Goal: Task Accomplishment & Management: Manage account settings

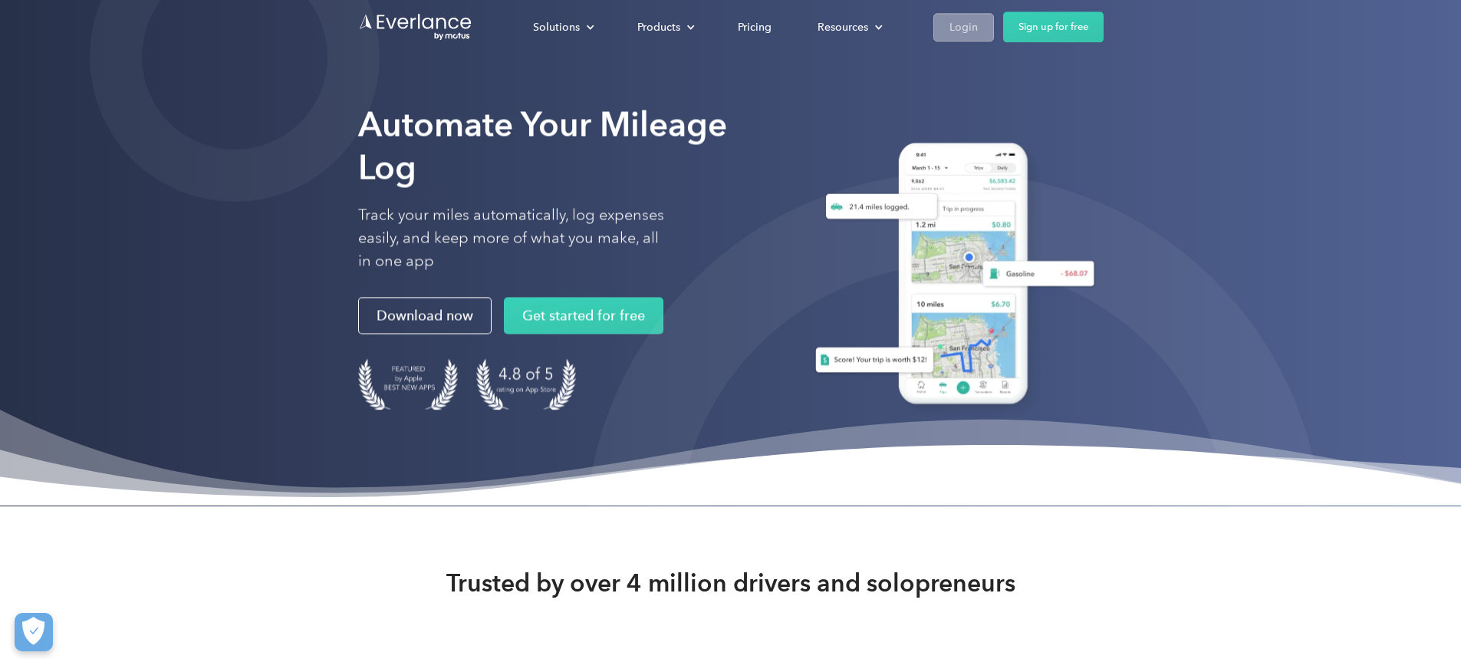
click at [978, 28] on div "Login" at bounding box center [964, 27] width 28 height 19
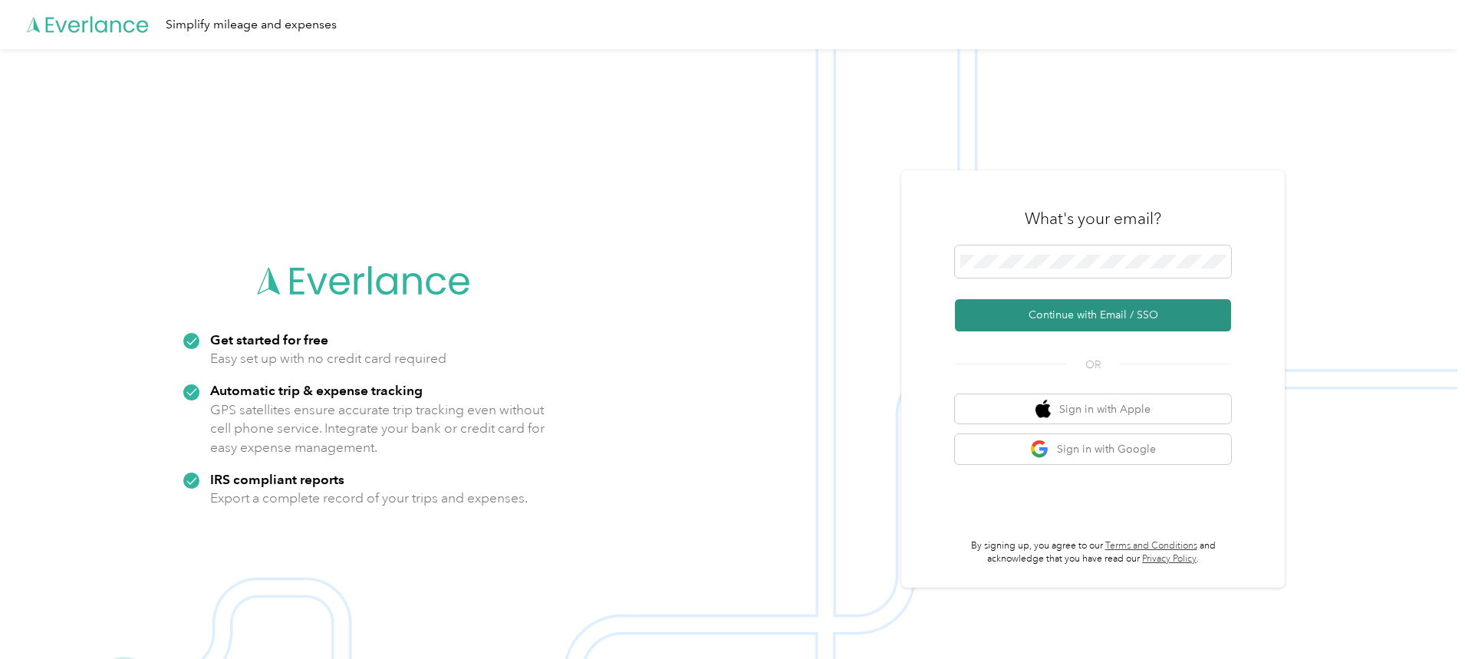
click at [1116, 301] on button "Continue with Email / SSO" at bounding box center [1093, 315] width 276 height 32
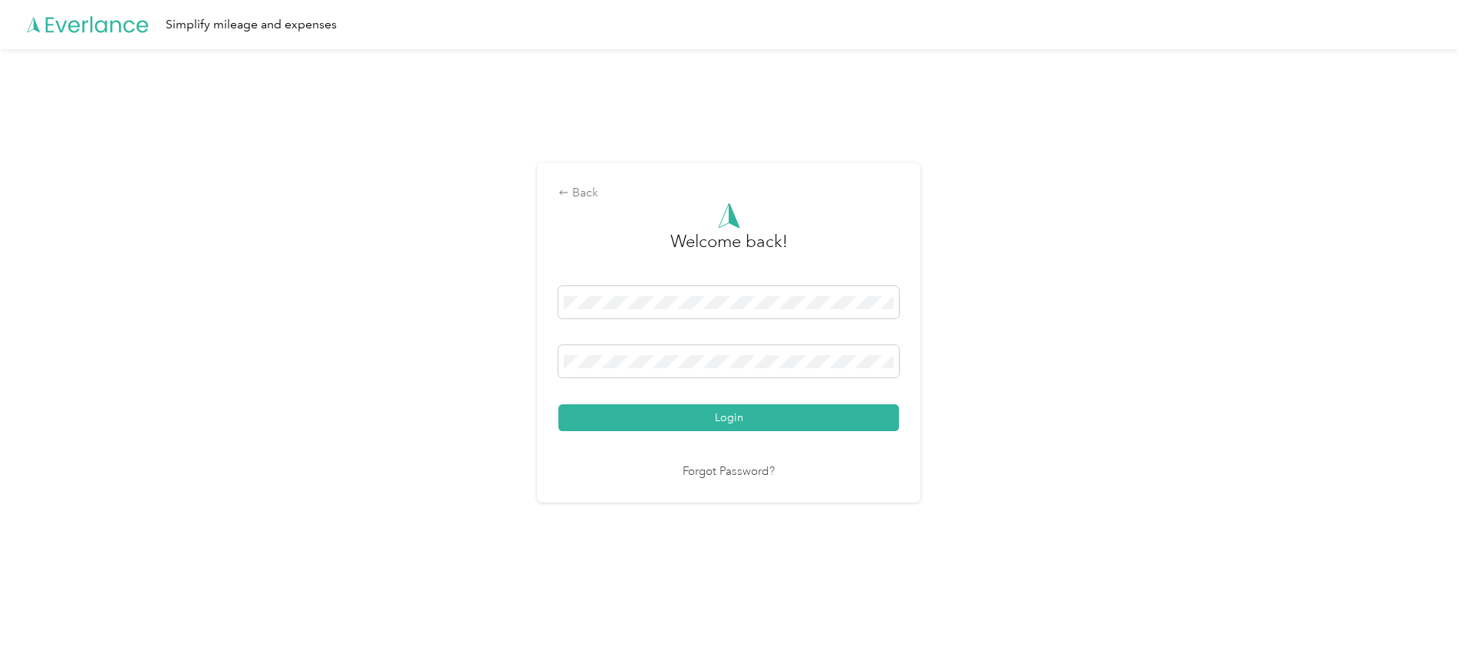
click at [707, 344] on div "Login" at bounding box center [728, 358] width 341 height 145
click at [558, 404] on button "Login" at bounding box center [728, 417] width 341 height 27
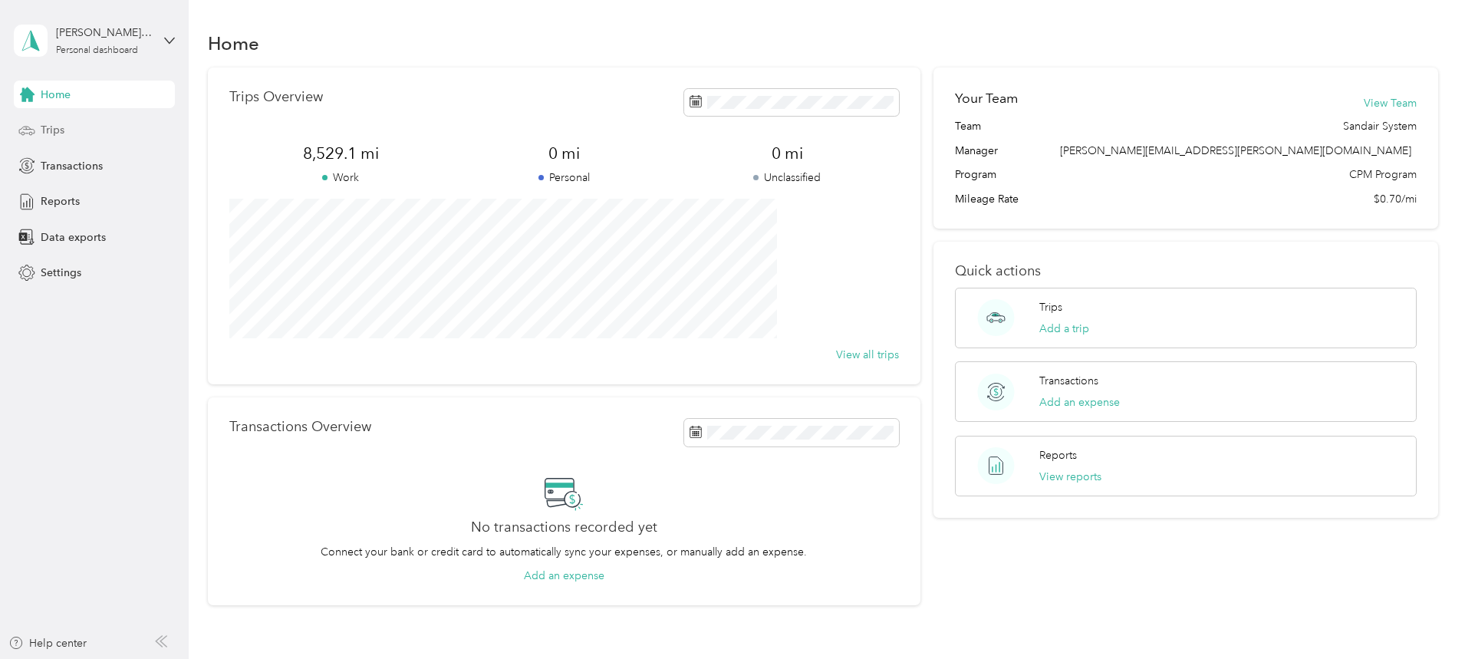
click at [47, 122] on span "Trips" at bounding box center [53, 130] width 24 height 16
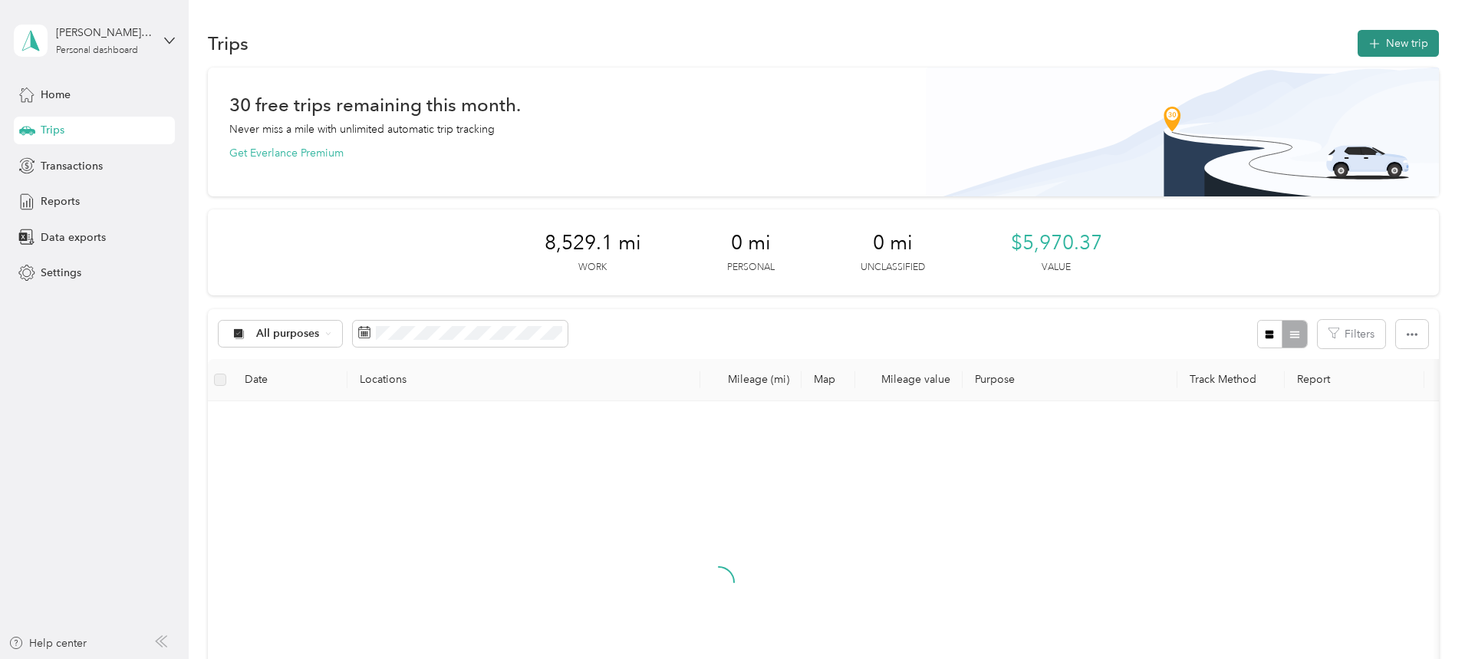
click at [1358, 40] on button "New trip" at bounding box center [1398, 43] width 81 height 27
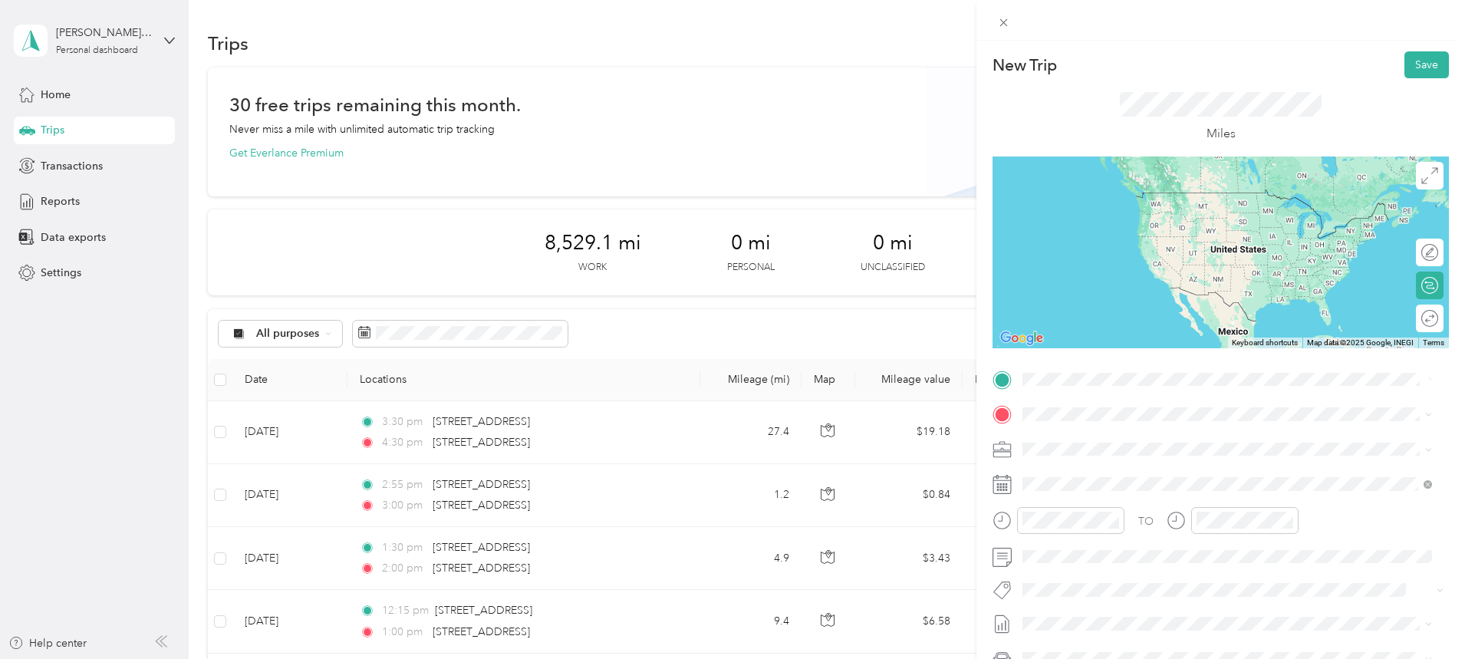
click at [1126, 441] on span "[STREET_ADDRESS][US_STATE]" at bounding box center [1128, 435] width 153 height 14
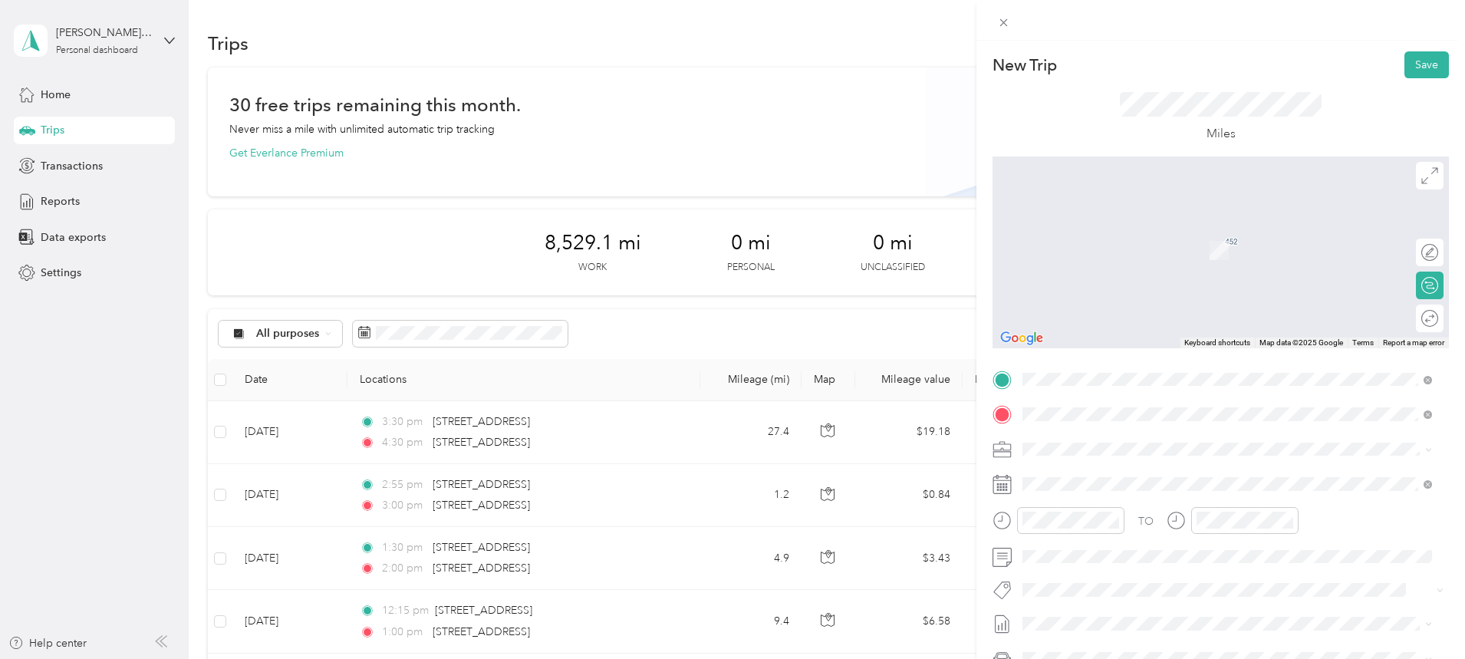
click at [1132, 469] on span "[STREET_ADDRESS][US_STATE]" at bounding box center [1128, 469] width 153 height 14
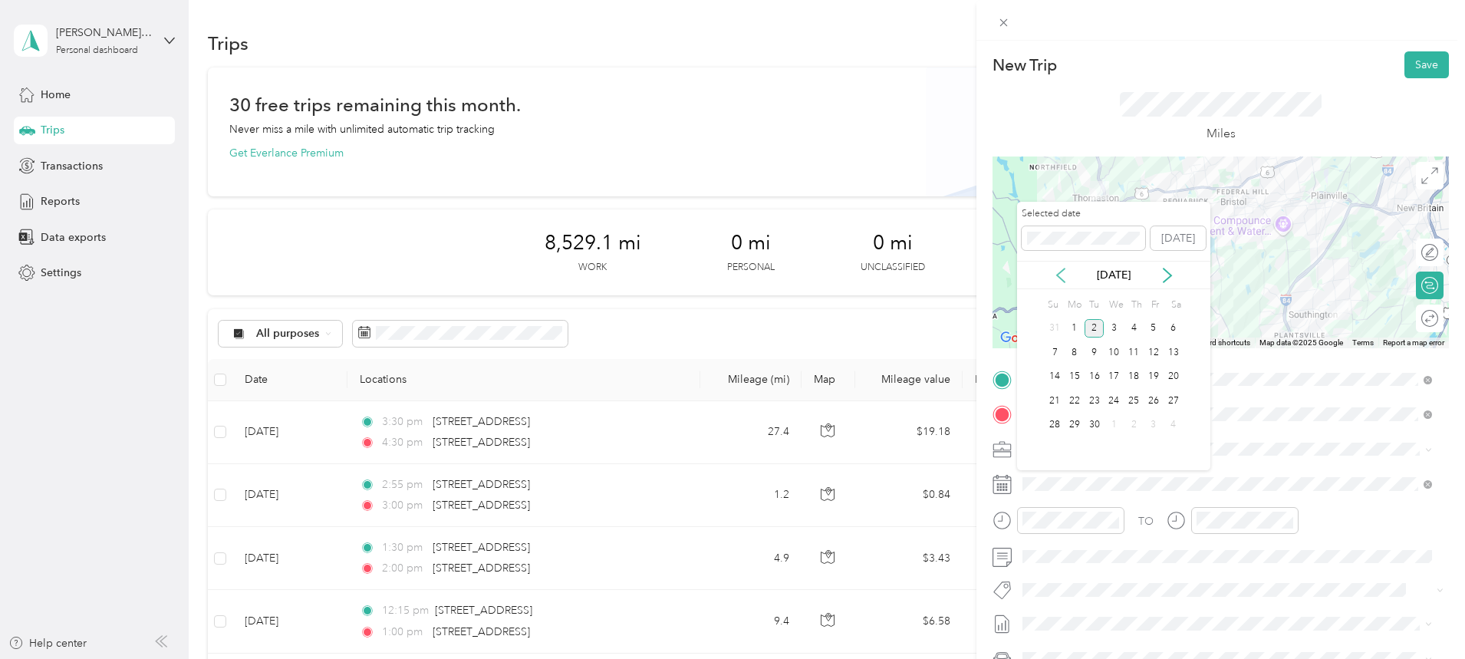
click at [1063, 278] on icon at bounding box center [1060, 275] width 15 height 15
click at [1096, 423] on div "26" at bounding box center [1094, 425] width 20 height 19
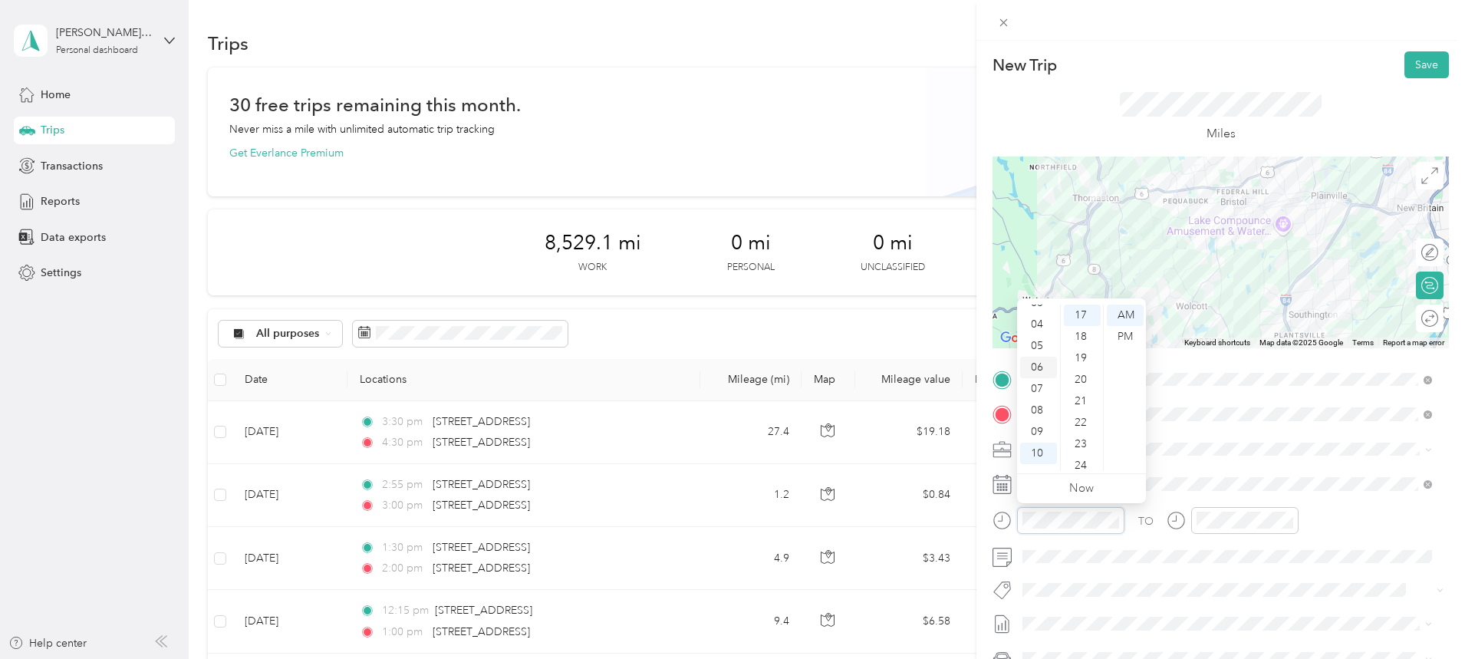
scroll to position [92, 0]
click at [1040, 410] on div "09" at bounding box center [1038, 416] width 37 height 21
click at [1088, 345] on div "15" at bounding box center [1082, 348] width 37 height 21
click at [1123, 310] on div "AM" at bounding box center [1125, 314] width 37 height 21
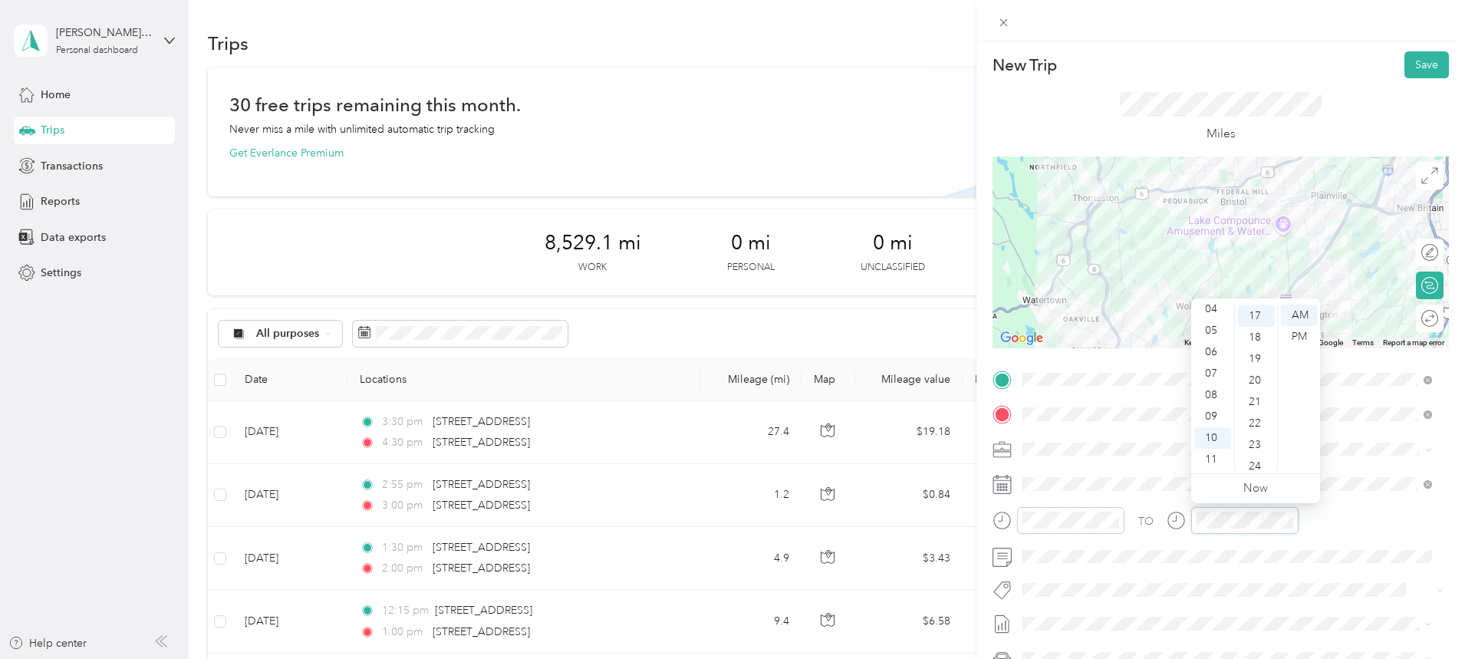
scroll to position [365, 0]
click at [1211, 435] on div "10" at bounding box center [1212, 437] width 37 height 21
click at [1251, 315] on div "00" at bounding box center [1256, 314] width 37 height 21
click at [1300, 313] on div "AM" at bounding box center [1299, 314] width 37 height 21
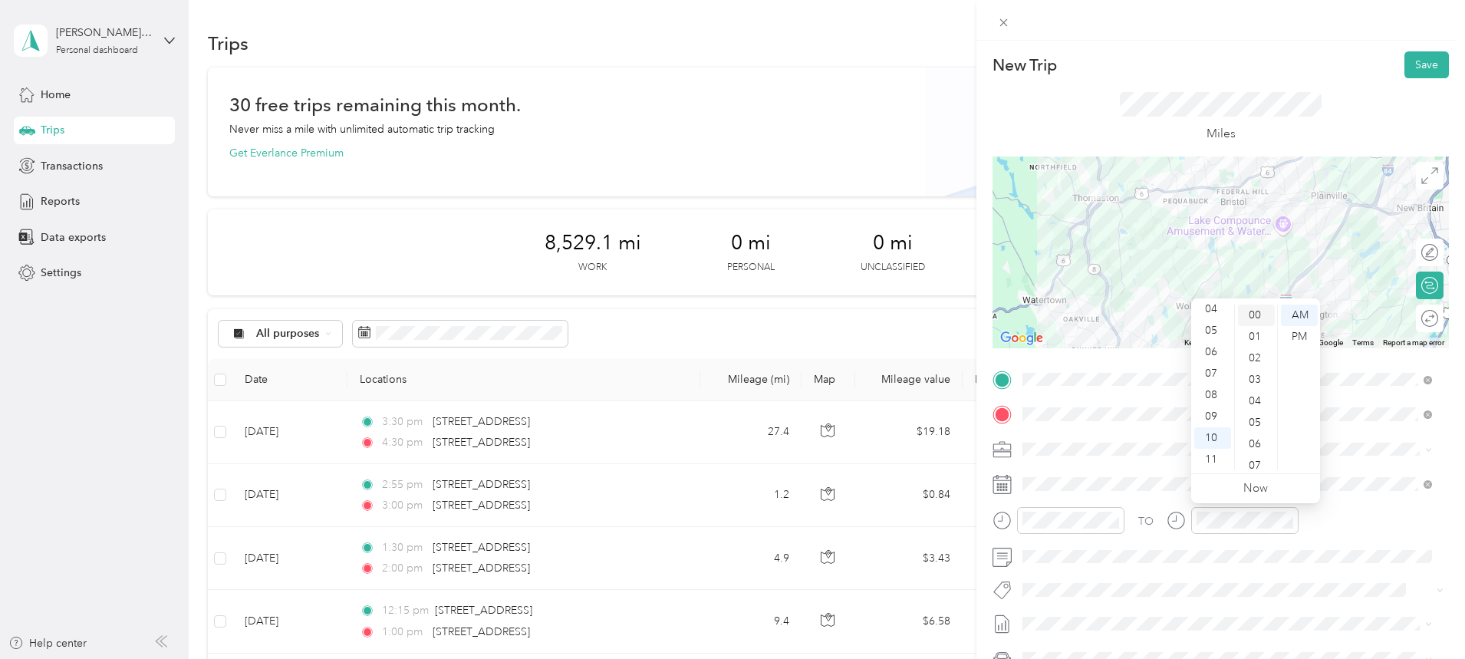
click at [1254, 314] on div "00" at bounding box center [1256, 314] width 37 height 21
click at [1300, 315] on div "AM" at bounding box center [1299, 314] width 37 height 21
click at [1415, 64] on button "Save" at bounding box center [1426, 64] width 44 height 27
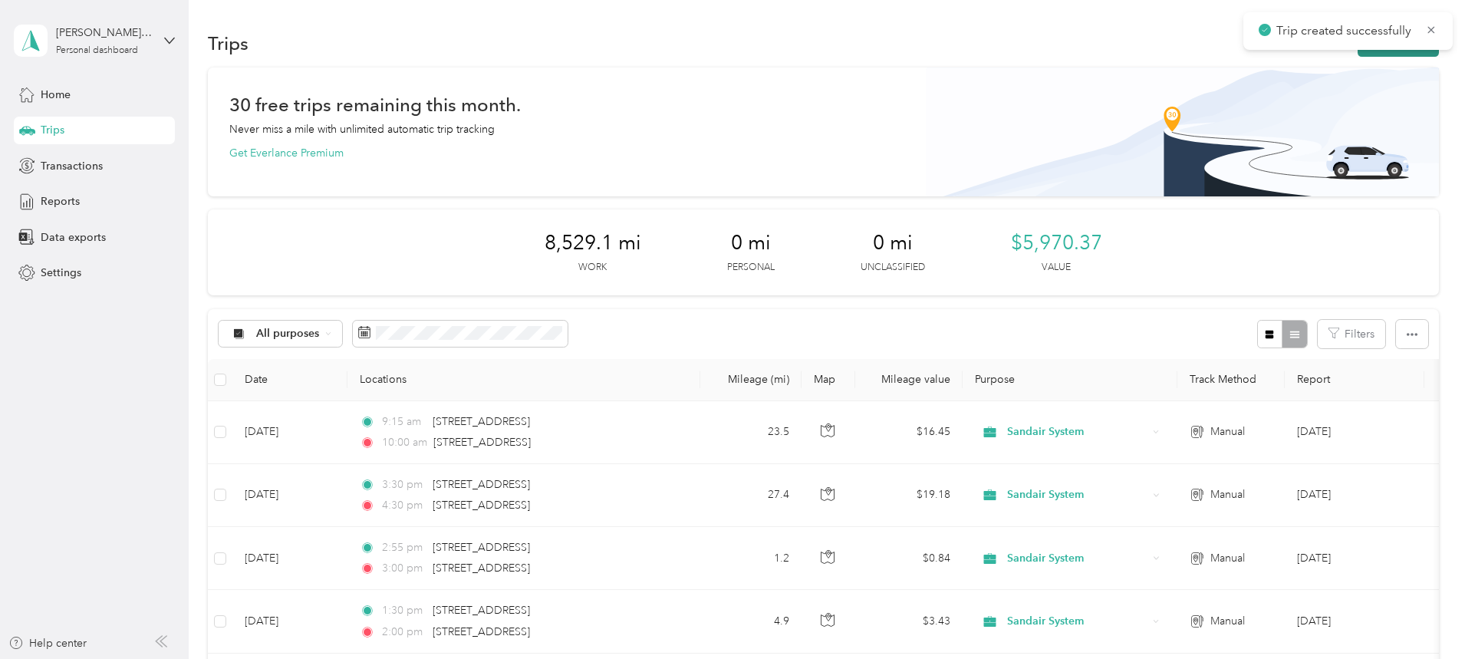
click at [1358, 51] on button "New trip" at bounding box center [1398, 43] width 81 height 27
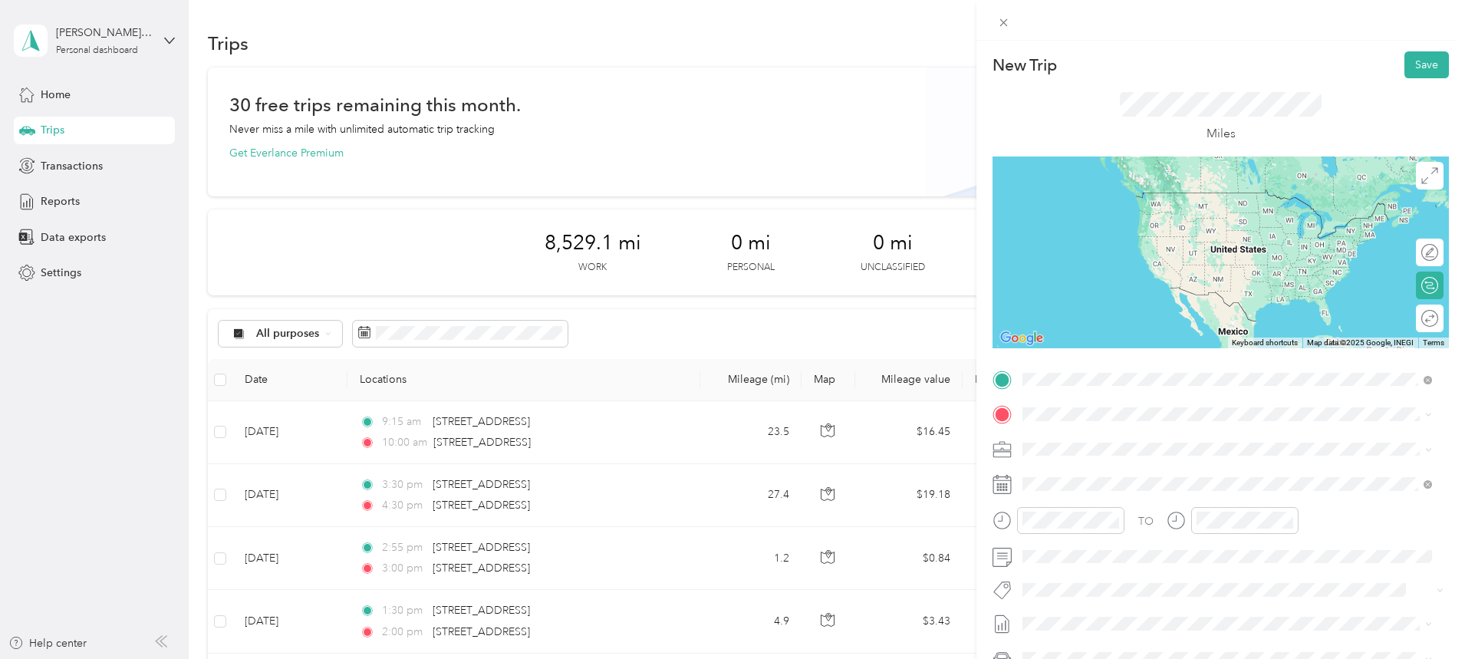
click at [1121, 439] on span "[STREET_ADDRESS][US_STATE]" at bounding box center [1128, 435] width 153 height 14
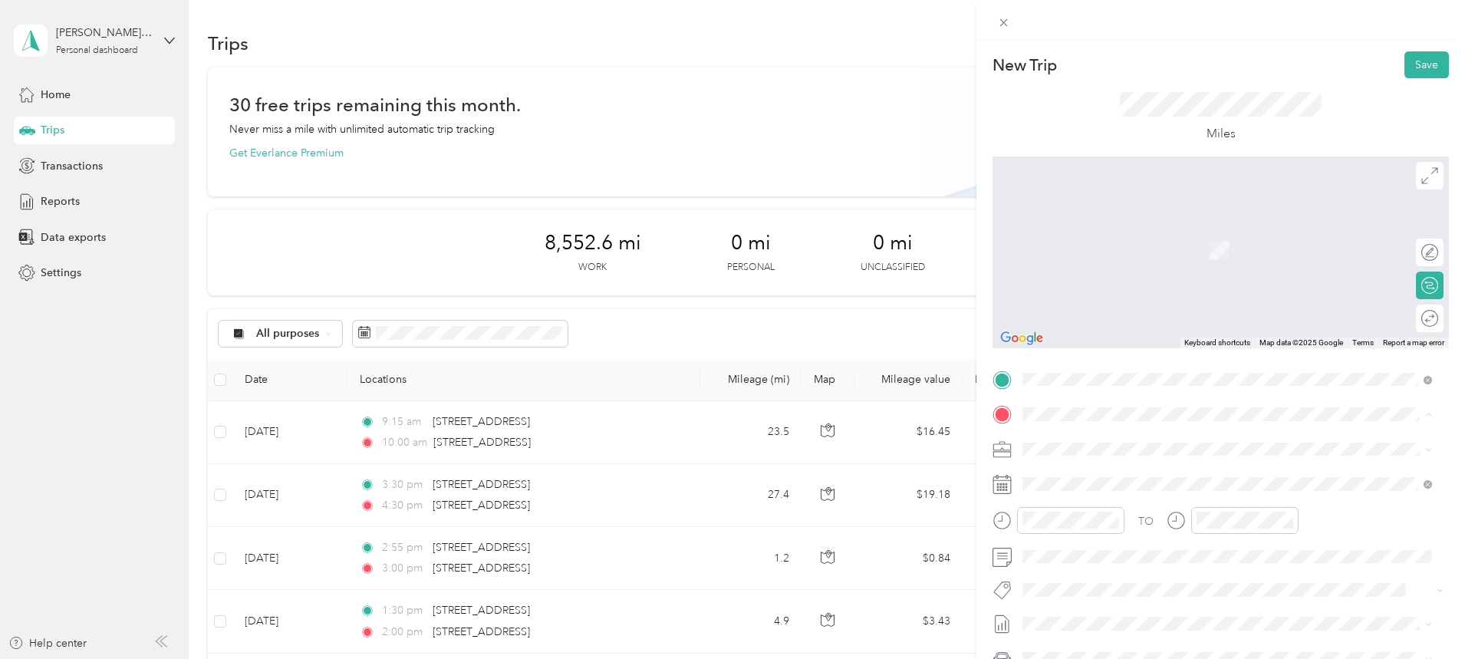
click at [1126, 462] on div "[STREET_ADDRESS][PERSON_NAME][US_STATE]" at bounding box center [1227, 470] width 399 height 21
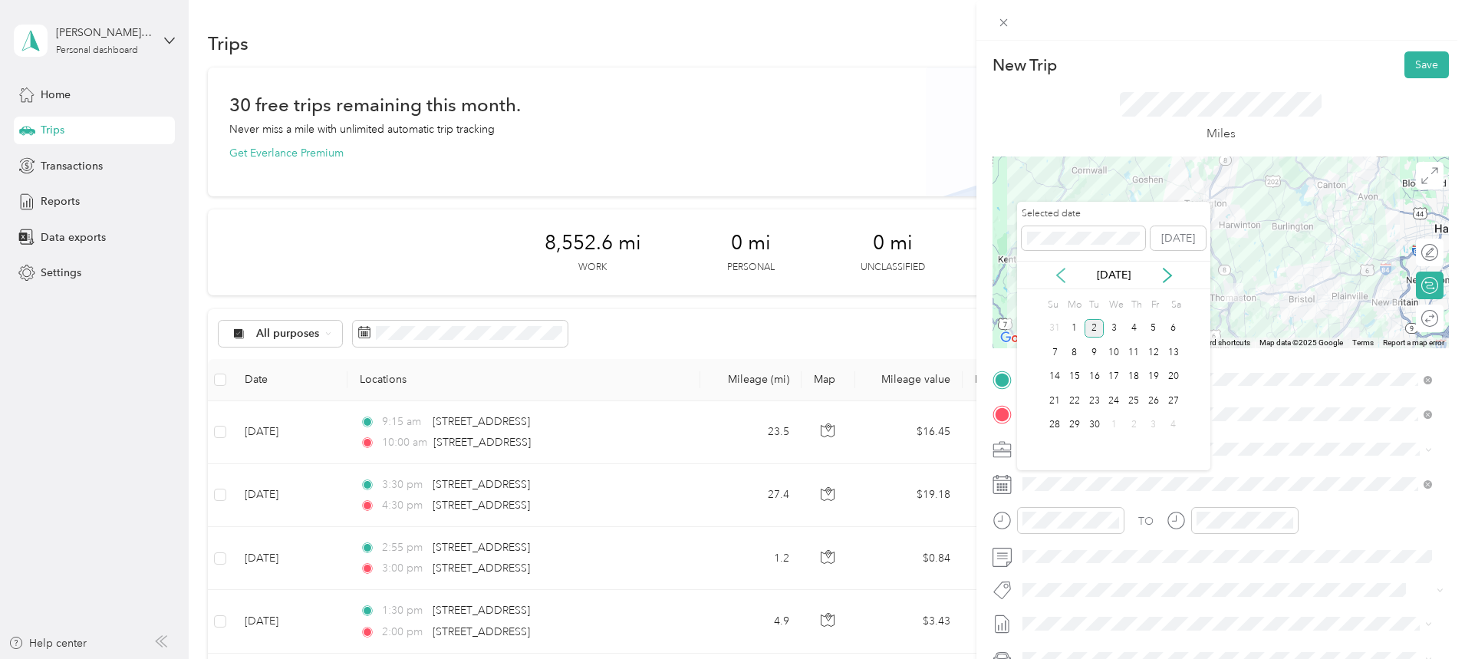
click at [1058, 279] on icon at bounding box center [1060, 275] width 15 height 15
click at [1094, 424] on div "26" at bounding box center [1094, 425] width 20 height 19
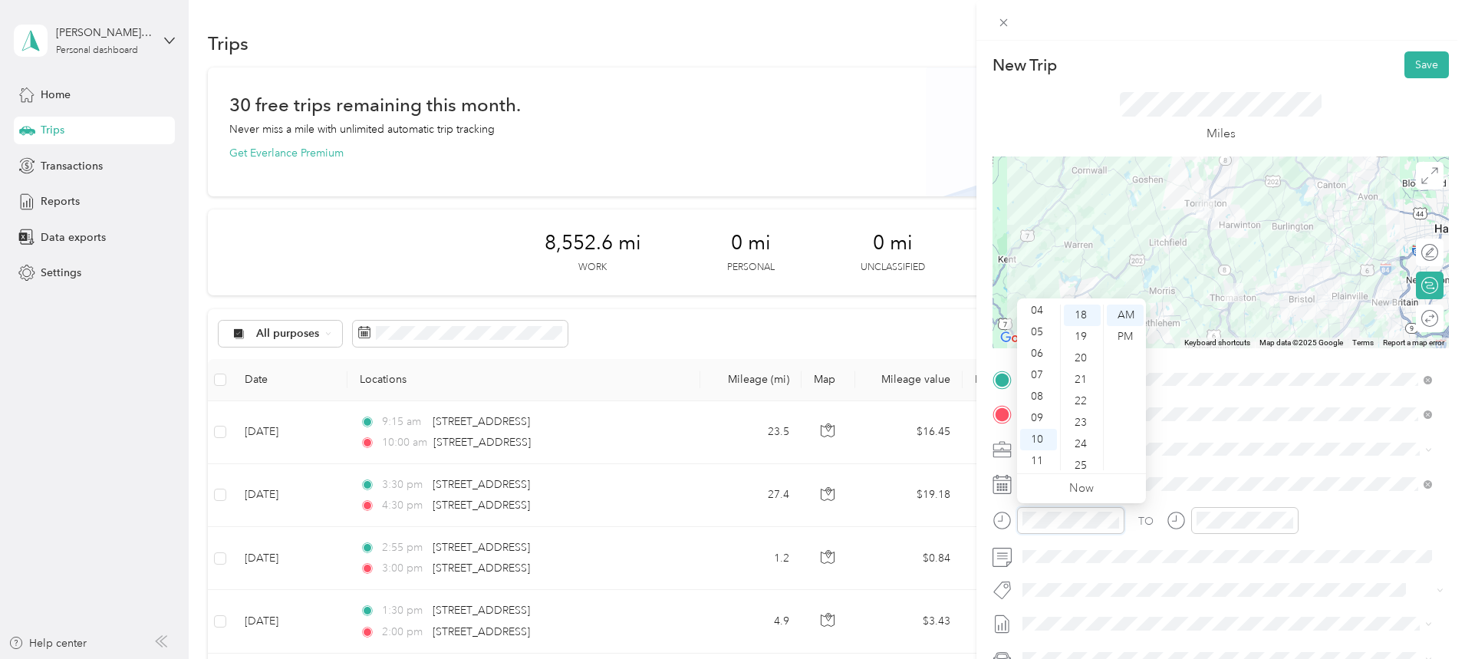
scroll to position [92, 0]
click at [1042, 432] on div "10" at bounding box center [1038, 437] width 37 height 21
click at [1083, 338] on div "30" at bounding box center [1082, 342] width 37 height 21
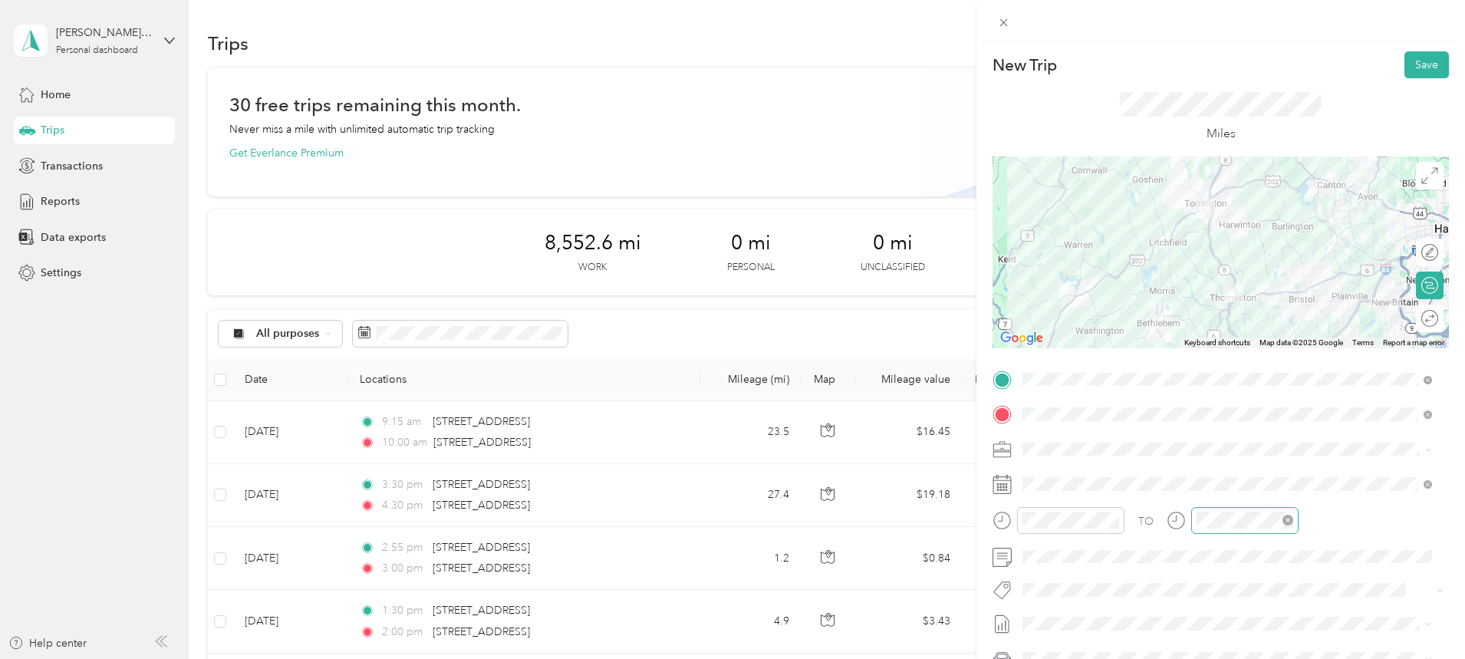
click at [1229, 528] on div at bounding box center [1244, 520] width 107 height 27
click at [1211, 456] on div "11" at bounding box center [1212, 459] width 37 height 21
click at [1252, 317] on div "00" at bounding box center [1256, 314] width 37 height 21
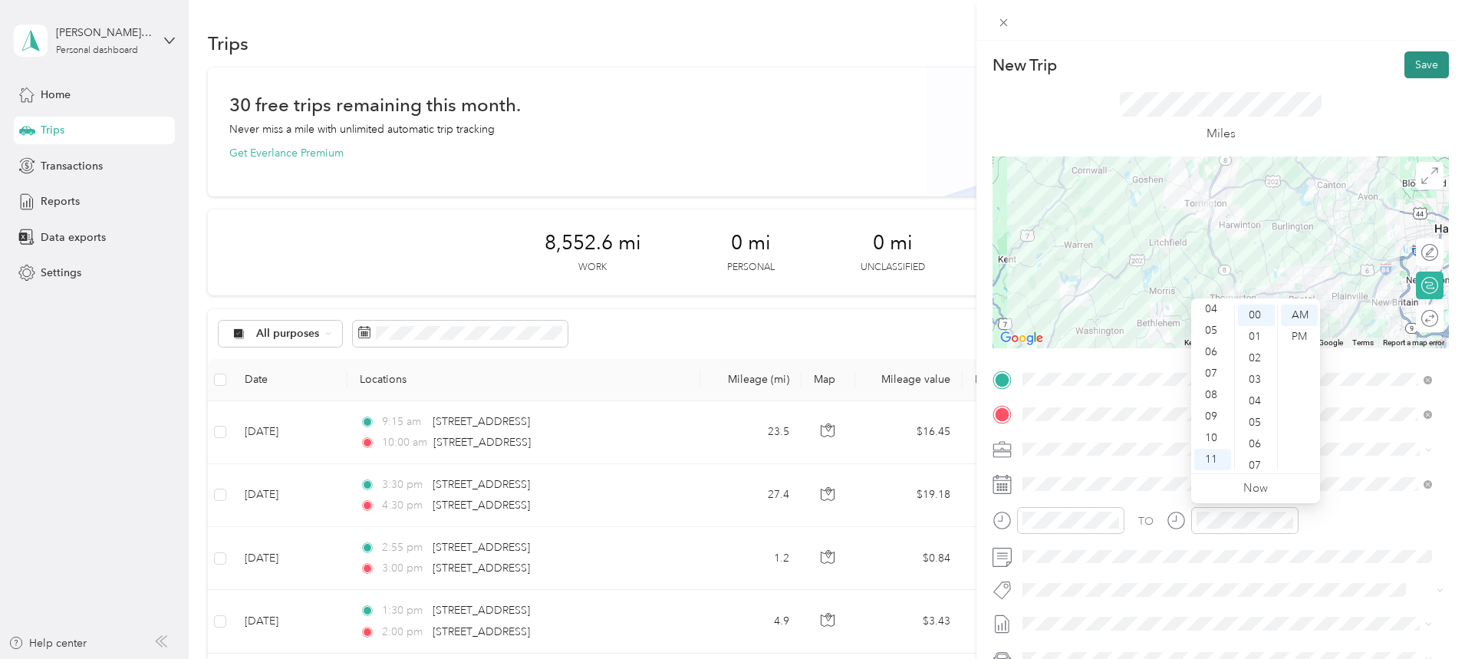
click at [1420, 55] on button "Save" at bounding box center [1426, 64] width 44 height 27
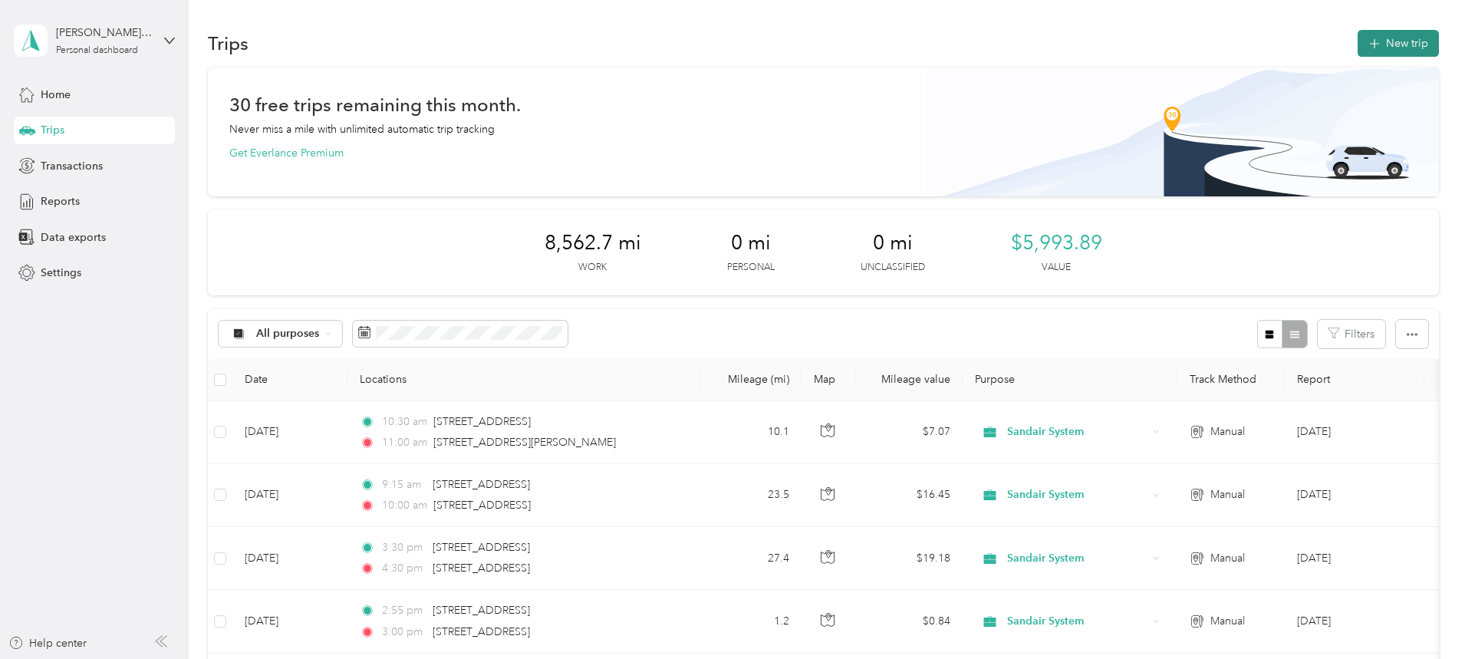
click at [1365, 44] on icon "button" at bounding box center [1374, 44] width 18 height 18
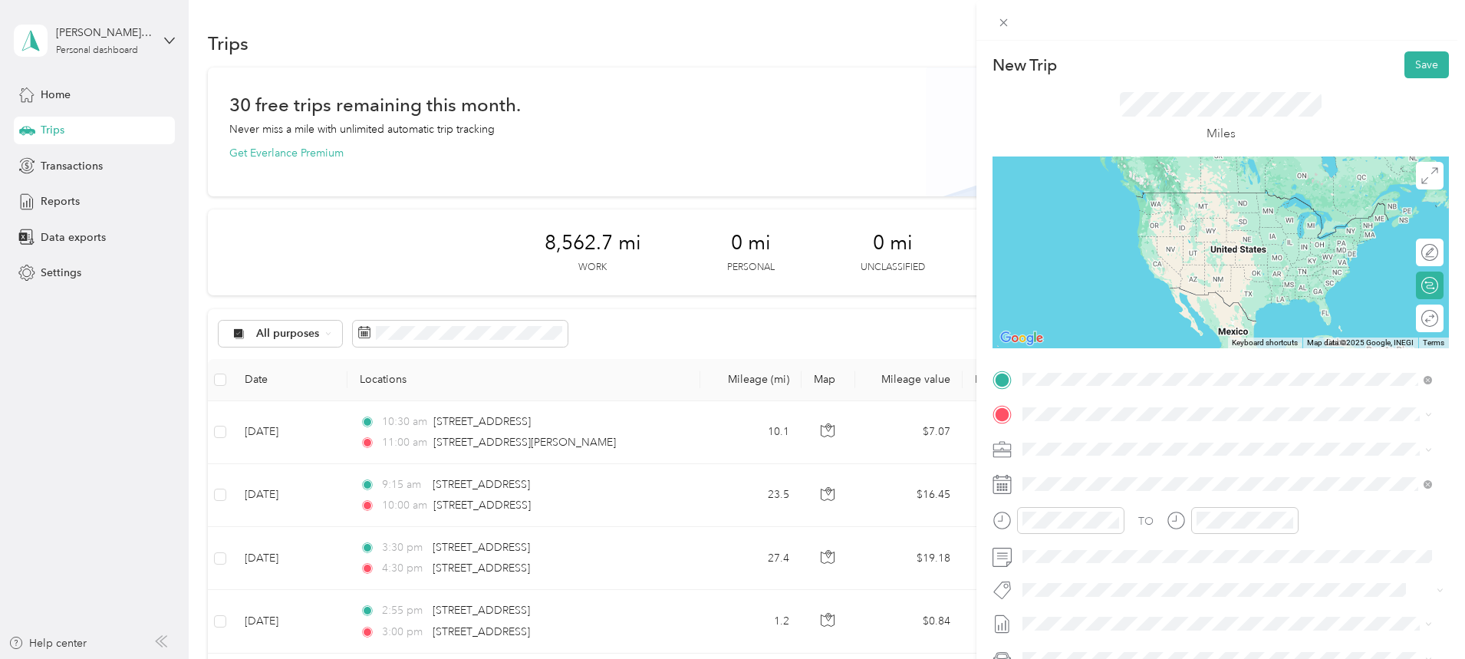
click at [1138, 433] on span "[STREET_ADDRESS][PERSON_NAME][US_STATE]" at bounding box center [1171, 435] width 239 height 14
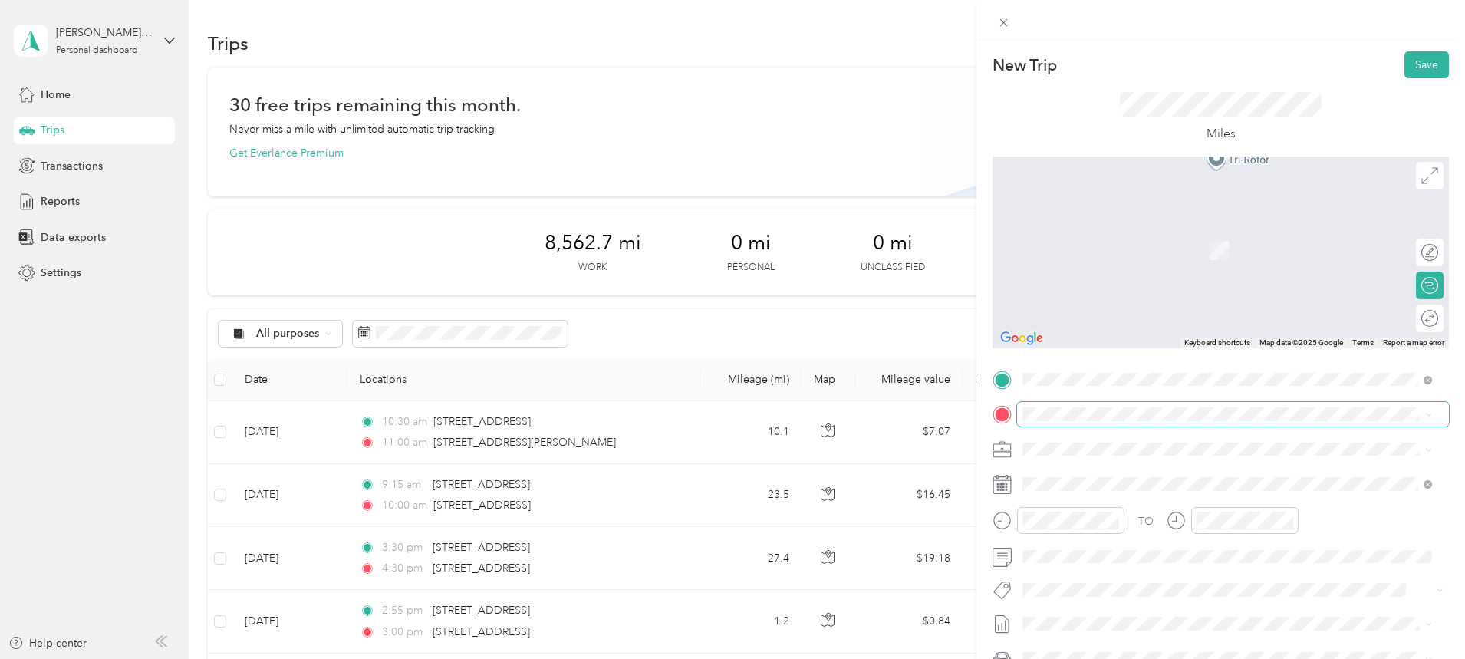
click at [1121, 422] on span at bounding box center [1233, 414] width 432 height 25
click at [1121, 421] on span at bounding box center [1233, 414] width 432 height 25
click at [1104, 403] on span at bounding box center [1233, 414] width 432 height 25
click at [1121, 467] on span "[STREET_ADDRESS][US_STATE]" at bounding box center [1128, 469] width 153 height 14
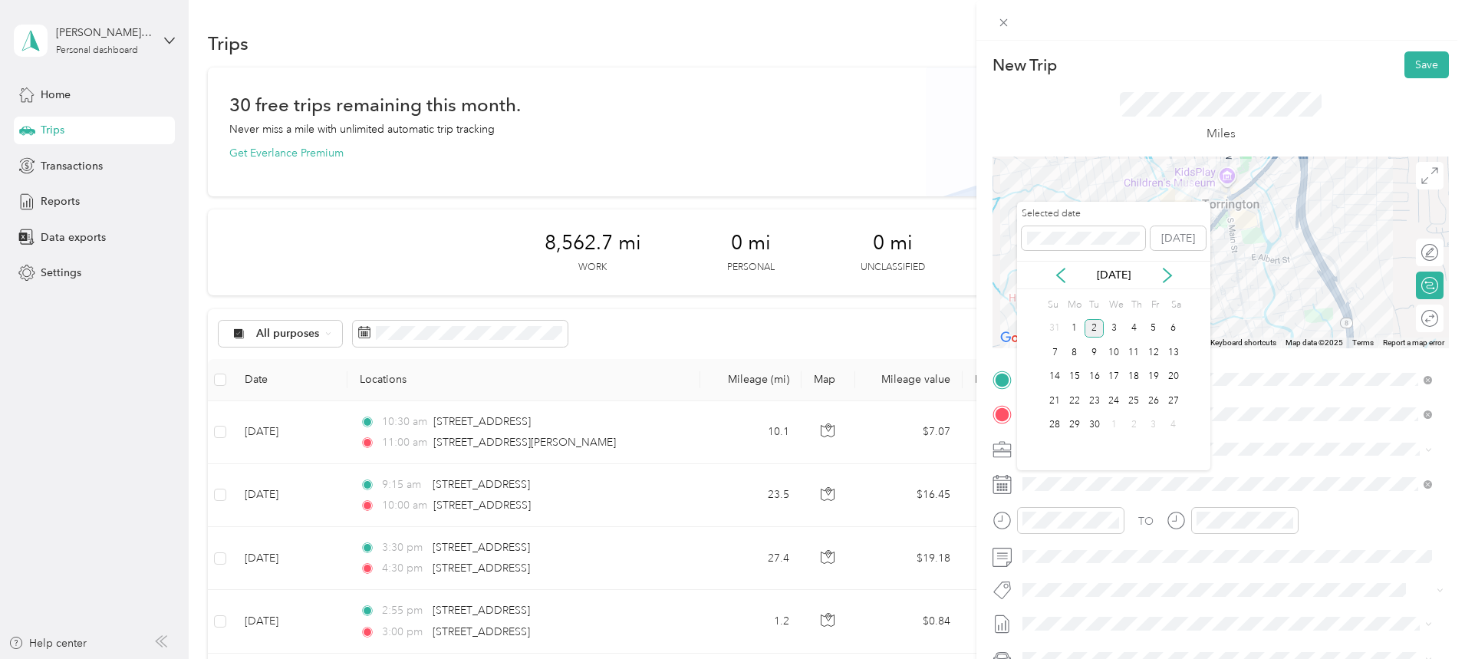
click at [1061, 262] on div "[DATE]" at bounding box center [1113, 275] width 193 height 28
click at [1059, 268] on icon at bounding box center [1060, 275] width 15 height 15
click at [1097, 425] on div "26" at bounding box center [1094, 425] width 20 height 19
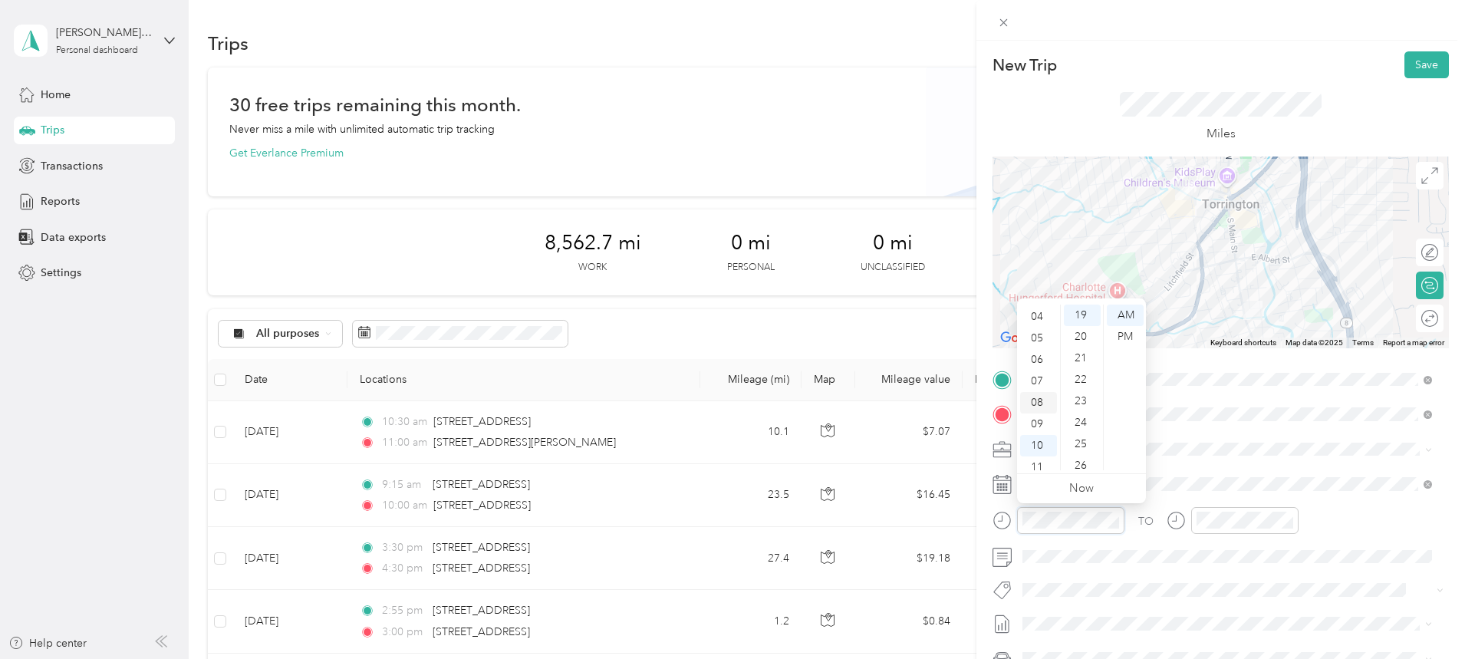
scroll to position [92, 0]
click at [1042, 461] on div "11" at bounding box center [1038, 459] width 37 height 21
click at [1081, 390] on div "25" at bounding box center [1082, 391] width 37 height 21
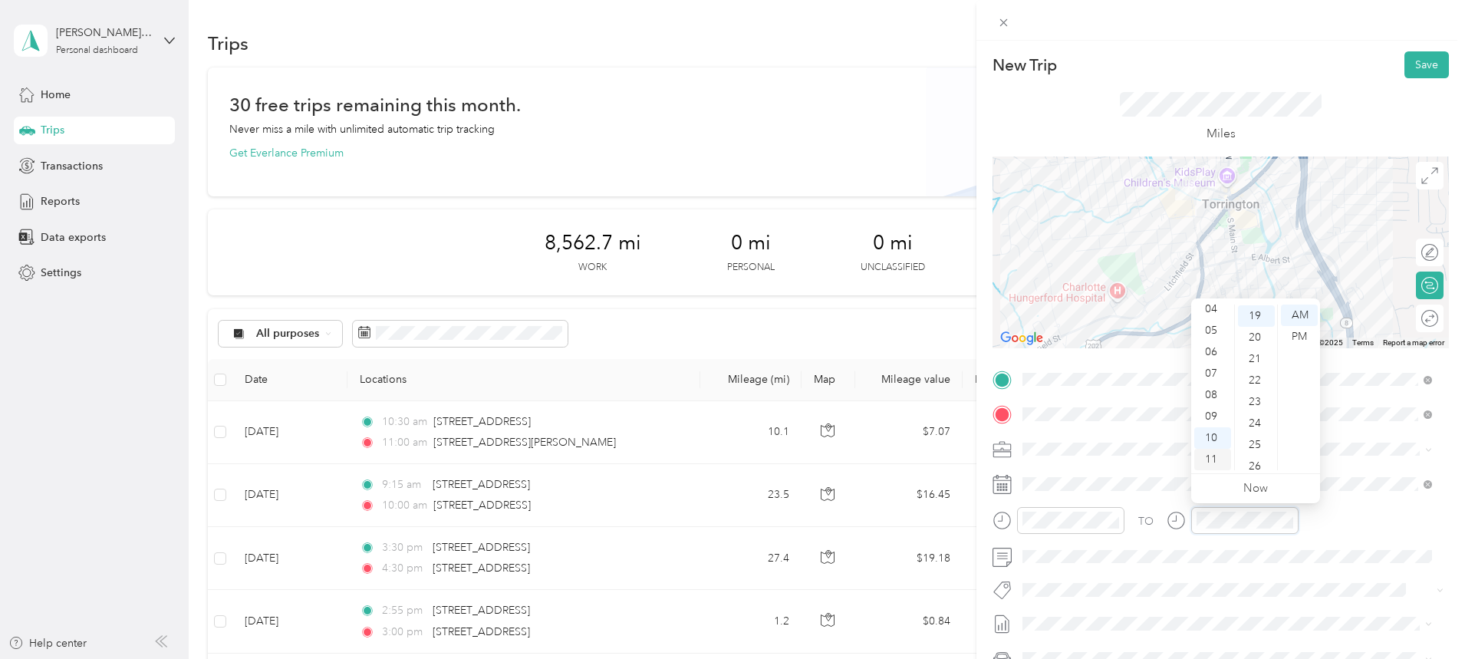
scroll to position [408, 0]
click at [1206, 458] on div "11" at bounding box center [1212, 459] width 37 height 21
click at [1254, 394] on div "30" at bounding box center [1256, 397] width 37 height 21
click at [1408, 71] on button "Save" at bounding box center [1426, 64] width 44 height 27
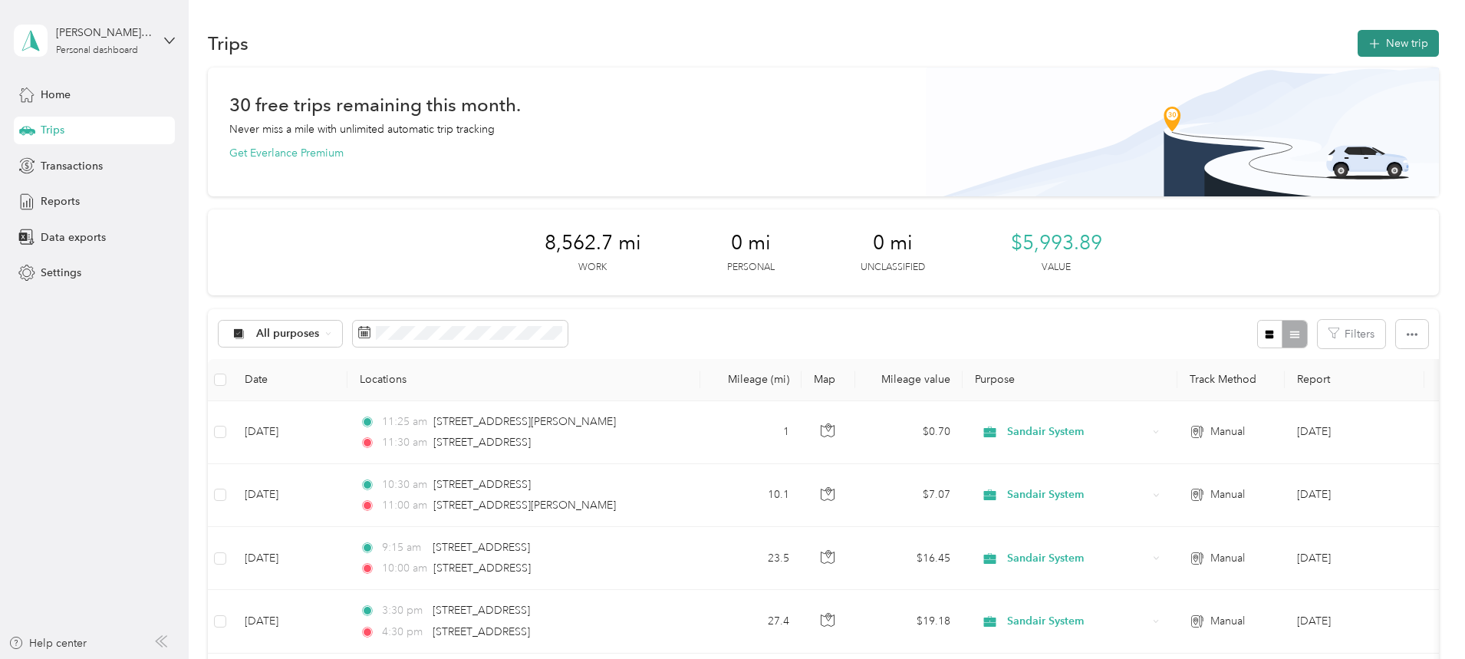
click at [1358, 44] on button "New trip" at bounding box center [1398, 43] width 81 height 27
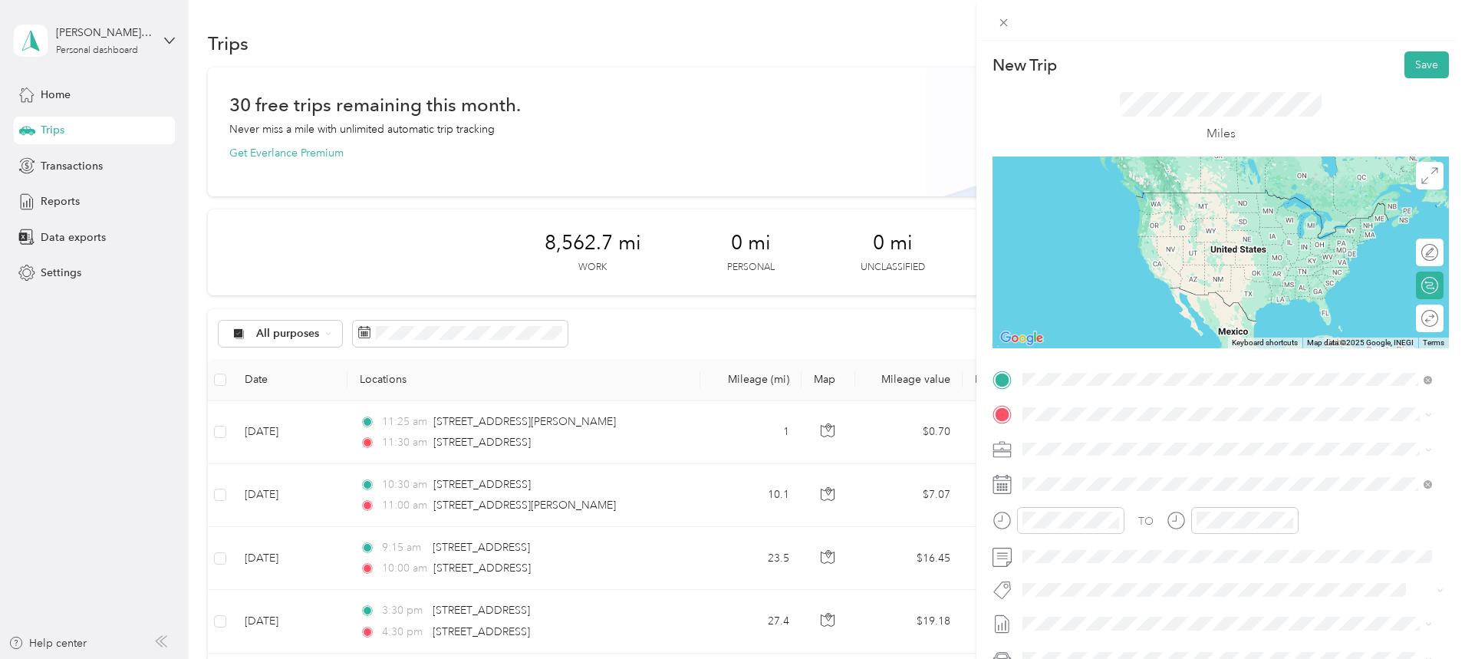
click at [1111, 433] on span "[STREET_ADDRESS][US_STATE]" at bounding box center [1128, 435] width 153 height 14
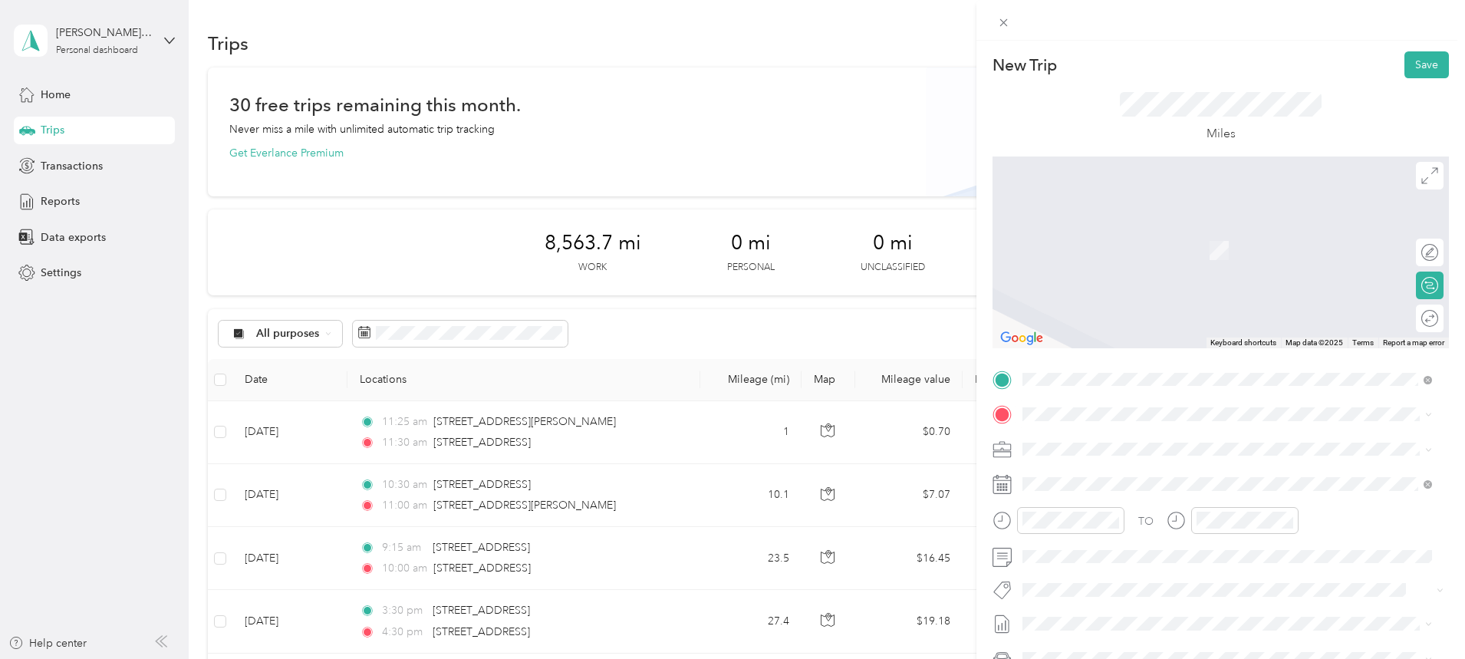
click at [1142, 467] on span "[STREET_ADDRESS][US_STATE]" at bounding box center [1128, 468] width 153 height 14
click at [1254, 428] on div "No results found Check your spelling or try another address" at bounding box center [1227, 471] width 420 height 87
click at [1142, 571] on span "[STREET_ADDRESS][US_STATE]" at bounding box center [1128, 564] width 153 height 14
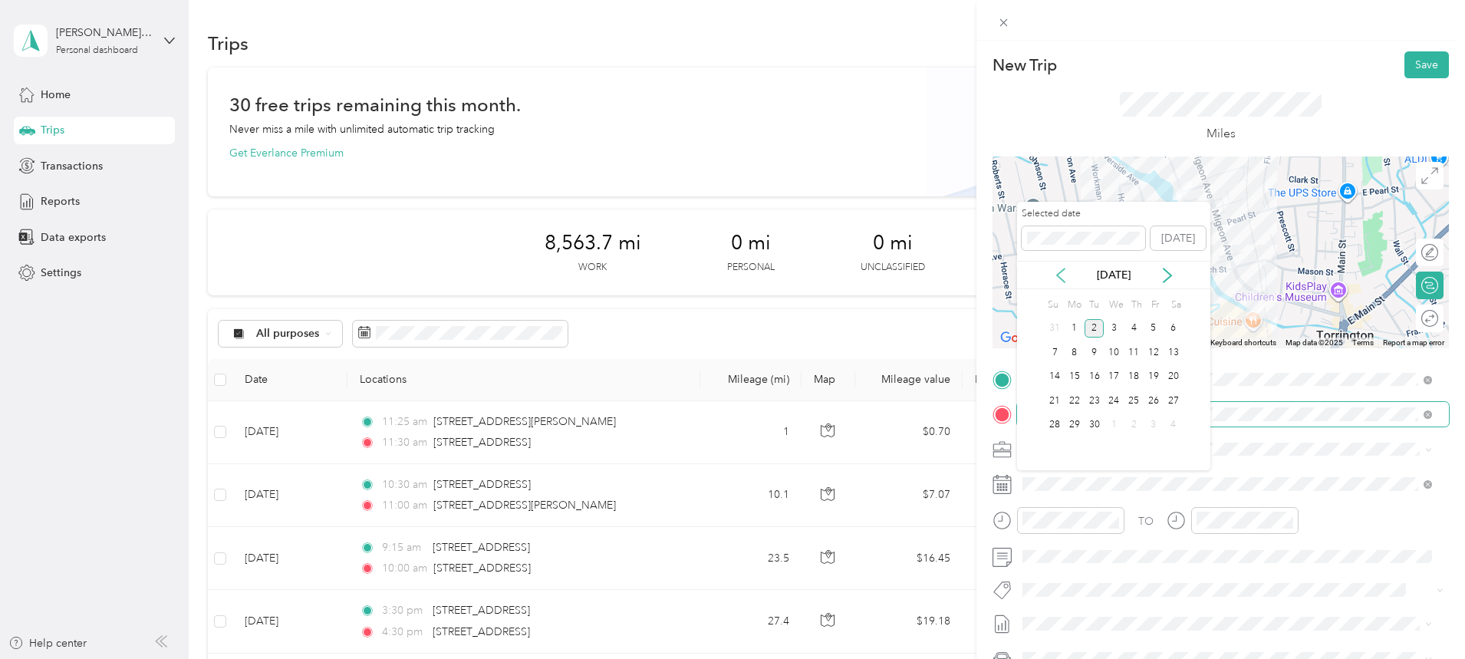
click at [1066, 279] on icon at bounding box center [1060, 275] width 15 height 15
click at [1086, 423] on div "26" at bounding box center [1094, 425] width 20 height 19
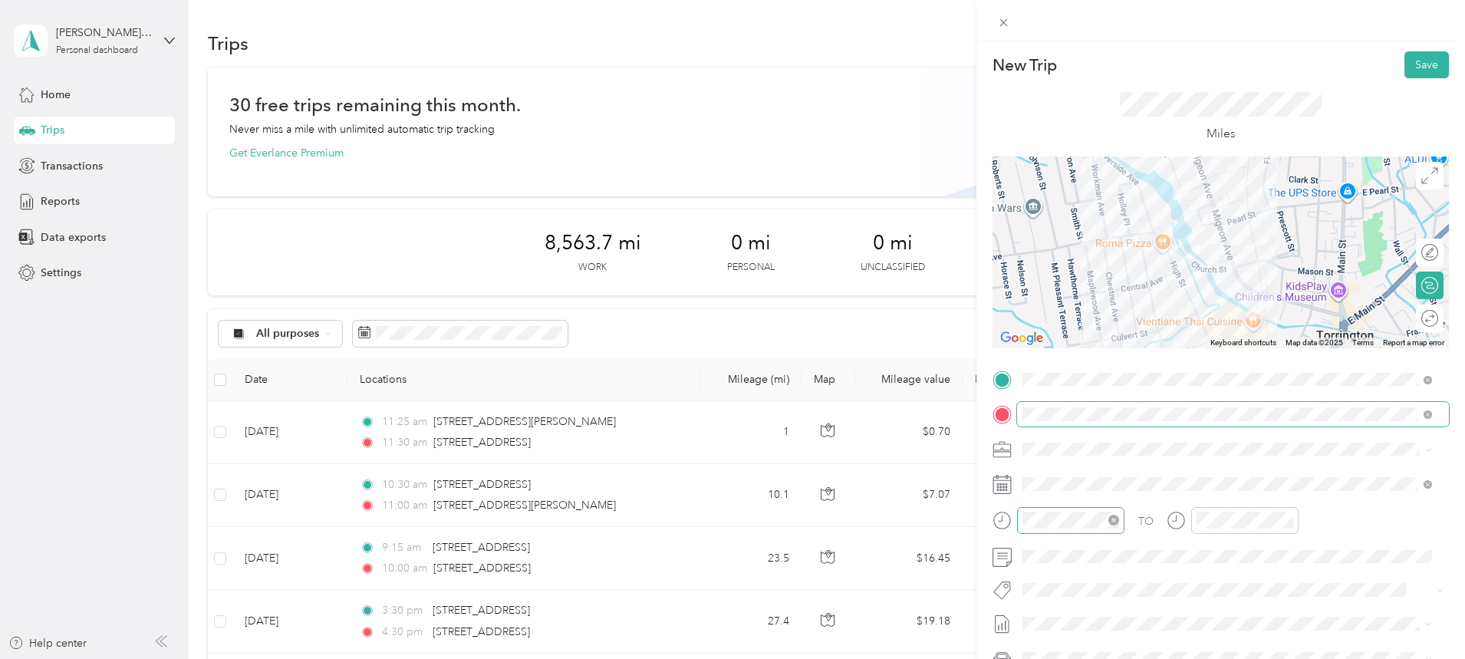
click at [1051, 528] on div at bounding box center [1070, 520] width 107 height 27
click at [1044, 311] on div "12" at bounding box center [1038, 314] width 37 height 21
click at [1078, 316] on div "00" at bounding box center [1082, 314] width 37 height 21
click at [1123, 326] on div "PM" at bounding box center [1125, 336] width 37 height 21
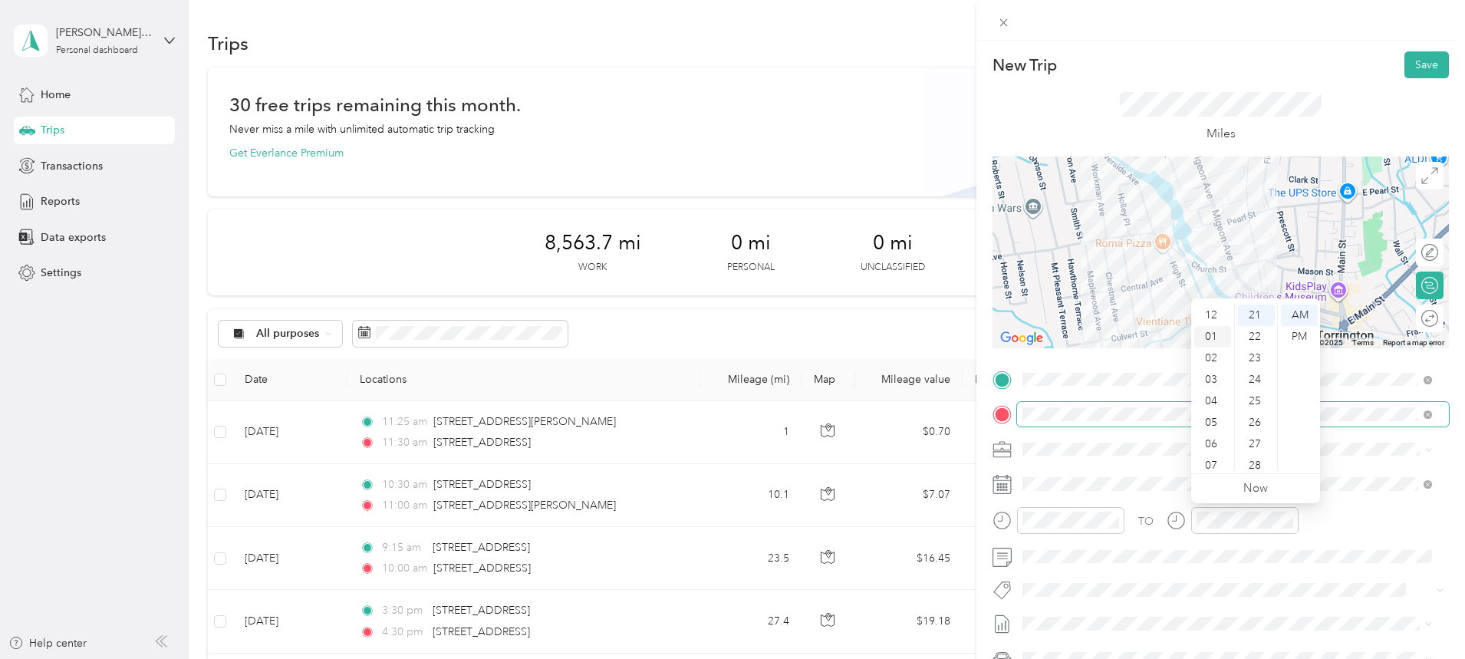
click at [1210, 337] on div "01" at bounding box center [1212, 336] width 37 height 21
click at [1210, 320] on div "01" at bounding box center [1212, 321] width 37 height 21
click at [1256, 357] on div "30" at bounding box center [1256, 354] width 37 height 21
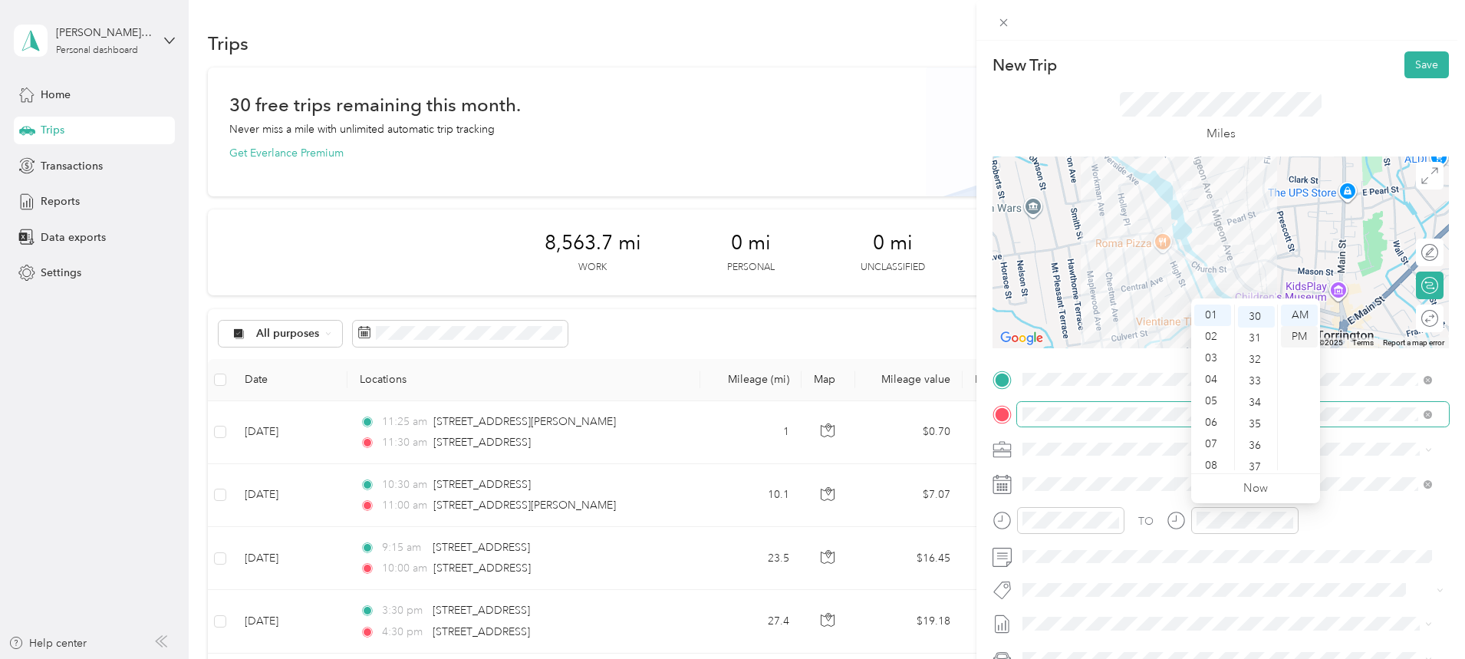
scroll to position [644, 0]
click at [1296, 338] on div "PM" at bounding box center [1299, 336] width 37 height 21
click at [1404, 54] on button "Save" at bounding box center [1426, 64] width 44 height 27
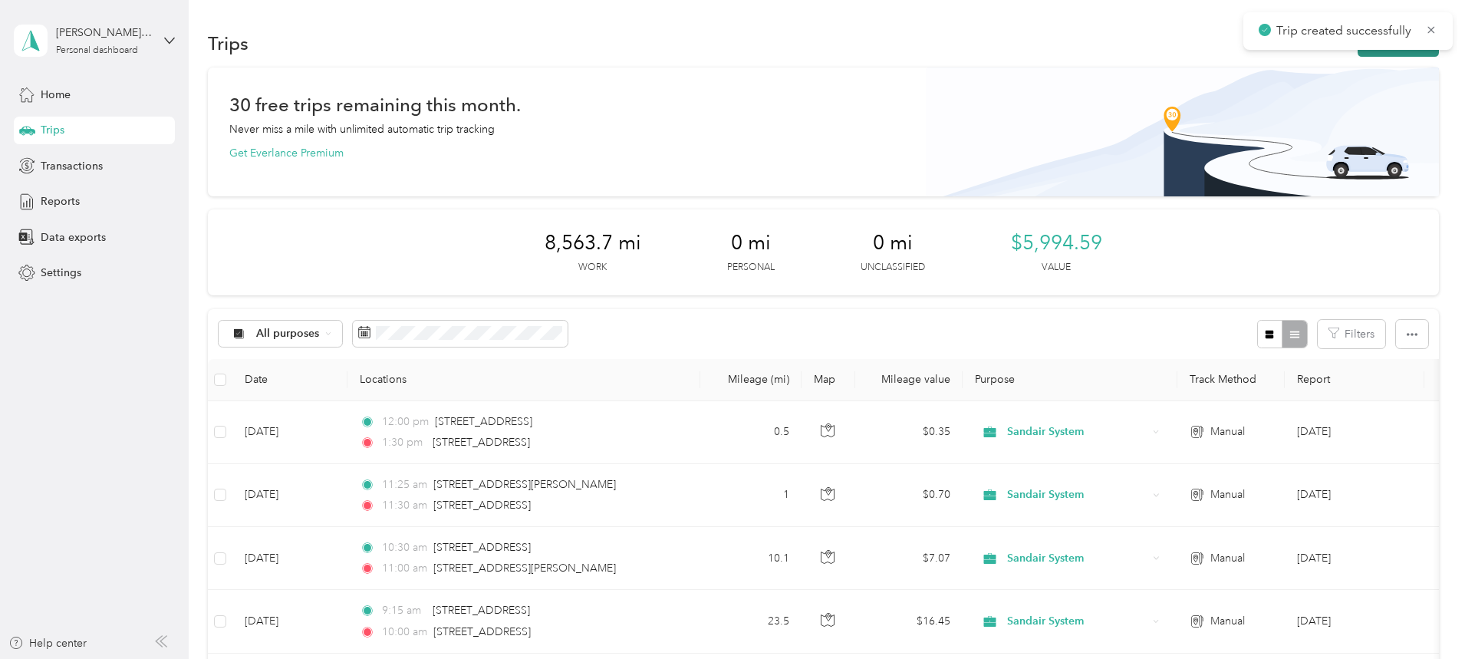
click at [1358, 54] on button "New trip" at bounding box center [1398, 43] width 81 height 27
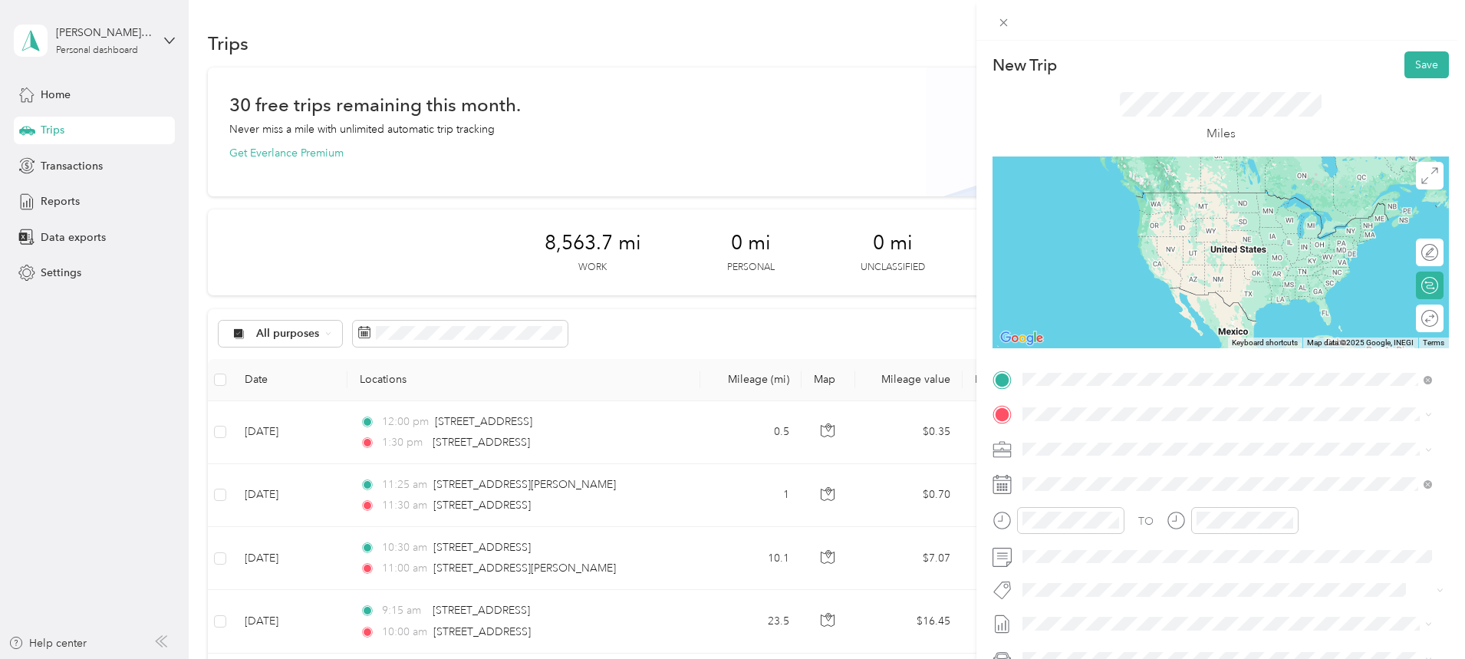
click at [1112, 536] on span "[STREET_ADDRESS][US_STATE]" at bounding box center [1128, 529] width 153 height 14
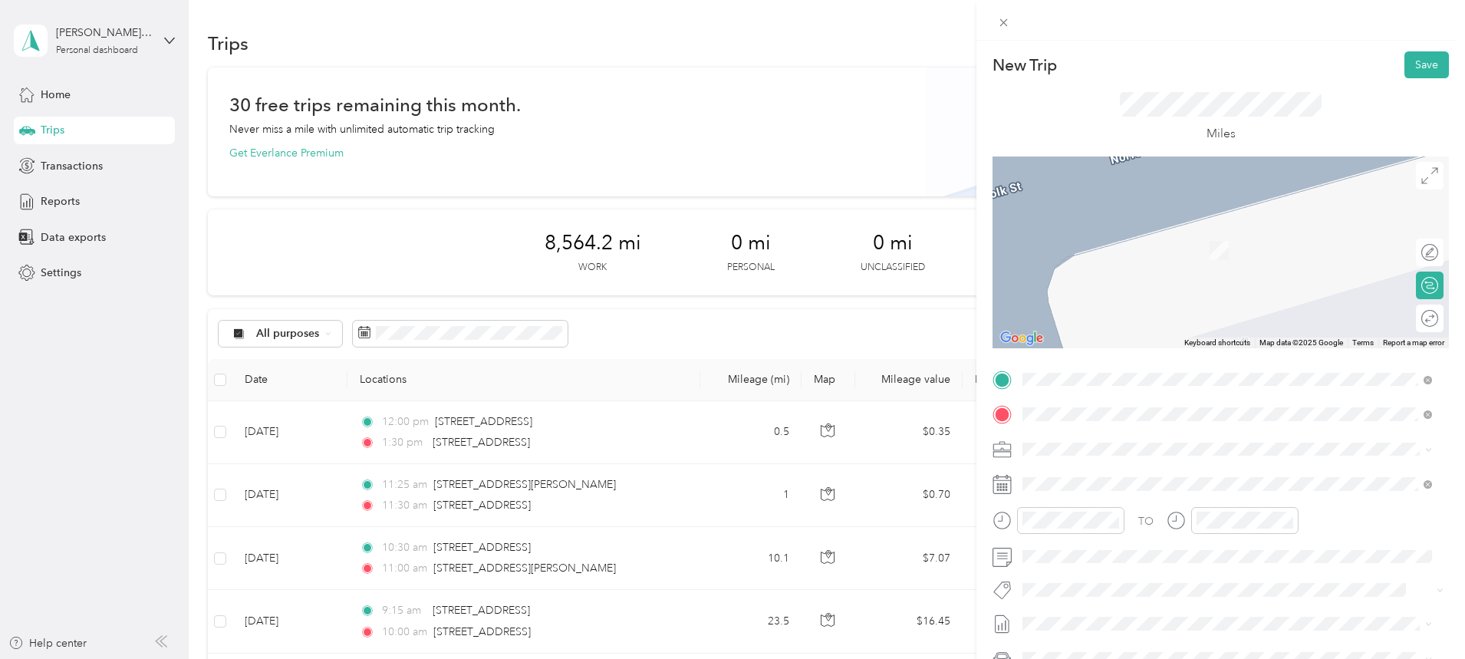
click at [1130, 508] on span "[STREET_ADDRESS][US_STATE]" at bounding box center [1128, 501] width 153 height 14
click at [1140, 464] on span "[STREET_ADDRESS][US_STATE]" at bounding box center [1128, 469] width 153 height 14
click at [1103, 508] on span "[STREET_ADDRESS][US_STATE]" at bounding box center [1128, 501] width 153 height 14
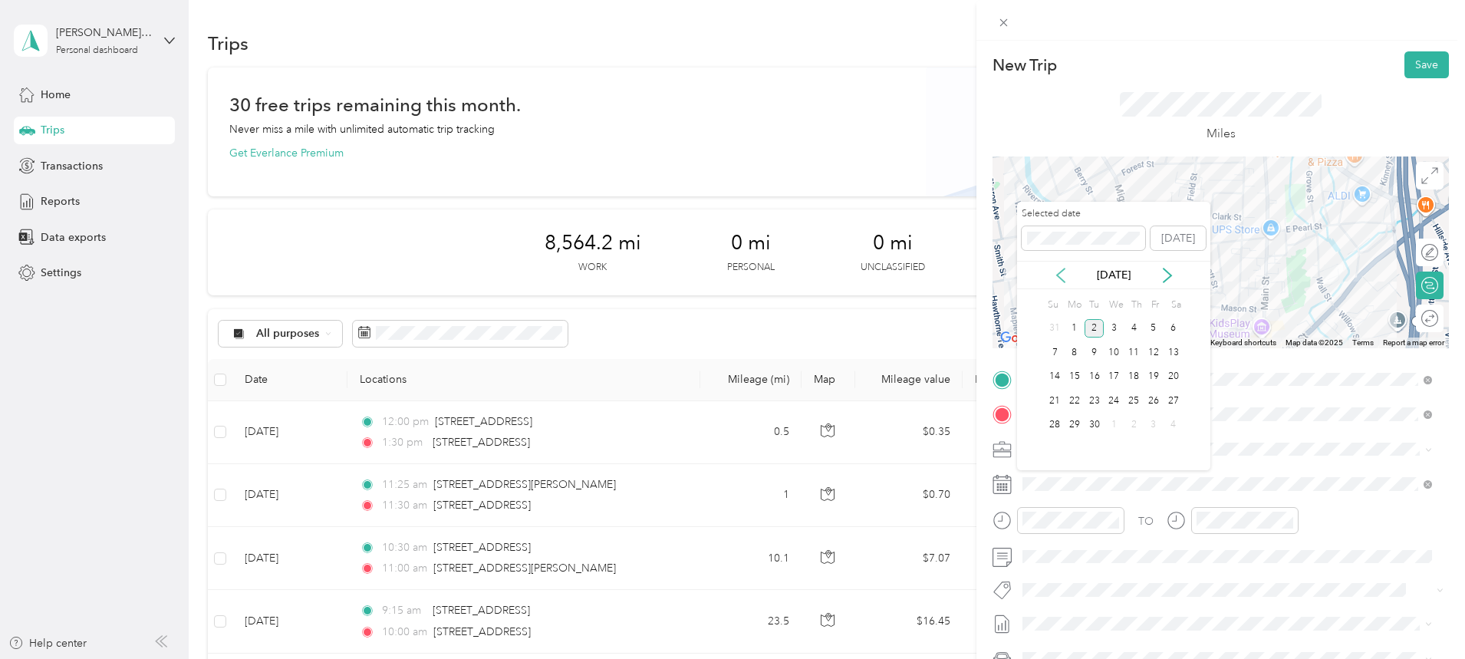
click at [1058, 272] on icon at bounding box center [1060, 275] width 15 height 15
click at [1094, 423] on div "26" at bounding box center [1094, 425] width 20 height 19
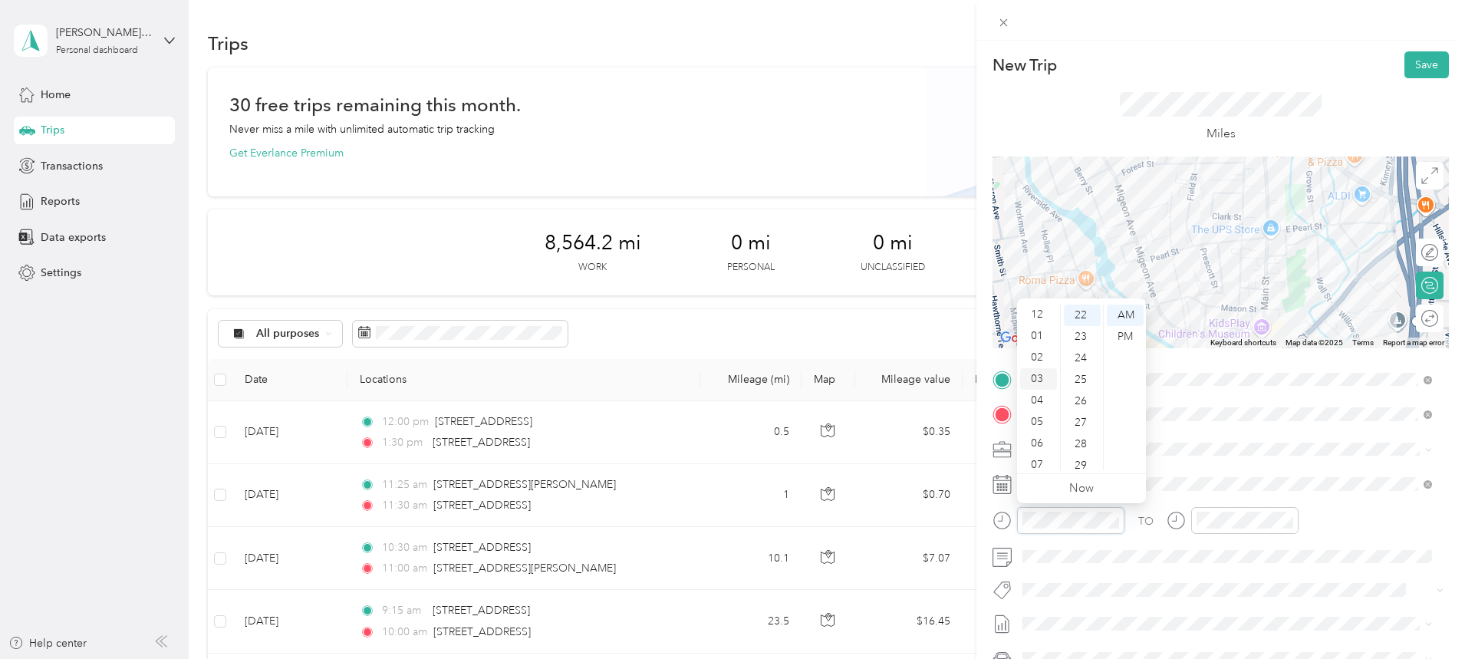
scroll to position [0, 0]
click at [1036, 334] on div "01" at bounding box center [1038, 336] width 37 height 21
click at [1037, 333] on div "02" at bounding box center [1038, 336] width 37 height 21
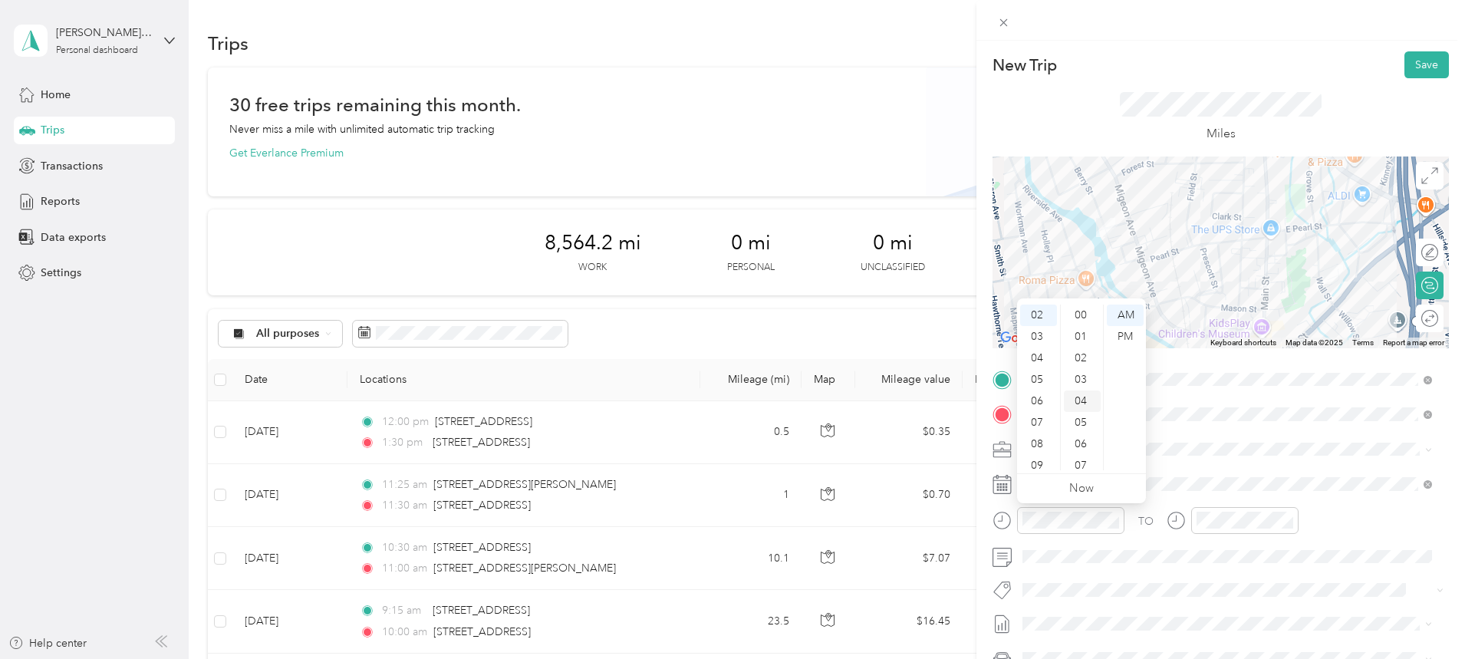
click at [1080, 312] on div "00" at bounding box center [1082, 314] width 37 height 21
click at [1128, 337] on div "PM" at bounding box center [1125, 336] width 37 height 21
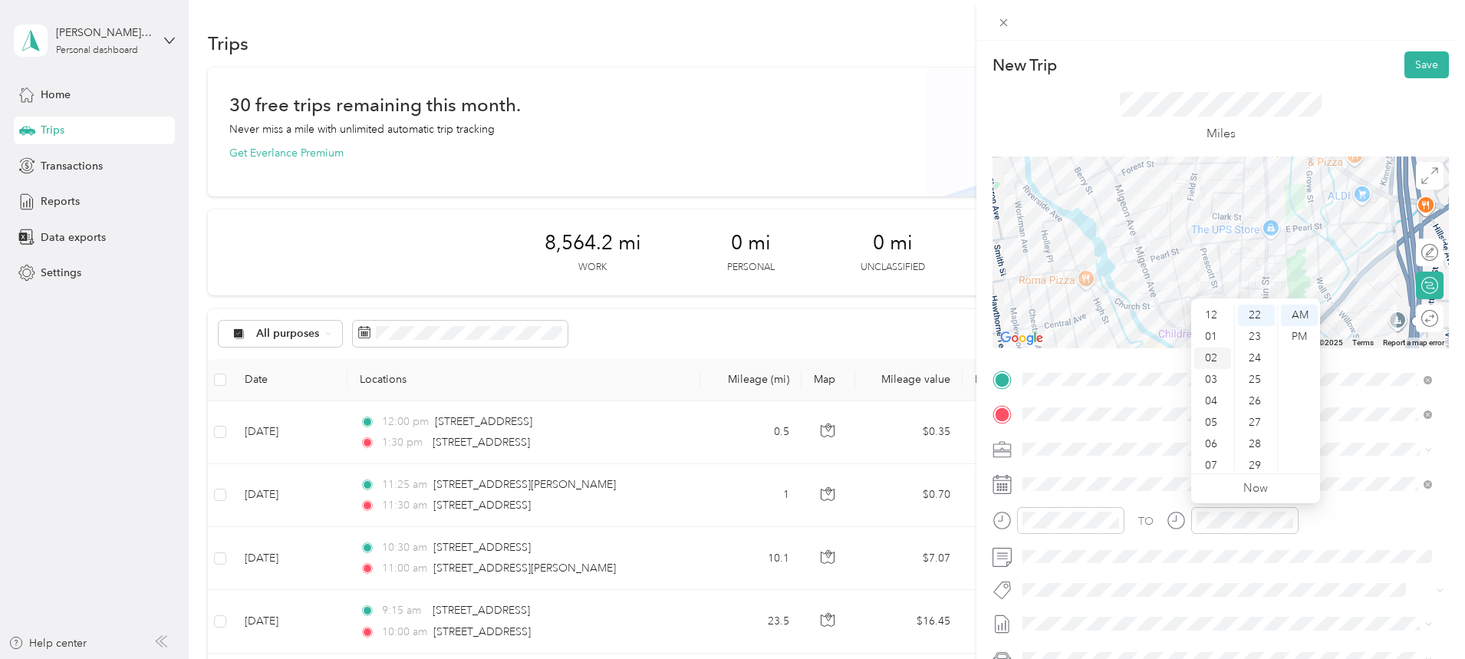
click at [1214, 354] on div "02" at bounding box center [1212, 357] width 37 height 21
click at [1257, 403] on div "05" at bounding box center [1256, 410] width 37 height 21
click at [1296, 332] on div "PM" at bounding box center [1299, 336] width 37 height 21
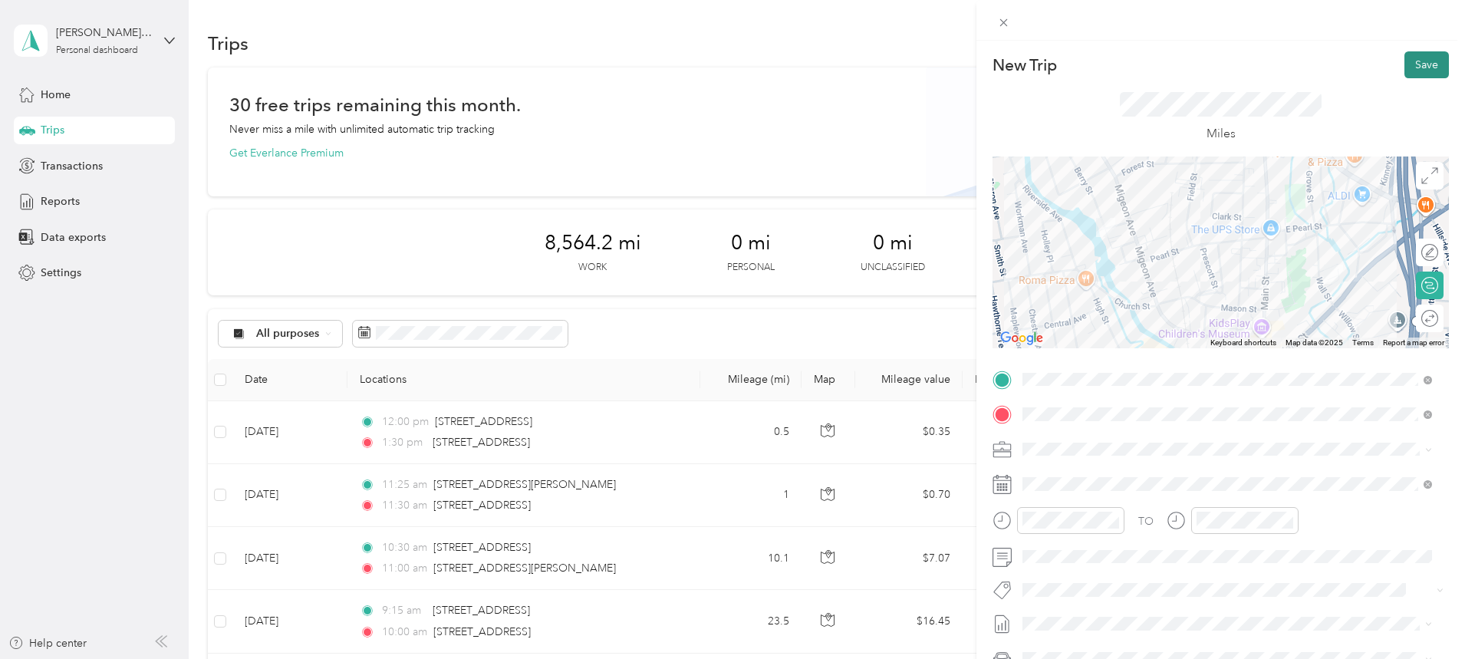
click at [1404, 64] on button "Save" at bounding box center [1426, 64] width 44 height 27
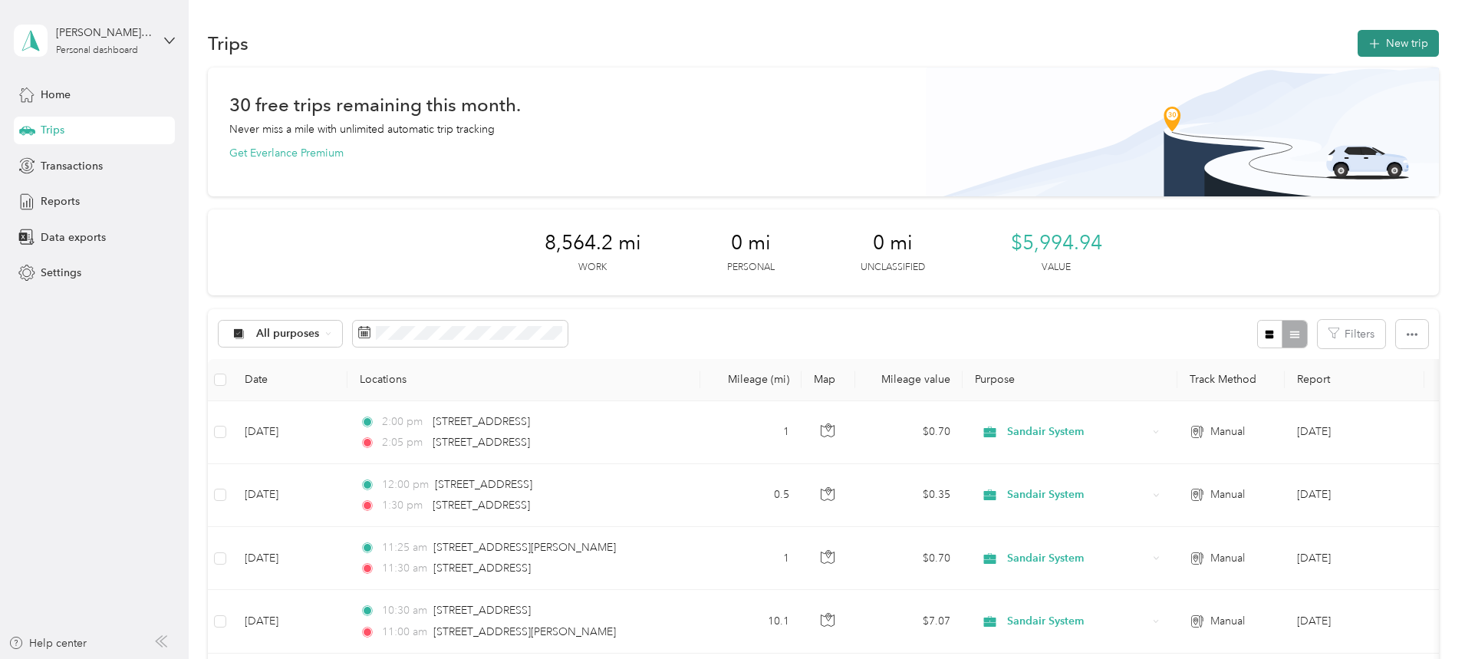
click at [1358, 52] on button "New trip" at bounding box center [1398, 43] width 81 height 27
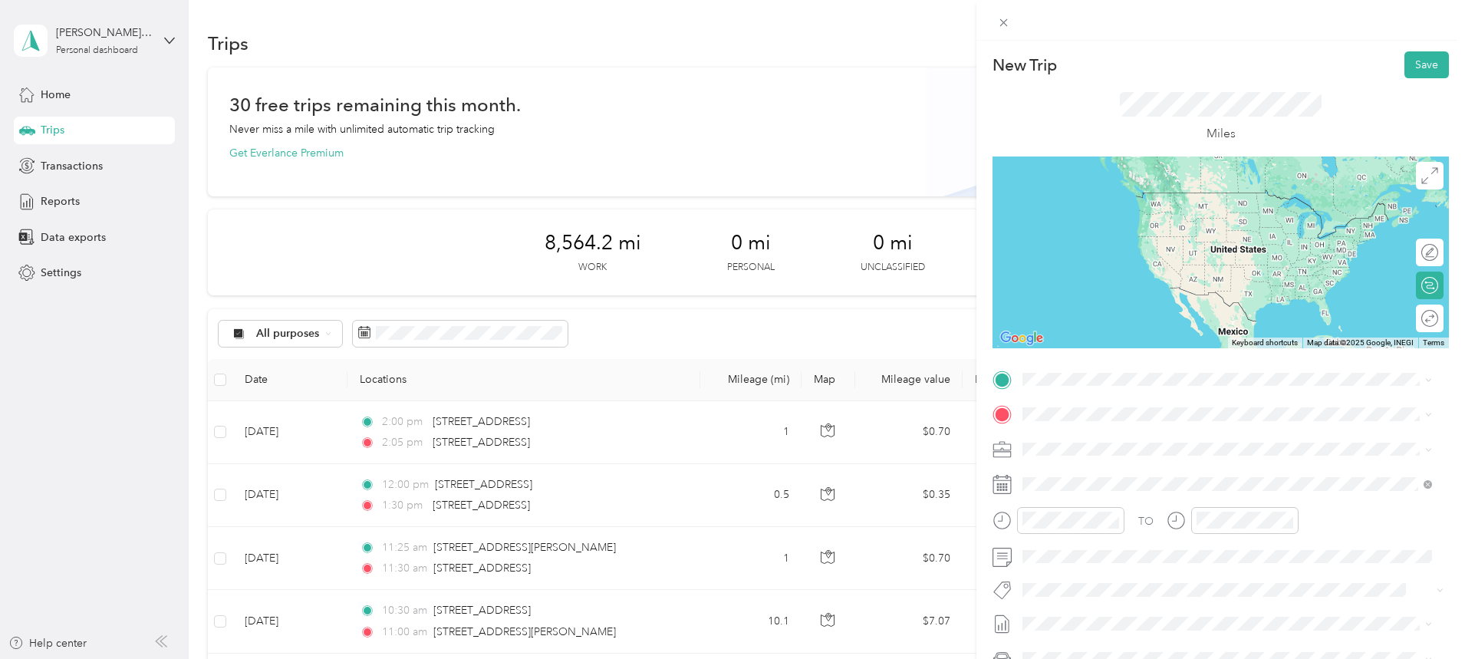
click at [1107, 471] on span "[STREET_ADDRESS][US_STATE]" at bounding box center [1128, 464] width 153 height 14
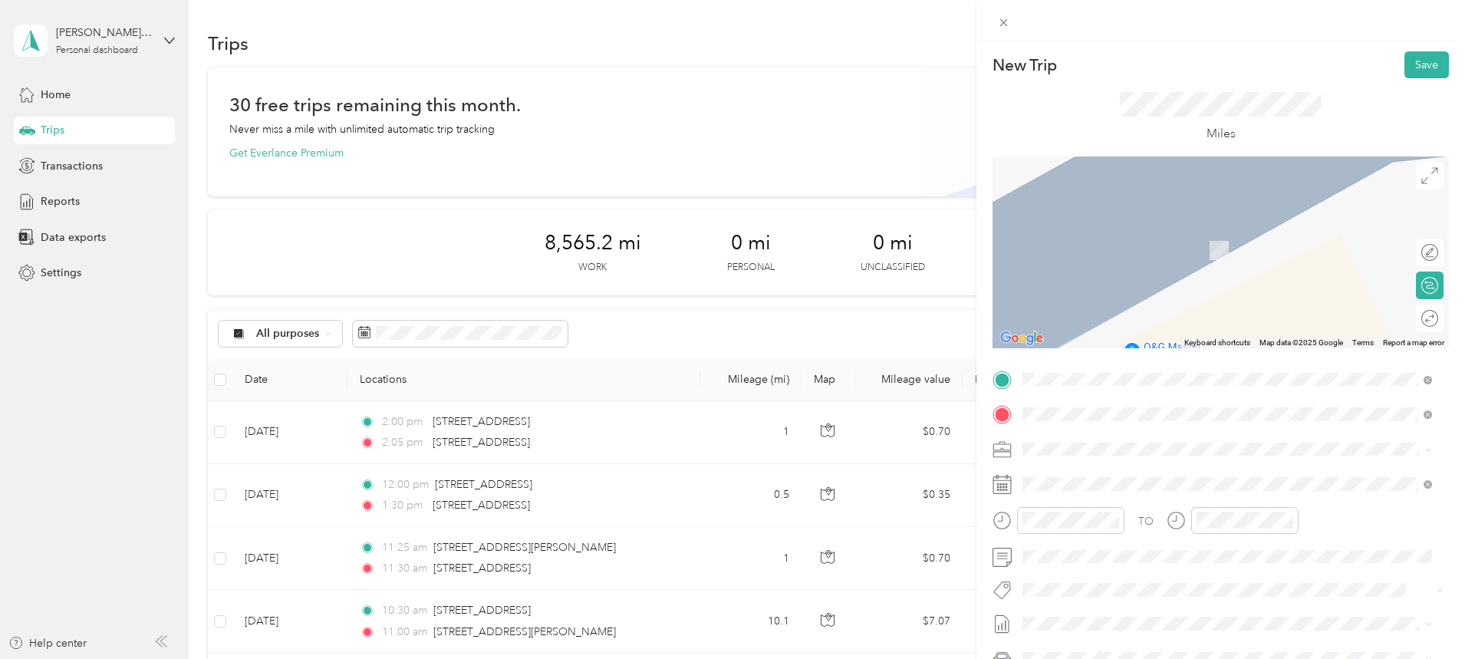
click at [1104, 468] on span "[STREET_ADDRESS][US_STATE]" at bounding box center [1128, 469] width 153 height 14
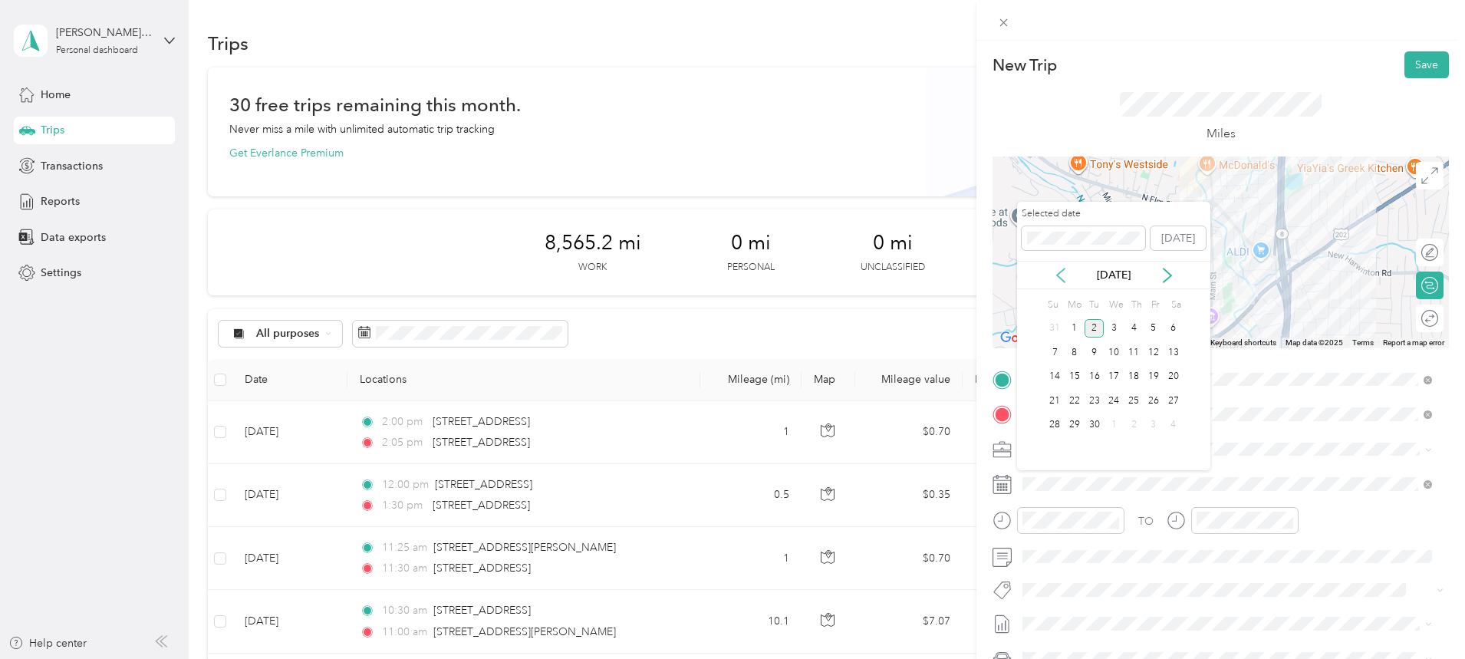
click at [1061, 270] on icon at bounding box center [1061, 275] width 8 height 14
click at [1096, 425] on div "26" at bounding box center [1094, 425] width 20 height 19
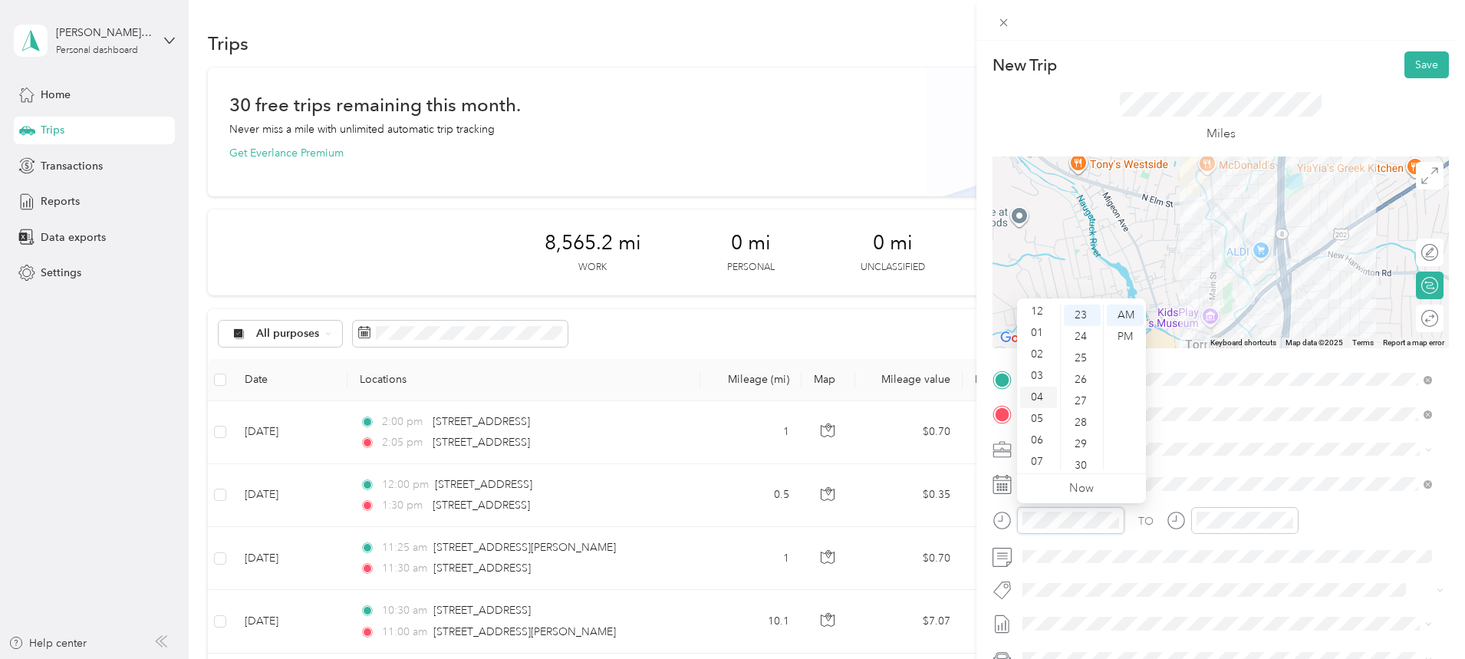
scroll to position [0, 0]
click at [1038, 357] on div "02" at bounding box center [1038, 357] width 37 height 21
click at [1085, 434] on div "25" at bounding box center [1082, 434] width 37 height 21
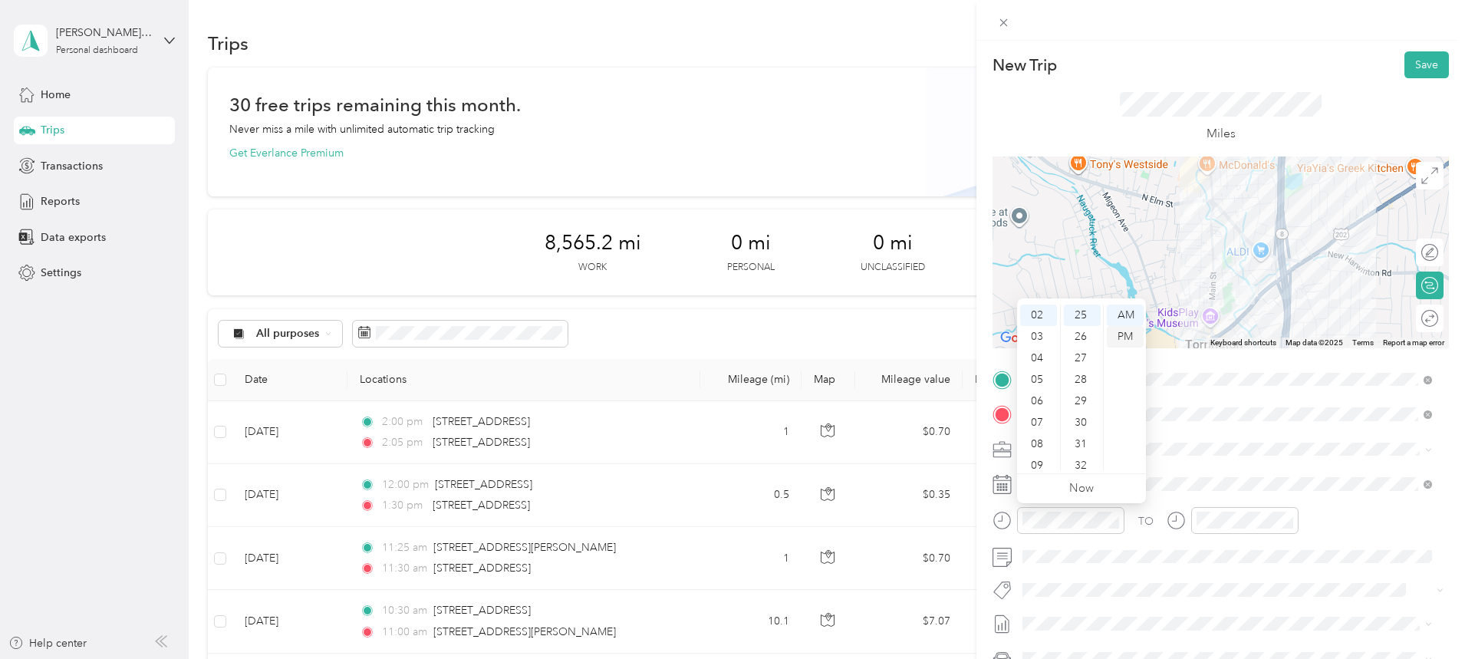
click at [1127, 338] on div "PM" at bounding box center [1125, 336] width 37 height 21
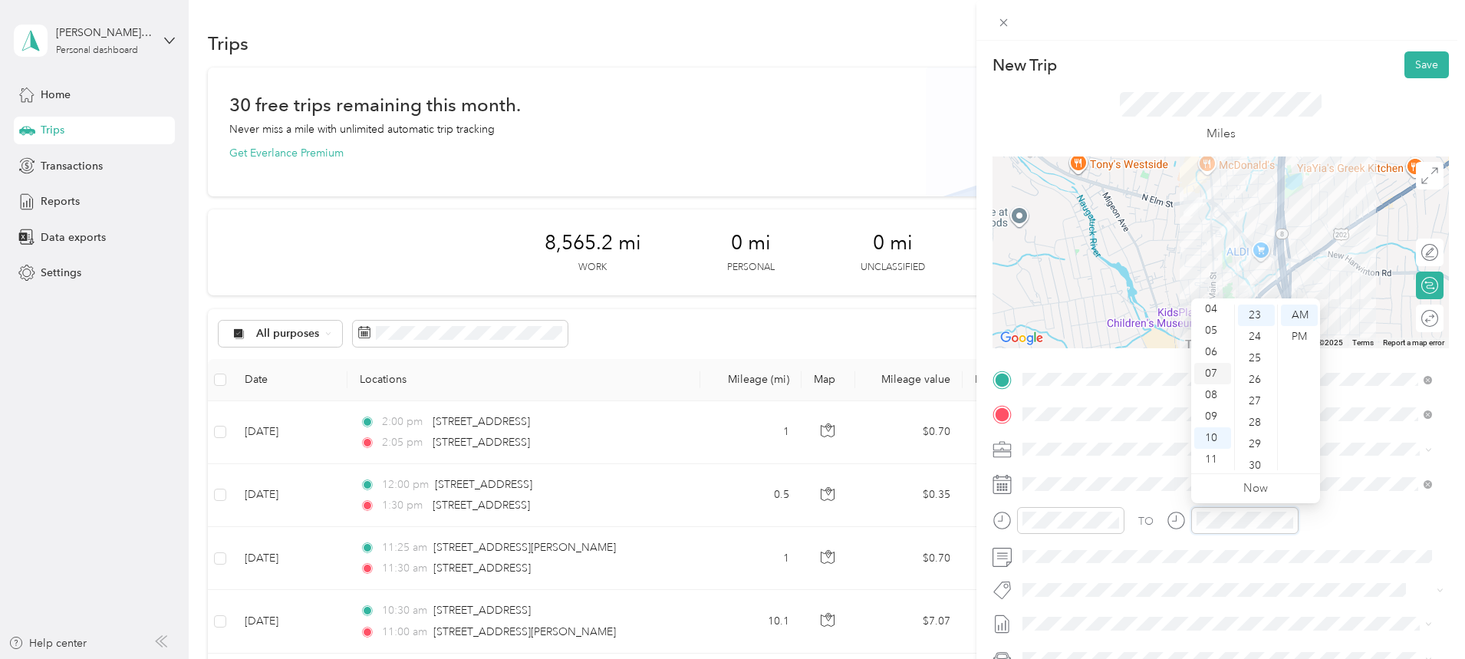
scroll to position [0, 0]
click at [1214, 355] on div "02" at bounding box center [1212, 357] width 37 height 21
click at [1259, 309] on div "30" at bounding box center [1256, 311] width 37 height 21
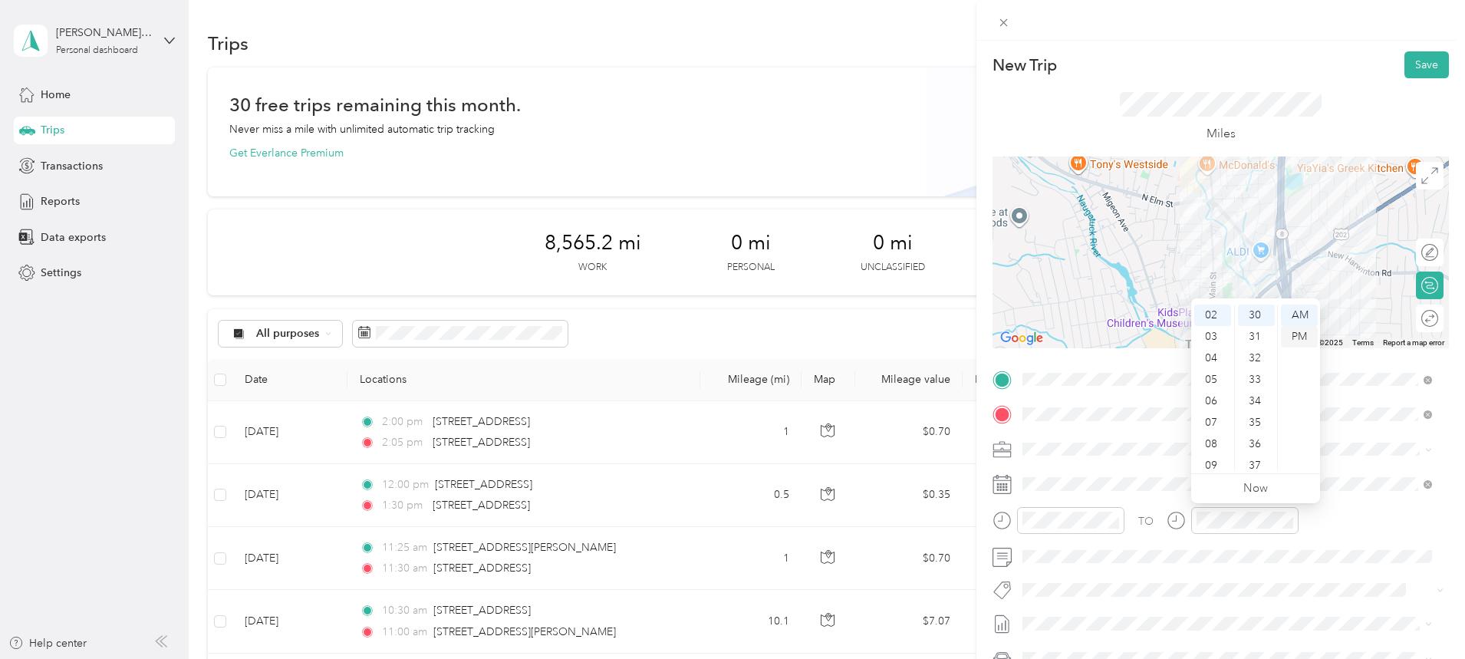
click at [1291, 334] on div "PM" at bounding box center [1299, 336] width 37 height 21
click at [1417, 64] on button "Save" at bounding box center [1426, 64] width 44 height 27
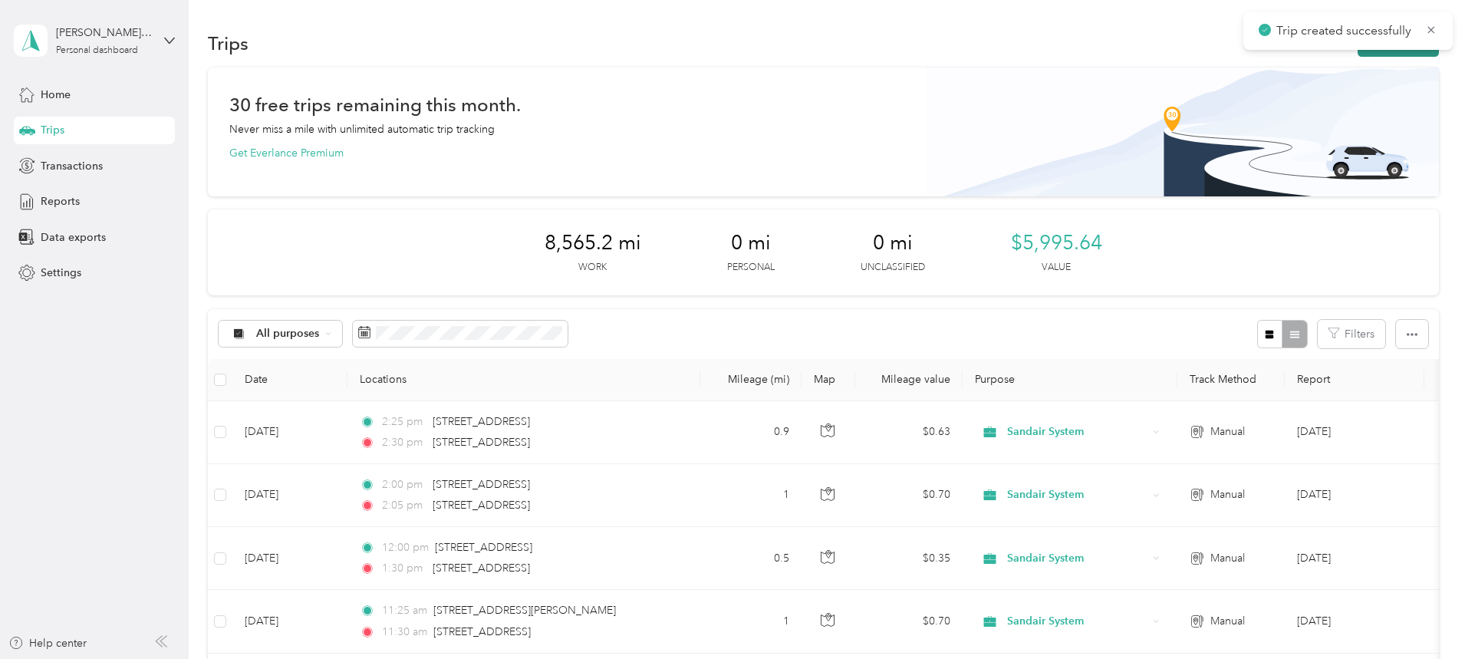
click at [1358, 54] on button "New trip" at bounding box center [1398, 43] width 81 height 27
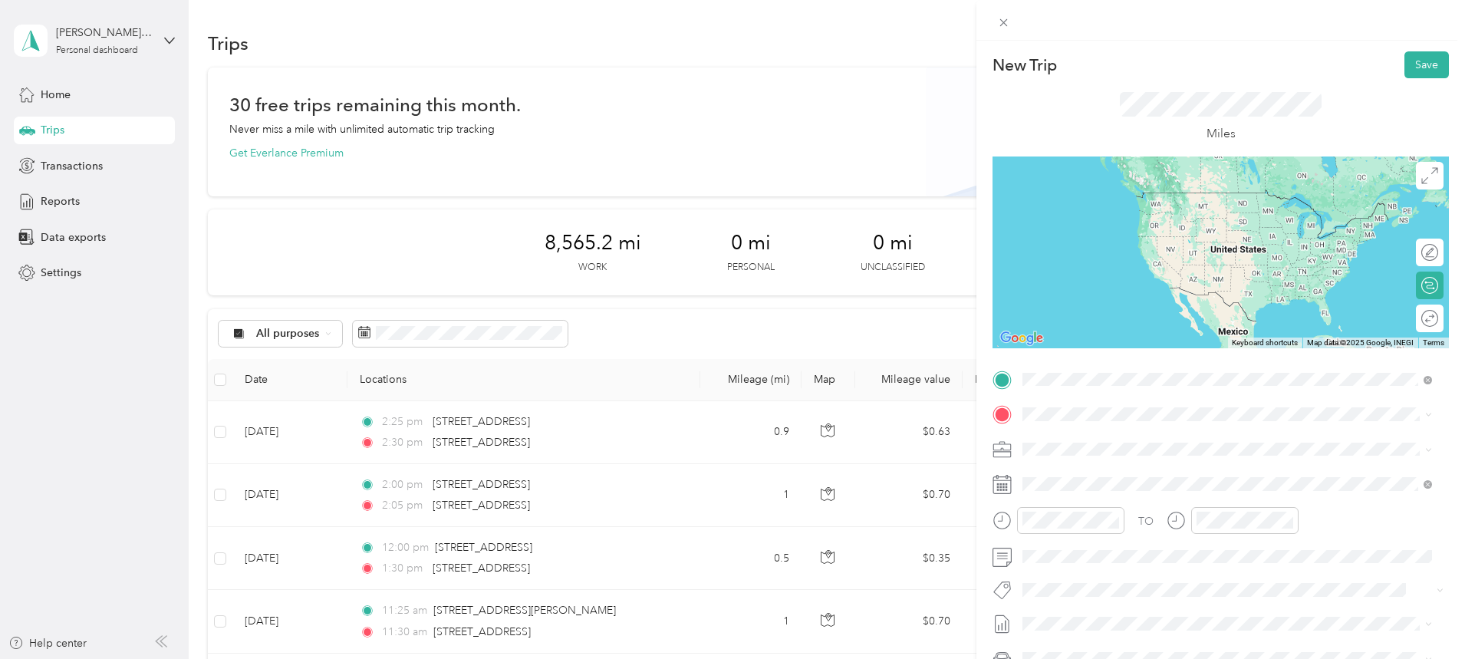
click at [1131, 442] on span "[STREET_ADDRESS][US_STATE]" at bounding box center [1128, 435] width 153 height 14
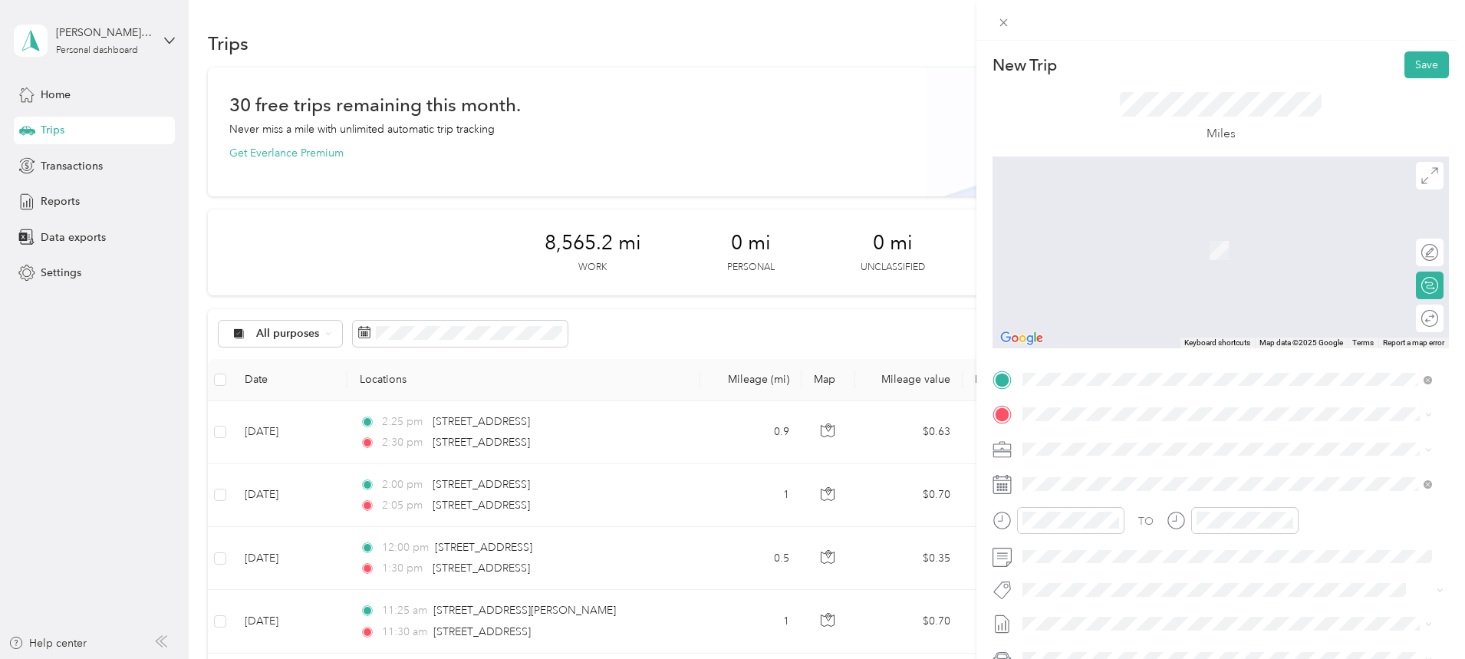
click at [1138, 463] on span "[STREET_ADDRESS][US_STATE]" at bounding box center [1128, 468] width 153 height 14
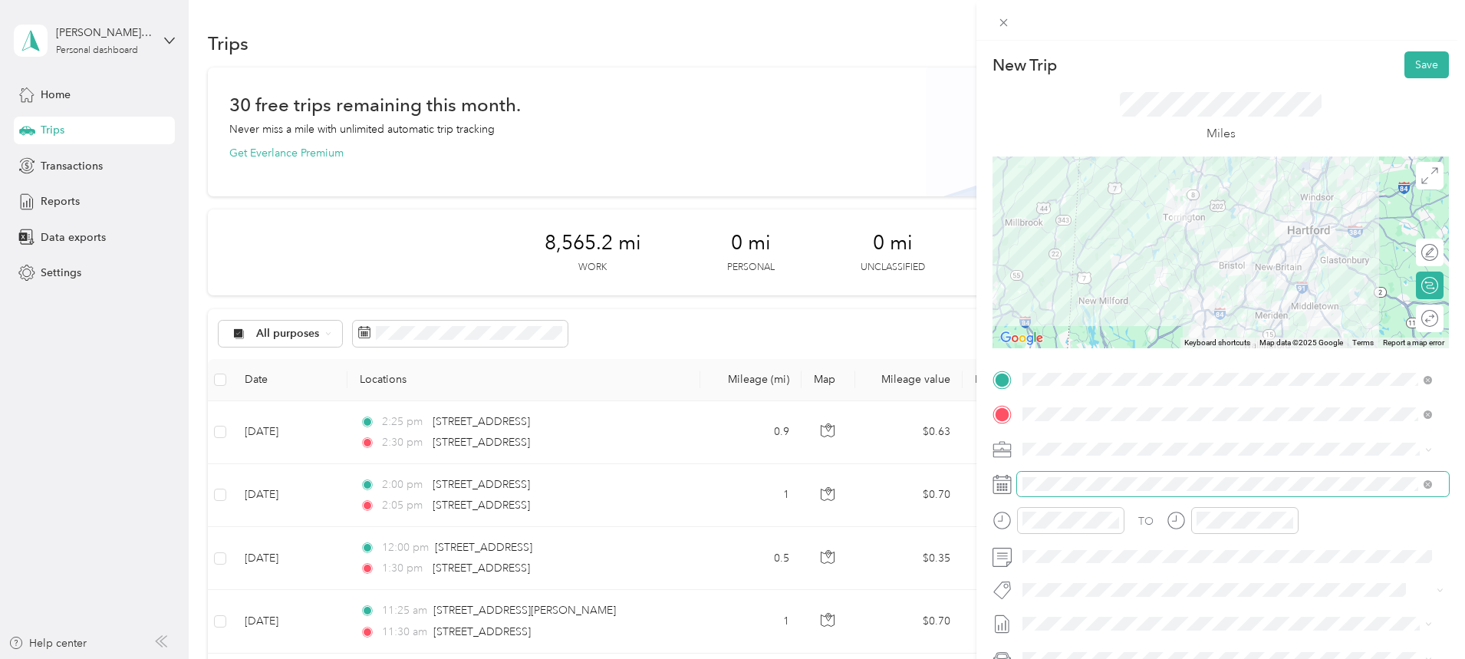
click at [1090, 495] on span at bounding box center [1233, 484] width 432 height 25
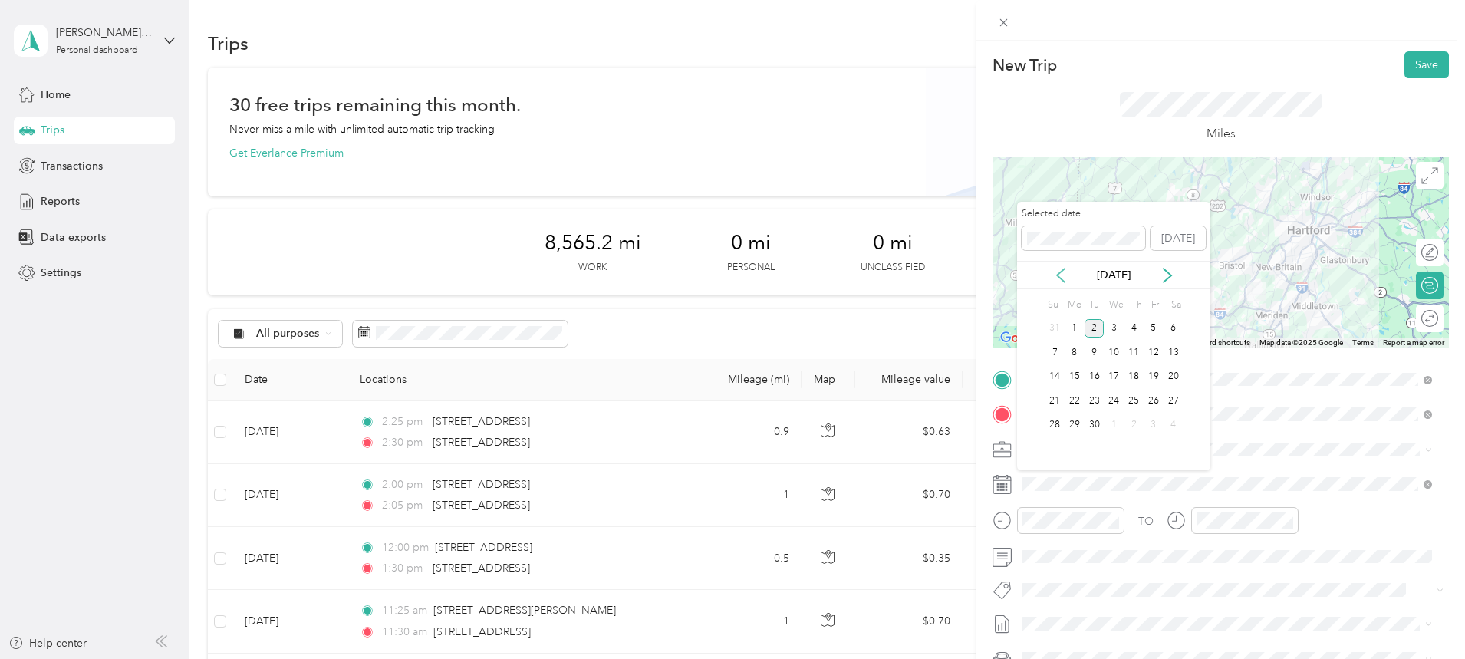
click at [1066, 275] on icon at bounding box center [1060, 275] width 15 height 15
click at [1111, 420] on div "27" at bounding box center [1114, 425] width 20 height 19
click at [1096, 422] on div "26" at bounding box center [1094, 425] width 20 height 19
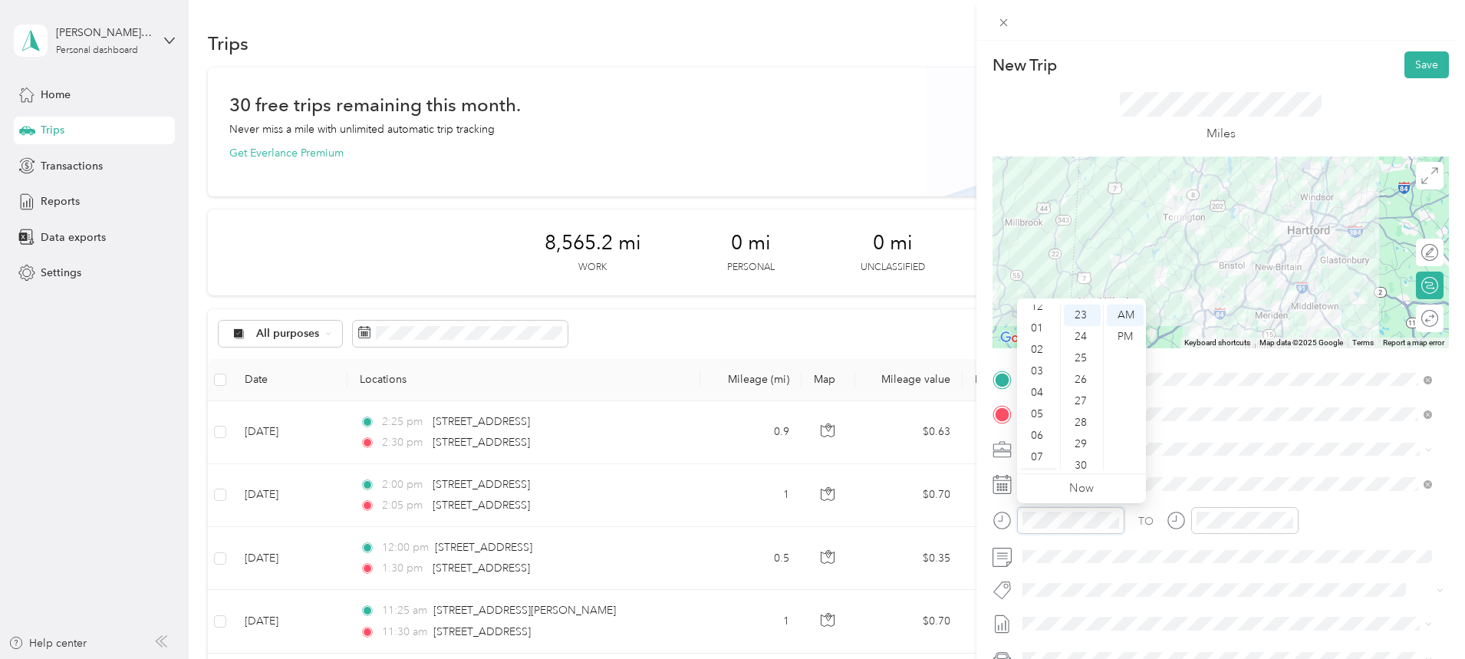
scroll to position [0, 0]
click at [1044, 377] on div "03" at bounding box center [1038, 379] width 37 height 21
click at [1084, 316] on div "00" at bounding box center [1082, 314] width 37 height 21
click at [1131, 335] on div "PM" at bounding box center [1125, 336] width 37 height 21
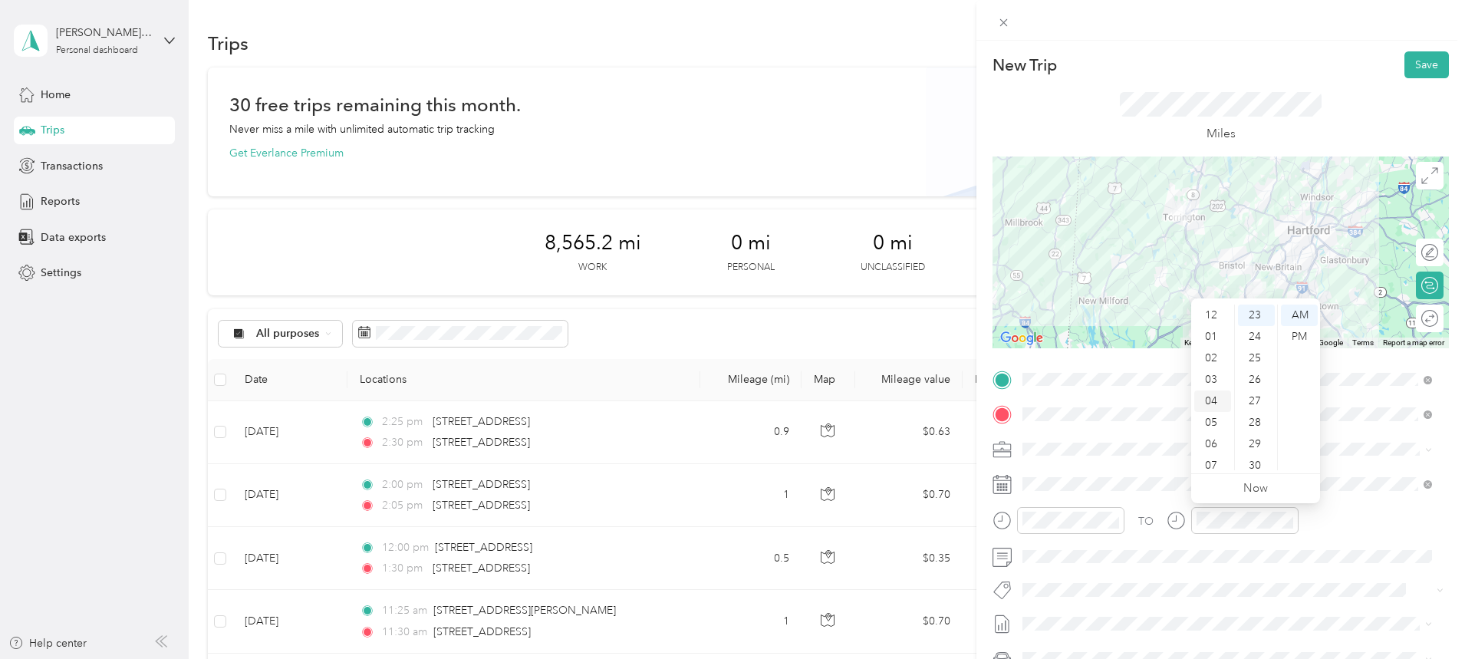
click at [1215, 398] on div "04" at bounding box center [1212, 400] width 37 height 21
click at [1253, 312] on div "00" at bounding box center [1256, 314] width 37 height 21
click at [1290, 330] on div "PM" at bounding box center [1299, 336] width 37 height 21
click at [1296, 337] on div "PM" at bounding box center [1299, 336] width 37 height 21
click at [1410, 71] on button "Save" at bounding box center [1426, 64] width 44 height 27
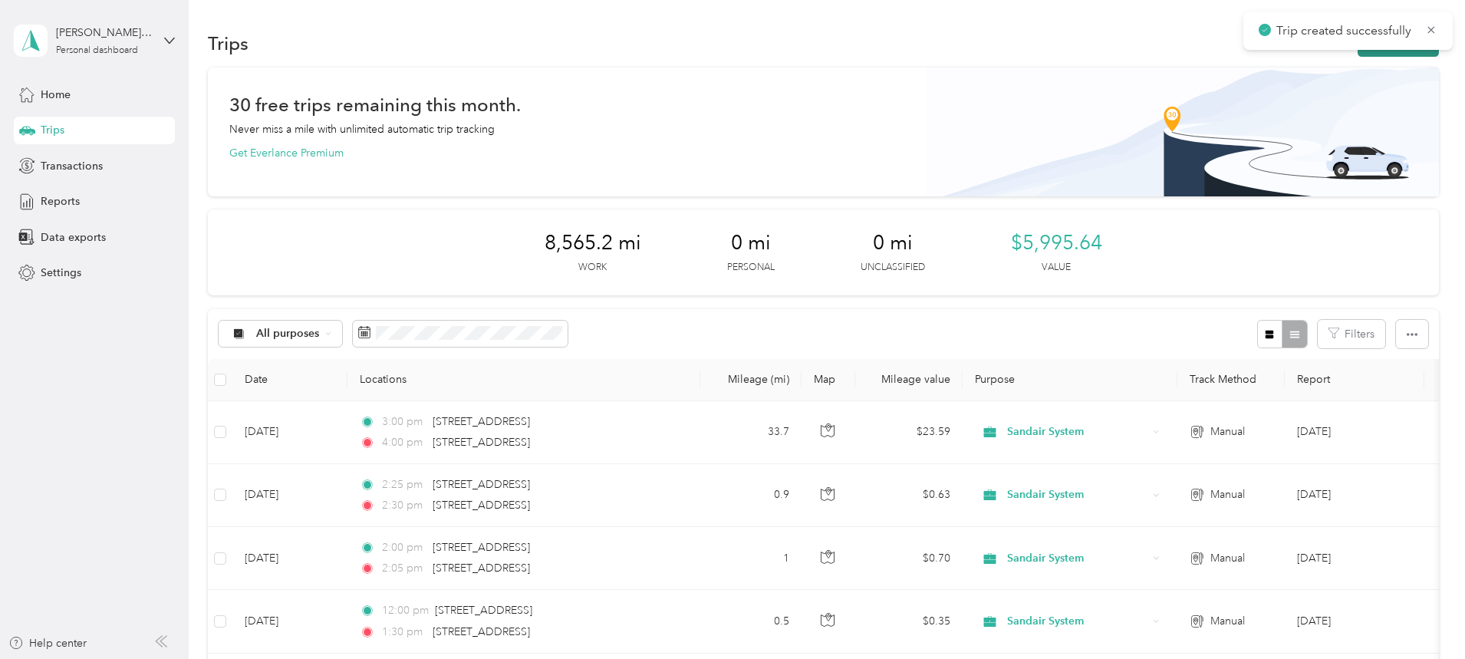
click at [1358, 51] on button "New trip" at bounding box center [1398, 43] width 81 height 27
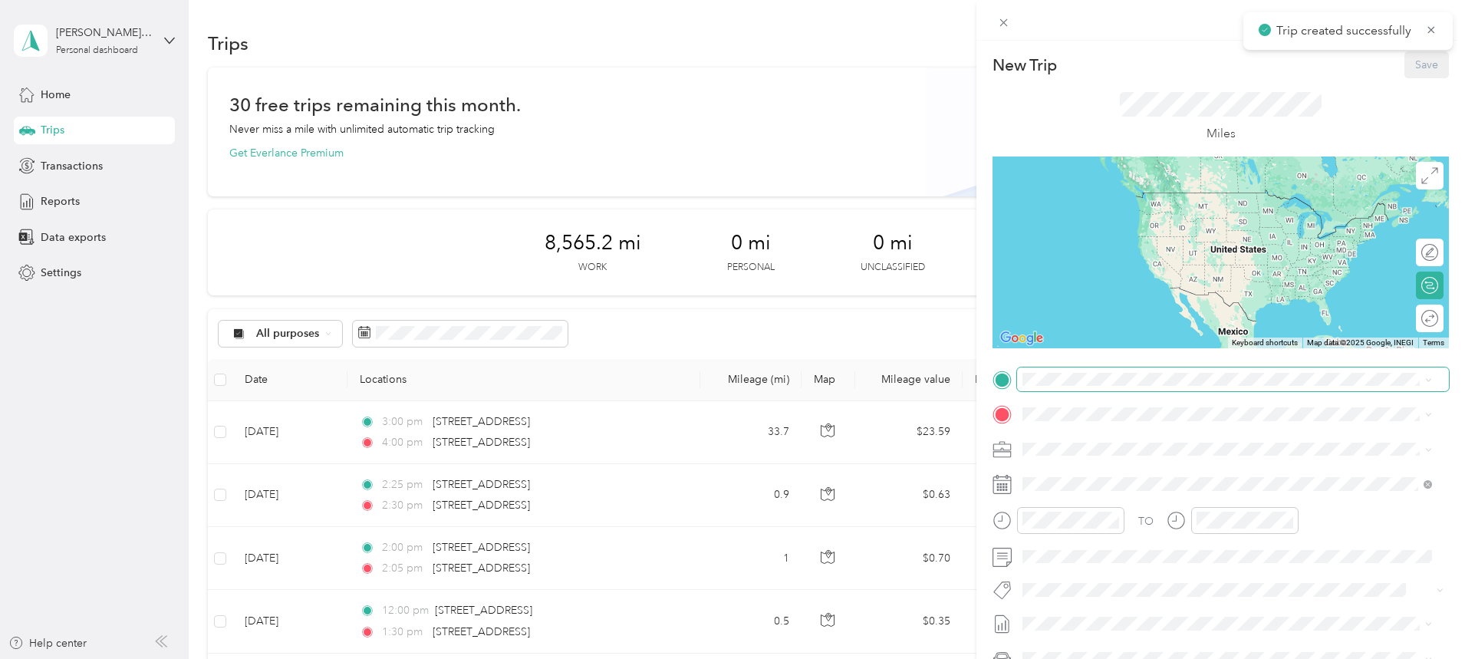
click at [1080, 386] on span at bounding box center [1233, 379] width 432 height 25
click at [1127, 432] on span "[STREET_ADDRESS][US_STATE]" at bounding box center [1128, 435] width 153 height 14
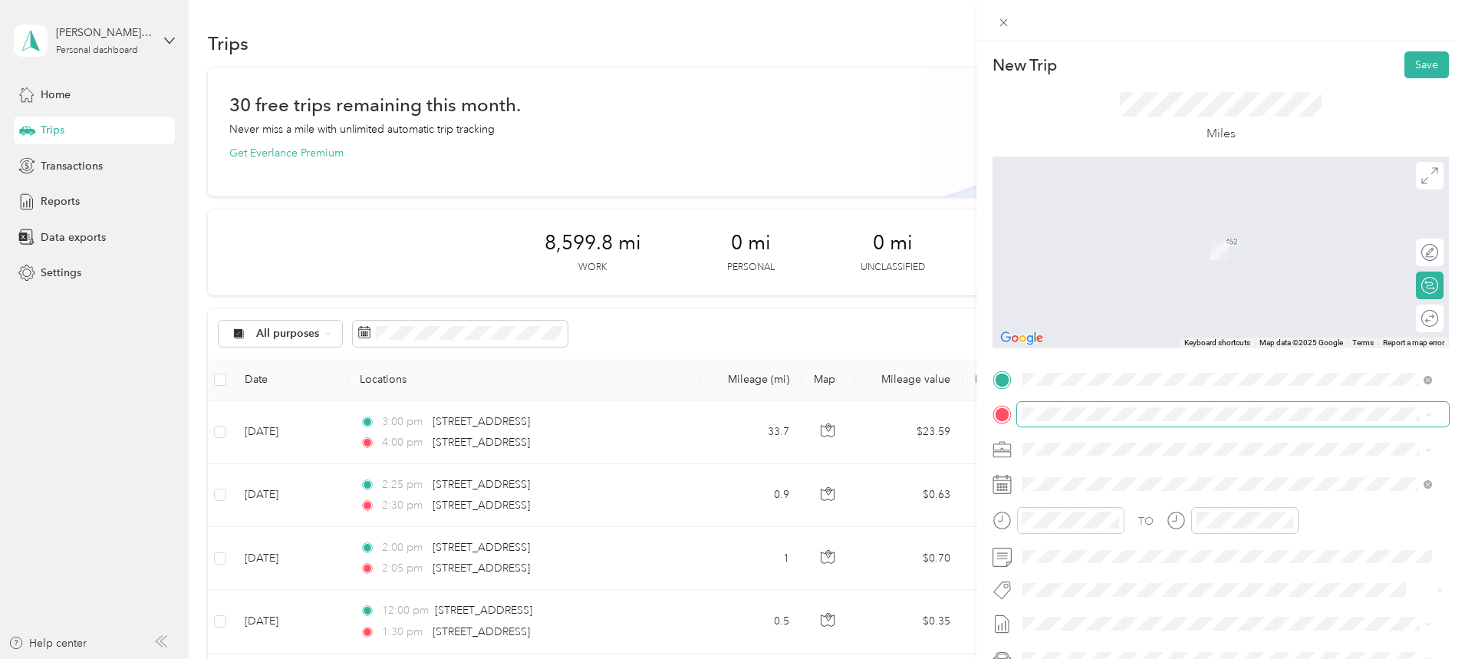
click at [1083, 424] on span at bounding box center [1233, 414] width 432 height 25
click at [1134, 476] on span "[STREET_ADDRESS][US_STATE]" at bounding box center [1128, 469] width 153 height 14
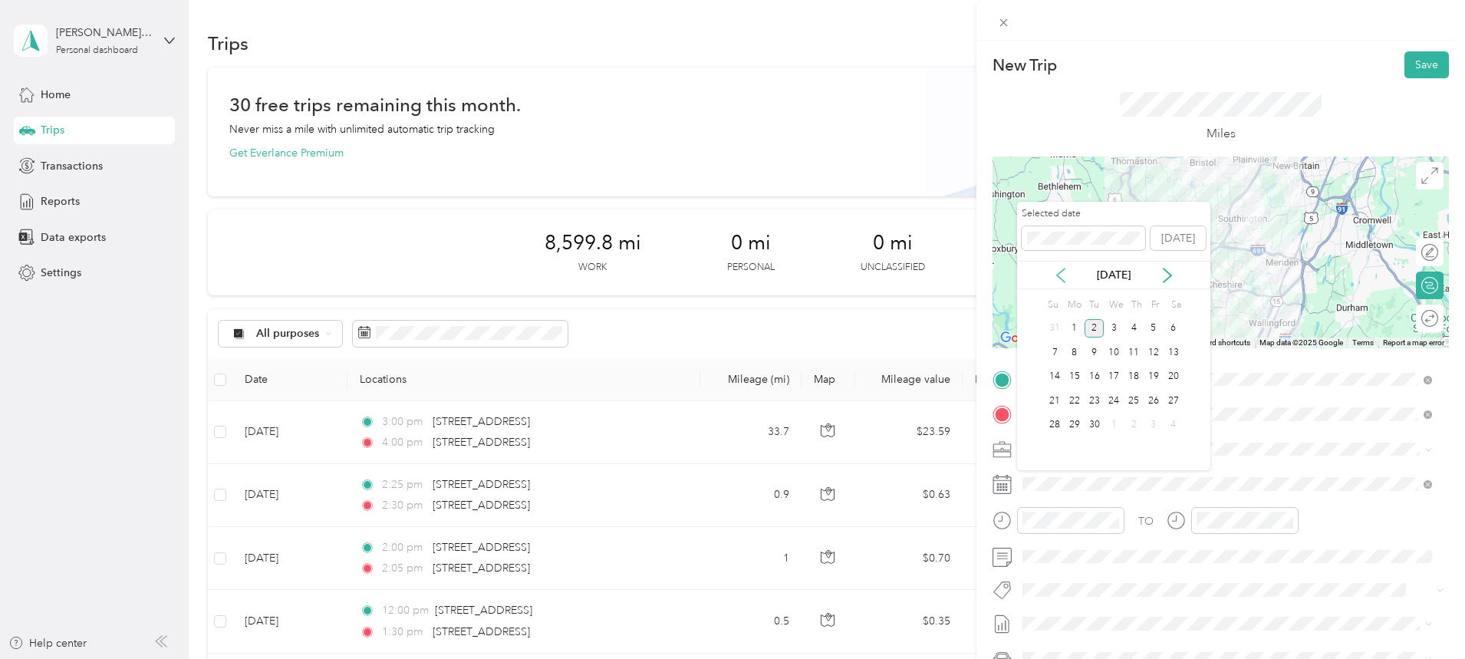
click at [1064, 273] on icon at bounding box center [1060, 275] width 15 height 15
click at [1134, 423] on div "28" at bounding box center [1134, 425] width 20 height 19
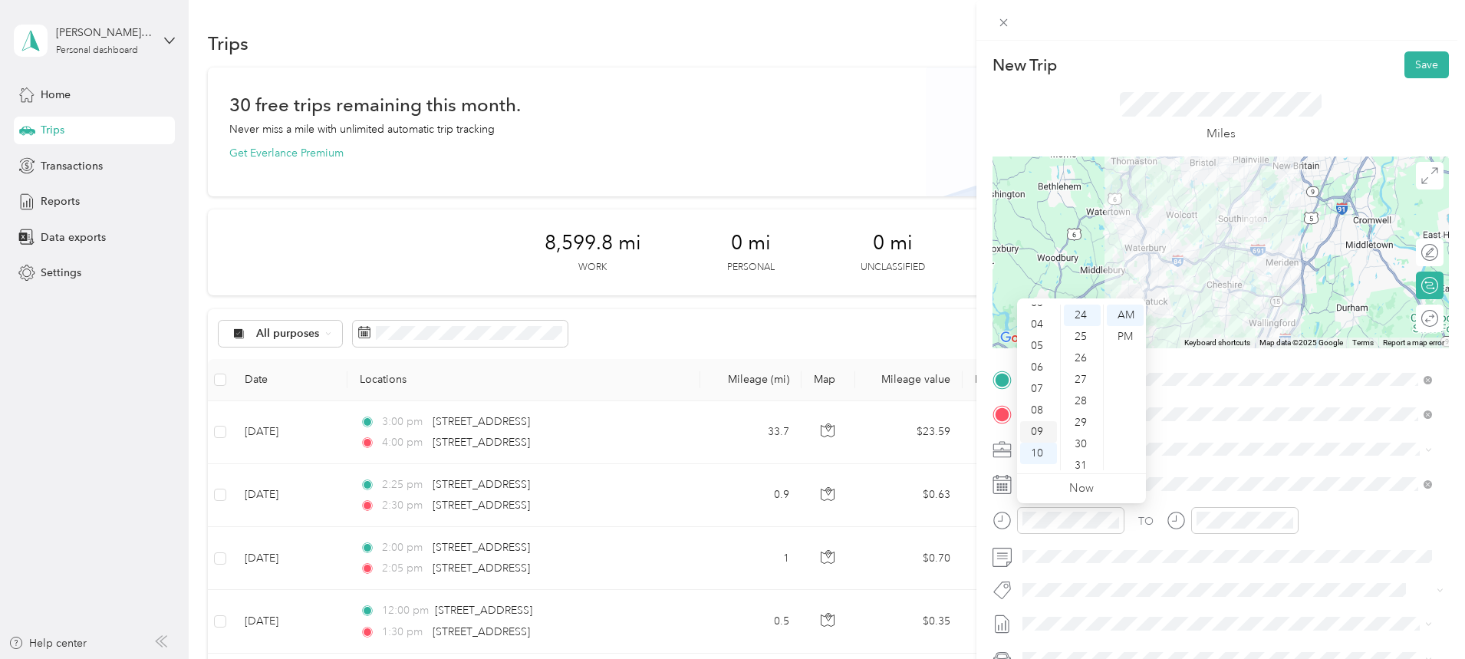
click at [1037, 431] on div "09" at bounding box center [1038, 431] width 37 height 21
click at [1084, 437] on div "30" at bounding box center [1082, 443] width 37 height 21
click at [1133, 311] on div "AM" at bounding box center [1125, 314] width 37 height 21
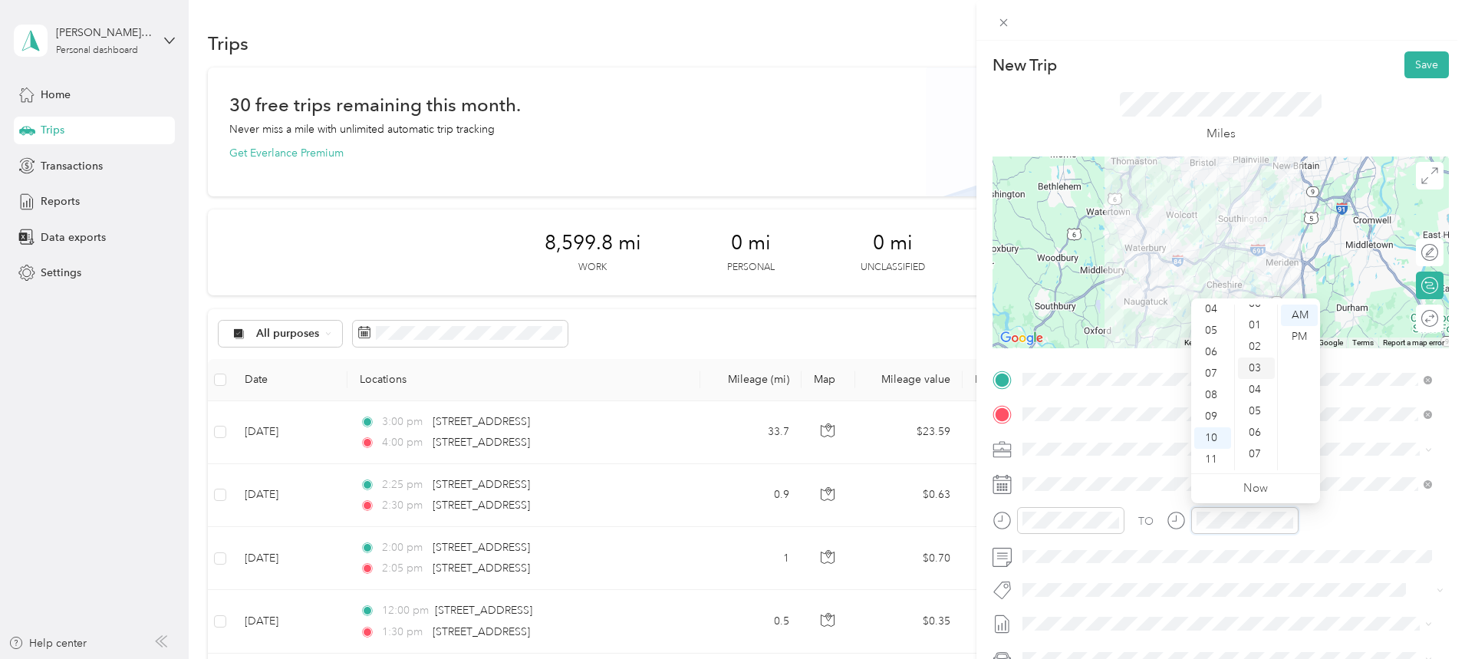
scroll to position [0, 0]
click at [1250, 315] on div "00" at bounding box center [1256, 314] width 37 height 21
click at [1289, 315] on div "AM" at bounding box center [1299, 314] width 37 height 21
click at [1409, 67] on button "Save" at bounding box center [1426, 64] width 44 height 27
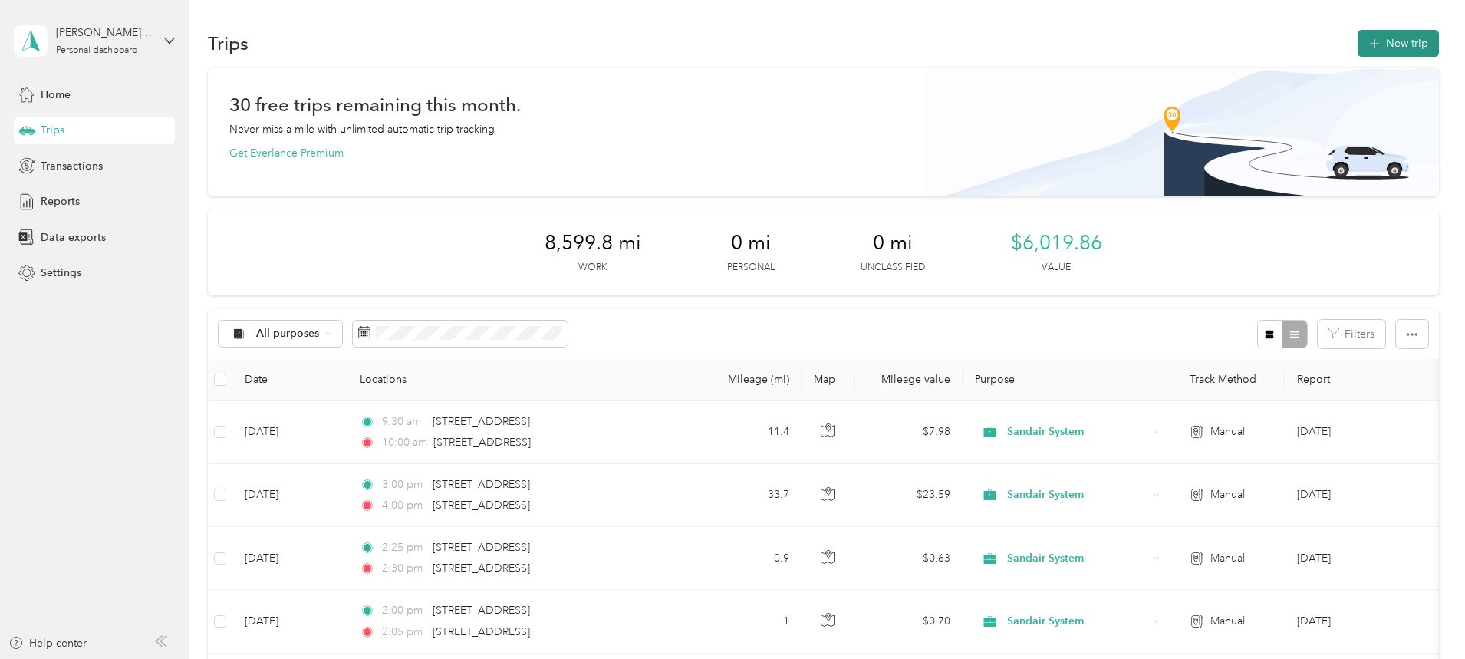
click at [1358, 39] on button "New trip" at bounding box center [1398, 43] width 81 height 27
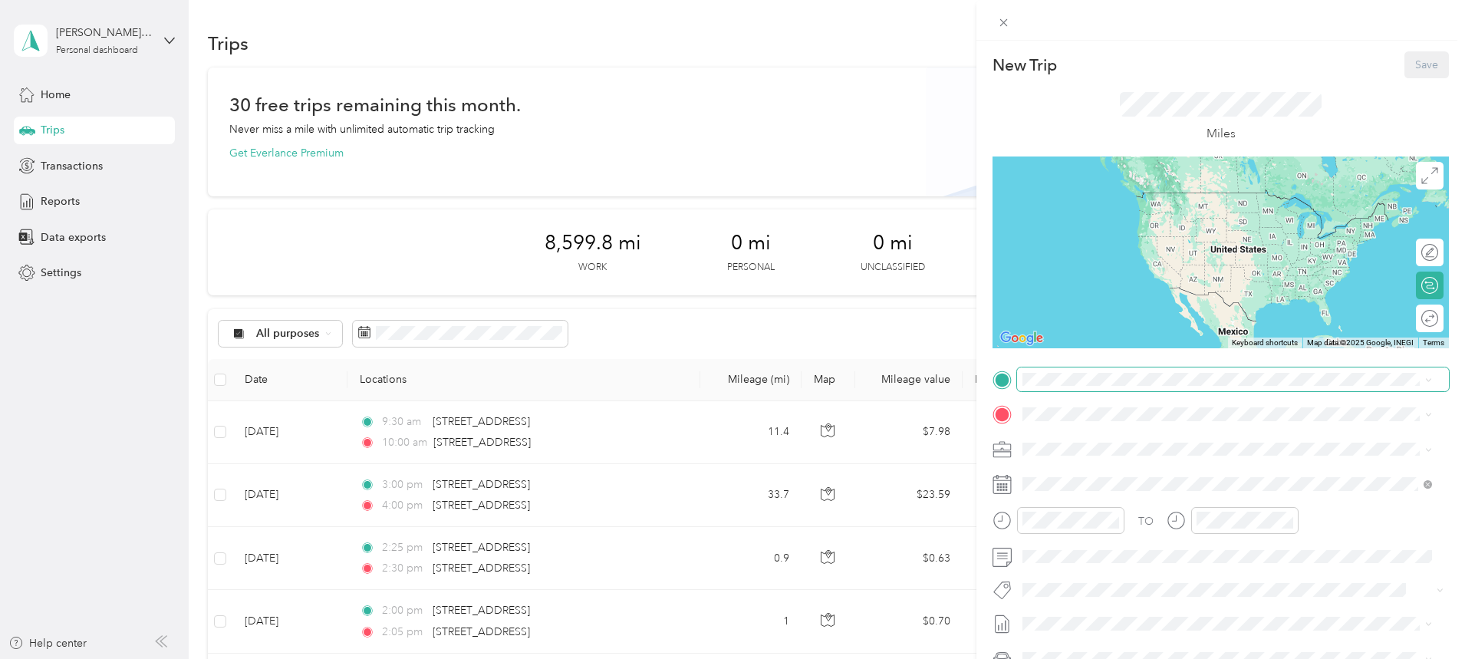
click at [1071, 387] on span at bounding box center [1233, 379] width 432 height 25
click at [1113, 442] on span "[STREET_ADDRESS][US_STATE]" at bounding box center [1128, 435] width 153 height 14
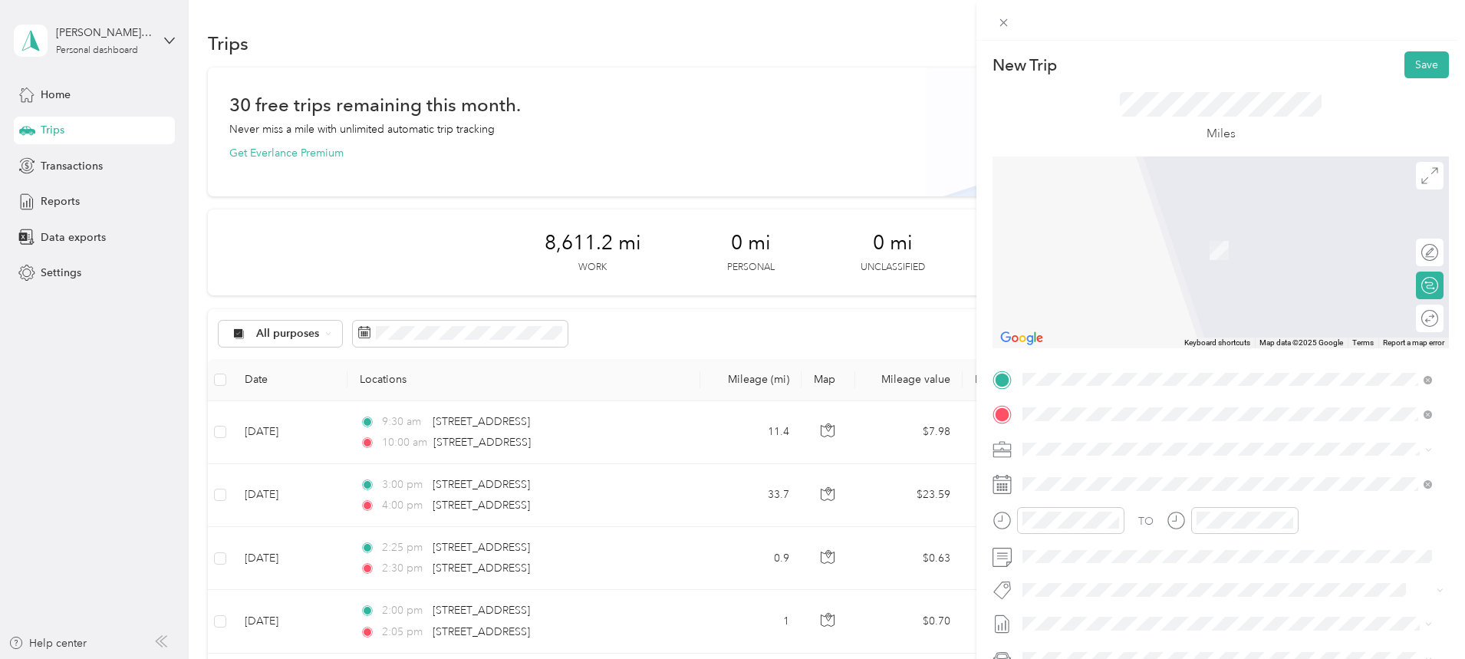
click at [1138, 466] on span "[STREET_ADDRESS][US_STATE]" at bounding box center [1128, 469] width 153 height 14
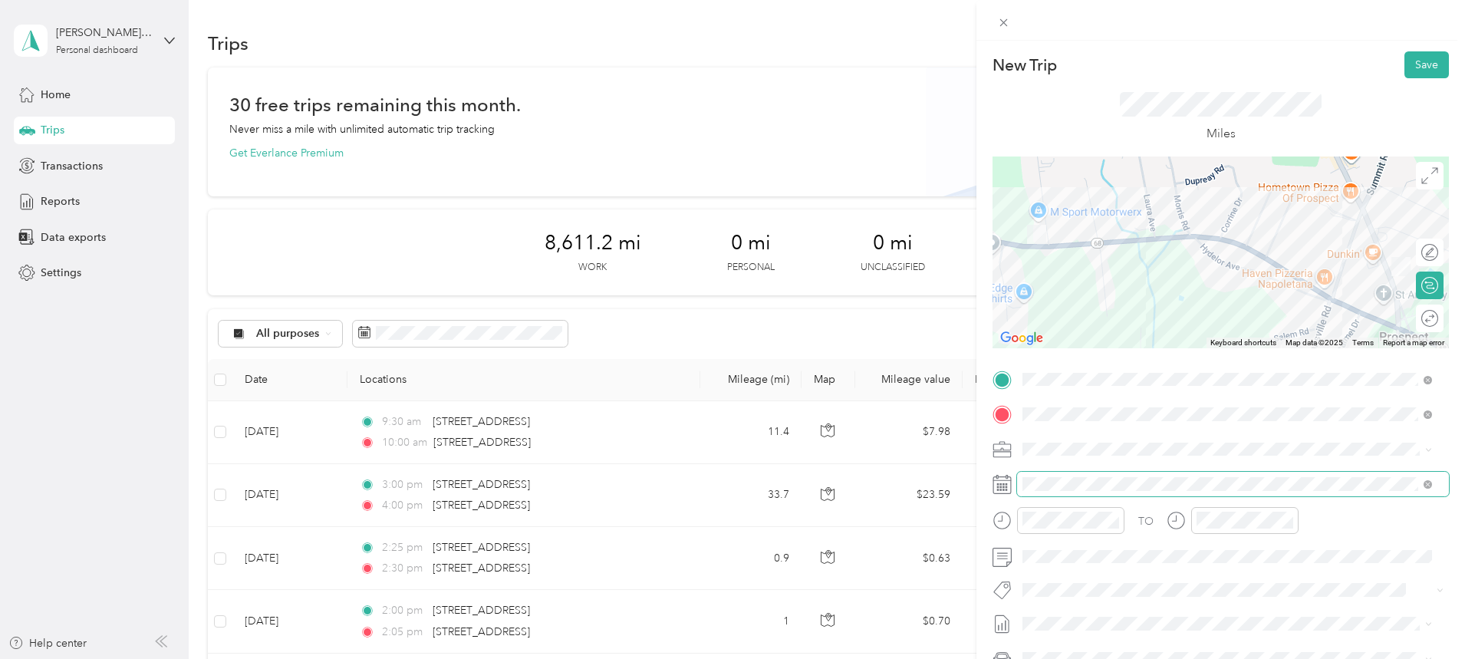
click at [1088, 491] on span at bounding box center [1233, 484] width 432 height 25
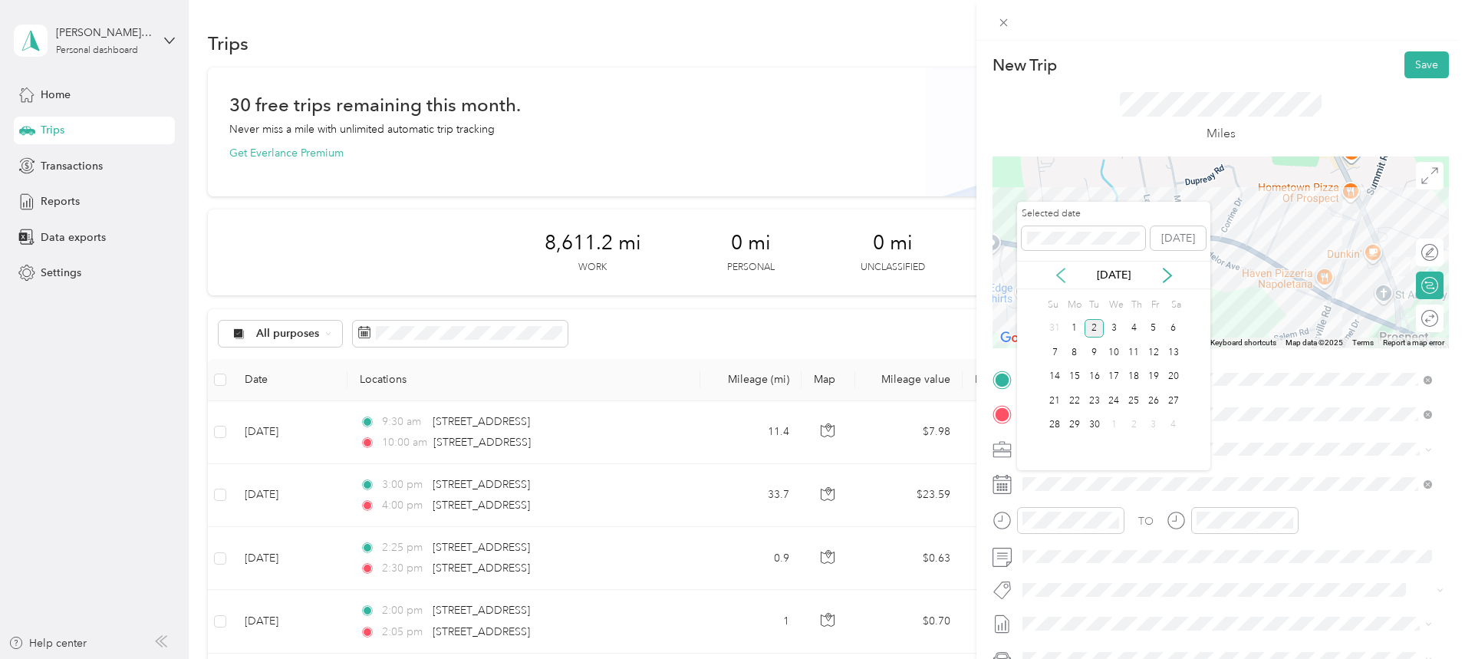
click at [1058, 277] on icon at bounding box center [1060, 275] width 15 height 15
click at [1114, 421] on div "27" at bounding box center [1114, 425] width 20 height 19
click at [1134, 422] on div "28" at bounding box center [1134, 425] width 20 height 19
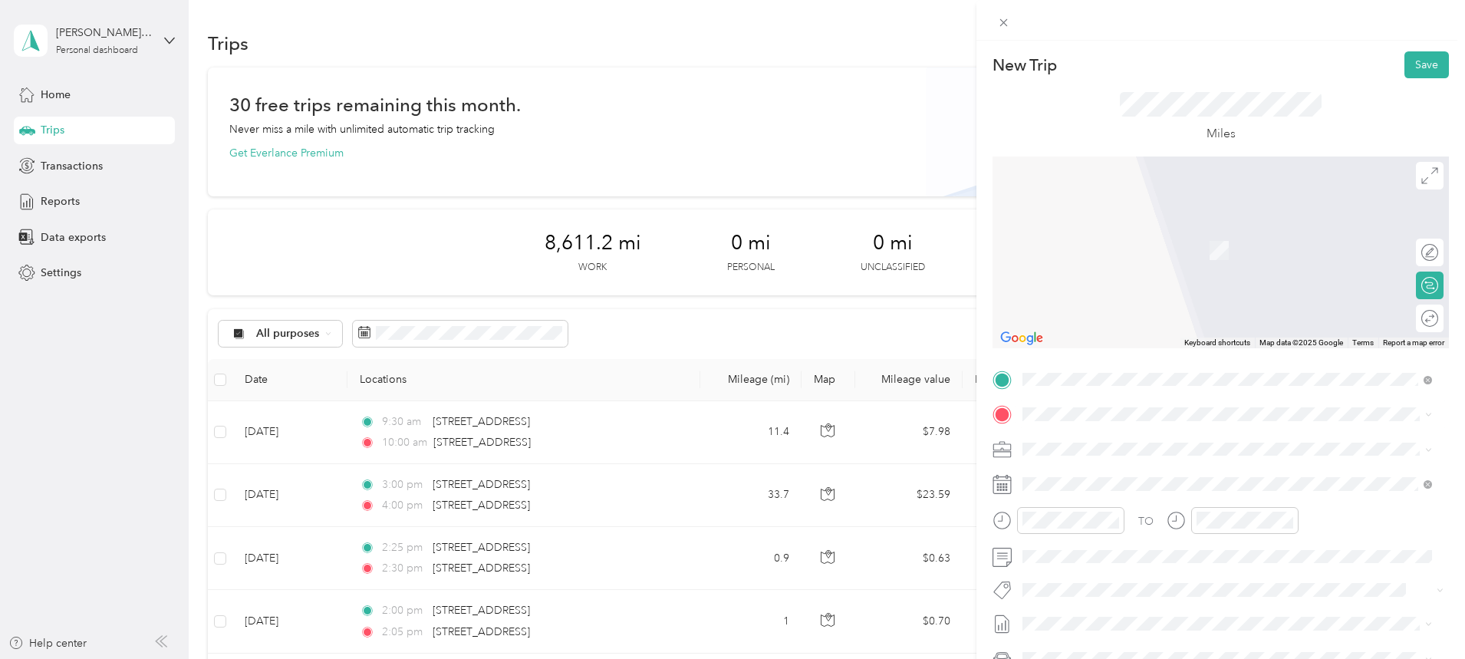
click at [1144, 506] on span "[STREET_ADDRESS][US_STATE]" at bounding box center [1128, 499] width 153 height 14
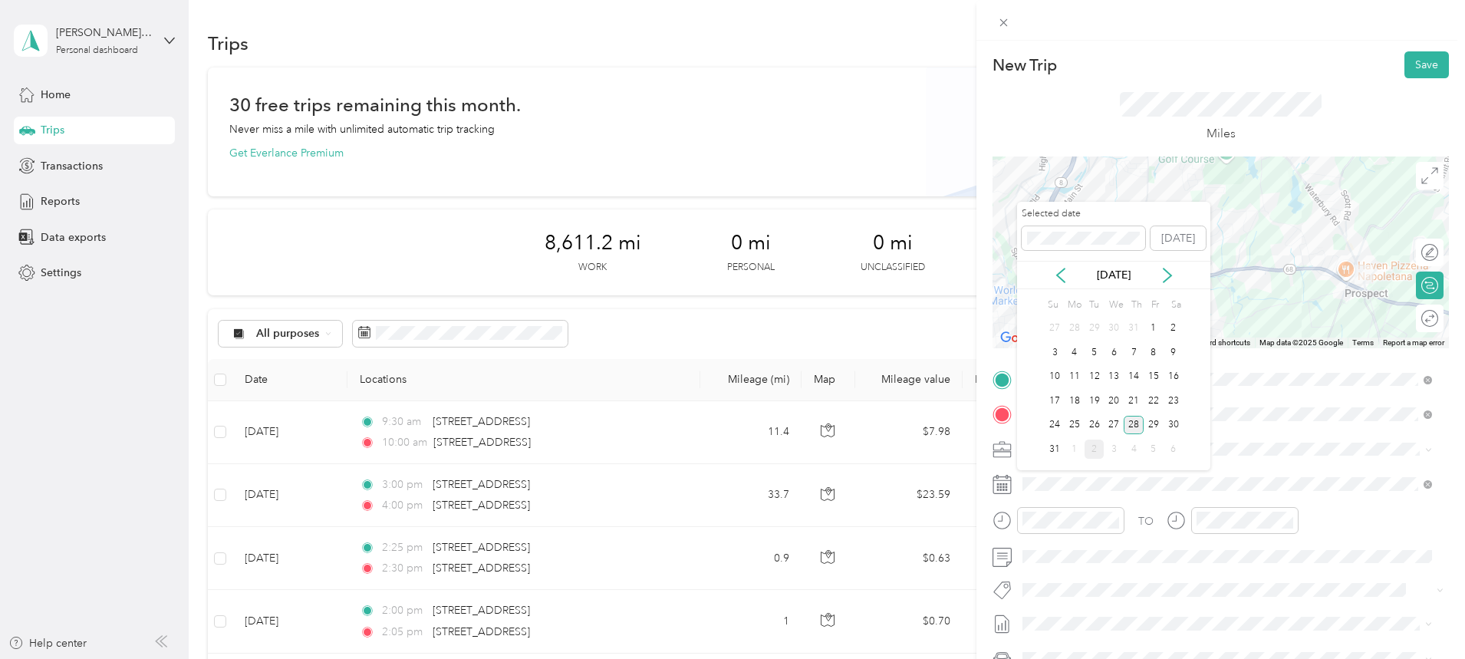
click at [1131, 424] on div "28" at bounding box center [1134, 425] width 20 height 19
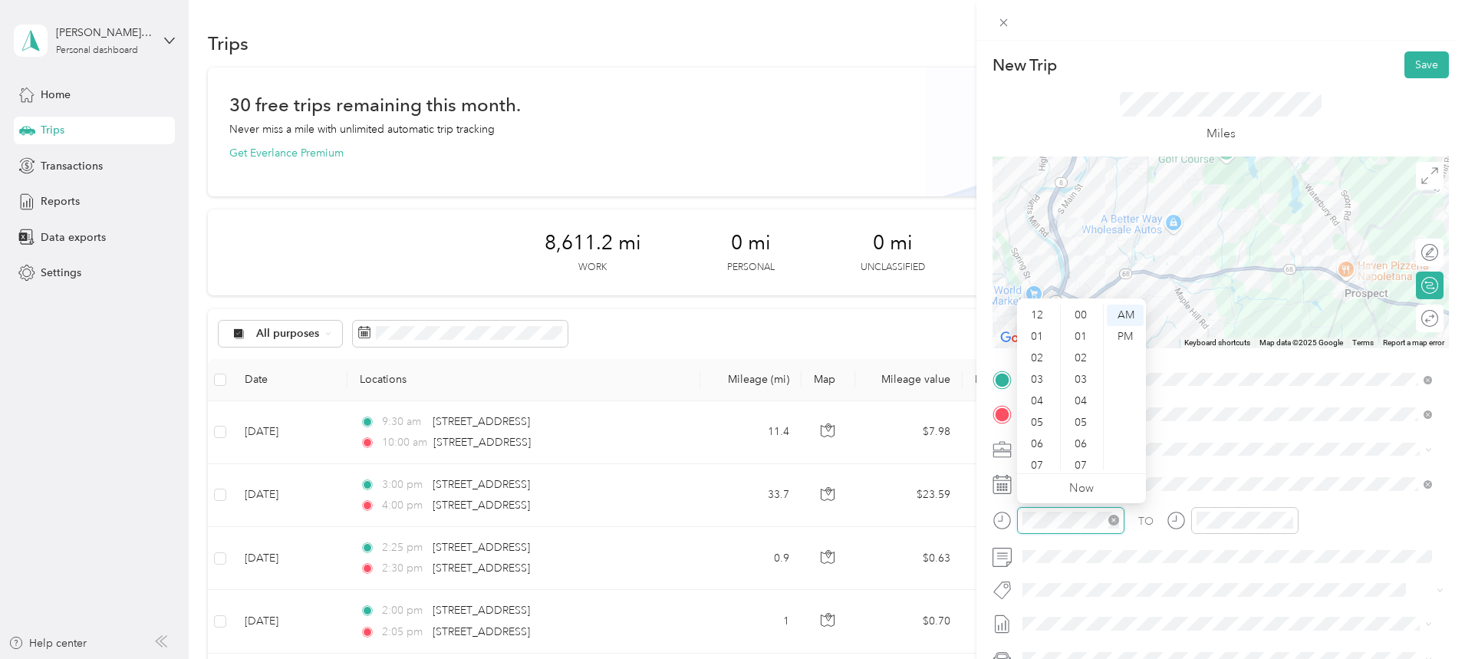
scroll to position [92, 0]
click at [1042, 433] on div "10" at bounding box center [1038, 437] width 37 height 21
click at [1083, 460] on div "50" at bounding box center [1082, 468] width 37 height 21
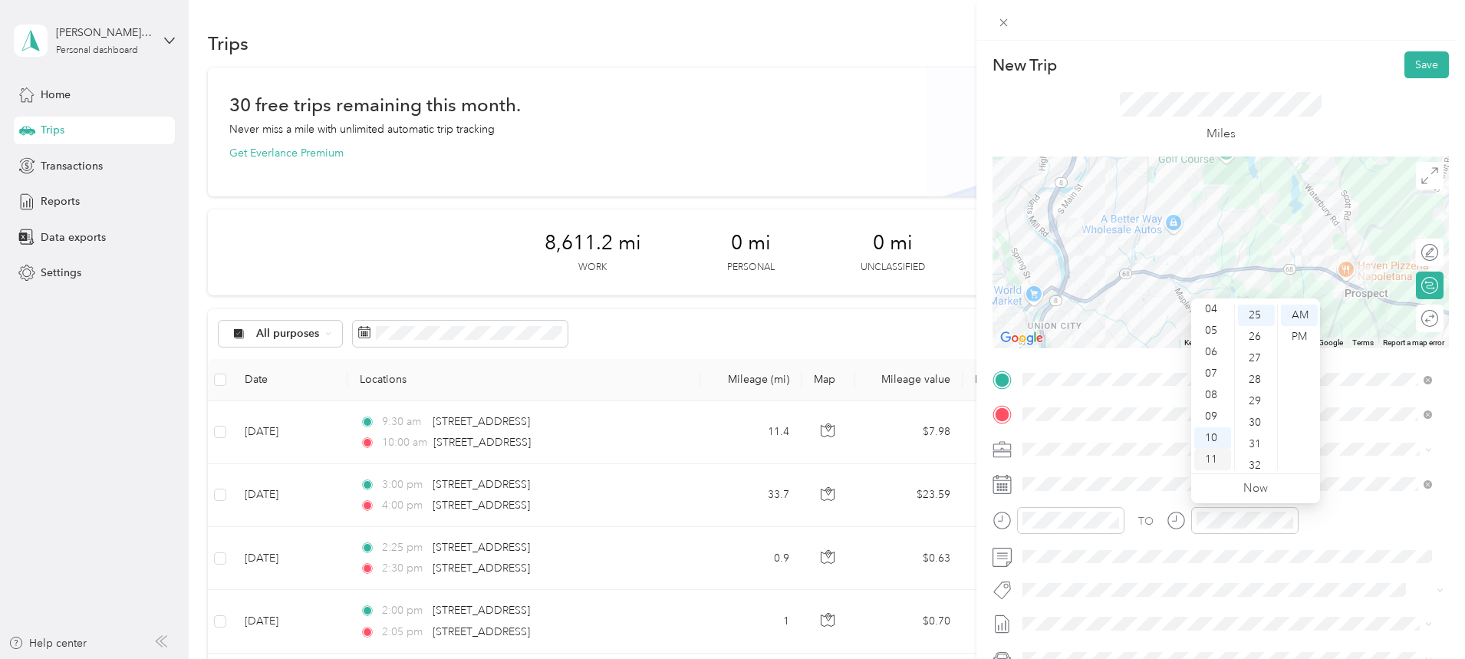
click at [1210, 456] on div "11" at bounding box center [1212, 459] width 37 height 21
click at [1256, 315] on div "00" at bounding box center [1256, 314] width 37 height 21
click at [1404, 64] on button "Save" at bounding box center [1426, 64] width 44 height 27
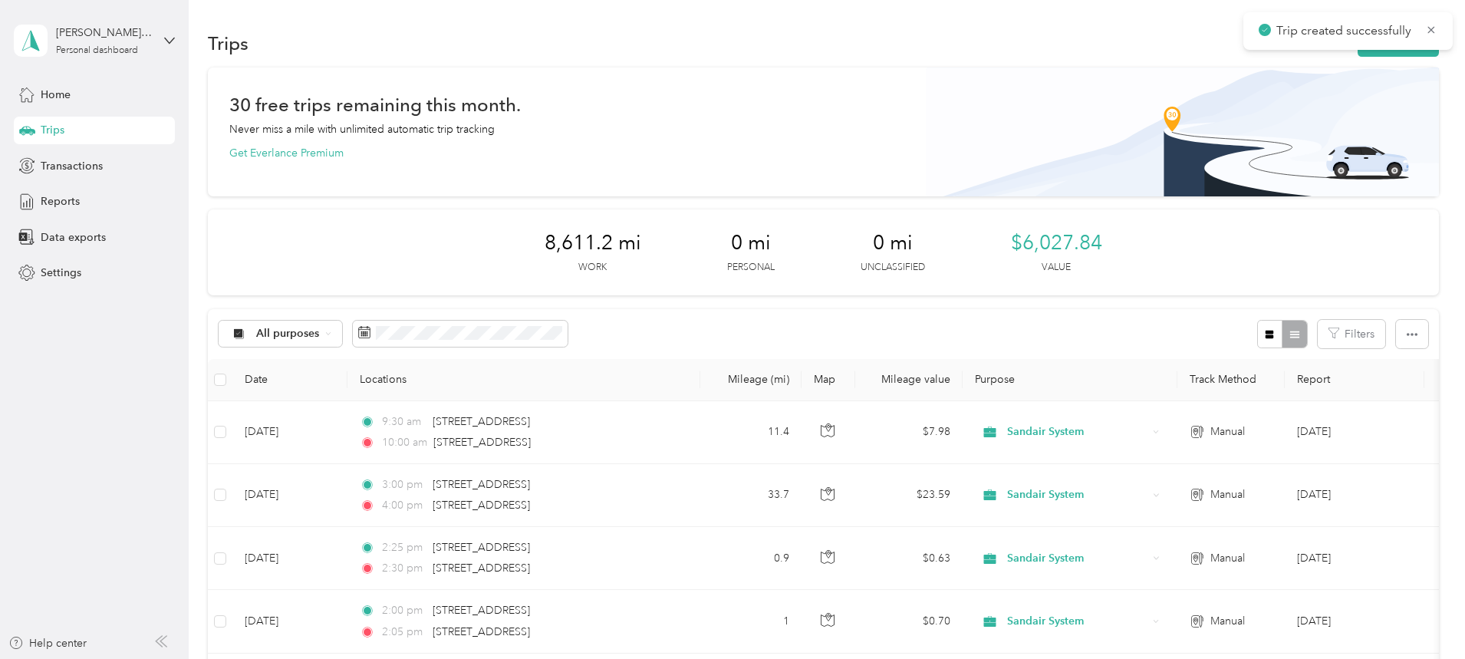
click at [1294, 47] on div "Trip created successfully" at bounding box center [1347, 31] width 209 height 38
click at [1358, 53] on button "New trip" at bounding box center [1398, 43] width 81 height 27
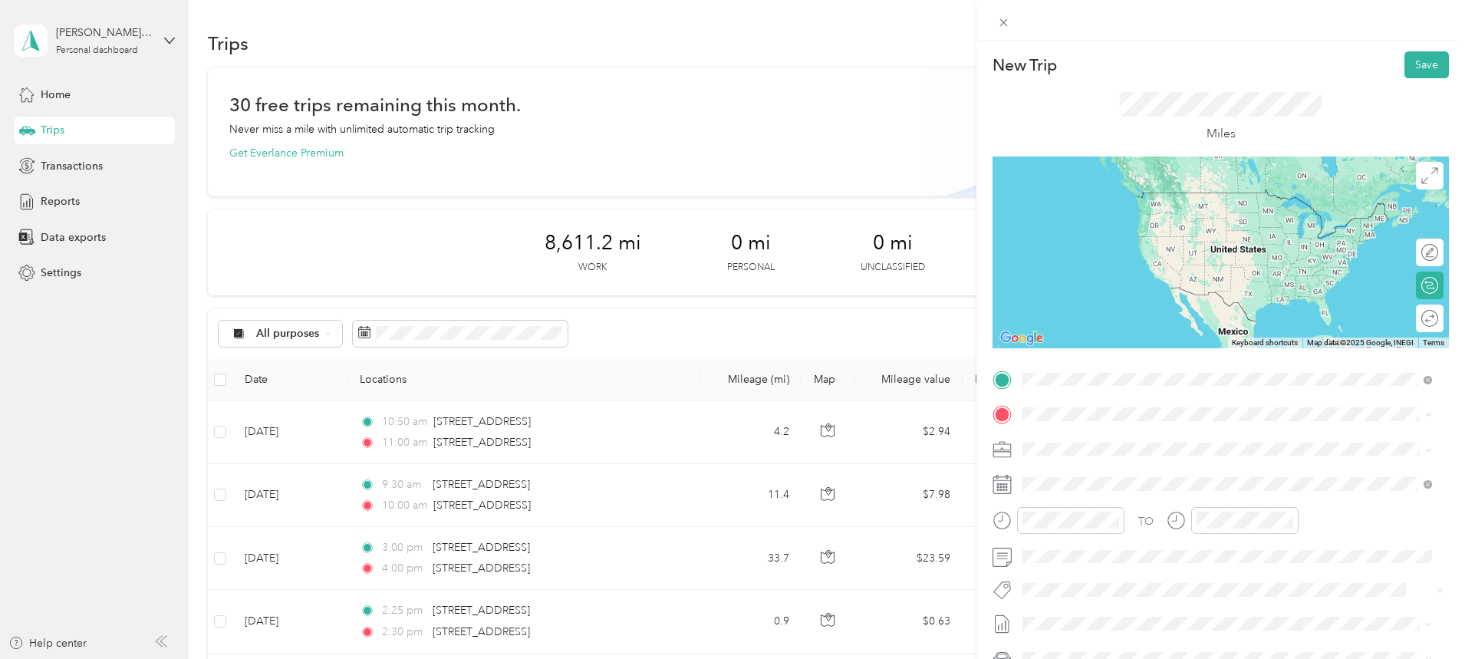
click at [1128, 473] on span "[STREET_ADDRESS][US_STATE]" at bounding box center [1128, 466] width 153 height 14
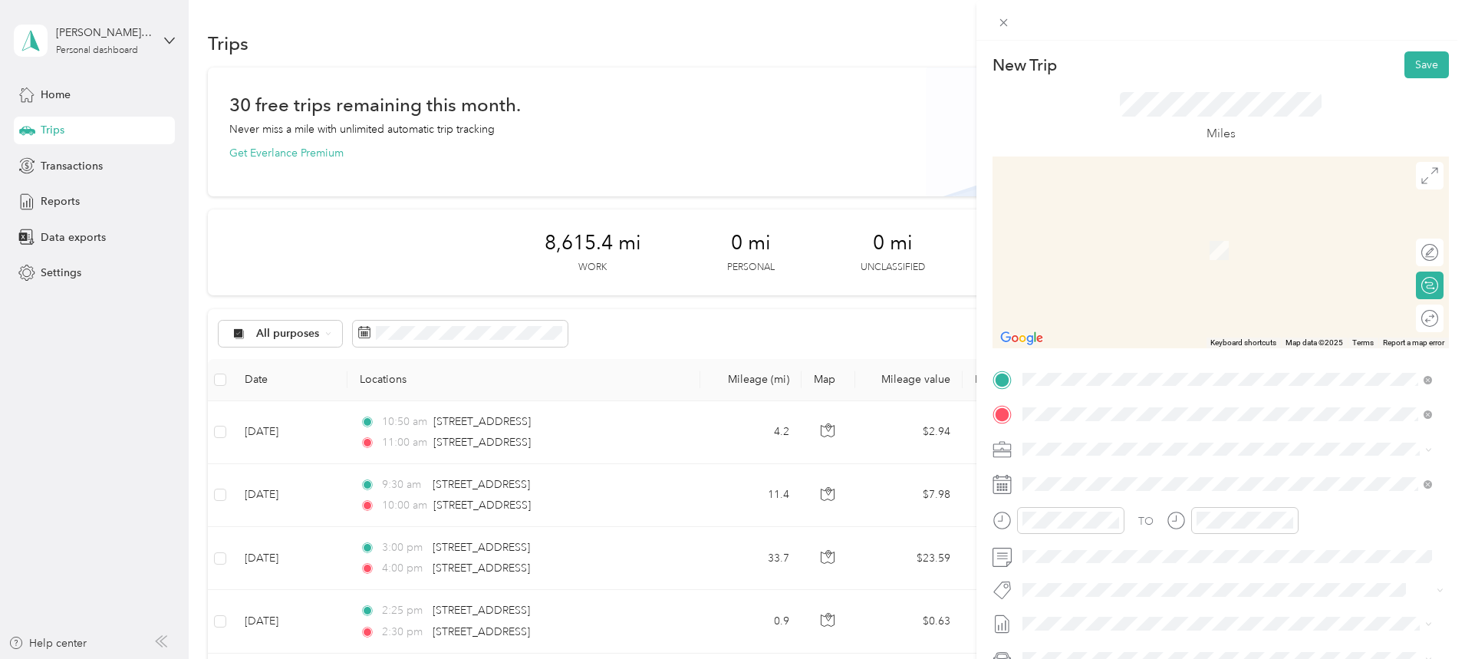
click at [1101, 469] on span "[STREET_ADDRESS][US_STATE]" at bounding box center [1128, 469] width 153 height 14
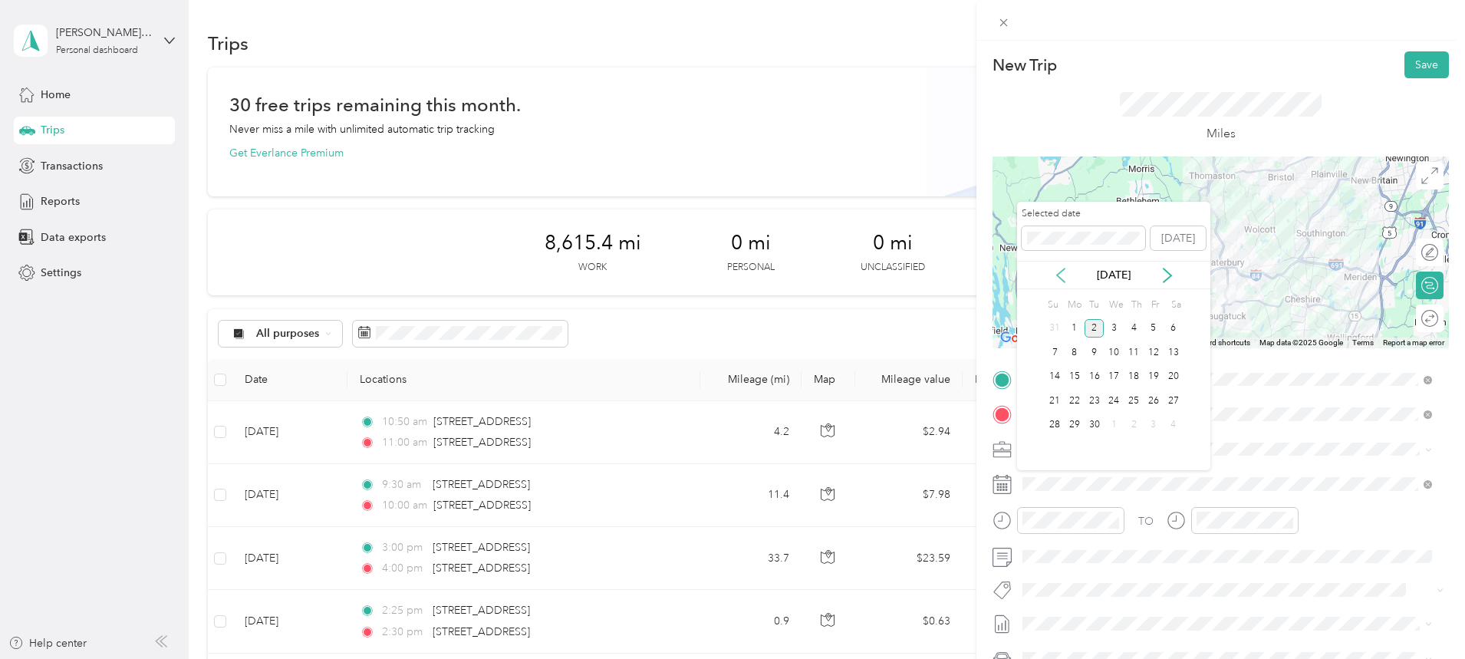
click at [1056, 269] on icon at bounding box center [1060, 275] width 15 height 15
click at [1135, 419] on div "28" at bounding box center [1134, 425] width 20 height 19
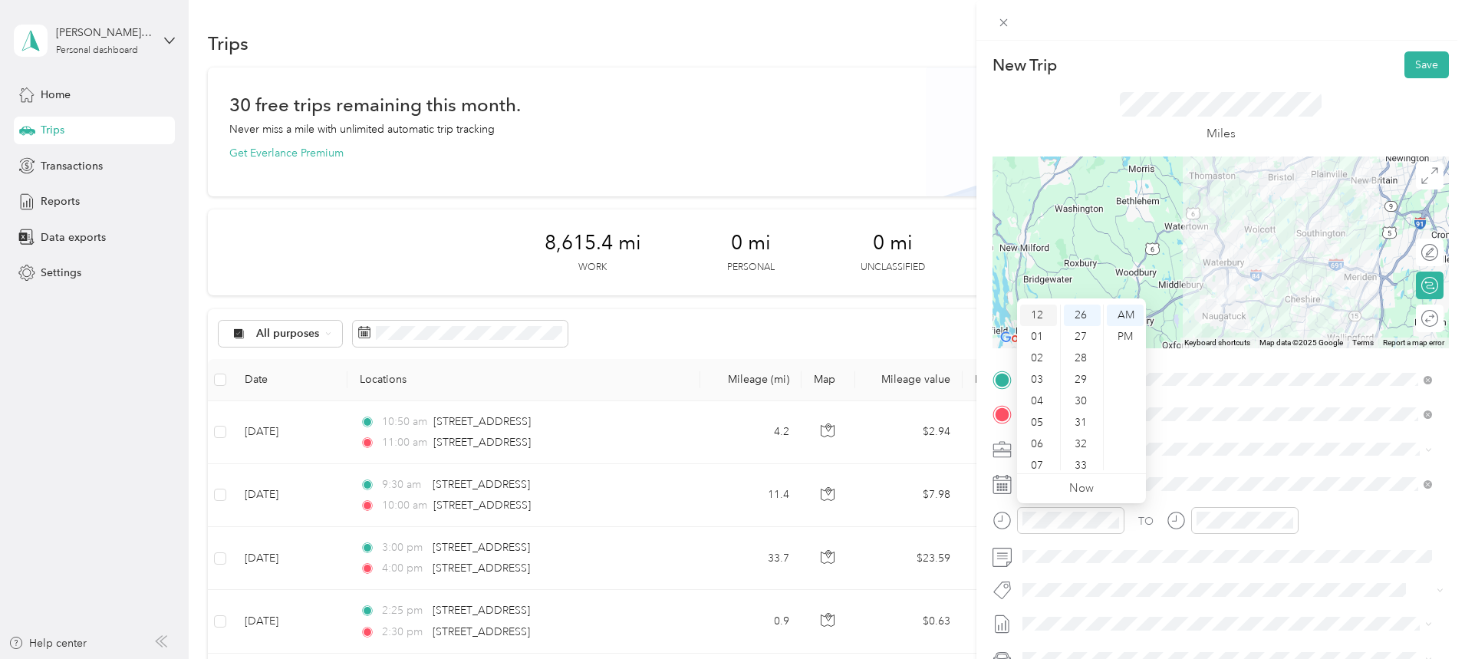
click at [1038, 318] on div "12" at bounding box center [1038, 314] width 37 height 21
click at [1080, 314] on div "00" at bounding box center [1082, 314] width 37 height 21
click at [1118, 333] on div "PM" at bounding box center [1125, 336] width 37 height 21
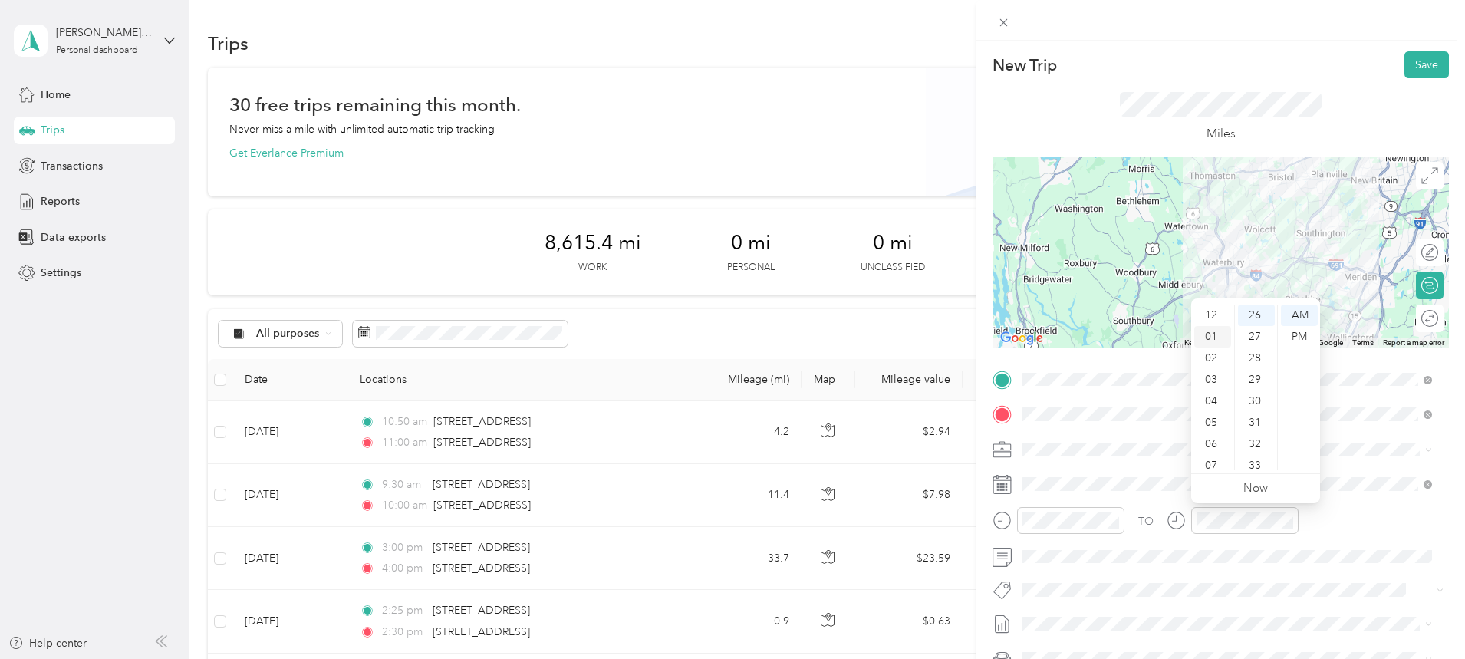
click at [1212, 339] on div "01" at bounding box center [1212, 336] width 37 height 21
click at [1259, 397] on div "30" at bounding box center [1256, 400] width 37 height 21
click at [1294, 333] on div "PM" at bounding box center [1299, 336] width 37 height 21
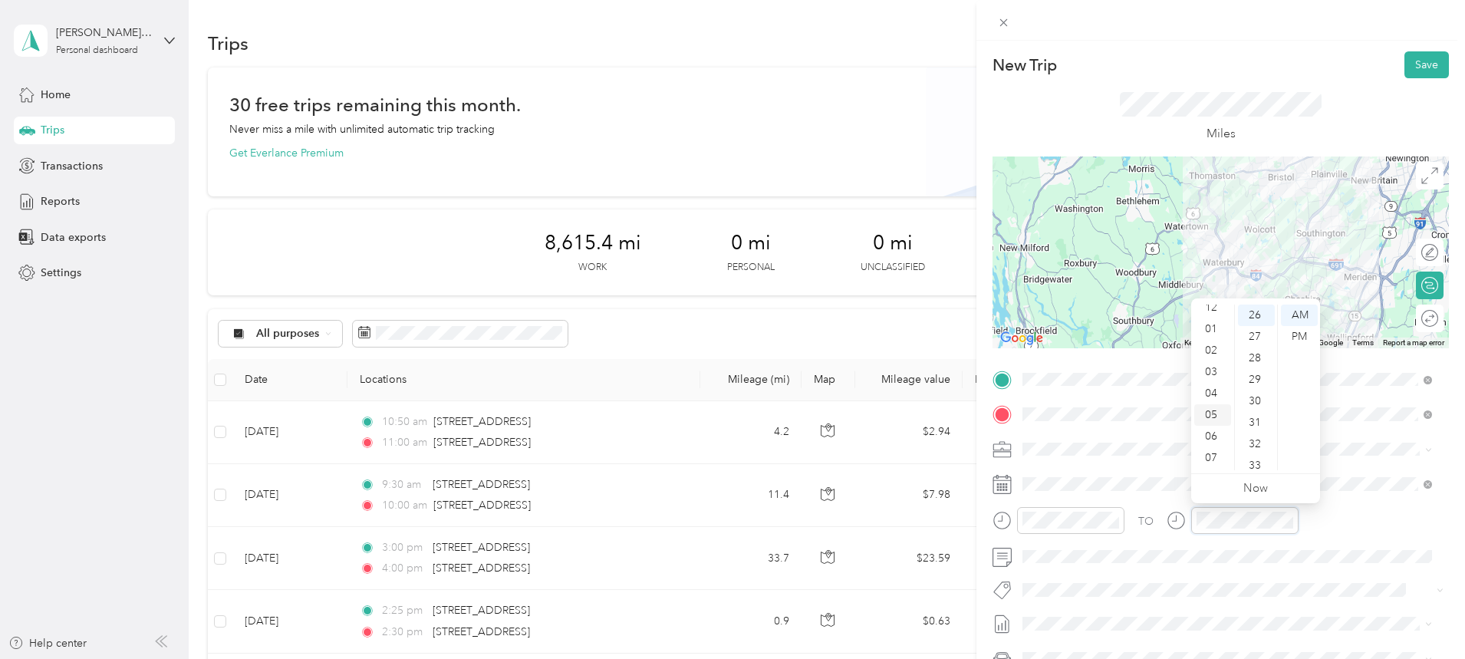
scroll to position [0, 0]
click at [1216, 341] on div "01" at bounding box center [1212, 336] width 37 height 21
click at [1256, 325] on div "30" at bounding box center [1256, 324] width 37 height 21
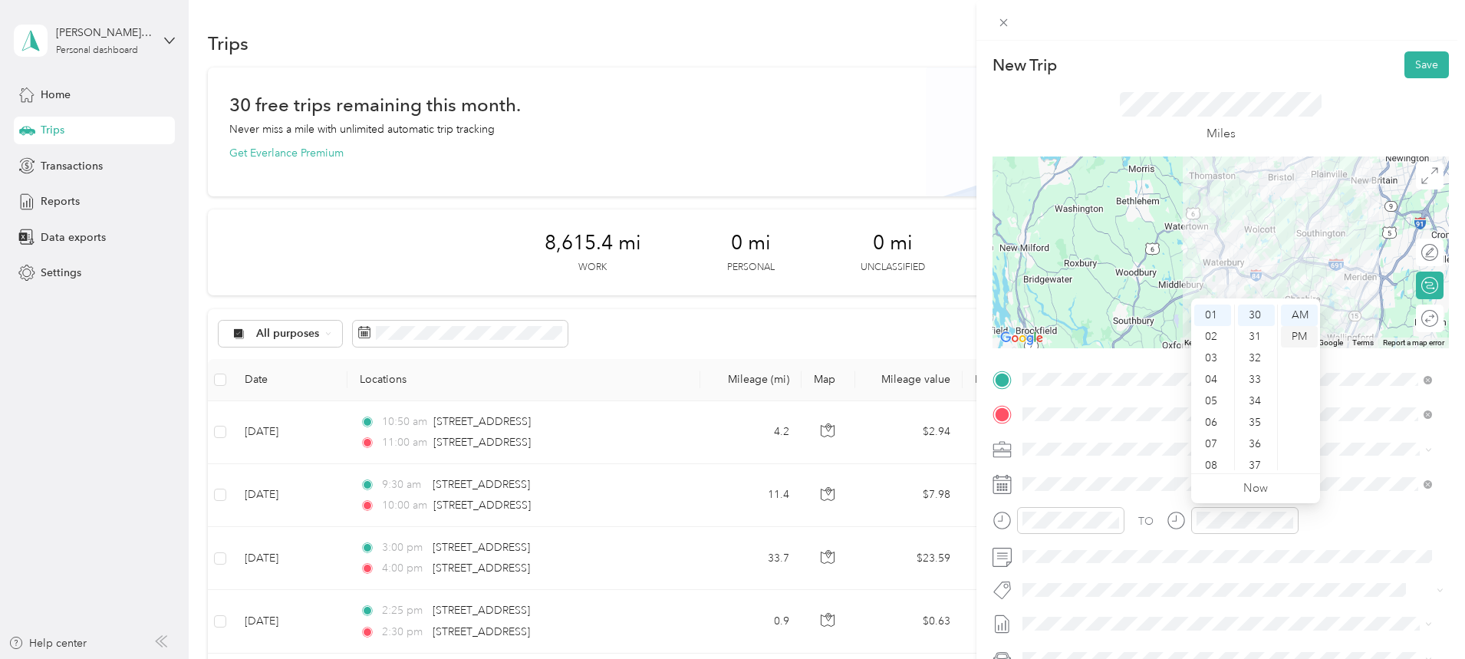
click at [1290, 337] on div "PM" at bounding box center [1299, 336] width 37 height 21
click at [1415, 71] on button "Save" at bounding box center [1426, 64] width 44 height 27
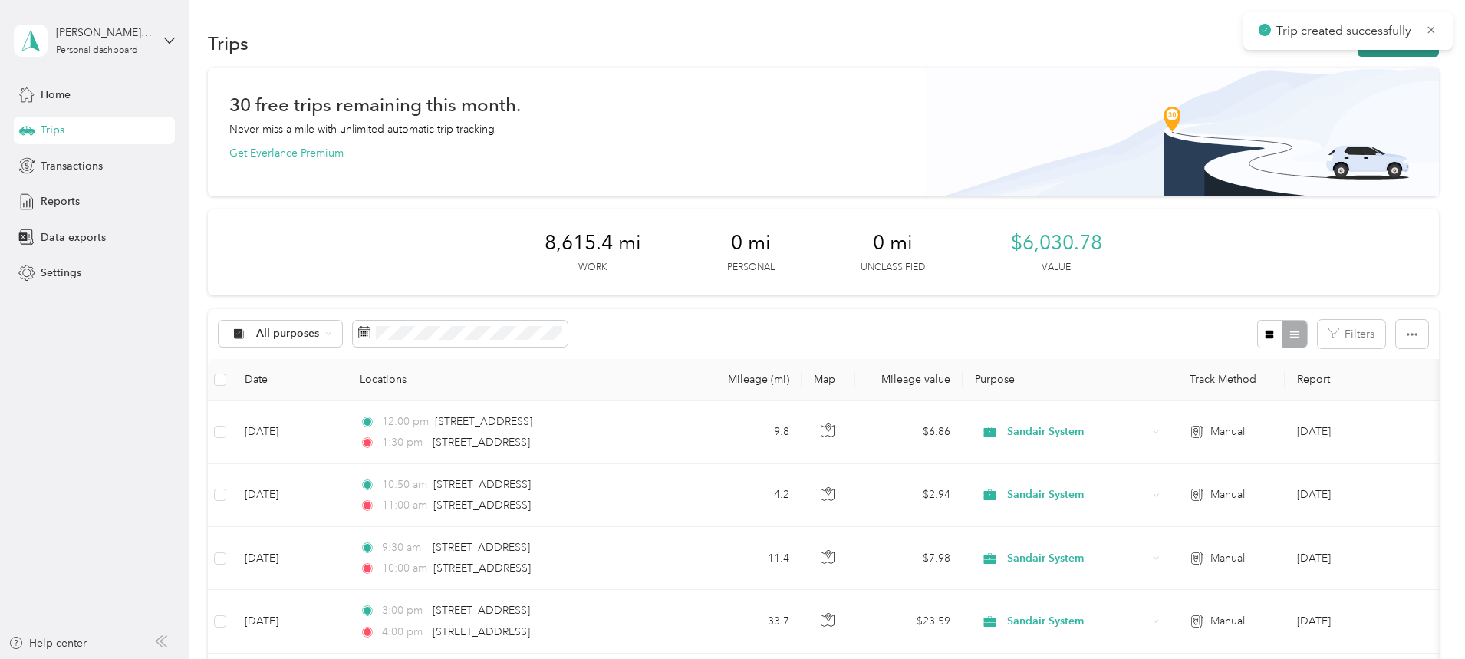
click at [1358, 54] on button "New trip" at bounding box center [1398, 43] width 81 height 27
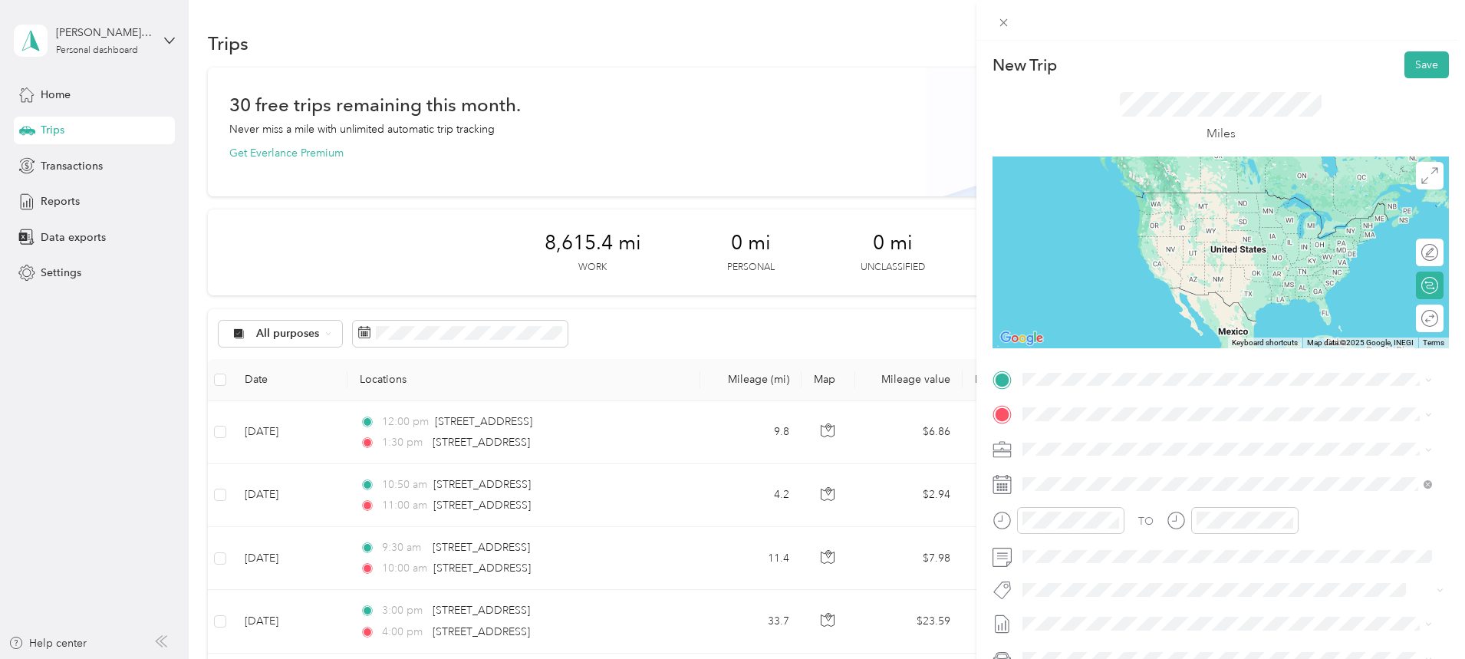
click at [1179, 432] on span "[STREET_ADDRESS][US_STATE]" at bounding box center [1128, 432] width 153 height 14
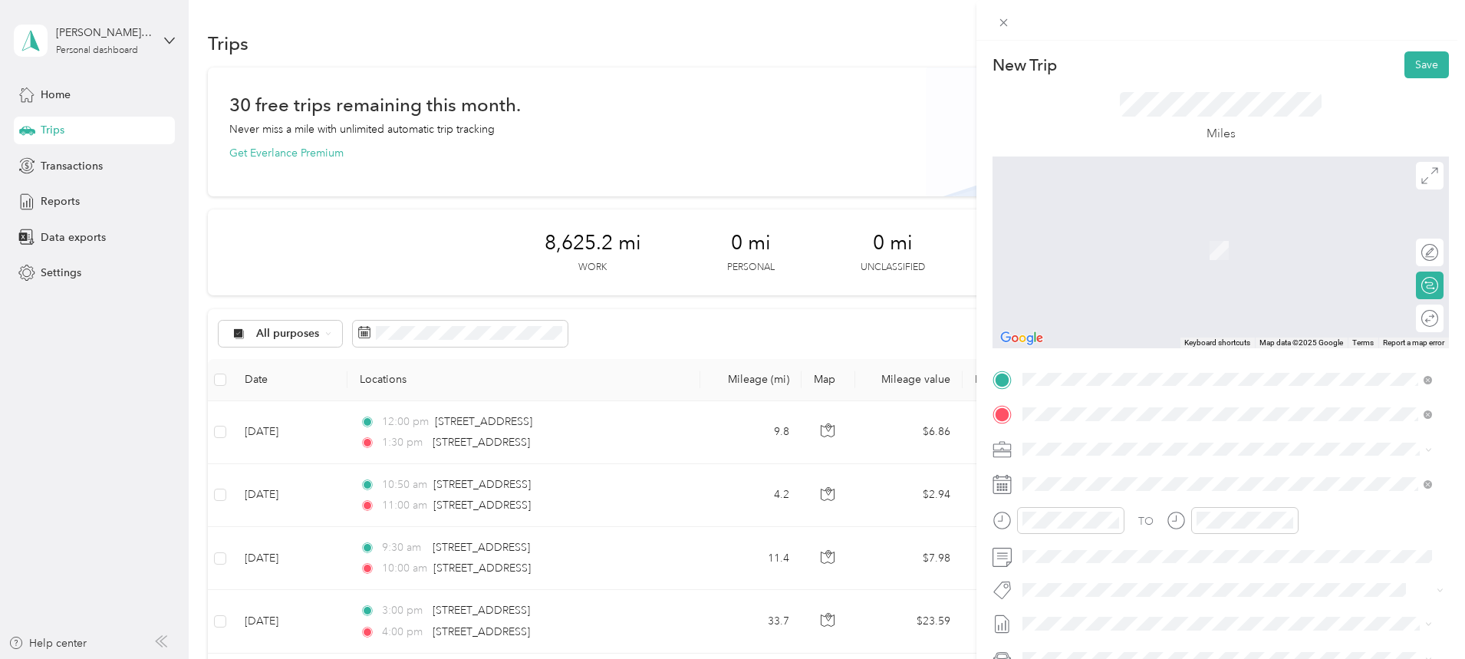
click at [1140, 472] on span "[STREET_ADDRESS][PERSON_NAME][US_STATE]" at bounding box center [1171, 469] width 239 height 14
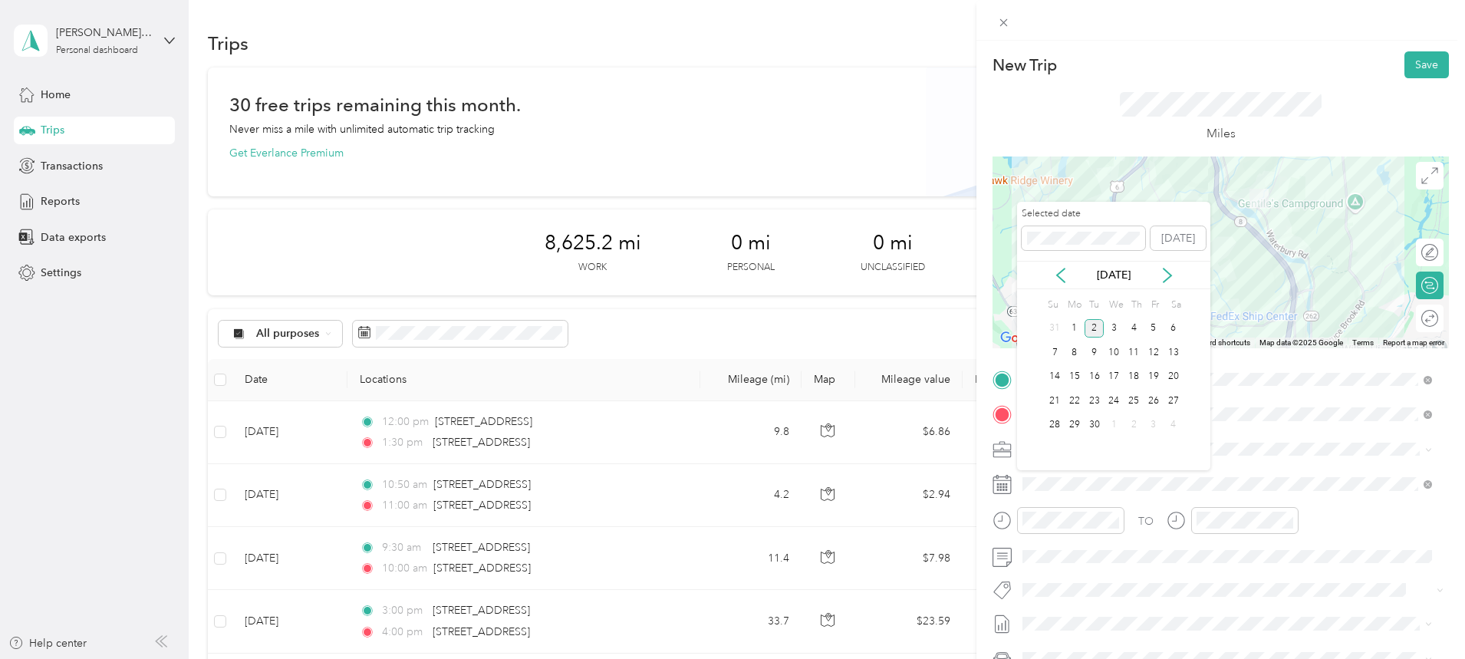
click at [1062, 285] on div "[DATE]" at bounding box center [1113, 275] width 193 height 28
click at [1062, 278] on icon at bounding box center [1060, 275] width 15 height 15
click at [1131, 423] on div "28" at bounding box center [1134, 425] width 20 height 19
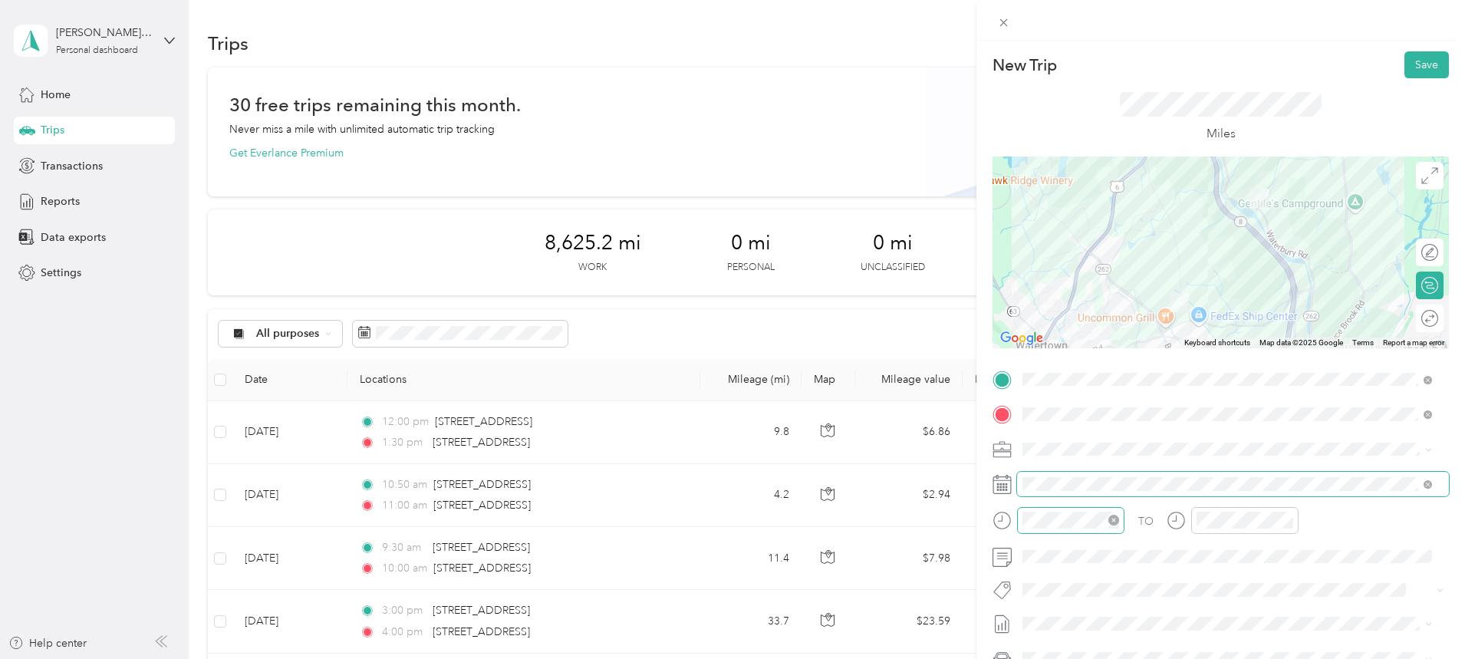
click at [1049, 530] on div at bounding box center [1070, 520] width 107 height 27
click at [1041, 357] on div "02" at bounding box center [1038, 357] width 37 height 21
click at [1078, 312] on div "20" at bounding box center [1082, 318] width 37 height 21
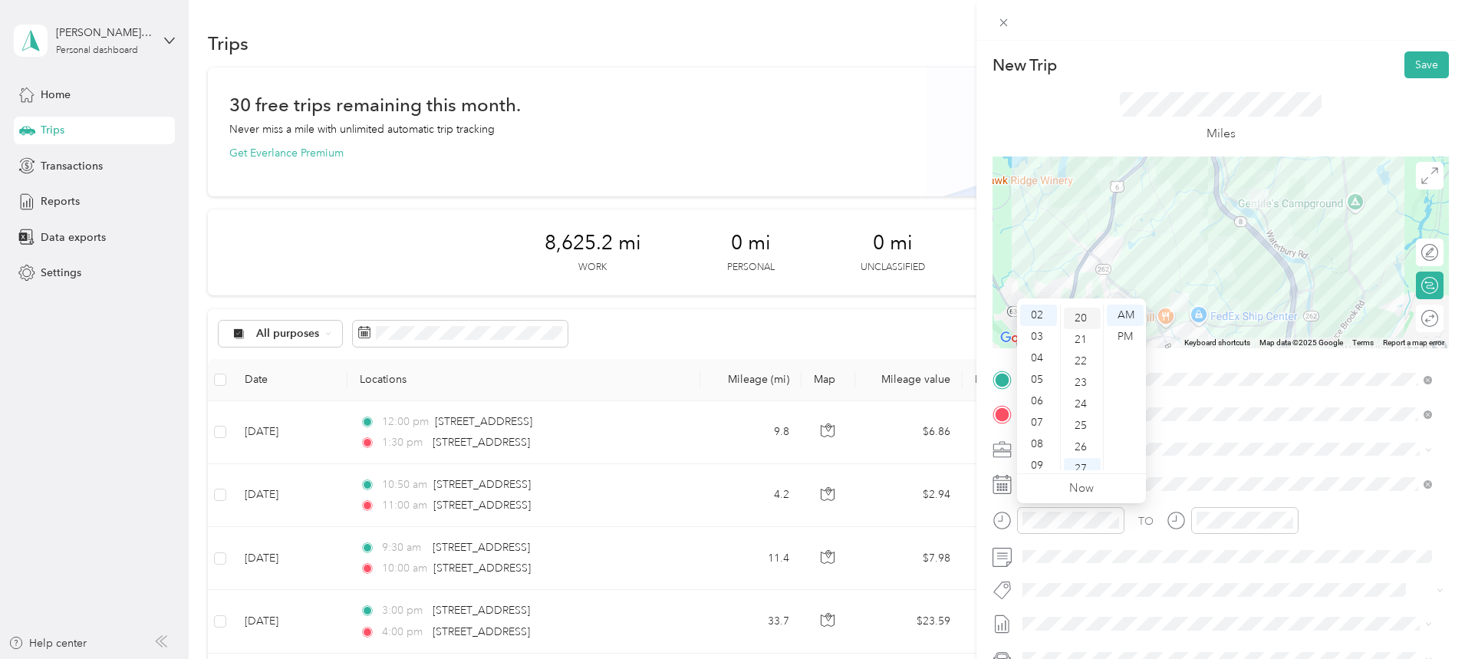
scroll to position [430, 0]
click at [1126, 339] on div "PM" at bounding box center [1125, 336] width 37 height 21
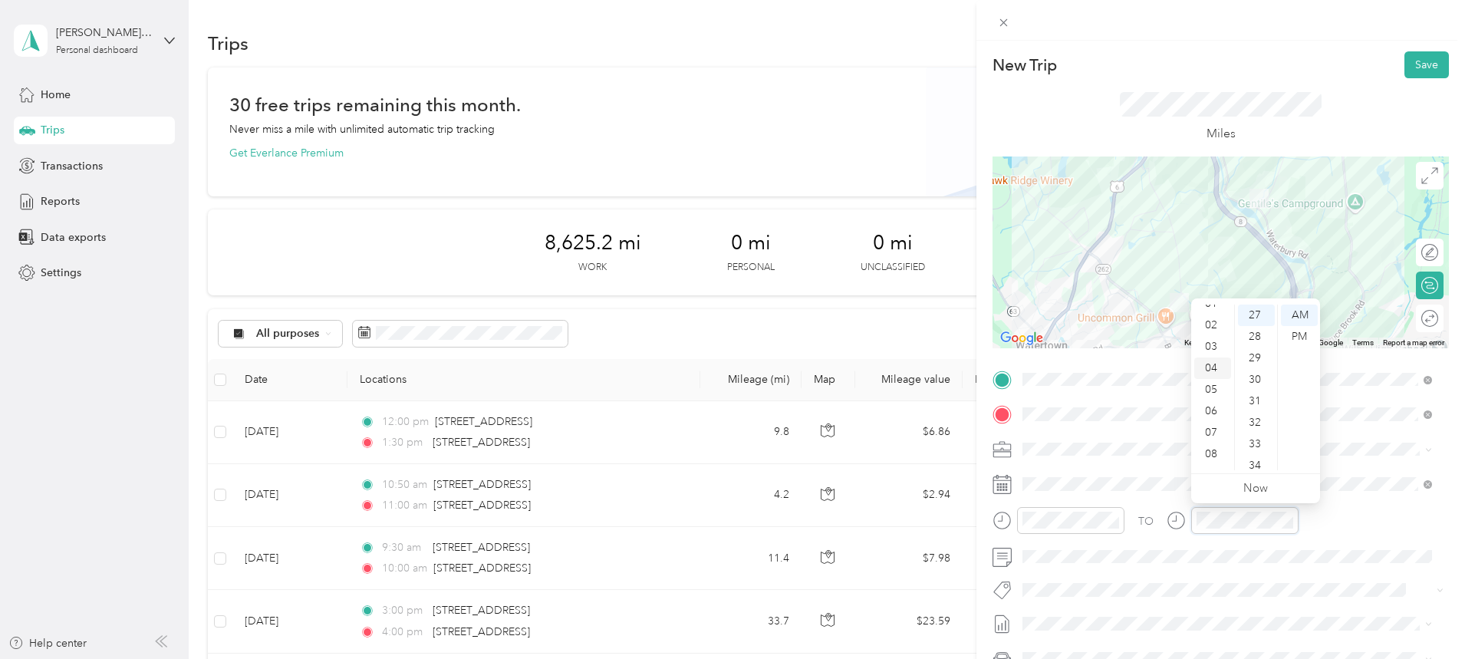
scroll to position [0, 0]
click at [1213, 358] on div "02" at bounding box center [1212, 357] width 37 height 21
click at [1254, 375] on div "30" at bounding box center [1256, 379] width 37 height 21
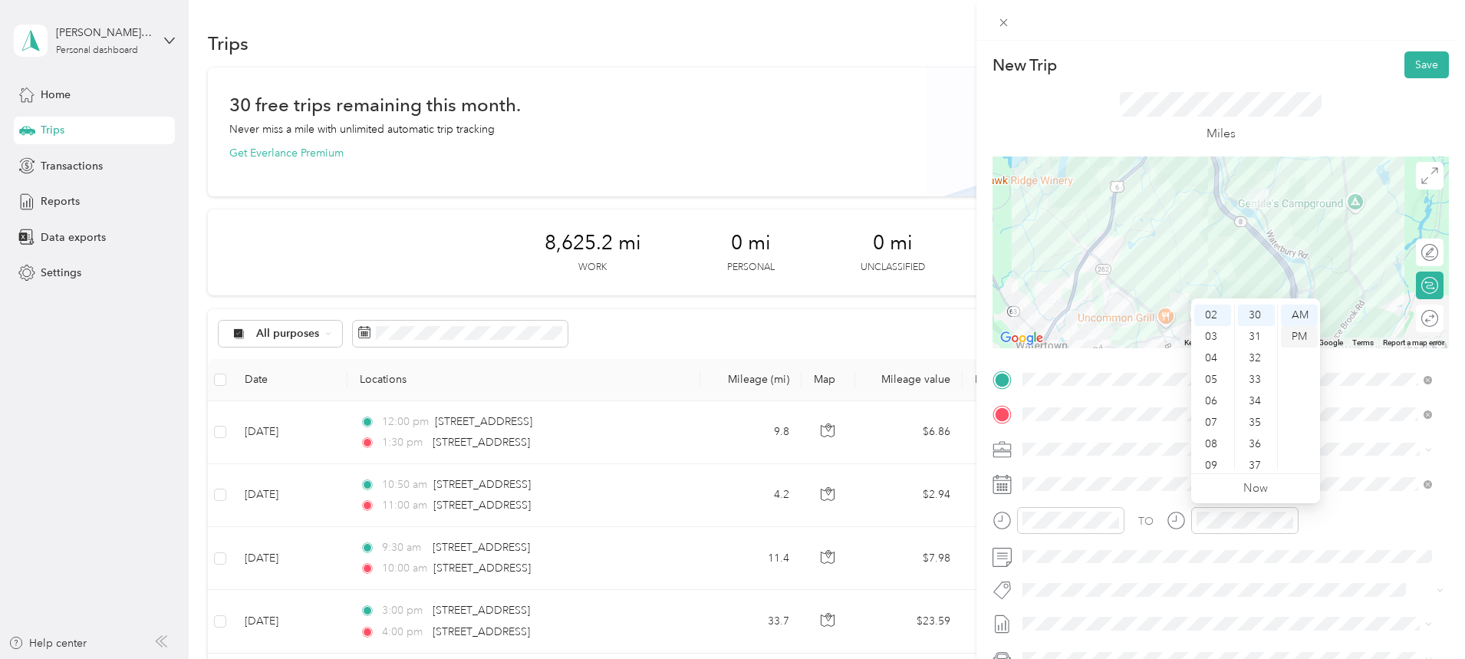
click at [1295, 332] on div "PM" at bounding box center [1299, 336] width 37 height 21
click at [1408, 63] on button "Save" at bounding box center [1426, 64] width 44 height 27
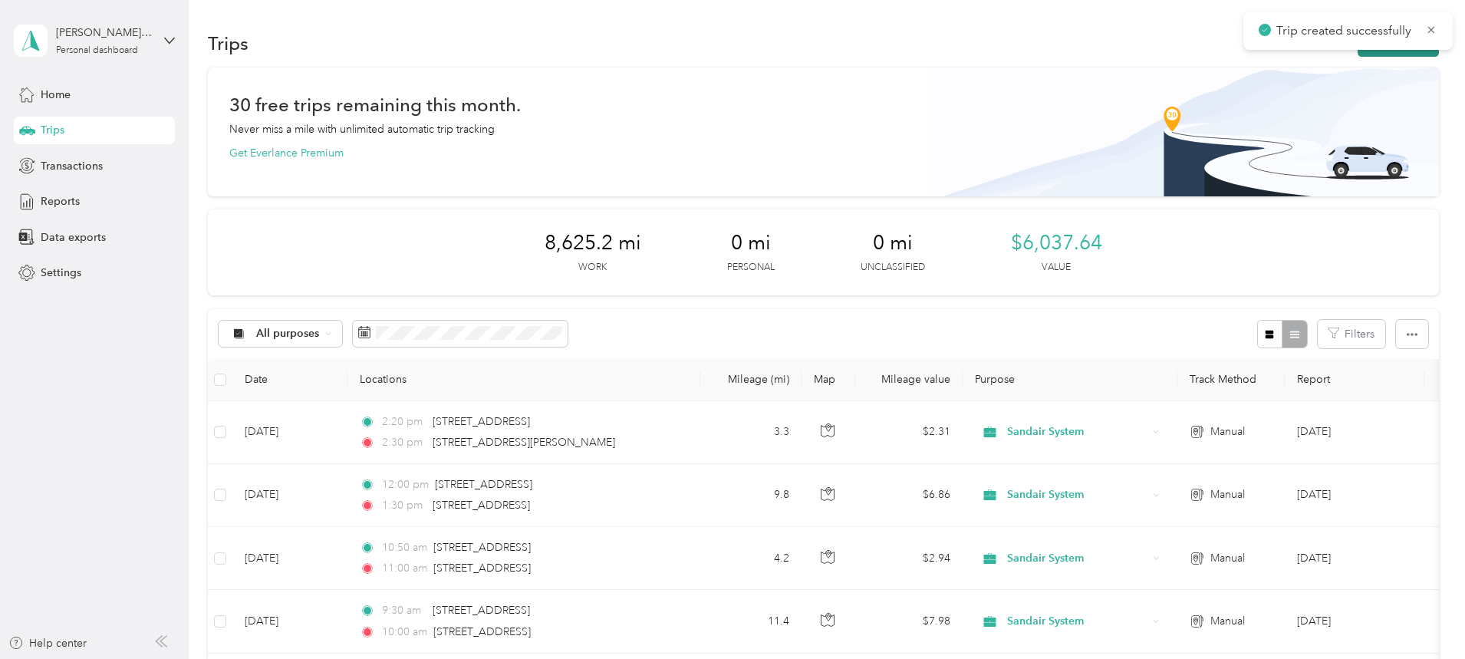
click at [1358, 51] on button "New trip" at bounding box center [1398, 43] width 81 height 27
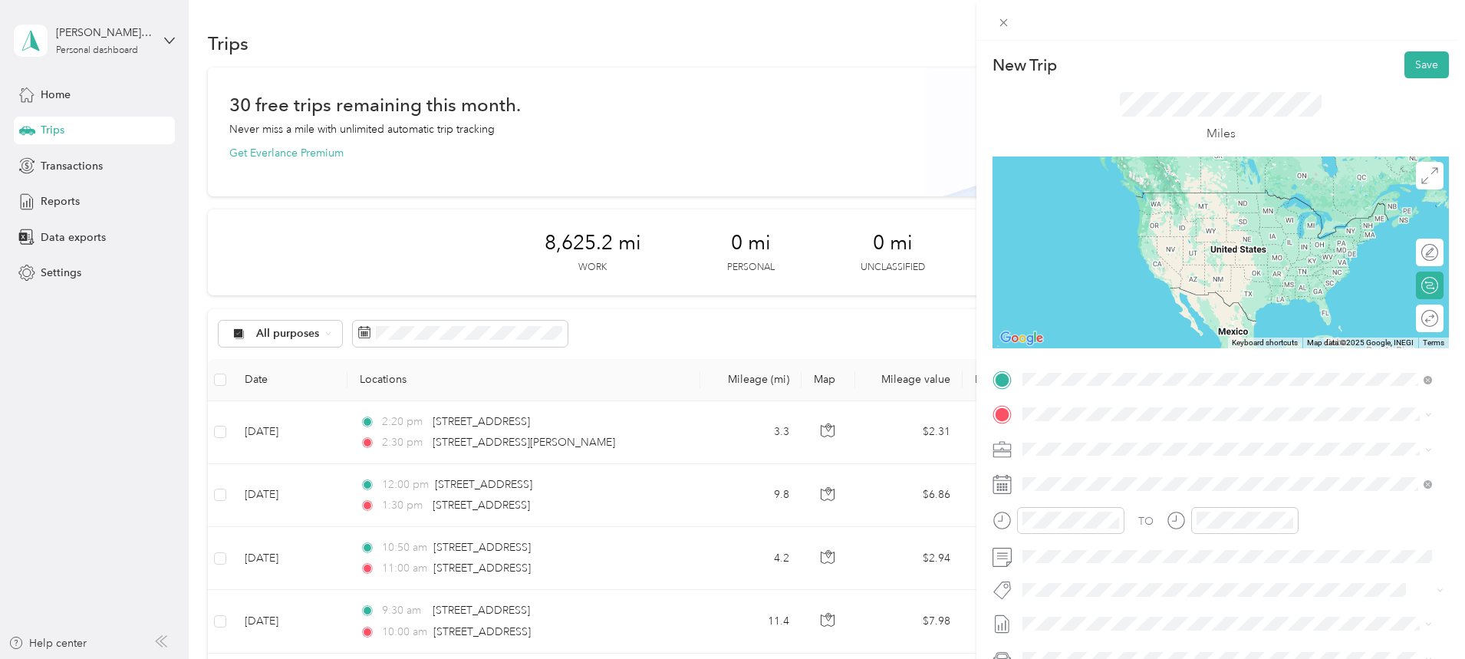
click at [1111, 442] on span "[STREET_ADDRESS][PERSON_NAME][US_STATE]" at bounding box center [1171, 435] width 239 height 14
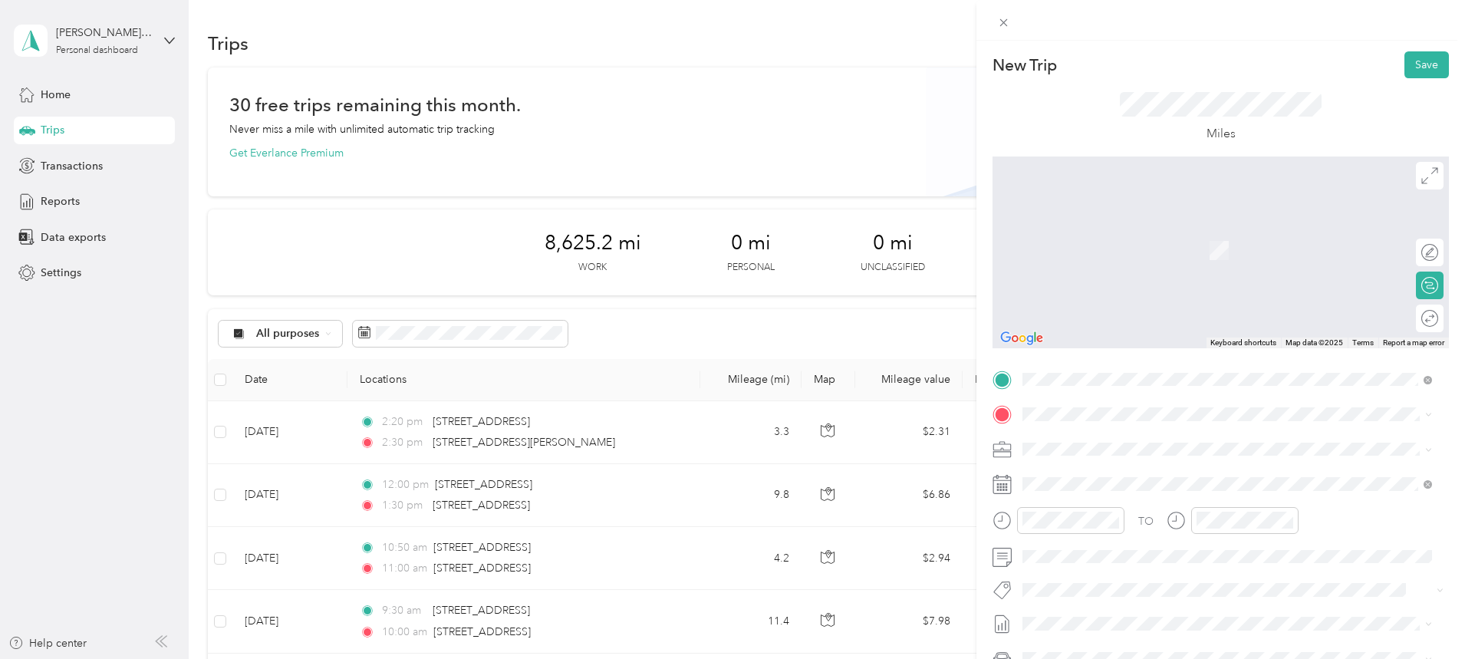
click at [1094, 464] on span "[STREET_ADDRESS][US_STATE]" at bounding box center [1128, 462] width 153 height 14
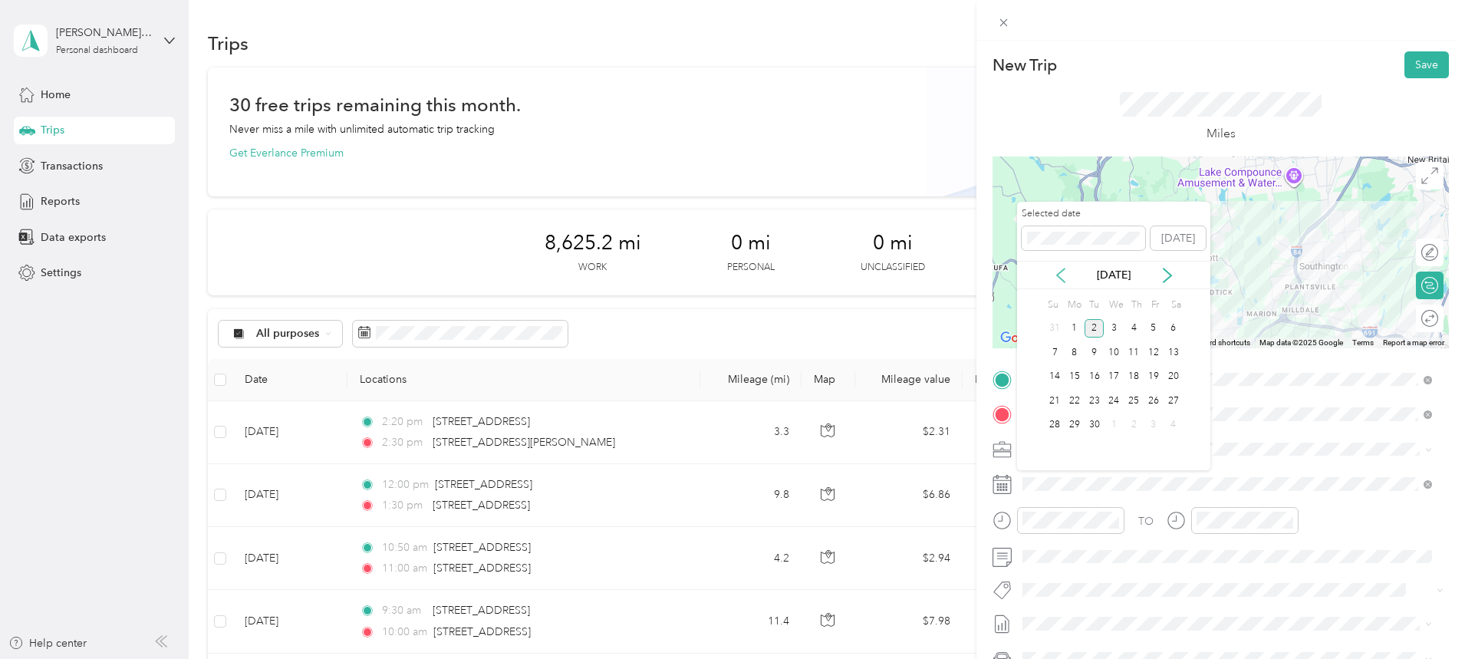
click at [1062, 275] on icon at bounding box center [1060, 275] width 15 height 15
click at [1134, 426] on div "28" at bounding box center [1134, 425] width 20 height 19
click at [1051, 532] on div at bounding box center [1070, 520] width 107 height 27
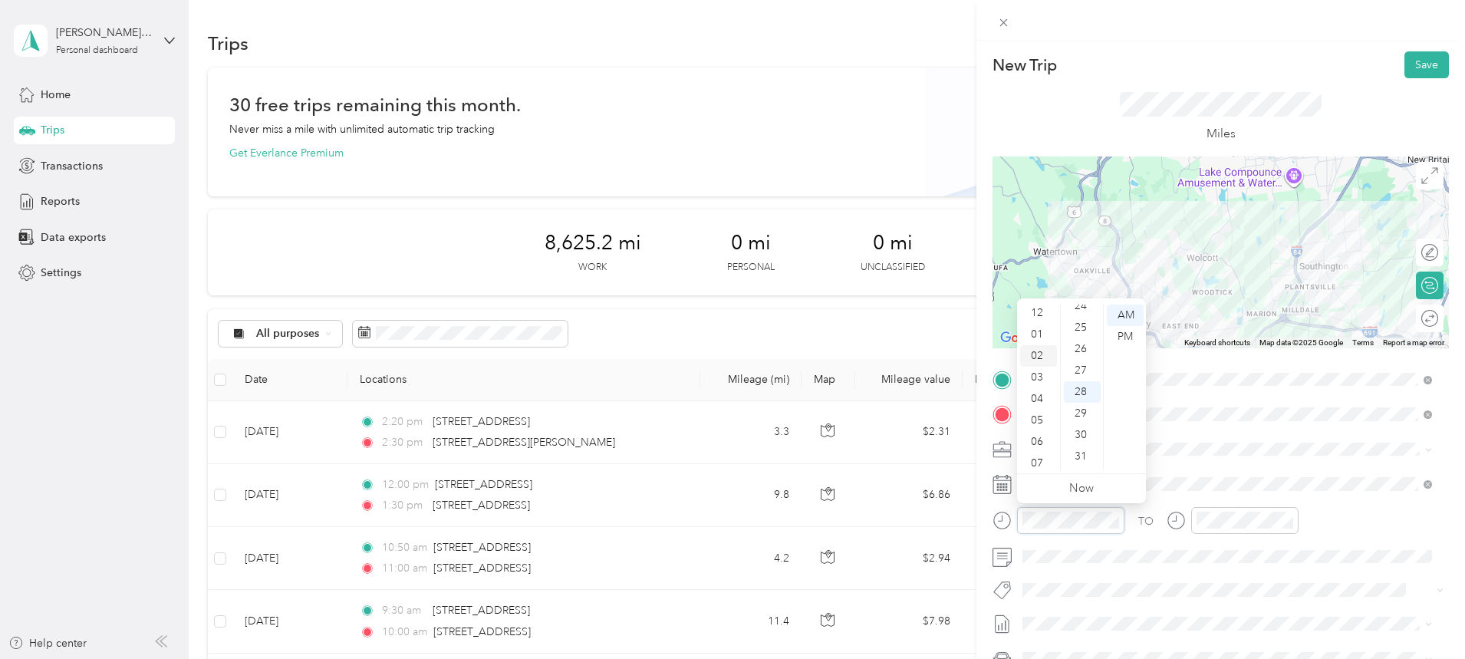
scroll to position [0, 0]
click at [1041, 375] on div "03" at bounding box center [1038, 379] width 37 height 21
click at [1088, 358] on div "30" at bounding box center [1082, 357] width 37 height 21
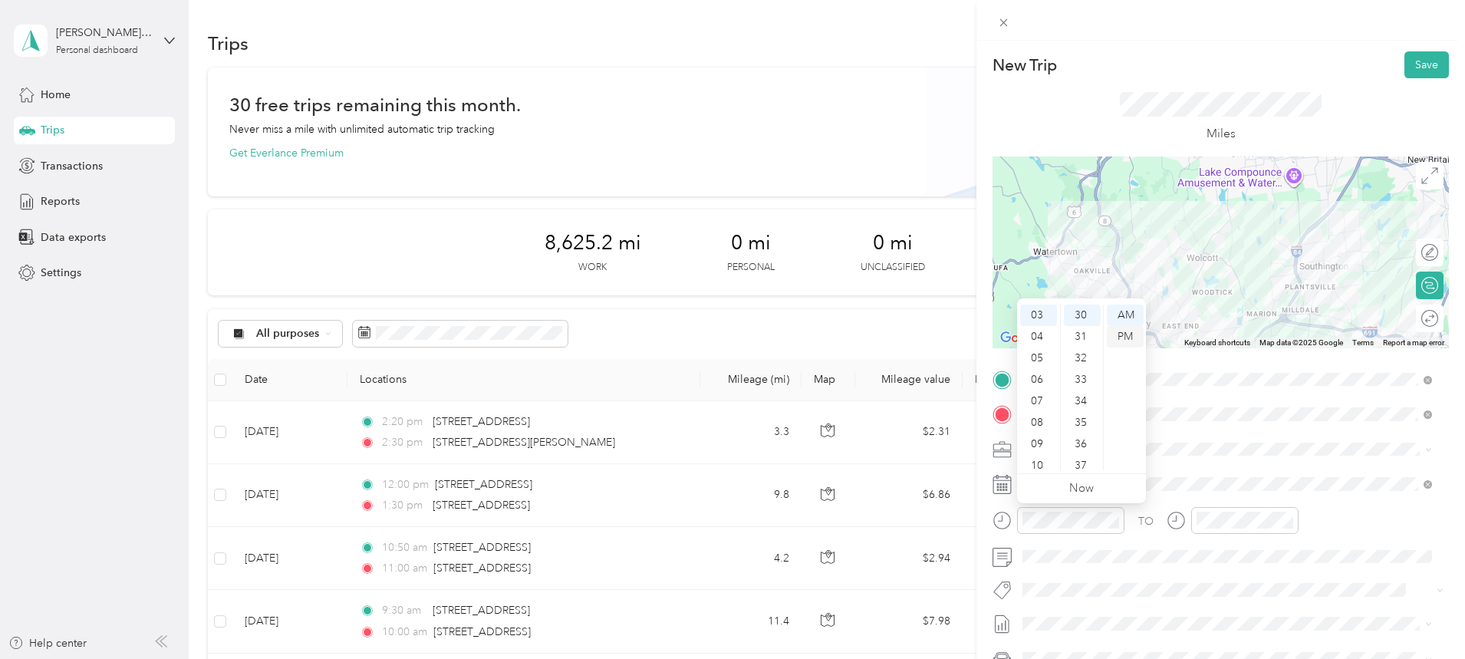
click at [1114, 337] on div "PM" at bounding box center [1125, 336] width 37 height 21
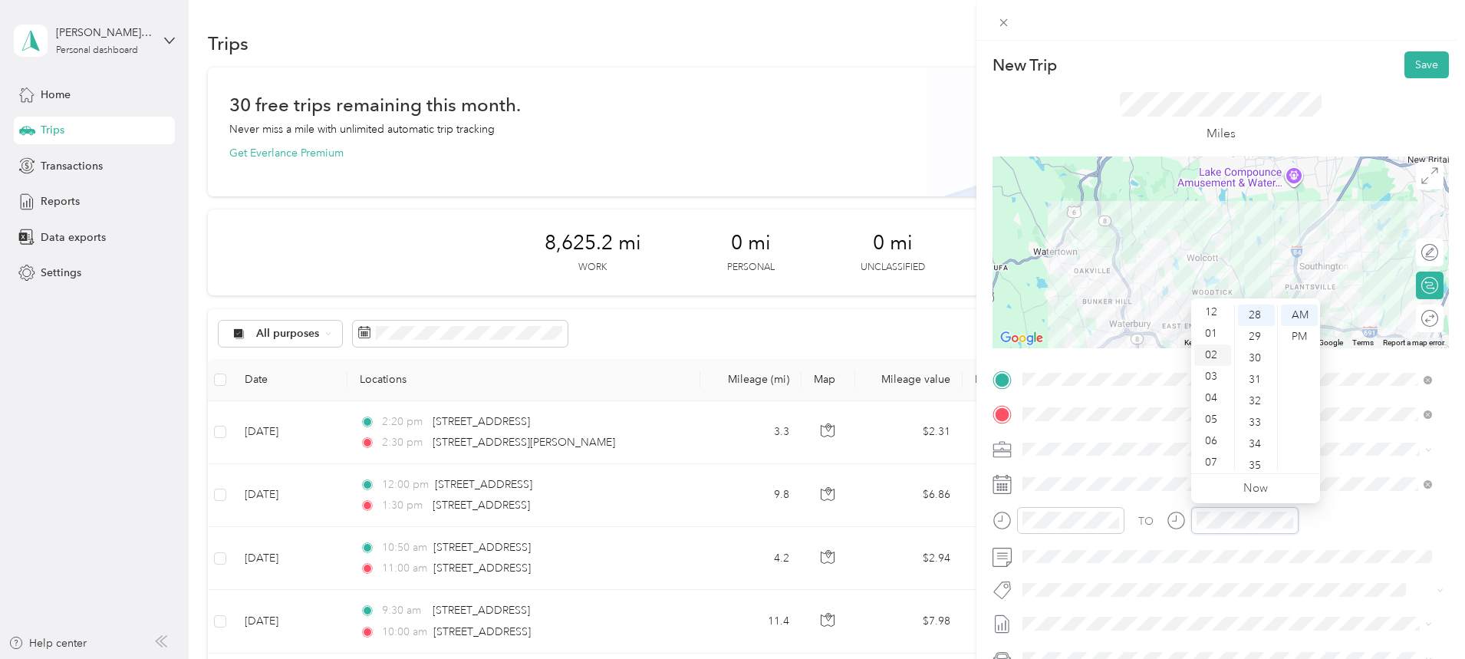
scroll to position [0, 0]
click at [1213, 399] on div "04" at bounding box center [1212, 400] width 37 height 21
click at [1259, 318] on div "00" at bounding box center [1256, 314] width 37 height 21
click at [1308, 344] on div "PM" at bounding box center [1299, 336] width 37 height 21
click at [1305, 336] on div "PM" at bounding box center [1299, 336] width 37 height 21
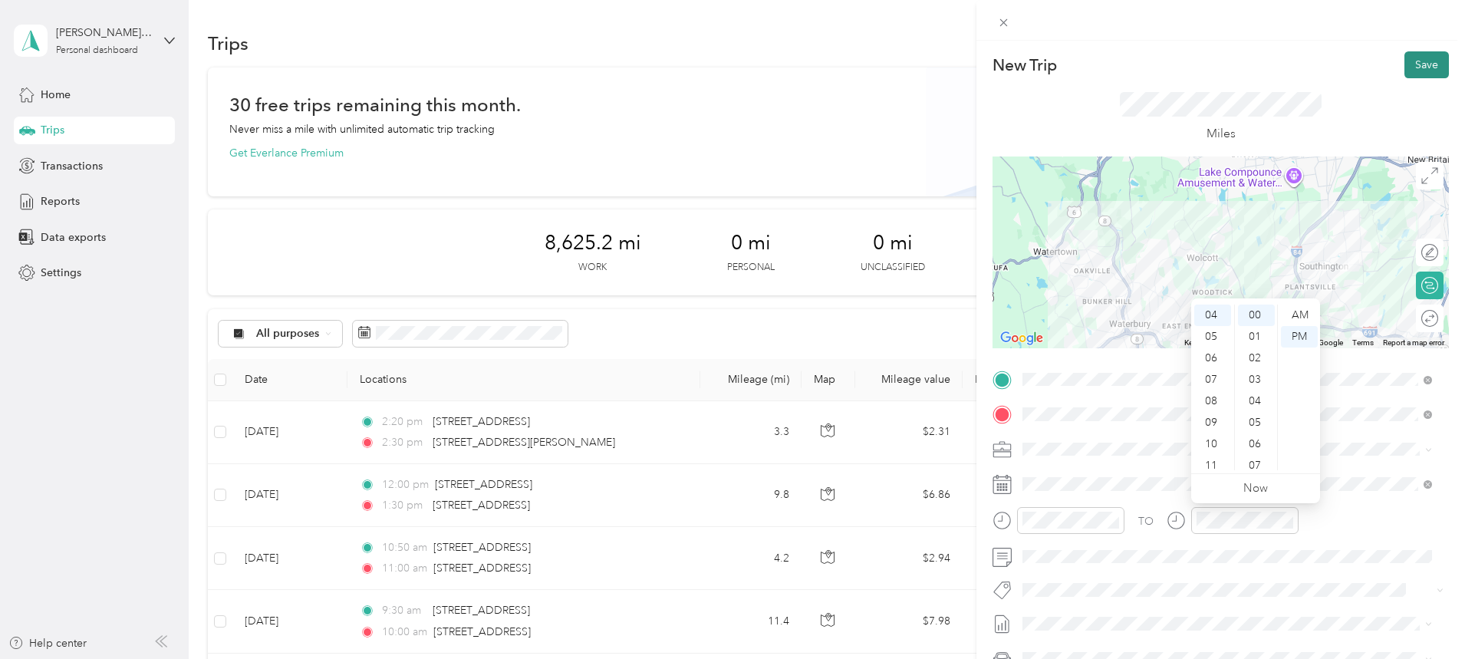
click at [1412, 61] on button "Save" at bounding box center [1426, 64] width 44 height 27
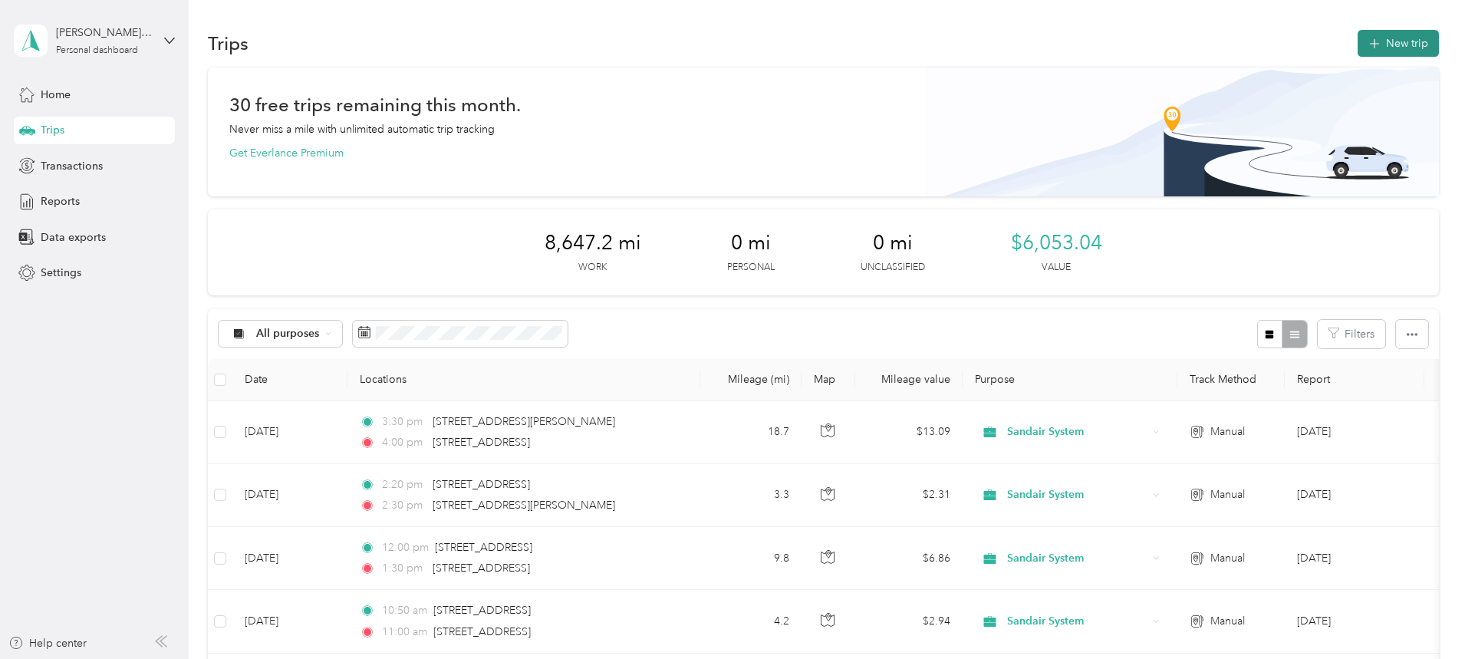
click at [1358, 41] on button "New trip" at bounding box center [1398, 43] width 81 height 27
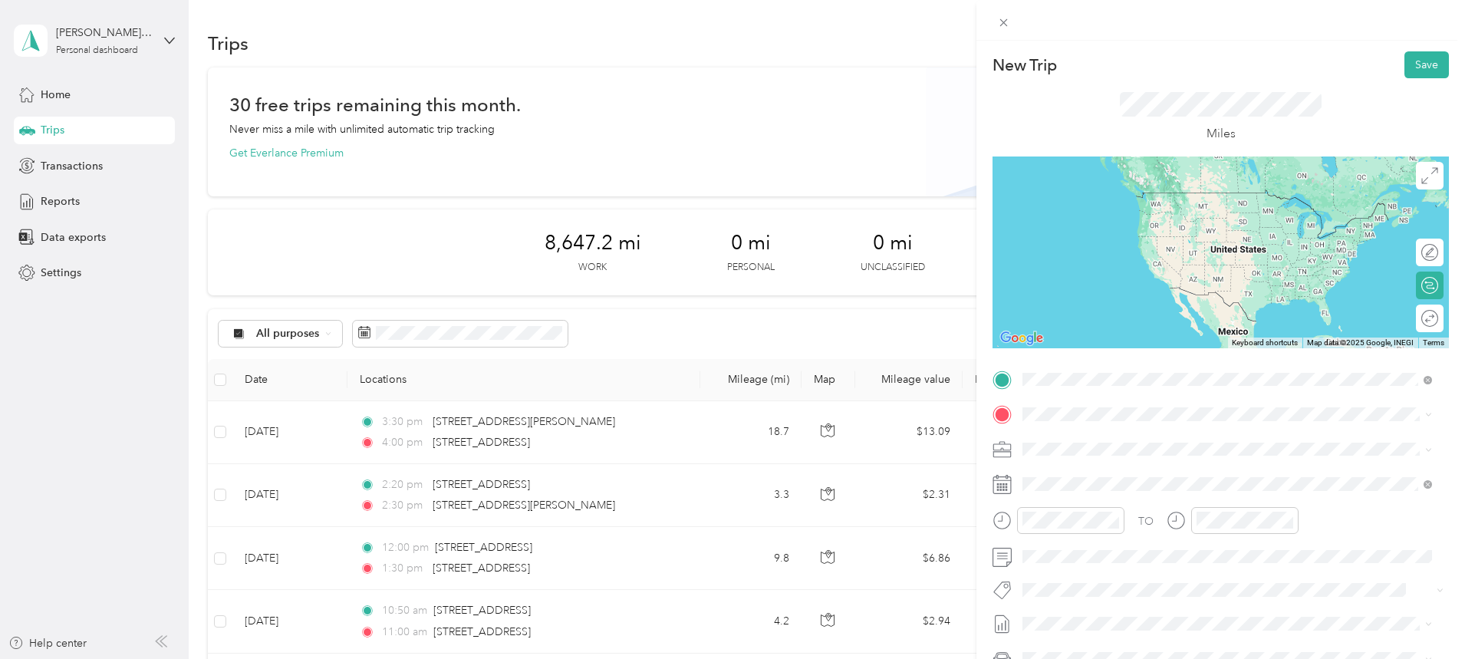
click at [1117, 438] on span "[STREET_ADDRESS][US_STATE]" at bounding box center [1128, 435] width 153 height 14
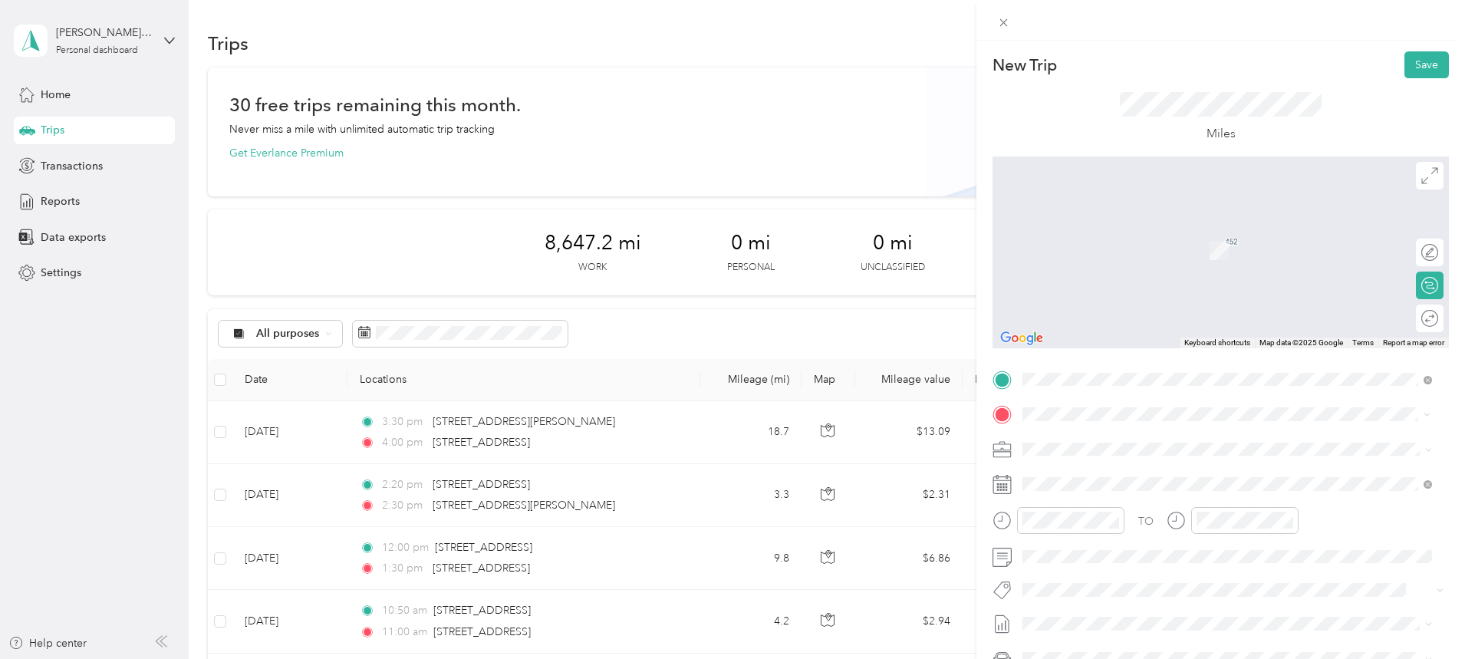
click at [1114, 571] on span "[STREET_ADDRESS][PERSON_NAME][US_STATE]" at bounding box center [1171, 564] width 239 height 14
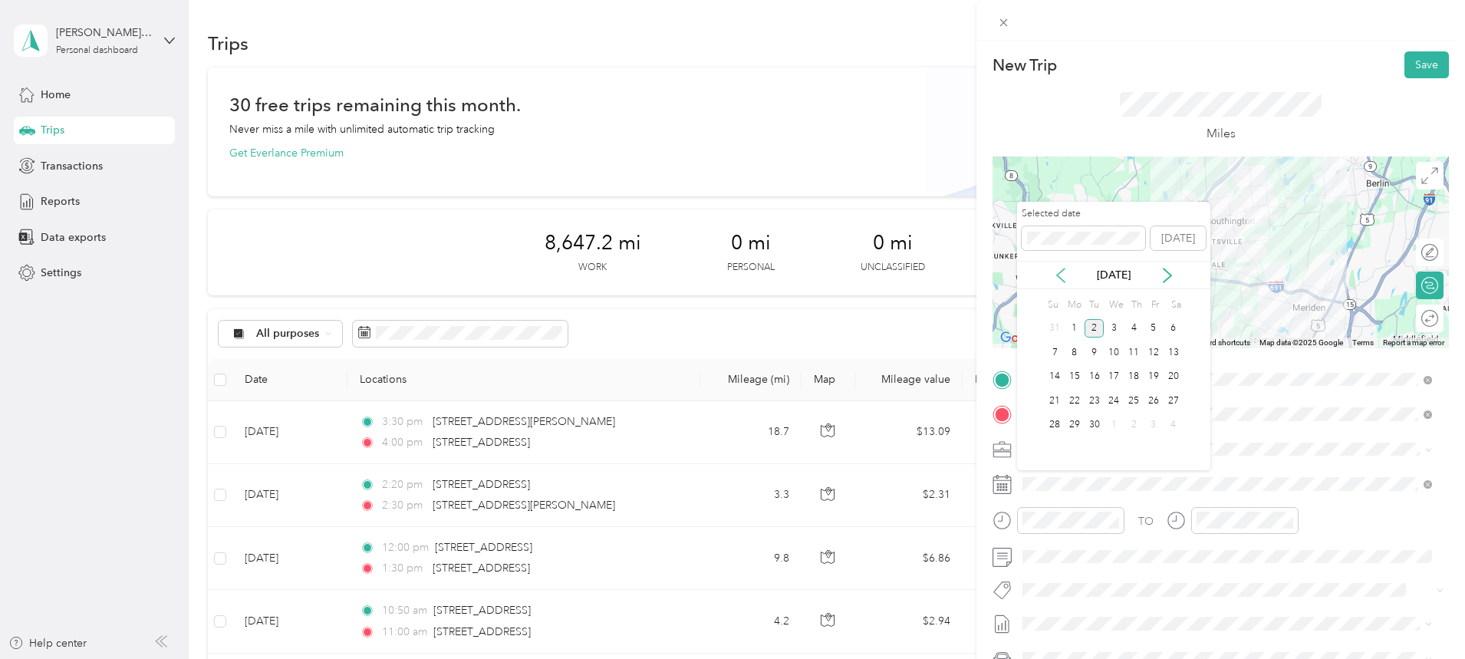
click at [1061, 268] on icon at bounding box center [1060, 275] width 15 height 15
click at [1152, 421] on div "29" at bounding box center [1154, 425] width 20 height 19
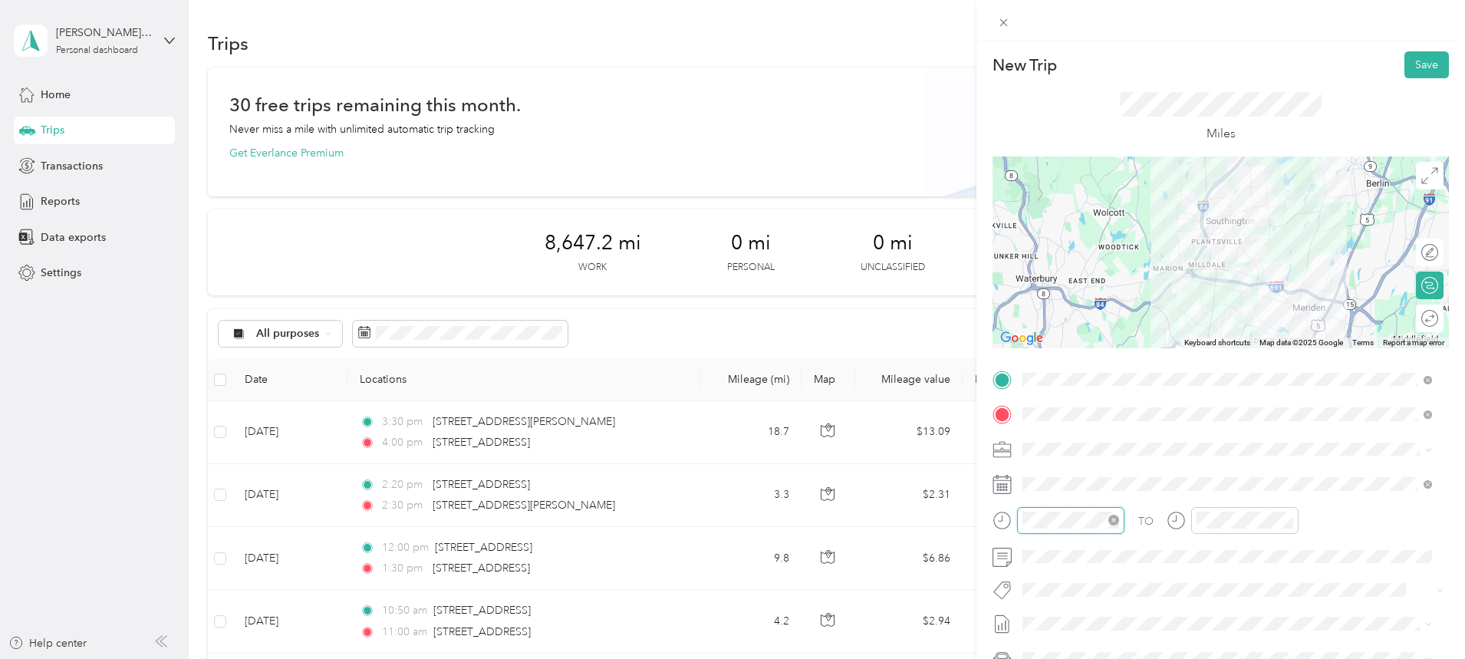
scroll to position [92, 0]
click at [1035, 430] on div "10" at bounding box center [1038, 437] width 37 height 21
click at [1086, 392] on div "15" at bounding box center [1082, 397] width 37 height 21
click at [1128, 329] on div "PM" at bounding box center [1125, 336] width 37 height 21
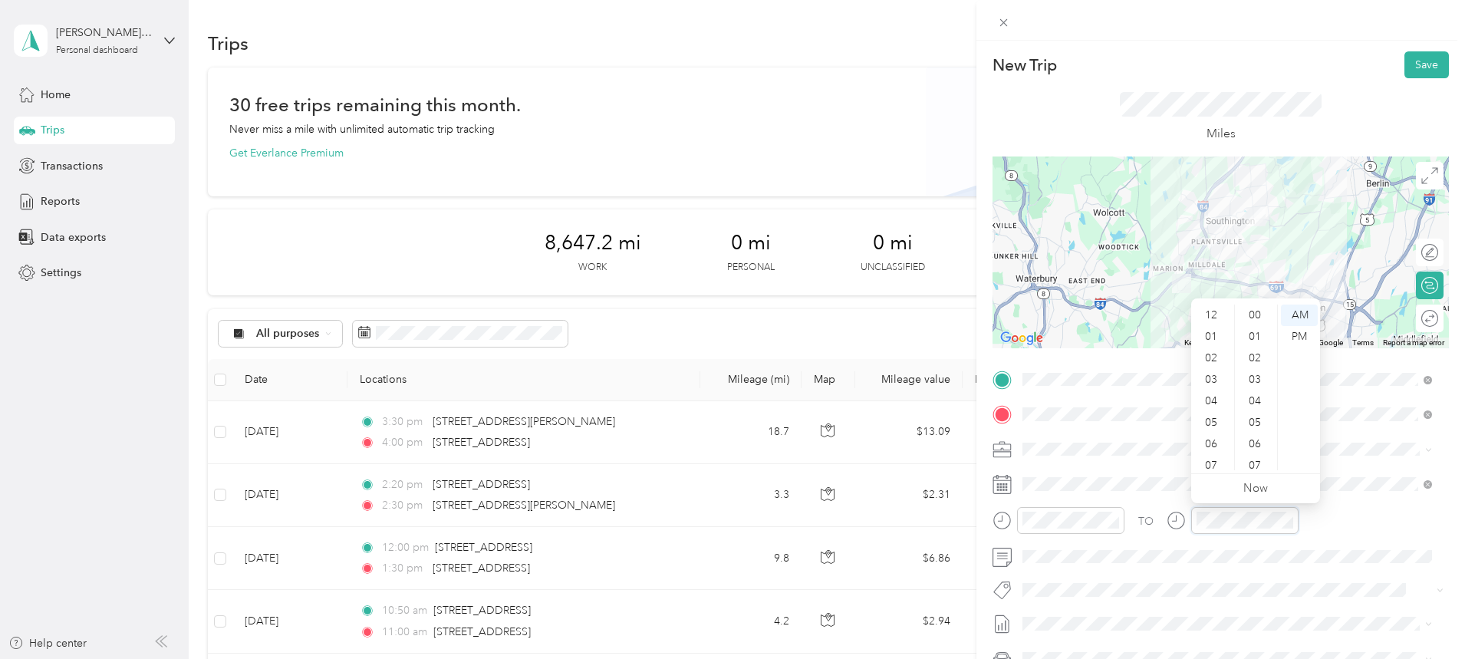
scroll to position [92, 0]
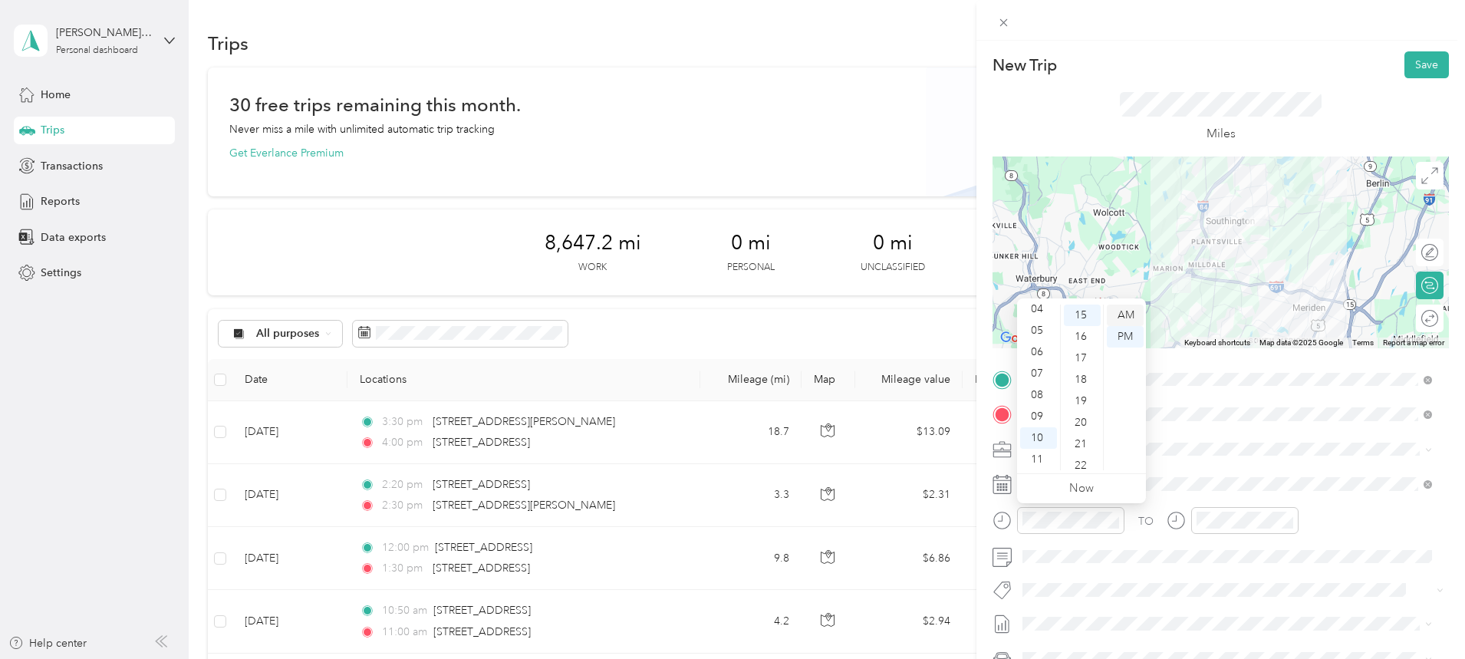
click at [1134, 318] on div "AM" at bounding box center [1125, 314] width 37 height 21
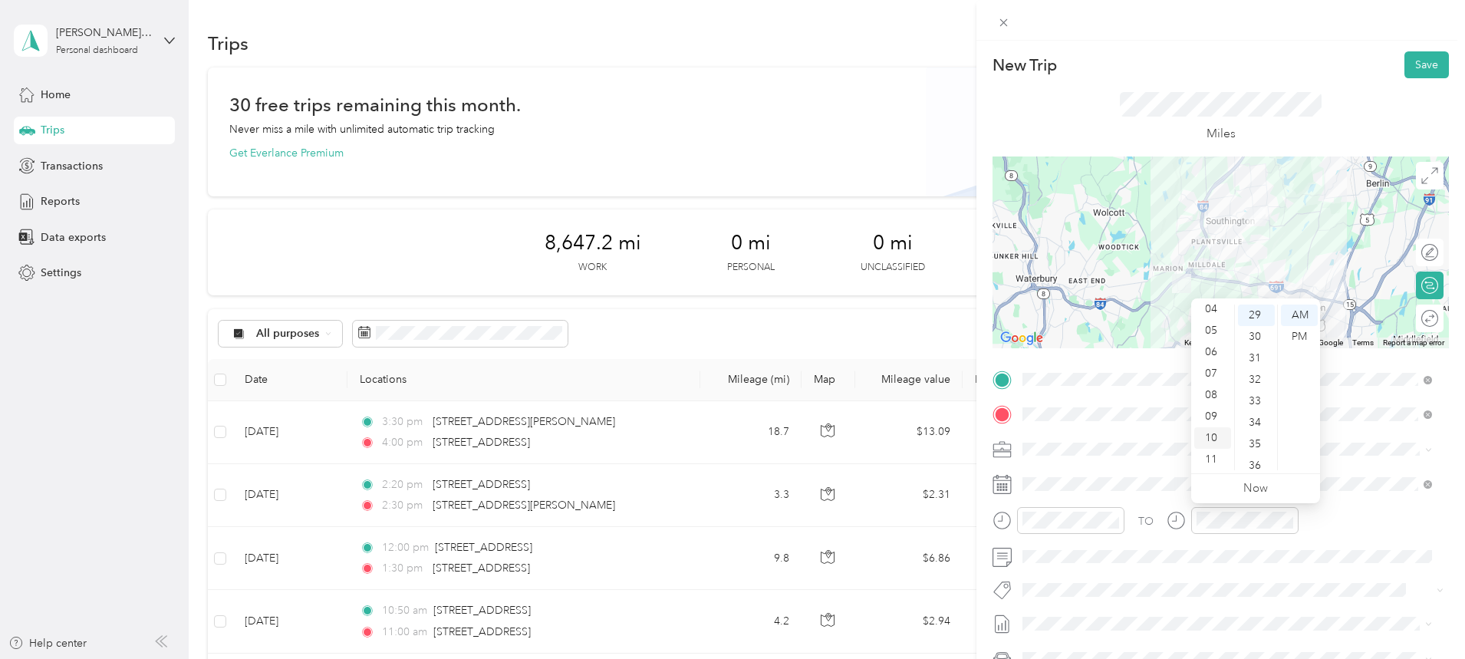
click at [1214, 438] on div "10" at bounding box center [1212, 437] width 37 height 21
drag, startPoint x: 1249, startPoint y: 337, endPoint x: 1290, endPoint y: 315, distance: 46.0
click at [1249, 336] on div "30" at bounding box center [1256, 336] width 37 height 21
click at [1302, 309] on div "AM" at bounding box center [1299, 314] width 37 height 21
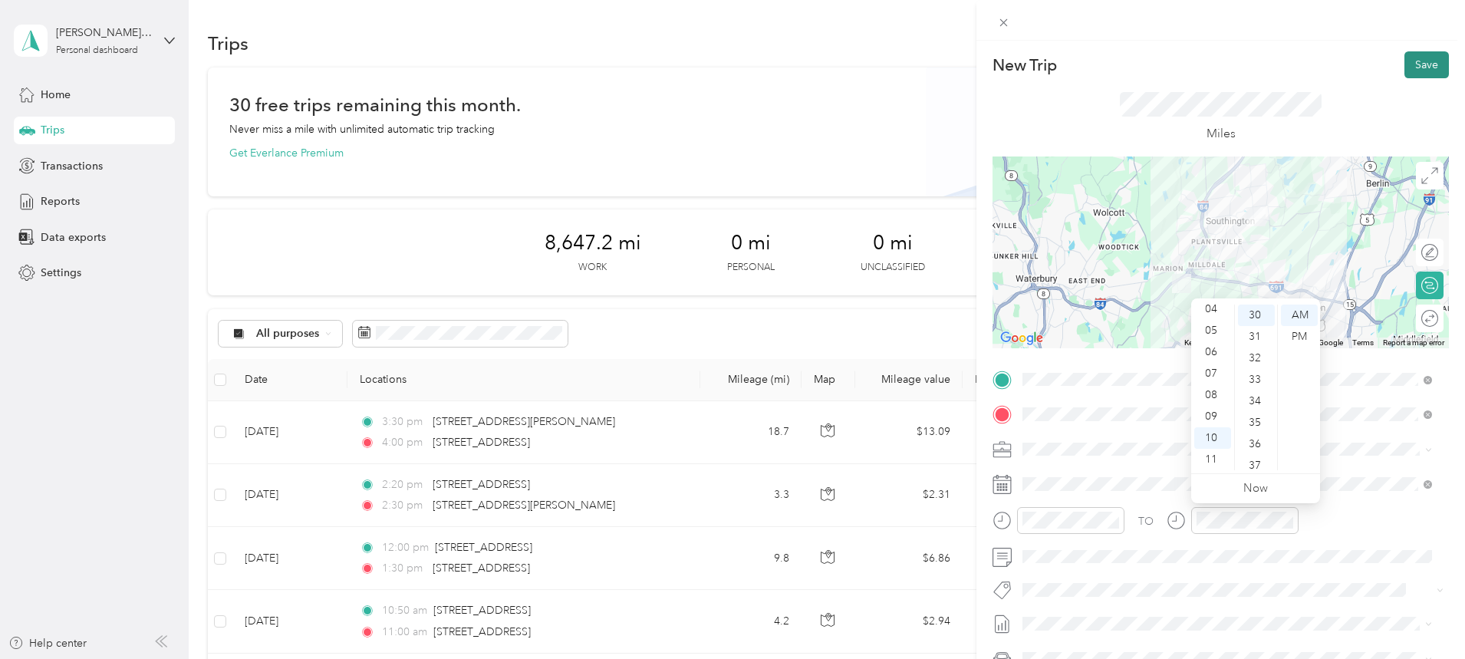
click at [1418, 66] on button "Save" at bounding box center [1426, 64] width 44 height 27
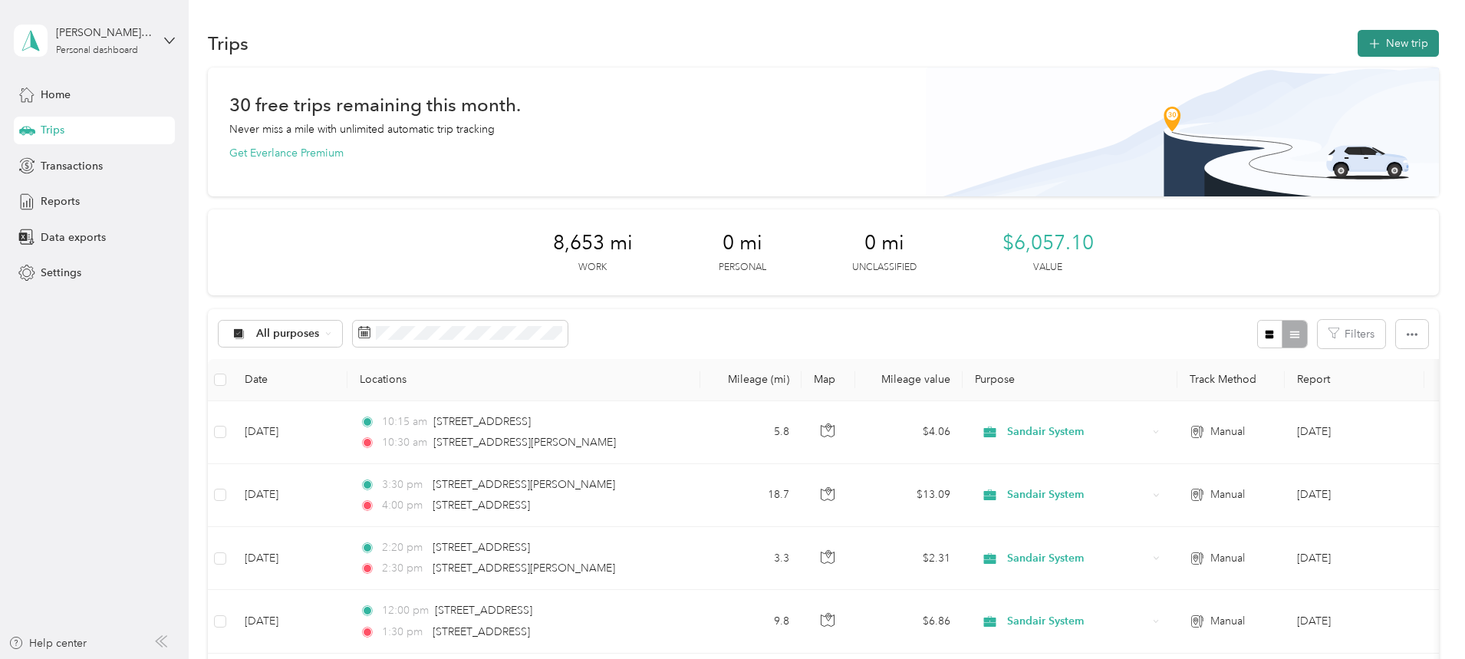
click at [1358, 38] on button "New trip" at bounding box center [1398, 43] width 81 height 27
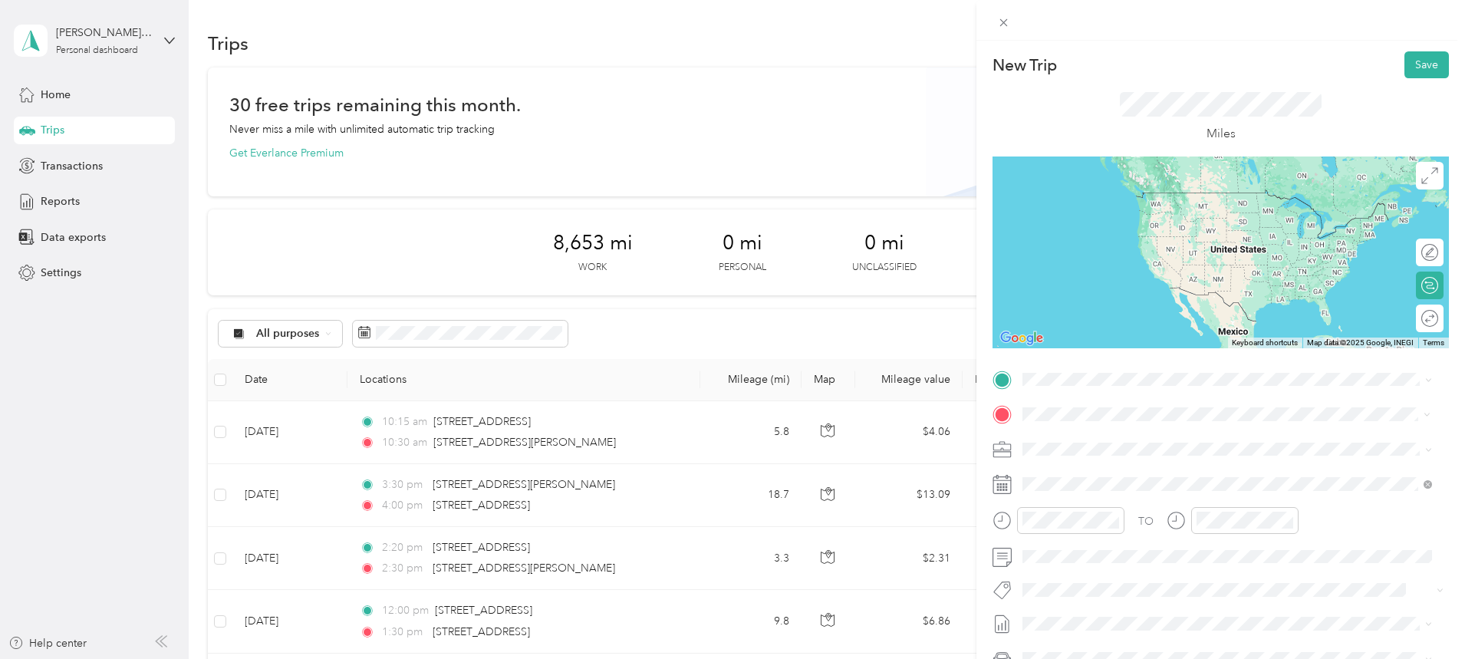
click at [1124, 508] on span "[STREET_ADDRESS][US_STATE]" at bounding box center [1128, 501] width 153 height 14
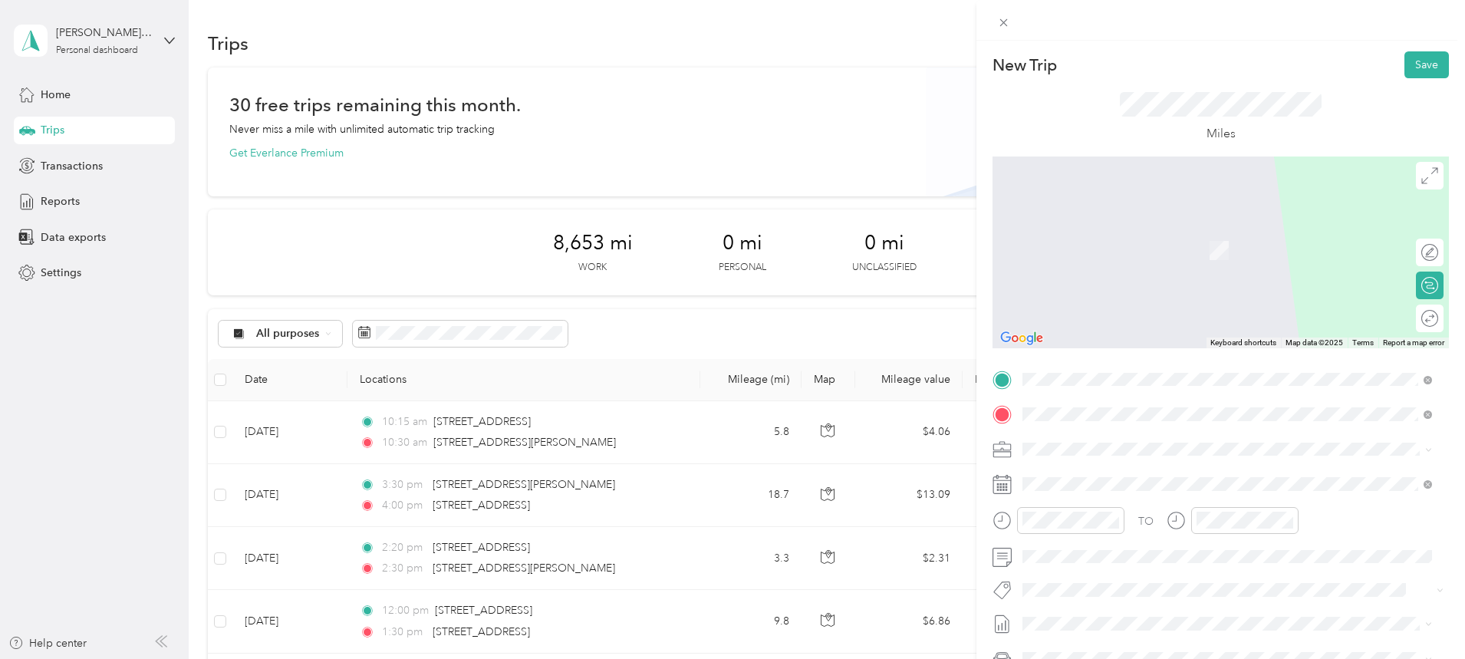
click at [1122, 536] on span "[STREET_ADDRESS][PERSON_NAME][US_STATE]" at bounding box center [1171, 529] width 239 height 14
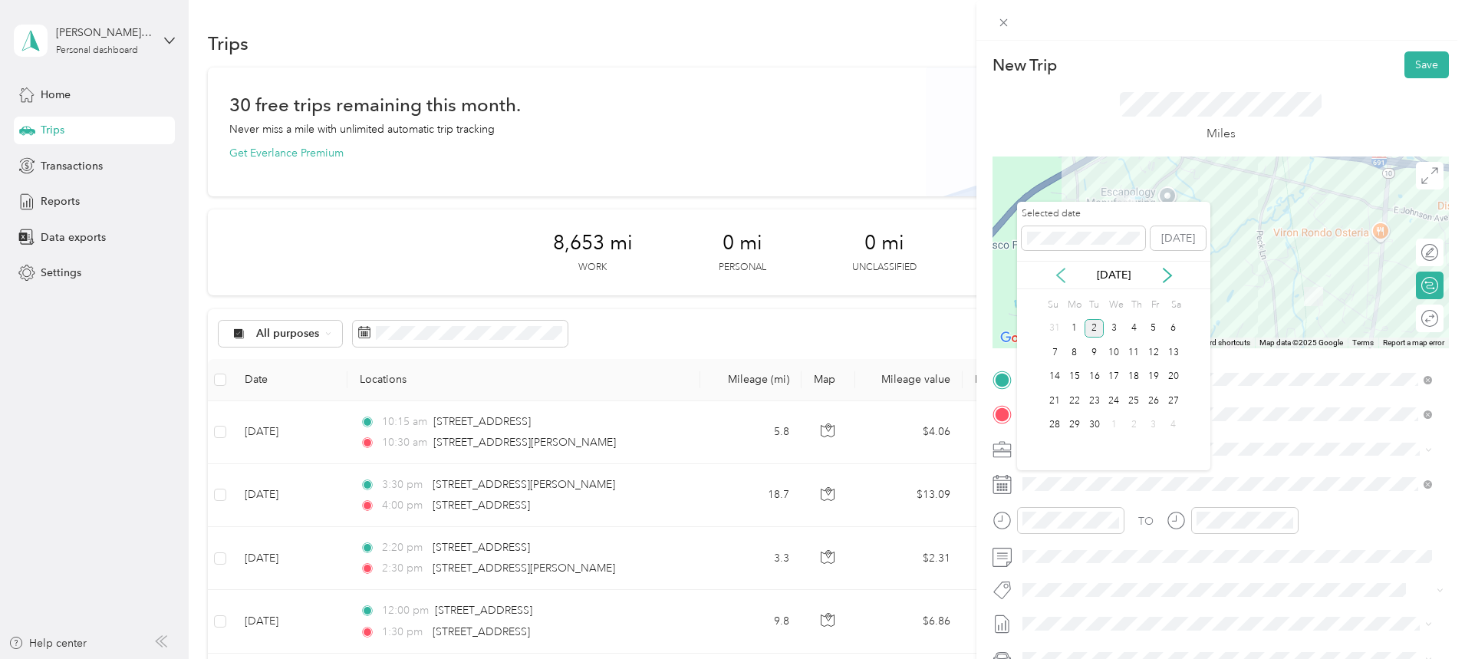
click at [1058, 278] on icon at bounding box center [1060, 275] width 15 height 15
click at [1150, 423] on div "29" at bounding box center [1154, 425] width 20 height 19
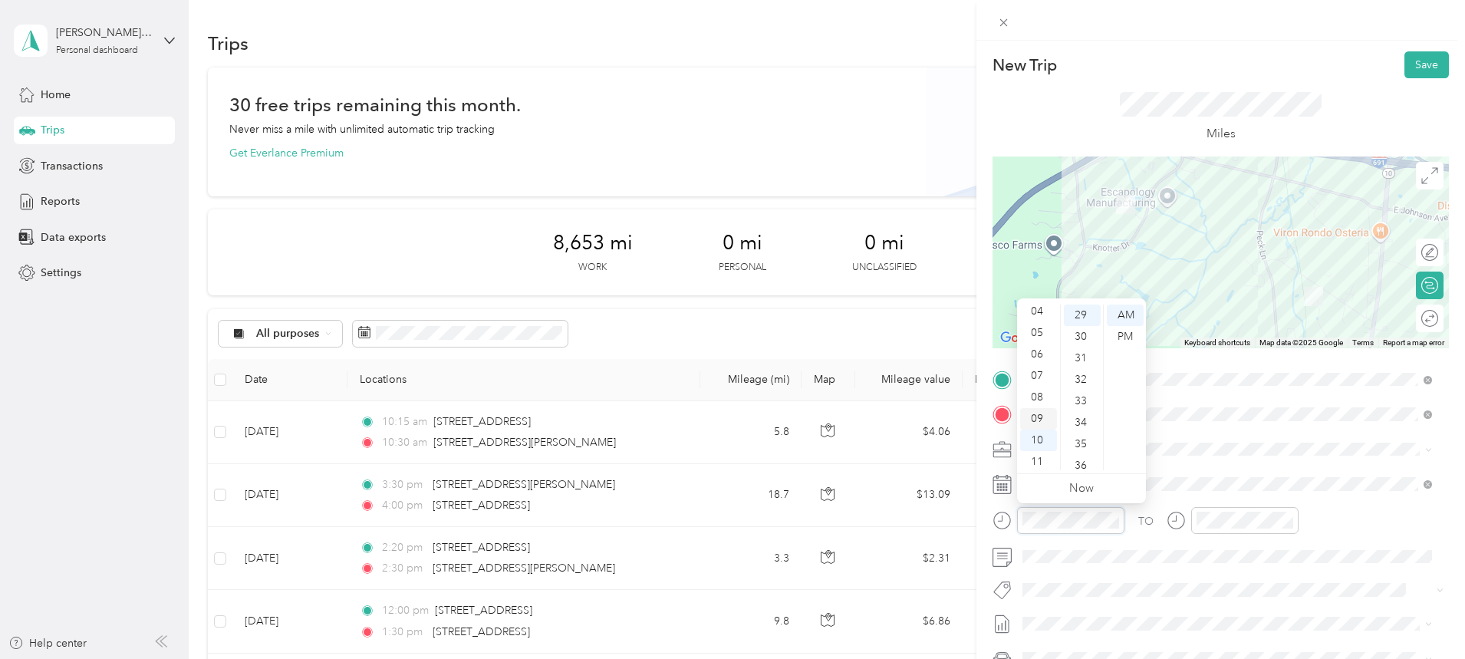
scroll to position [92, 0]
click at [1035, 436] on div "10" at bounding box center [1038, 437] width 37 height 21
click at [1034, 457] on div "11" at bounding box center [1038, 459] width 37 height 21
click at [1078, 403] on div "30" at bounding box center [1082, 413] width 37 height 21
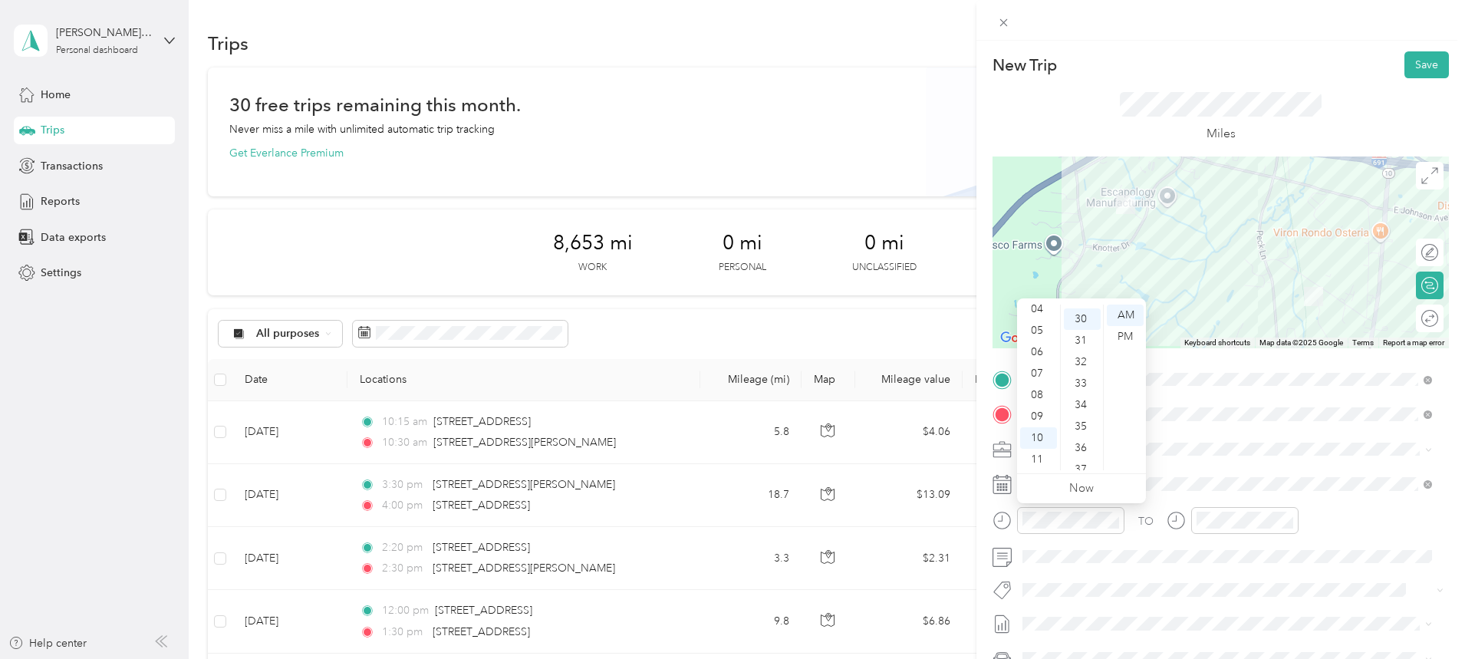
scroll to position [644, 0]
click at [1124, 315] on div "AM" at bounding box center [1125, 314] width 37 height 21
click at [1037, 462] on div "11" at bounding box center [1038, 459] width 37 height 21
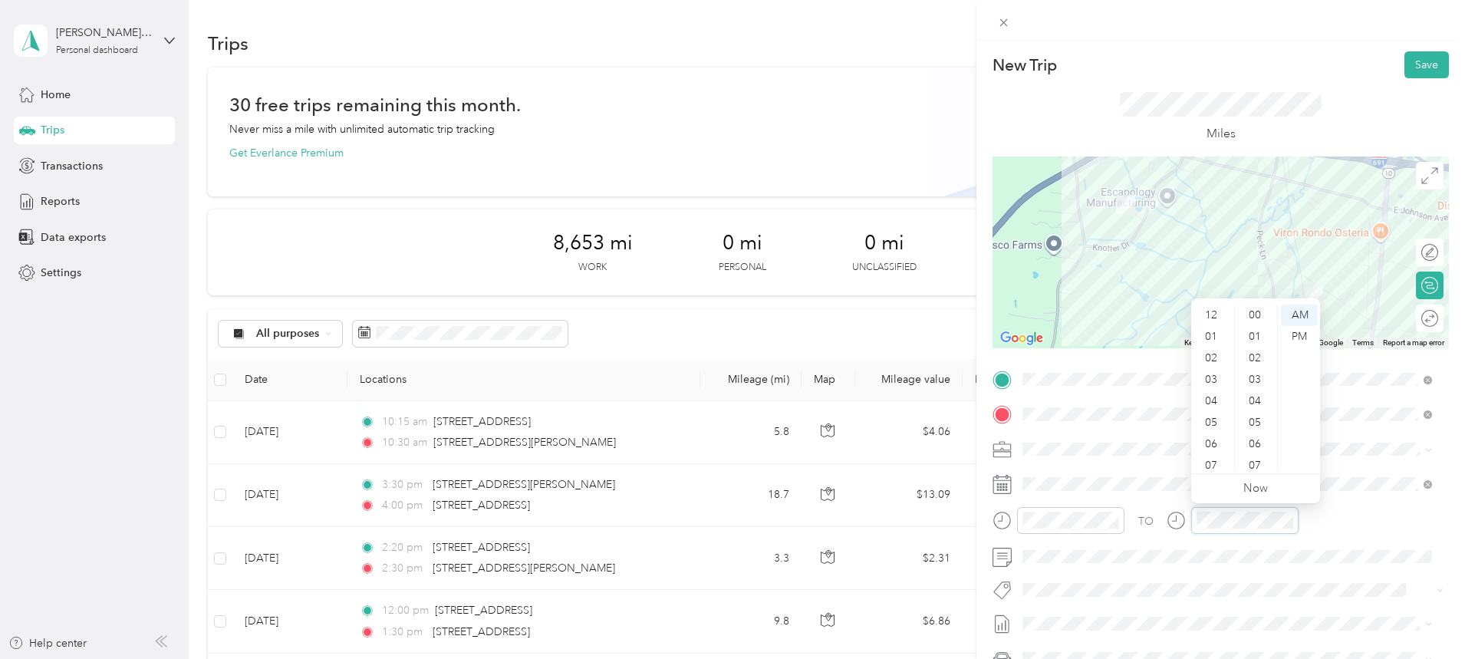
scroll to position [92, 0]
click at [1209, 460] on div "11" at bounding box center [1212, 459] width 37 height 21
click at [1258, 368] on div "35" at bounding box center [1256, 367] width 37 height 21
click at [1298, 312] on div "AM" at bounding box center [1299, 314] width 37 height 21
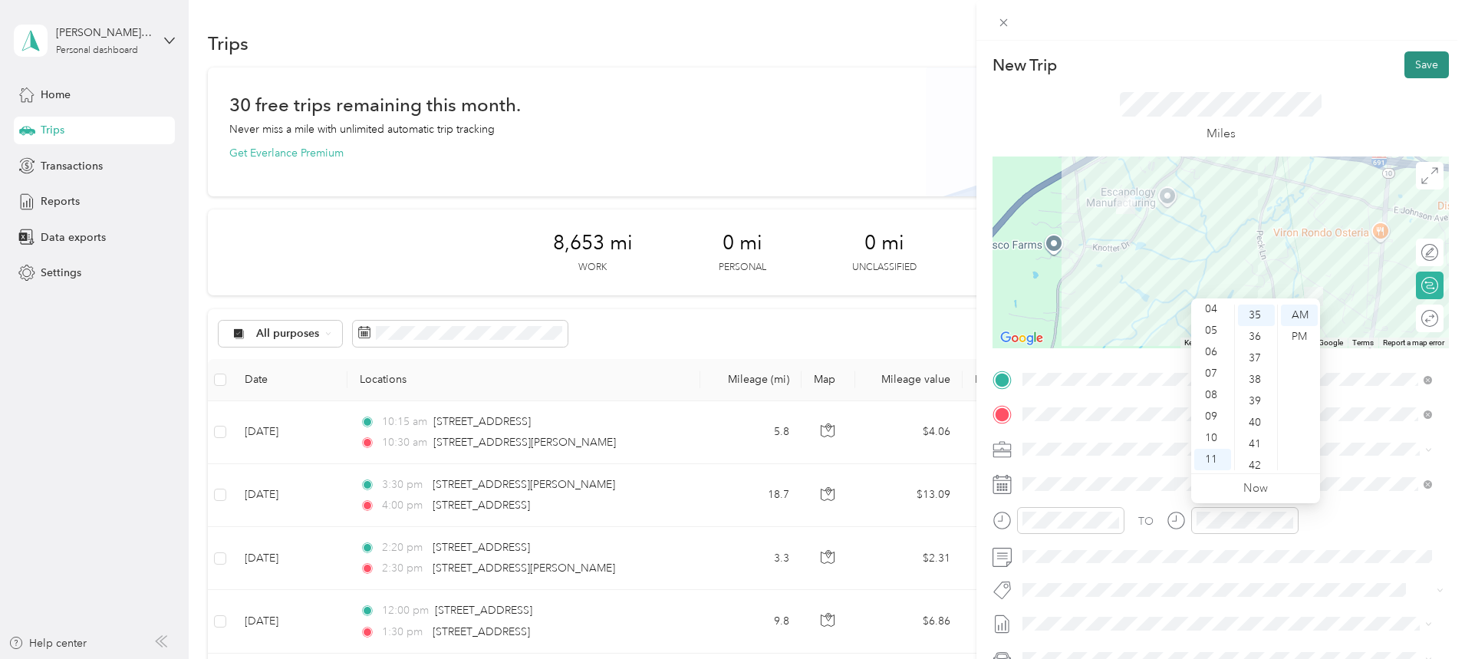
click at [1408, 62] on button "Save" at bounding box center [1426, 64] width 44 height 27
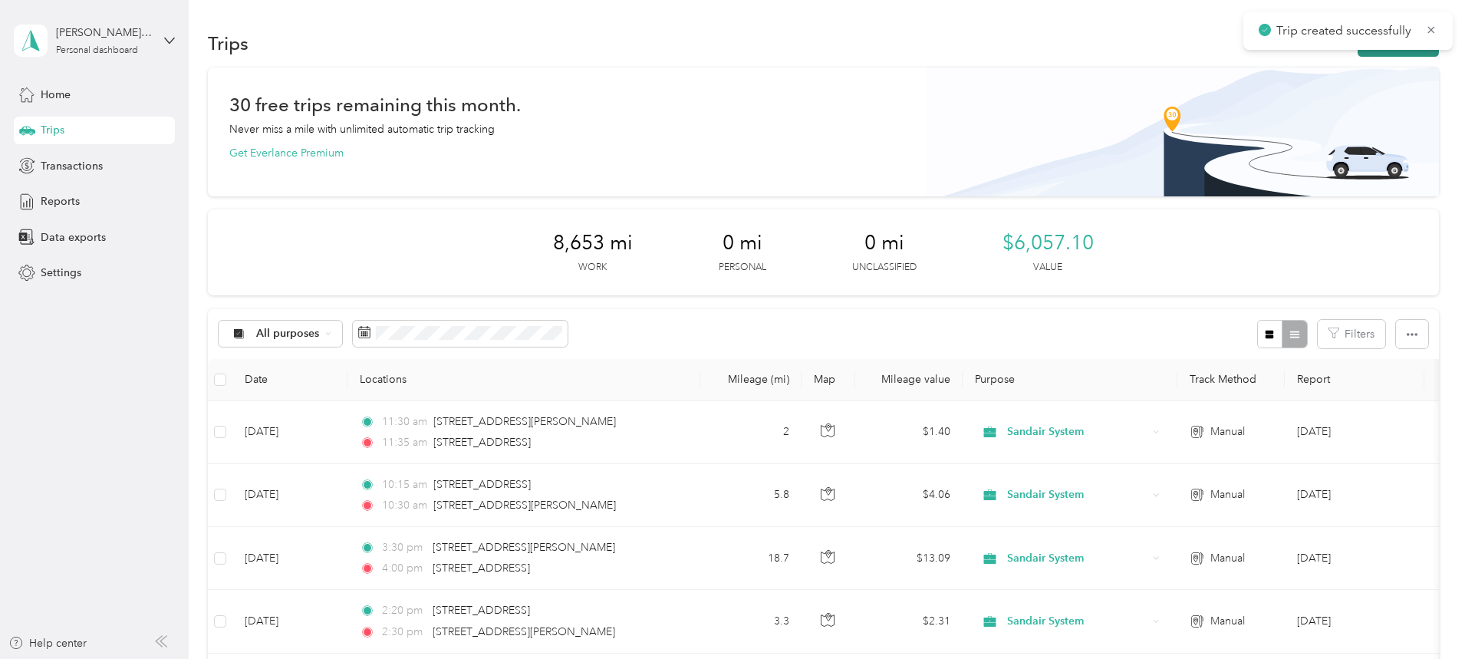
click at [1365, 52] on icon "button" at bounding box center [1374, 44] width 18 height 18
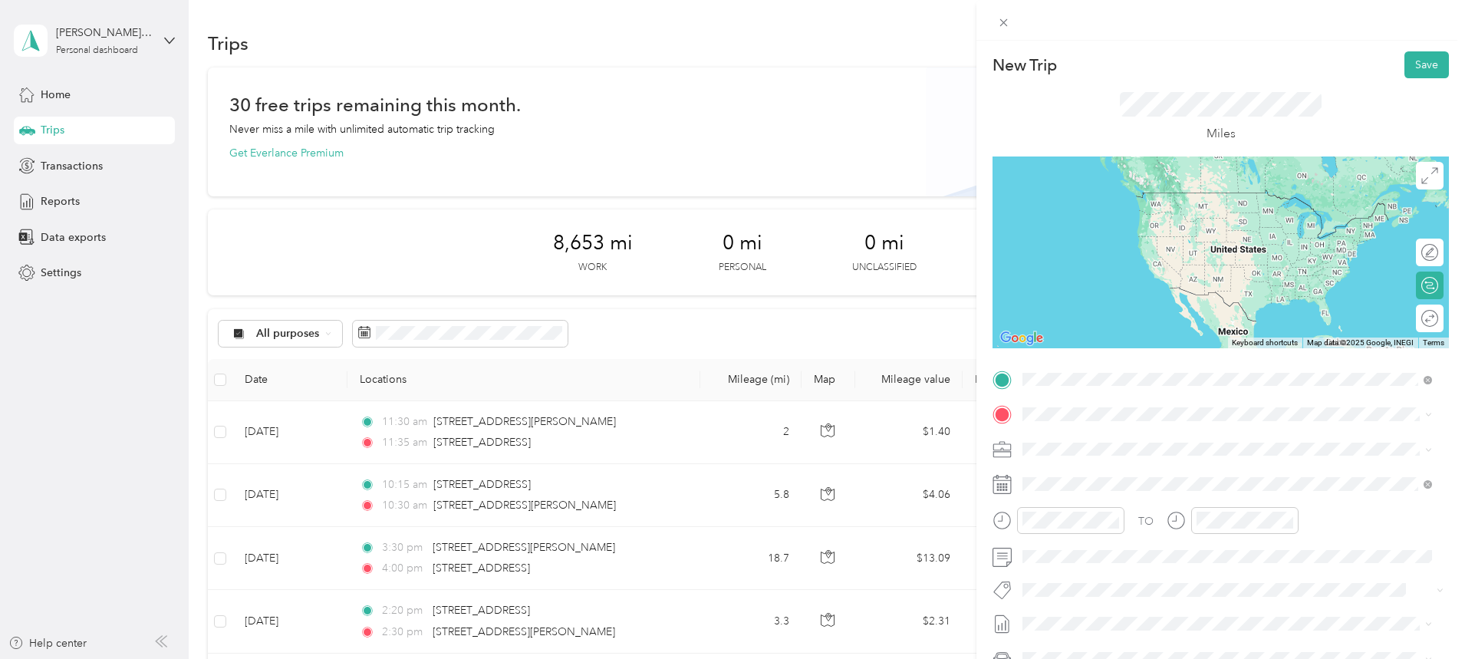
click at [1111, 473] on span "[STREET_ADDRESS][US_STATE]" at bounding box center [1128, 466] width 153 height 14
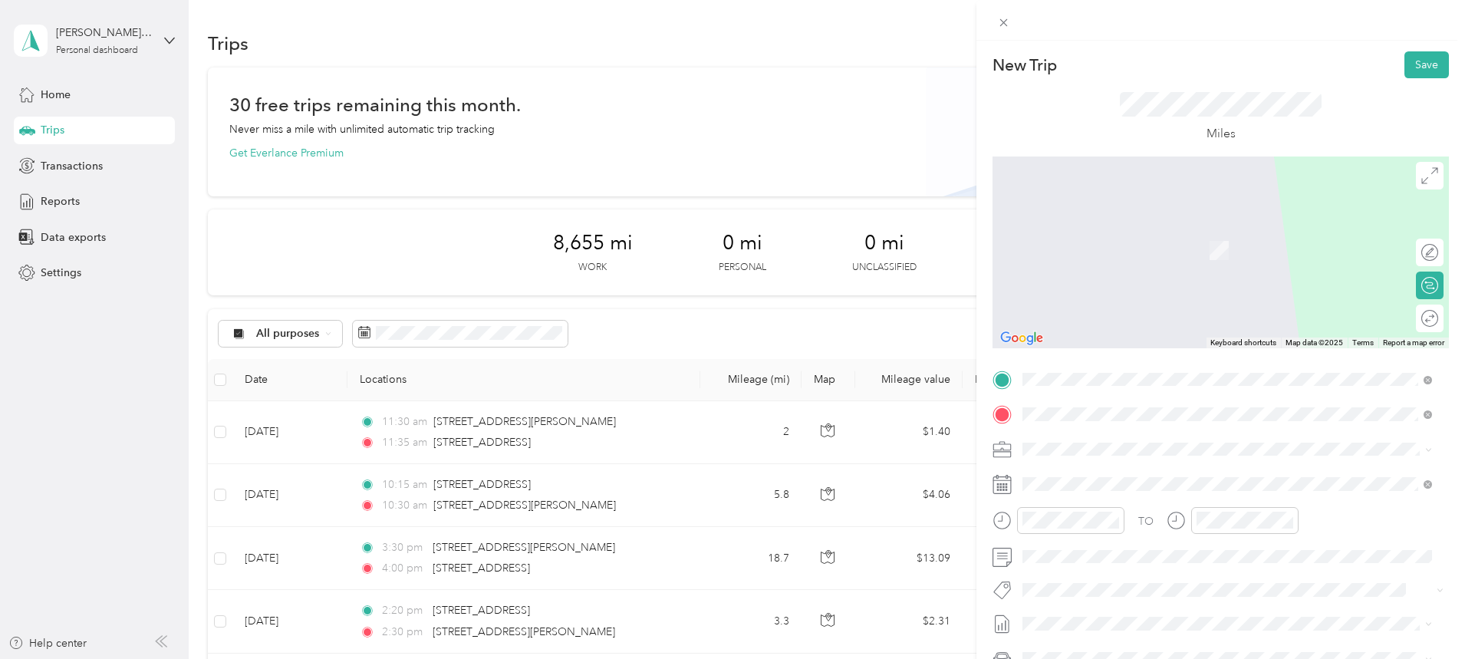
click at [1100, 508] on span "[STREET_ADDRESS][PERSON_NAME][US_STATE]" at bounding box center [1171, 501] width 239 height 14
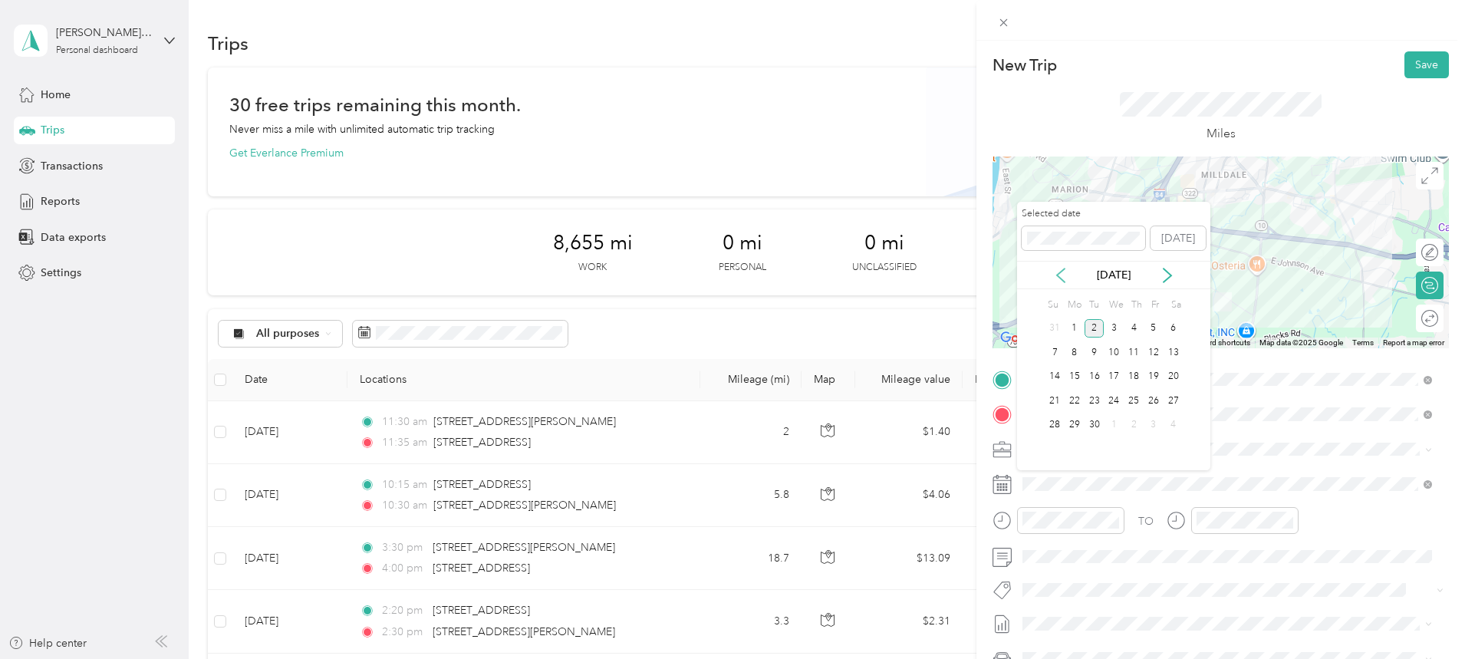
click at [1061, 272] on icon at bounding box center [1061, 275] width 8 height 14
click at [1158, 424] on div "29" at bounding box center [1154, 425] width 20 height 19
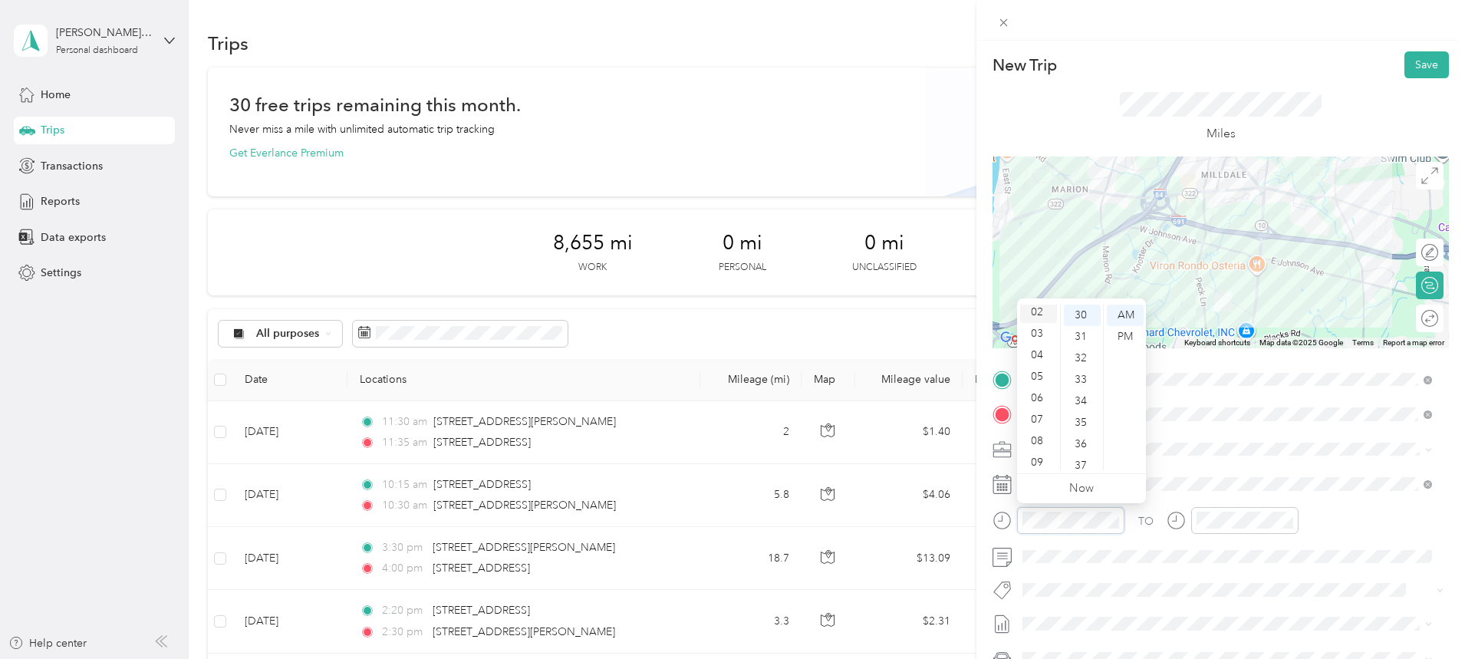
scroll to position [0, 0]
click at [1047, 312] on div "12" at bounding box center [1038, 314] width 37 height 21
click at [1081, 316] on div "00" at bounding box center [1082, 314] width 37 height 21
click at [1131, 337] on div "PM" at bounding box center [1125, 336] width 37 height 21
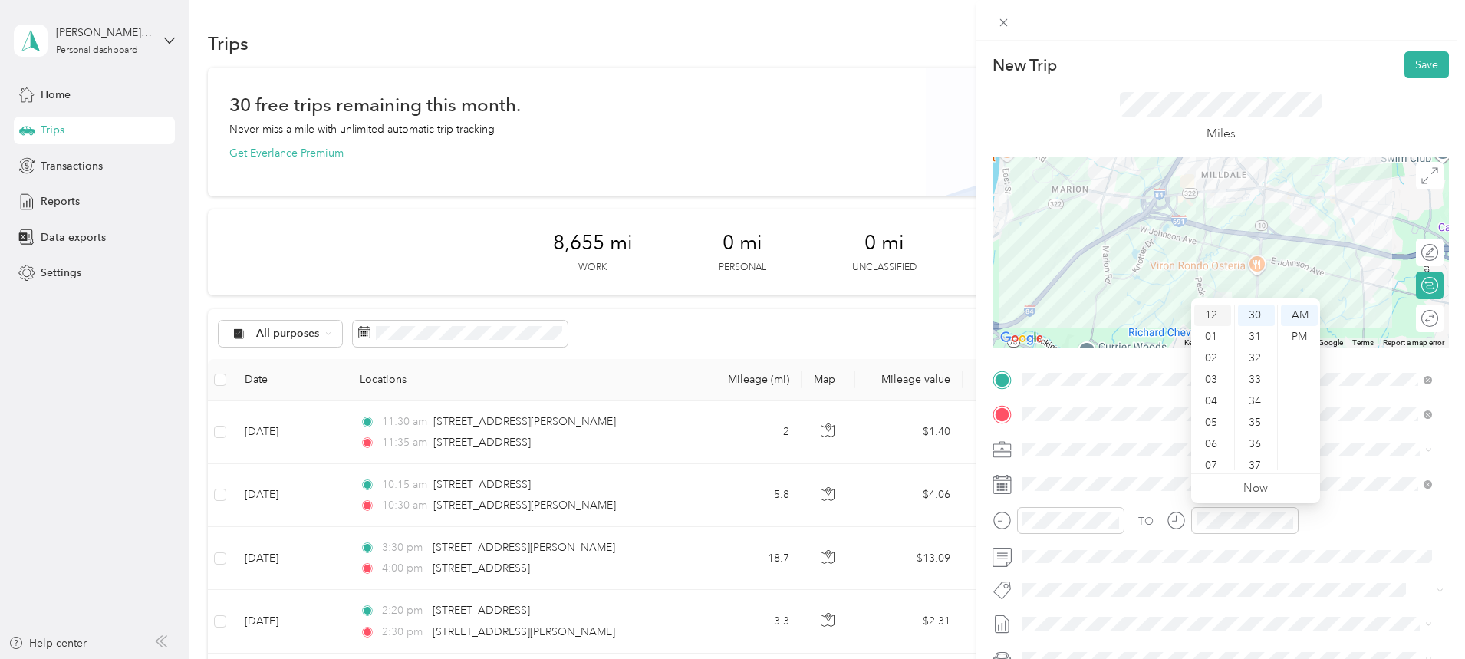
click at [1213, 313] on div "12" at bounding box center [1212, 314] width 37 height 21
click at [1256, 420] on div "05" at bounding box center [1256, 422] width 37 height 21
click at [1294, 328] on div "PM" at bounding box center [1299, 336] width 37 height 21
click at [1415, 64] on button "Save" at bounding box center [1426, 64] width 44 height 27
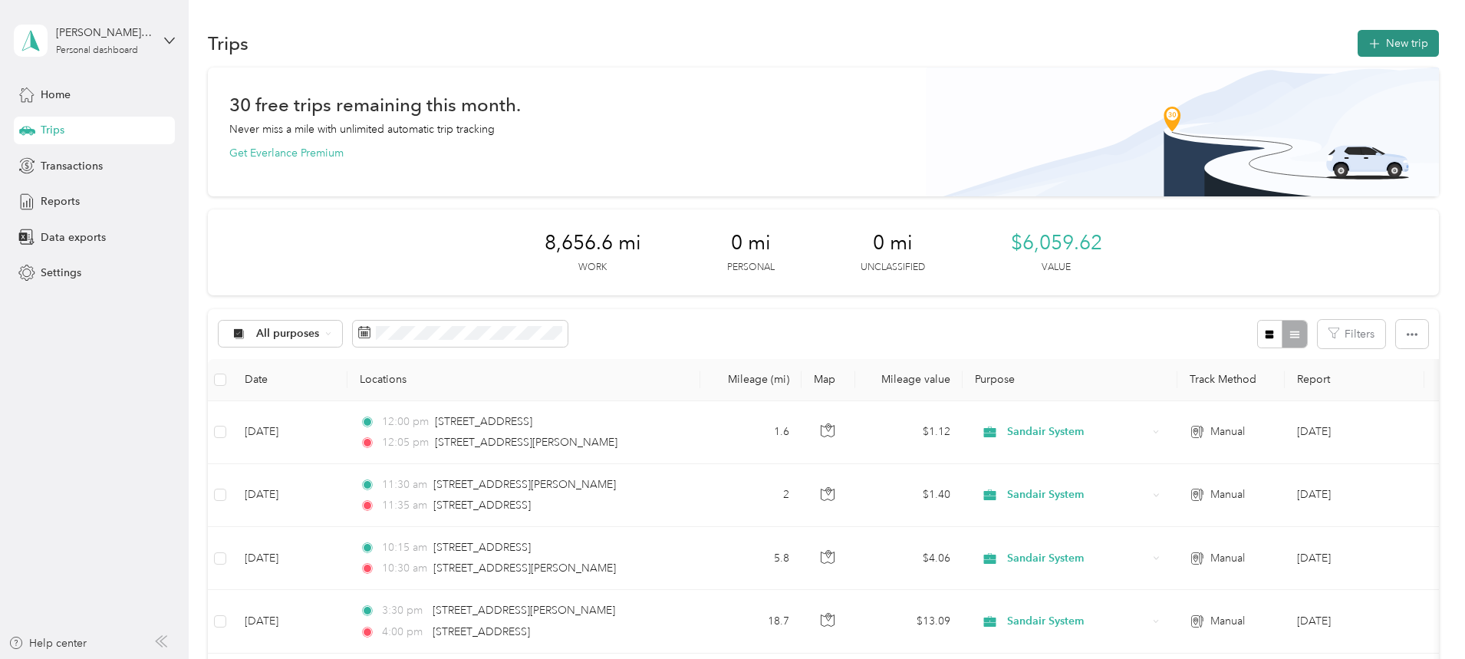
click at [1358, 39] on button "New trip" at bounding box center [1398, 43] width 81 height 27
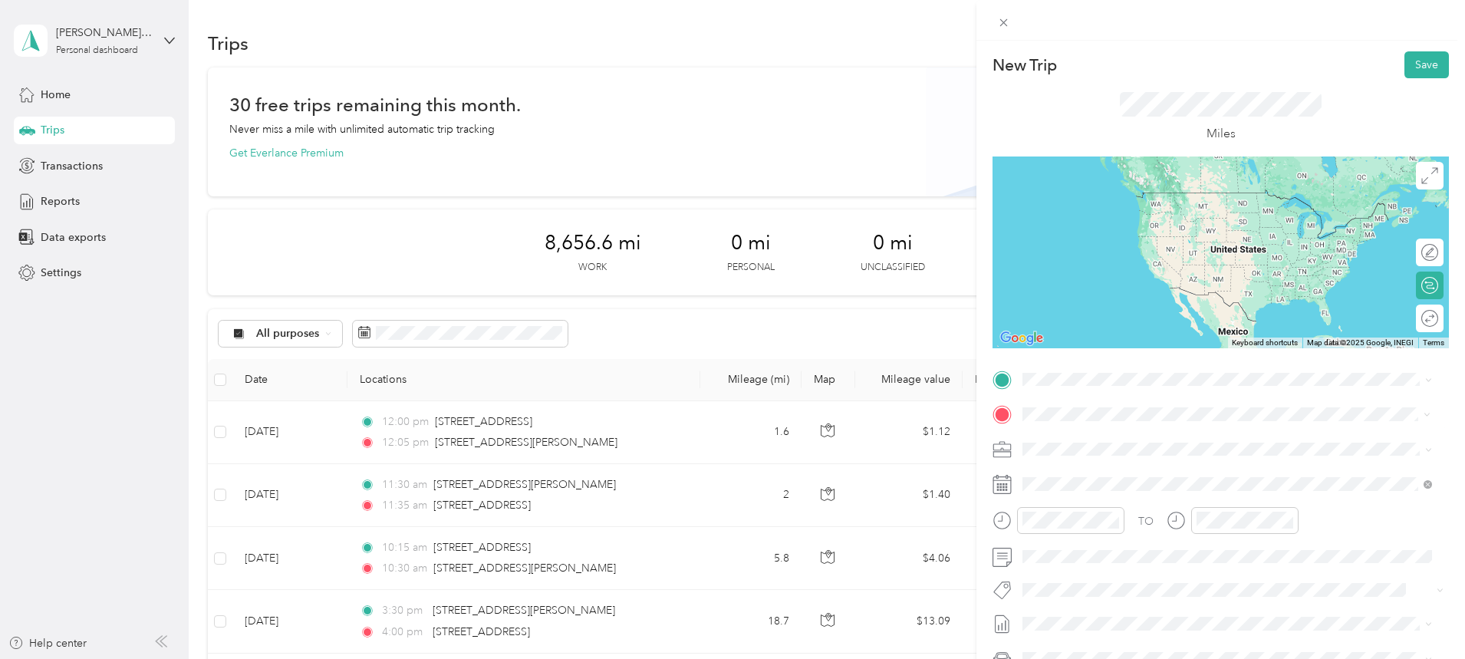
click at [1116, 467] on span "[STREET_ADDRESS][PERSON_NAME][US_STATE]" at bounding box center [1171, 469] width 239 height 14
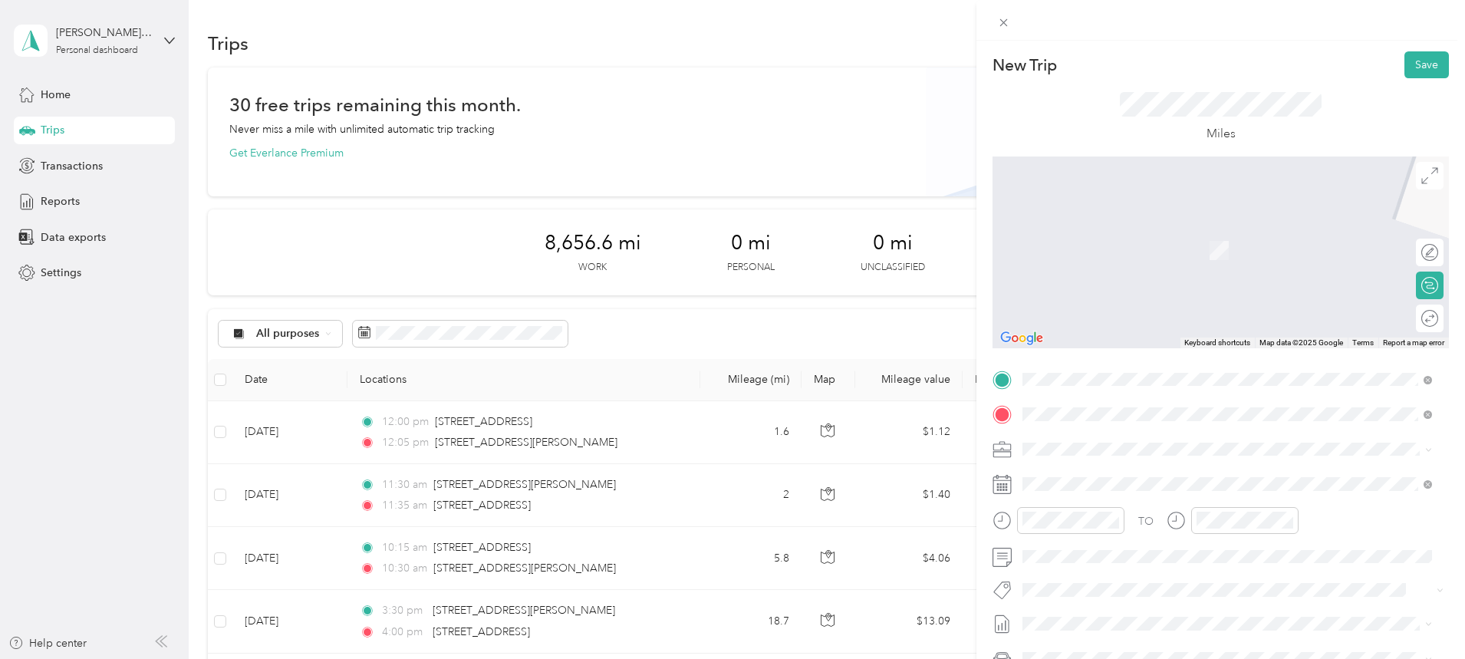
click at [1113, 473] on span "[STREET_ADDRESS][PERSON_NAME][US_STATE]" at bounding box center [1171, 466] width 239 height 14
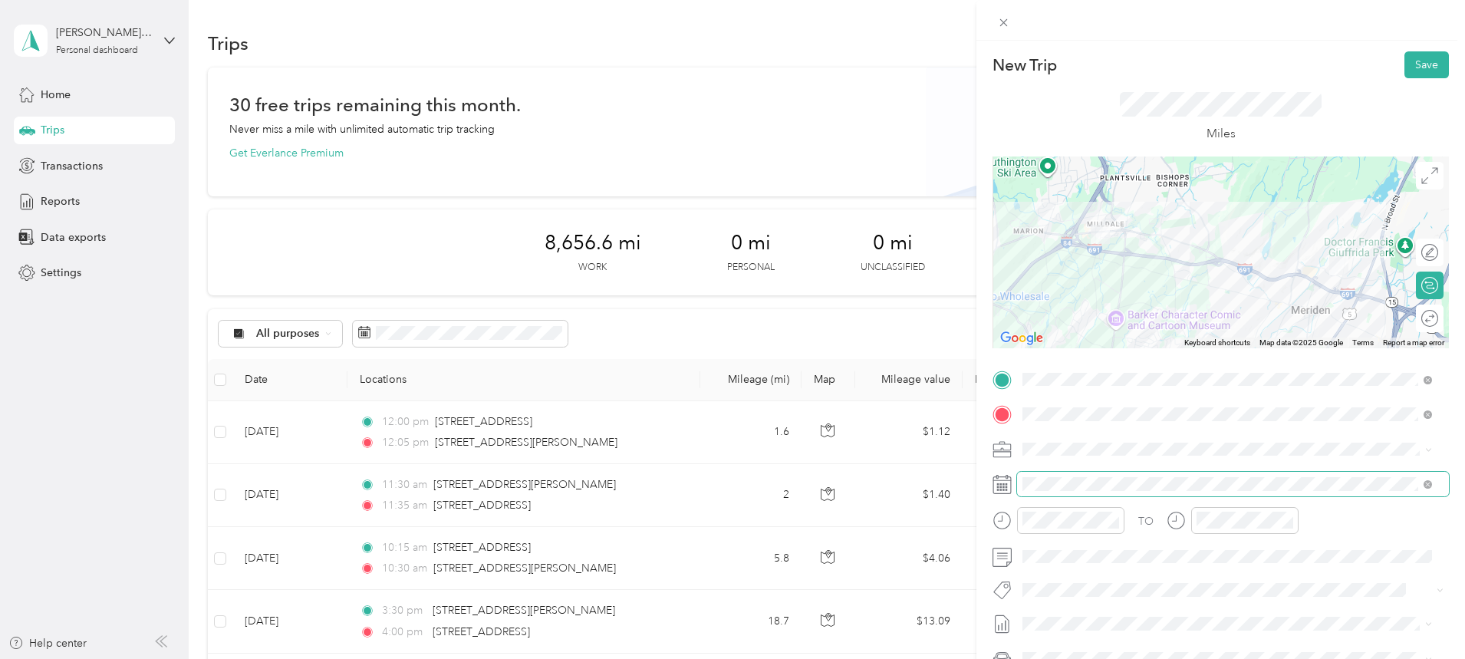
click at [1089, 476] on span at bounding box center [1233, 484] width 432 height 25
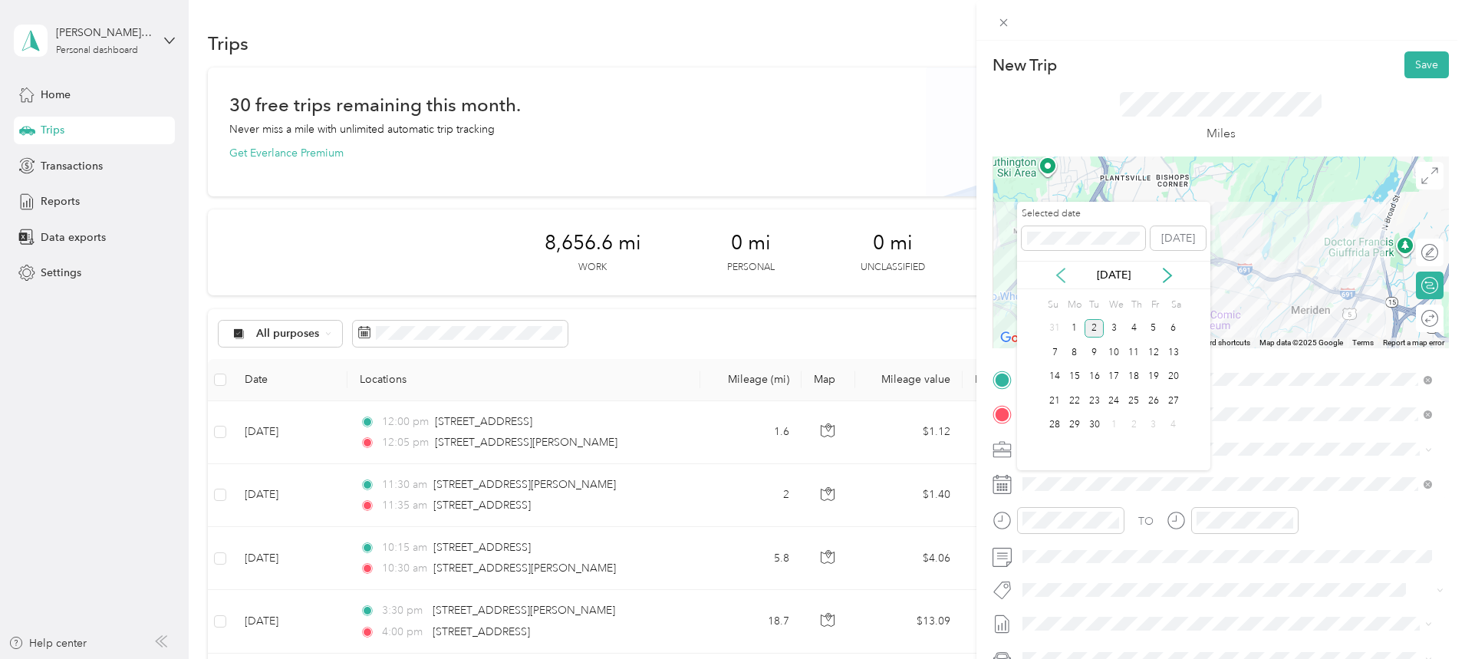
click at [1058, 270] on icon at bounding box center [1060, 275] width 15 height 15
click at [1154, 419] on div "29" at bounding box center [1154, 425] width 20 height 19
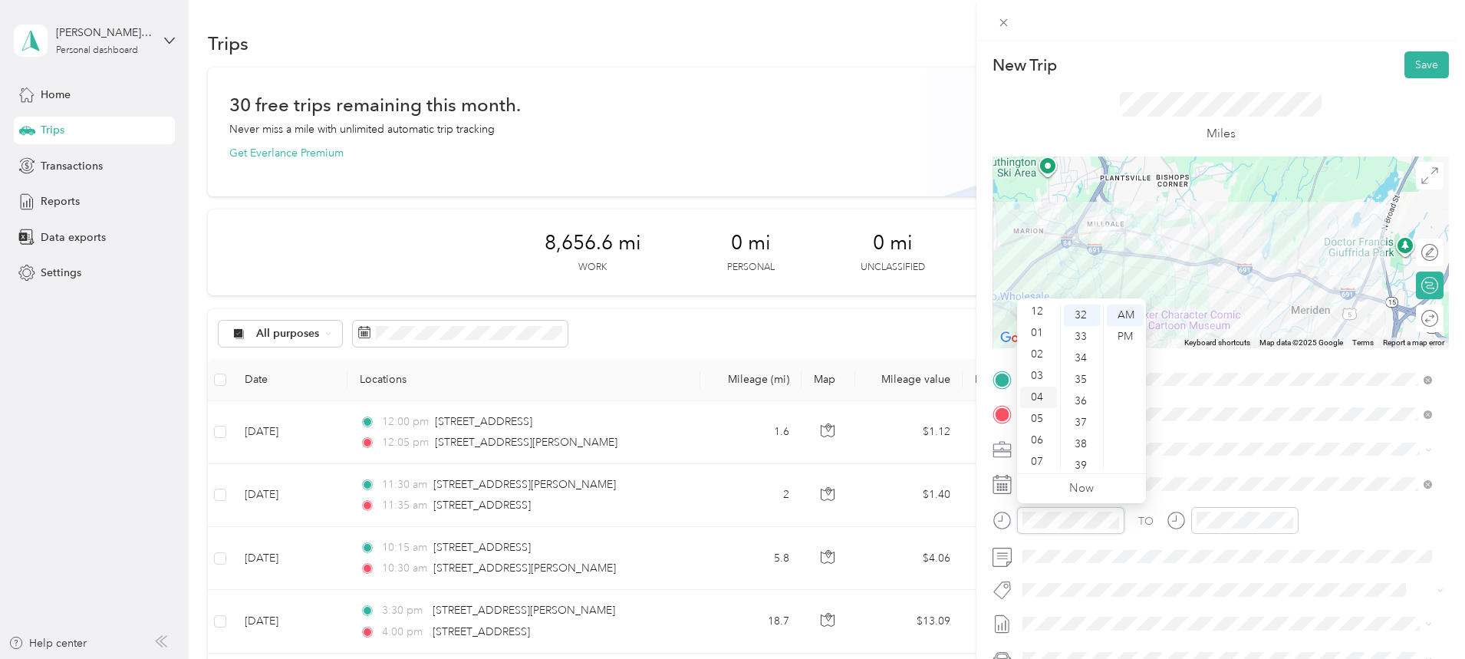
scroll to position [0, 0]
click at [1038, 314] on div "12" at bounding box center [1038, 314] width 37 height 21
click at [1085, 347] on div "30" at bounding box center [1082, 348] width 37 height 21
click at [1127, 336] on div "PM" at bounding box center [1125, 336] width 37 height 21
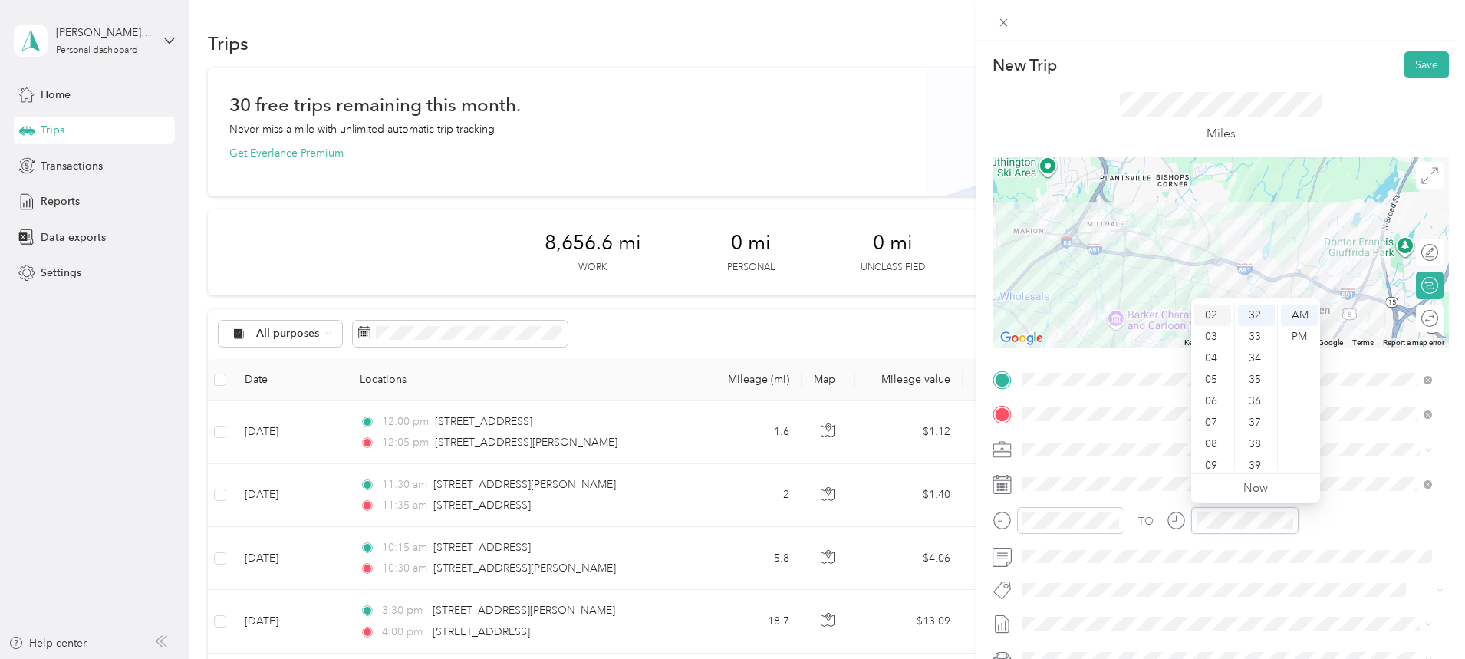
scroll to position [0, 0]
click at [1213, 335] on div "01" at bounding box center [1212, 336] width 37 height 21
click at [1257, 318] on div "00" at bounding box center [1256, 314] width 37 height 21
click at [1298, 331] on div "PM" at bounding box center [1299, 336] width 37 height 21
click at [1421, 61] on button "Save" at bounding box center [1426, 64] width 44 height 27
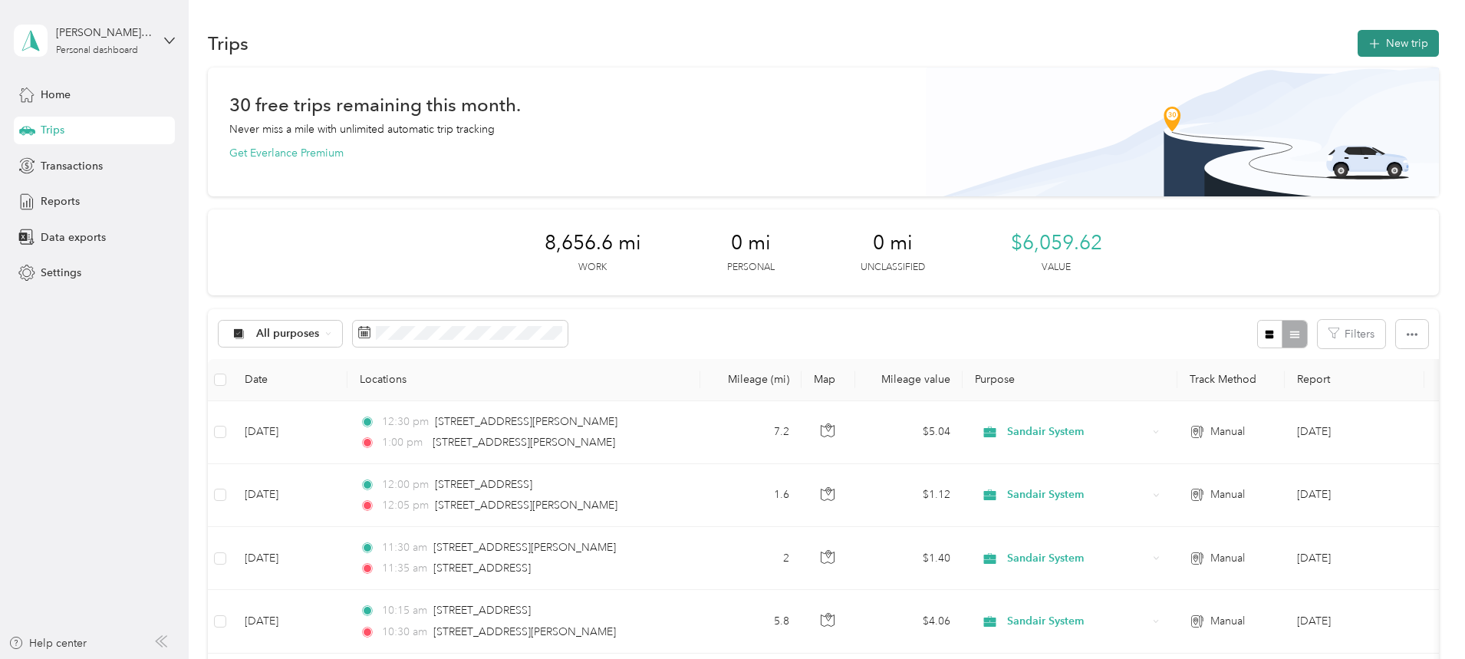
click at [1358, 42] on button "New trip" at bounding box center [1398, 43] width 81 height 27
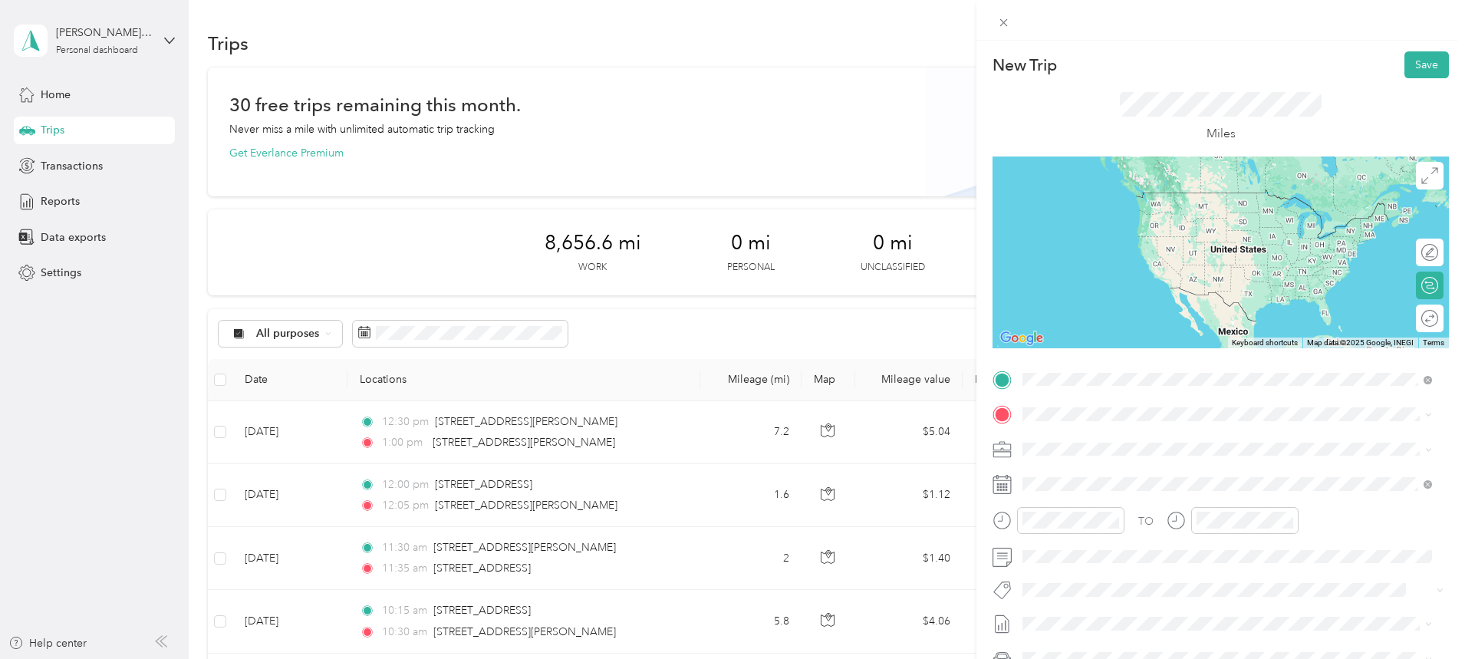
click at [1157, 425] on div "[STREET_ADDRESS][PERSON_NAME][US_STATE]" at bounding box center [1227, 435] width 399 height 21
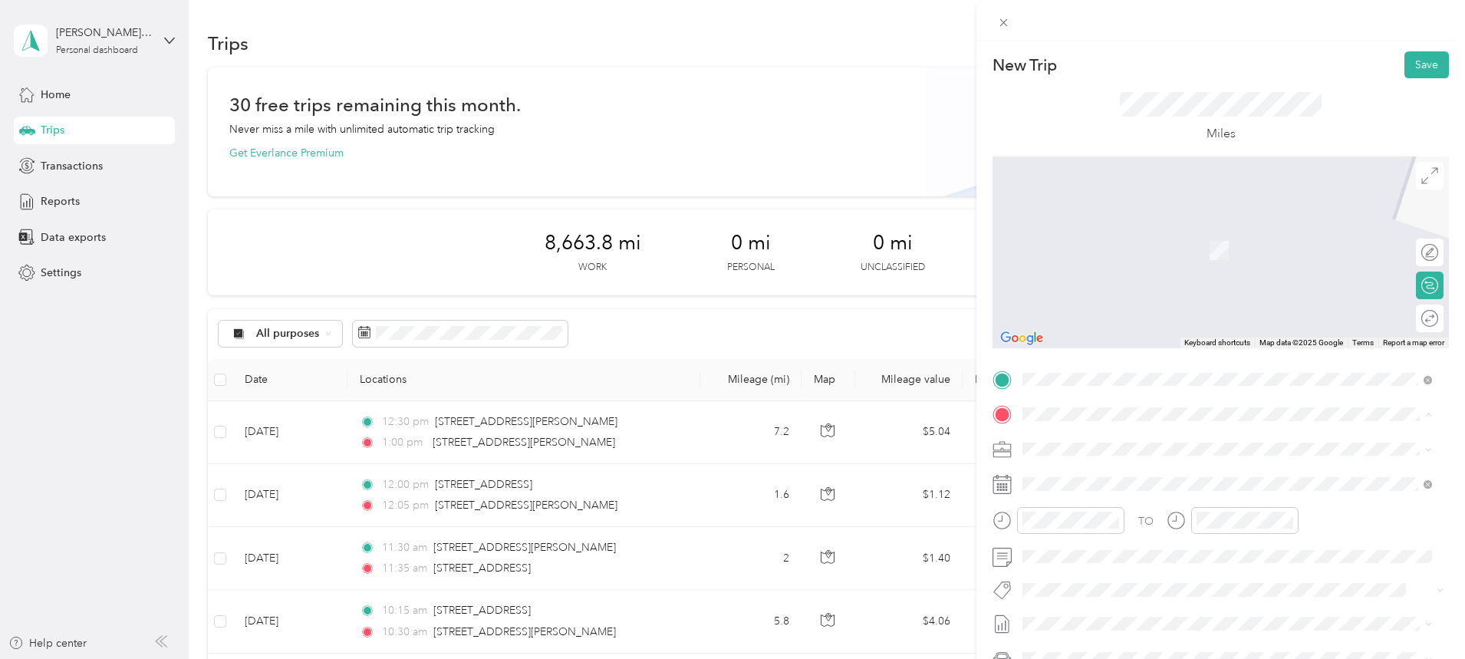
click at [1108, 476] on span "[STREET_ADDRESS][US_STATE]" at bounding box center [1128, 469] width 153 height 14
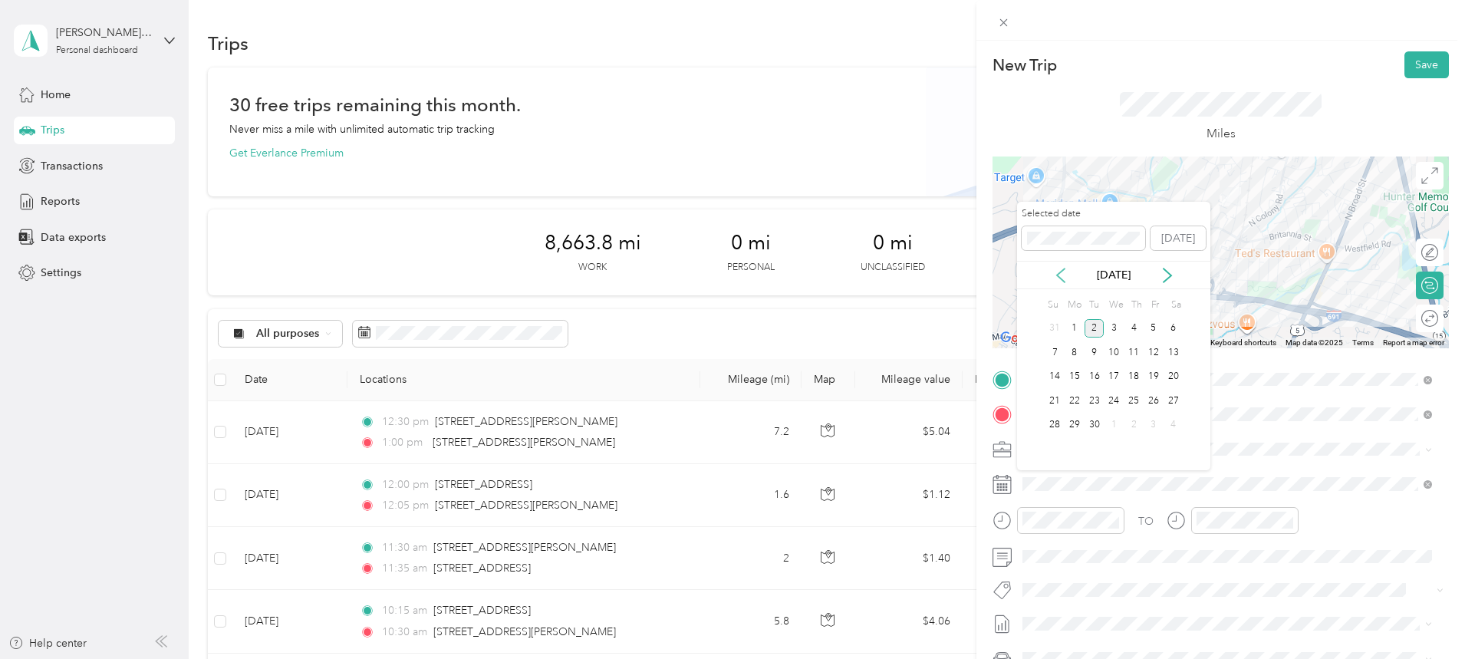
click at [1064, 276] on icon at bounding box center [1060, 275] width 15 height 15
click at [1155, 425] on div "29" at bounding box center [1154, 425] width 20 height 19
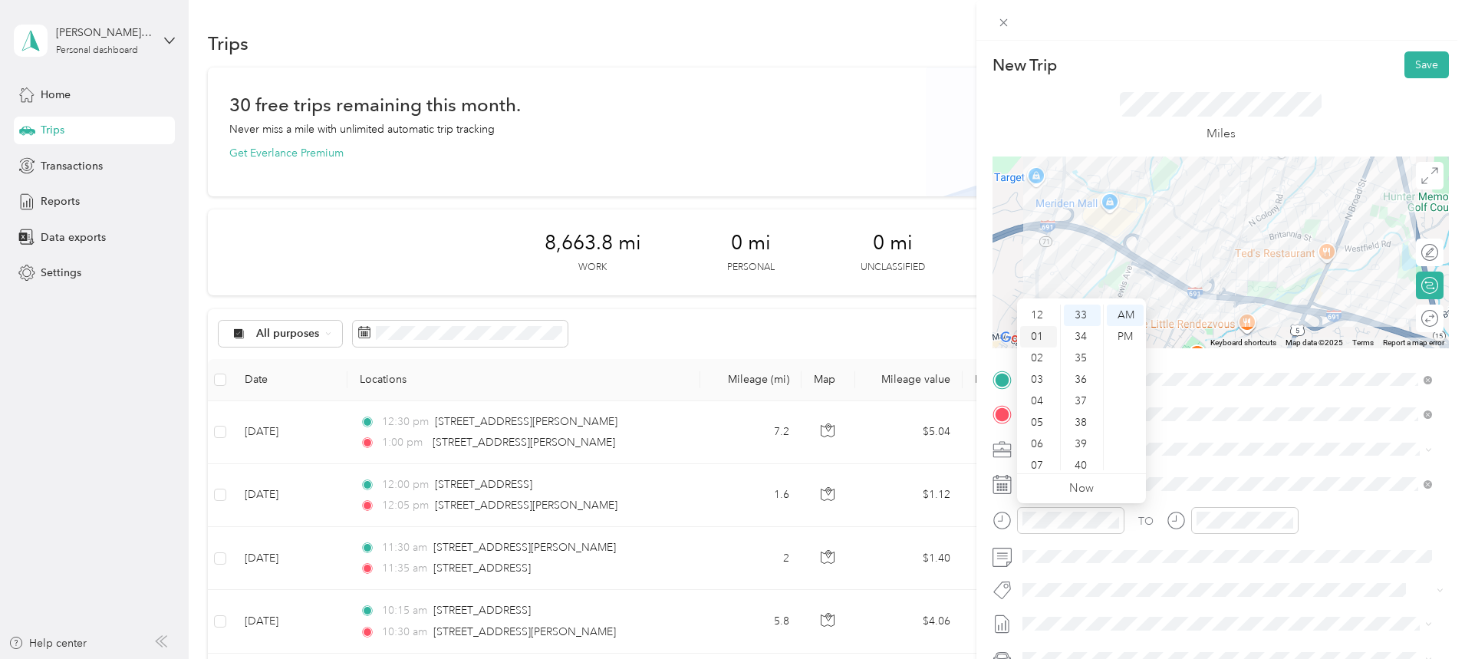
click at [1038, 334] on div "01" at bounding box center [1038, 336] width 37 height 21
click at [1084, 366] on div "25" at bounding box center [1082, 373] width 37 height 21
click at [1121, 337] on div "PM" at bounding box center [1125, 336] width 37 height 21
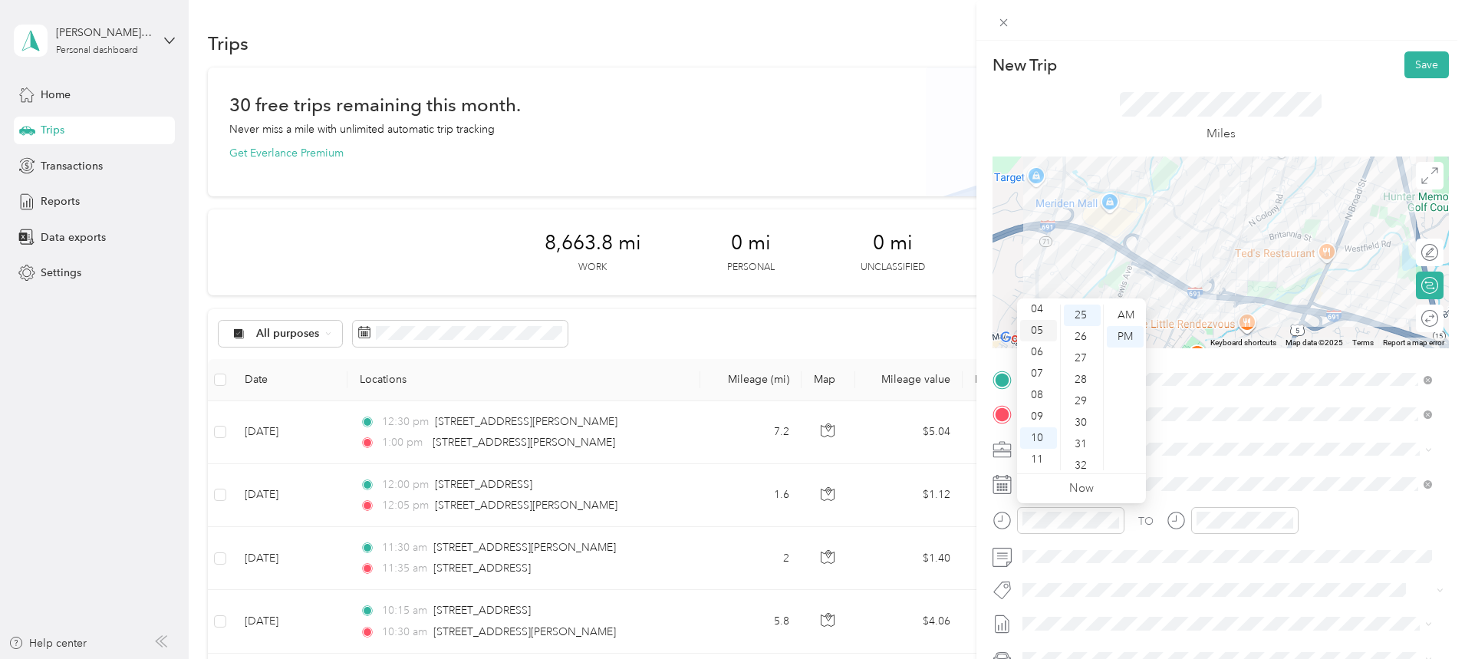
scroll to position [0, 0]
click at [1048, 337] on div "01" at bounding box center [1038, 336] width 37 height 21
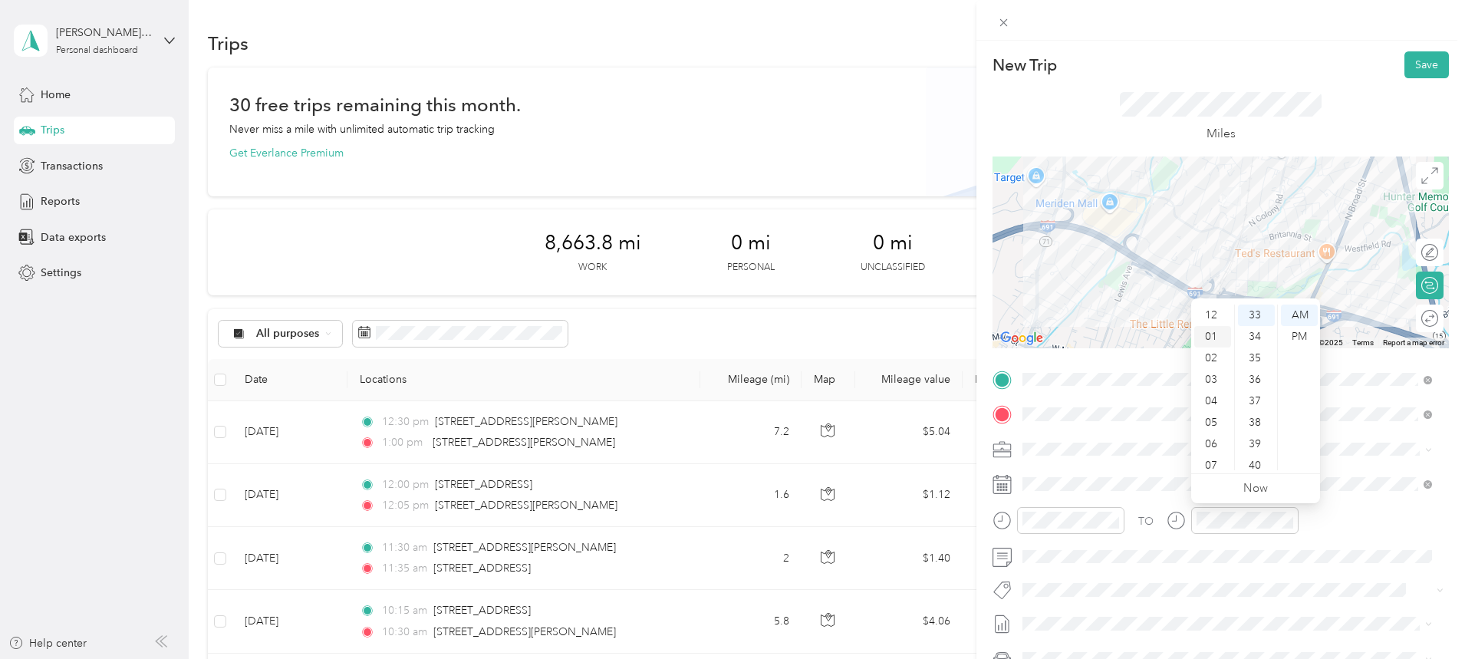
click at [1208, 334] on div "01" at bounding box center [1212, 336] width 37 height 21
click at [1249, 324] on div "30" at bounding box center [1256, 327] width 37 height 21
click at [1303, 334] on div "PM" at bounding box center [1299, 336] width 37 height 21
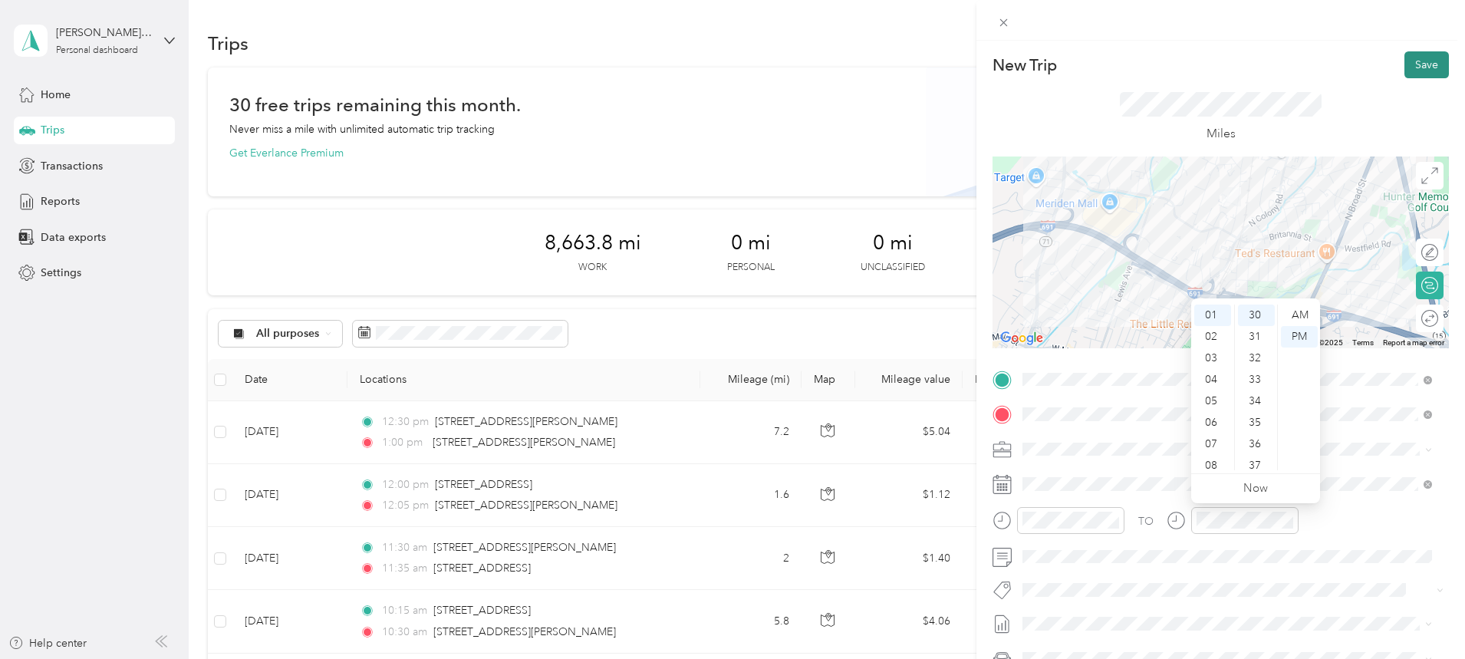
click at [1409, 63] on button "Save" at bounding box center [1426, 64] width 44 height 27
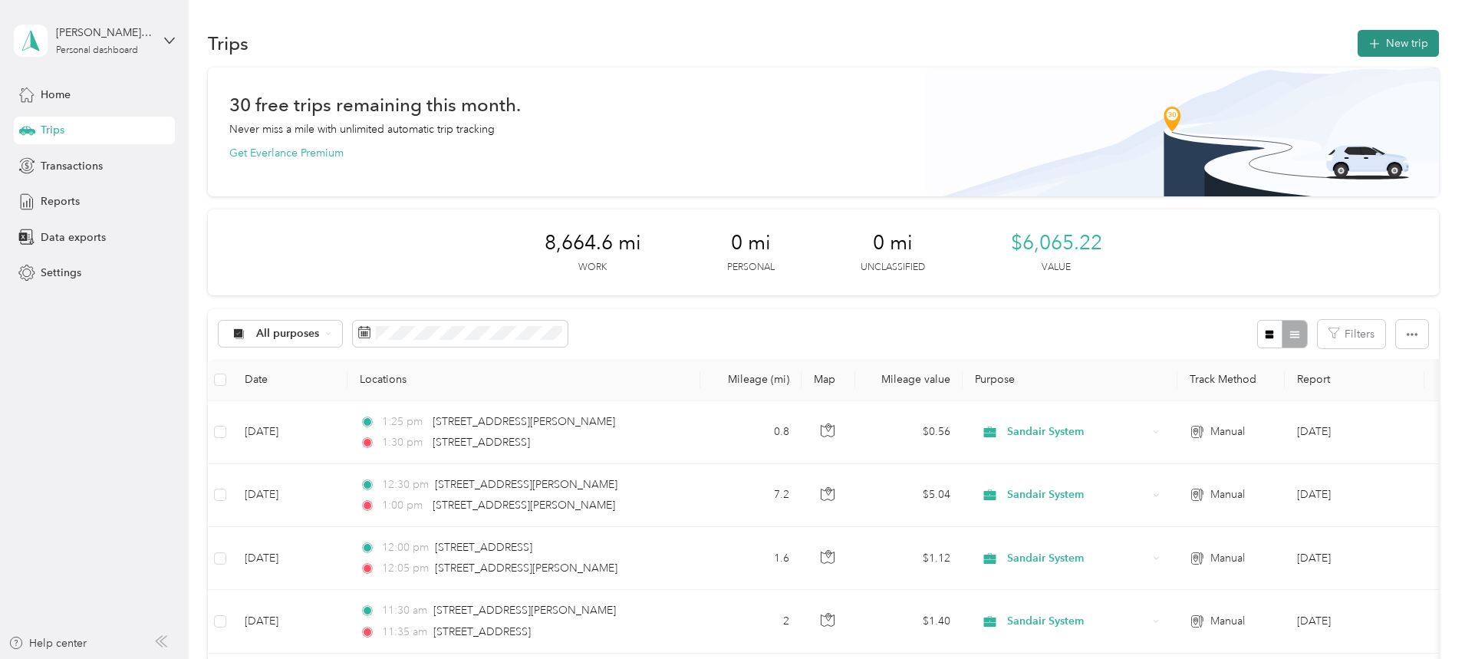
click at [1358, 44] on button "New trip" at bounding box center [1398, 43] width 81 height 27
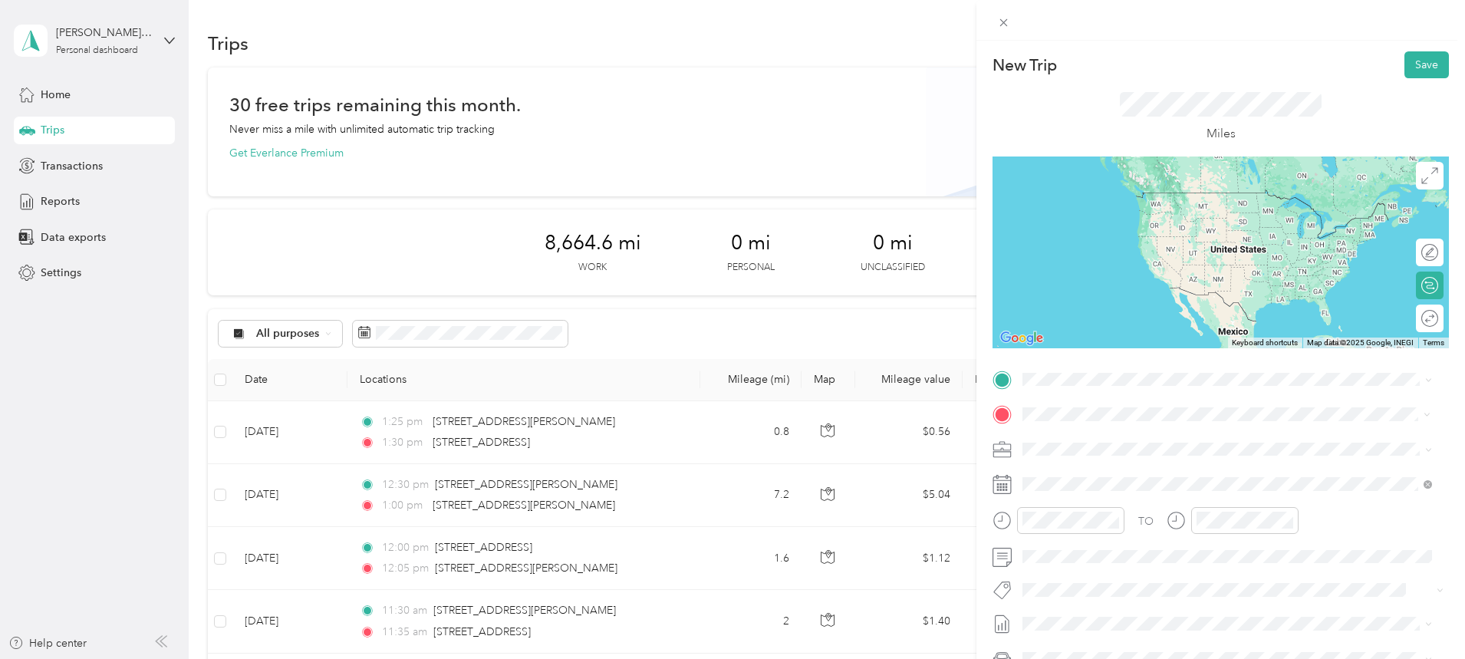
click at [1097, 476] on span "[STREET_ADDRESS][PERSON_NAME][US_STATE]" at bounding box center [1171, 469] width 239 height 14
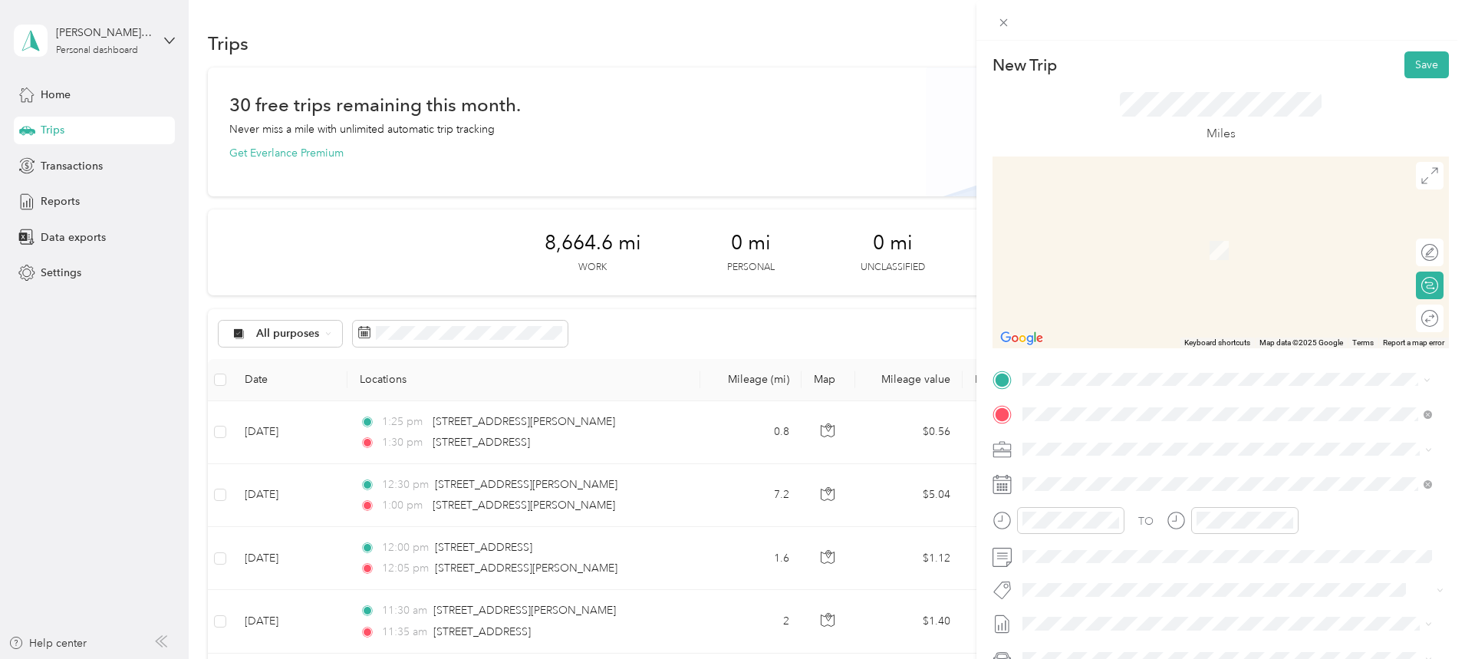
click at [1137, 436] on span "[STREET_ADDRESS][US_STATE]" at bounding box center [1128, 434] width 153 height 14
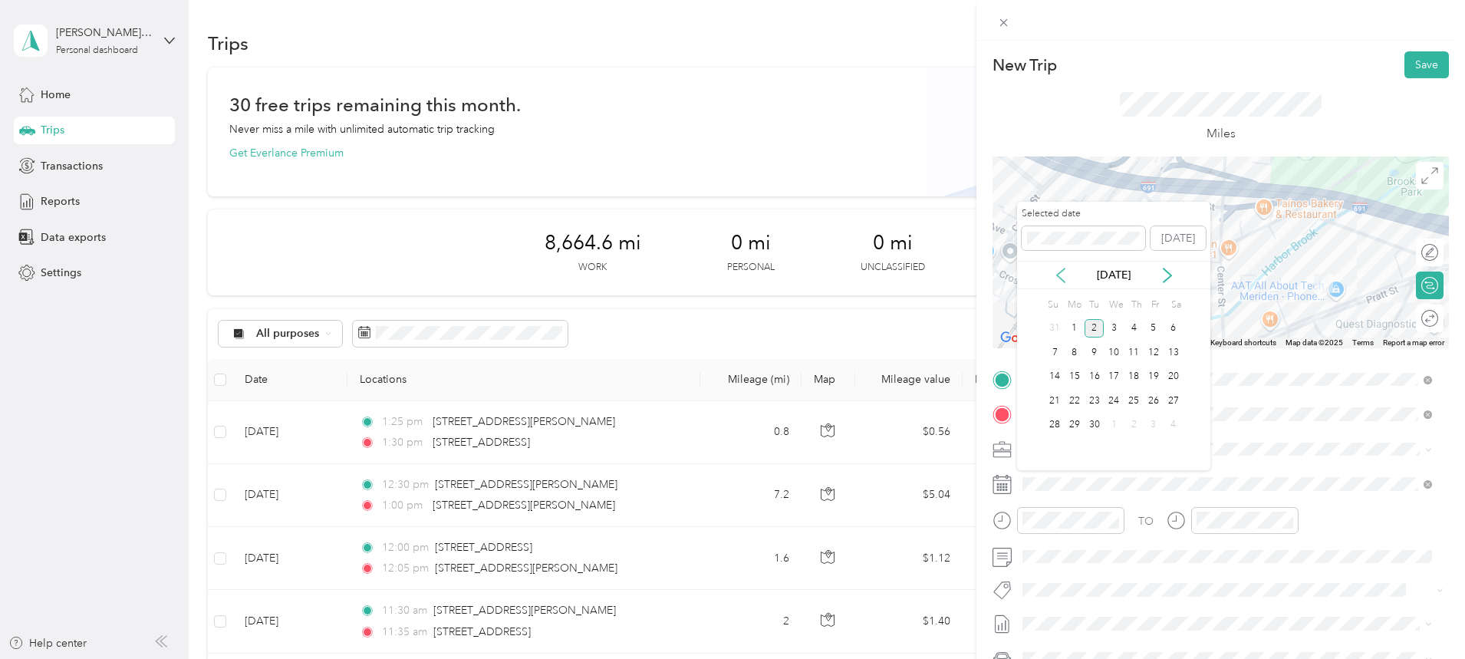
drag, startPoint x: 1061, startPoint y: 273, endPoint x: 1068, endPoint y: 281, distance: 10.4
click at [1061, 273] on icon at bounding box center [1060, 275] width 15 height 15
click at [1157, 418] on div "29" at bounding box center [1154, 425] width 20 height 19
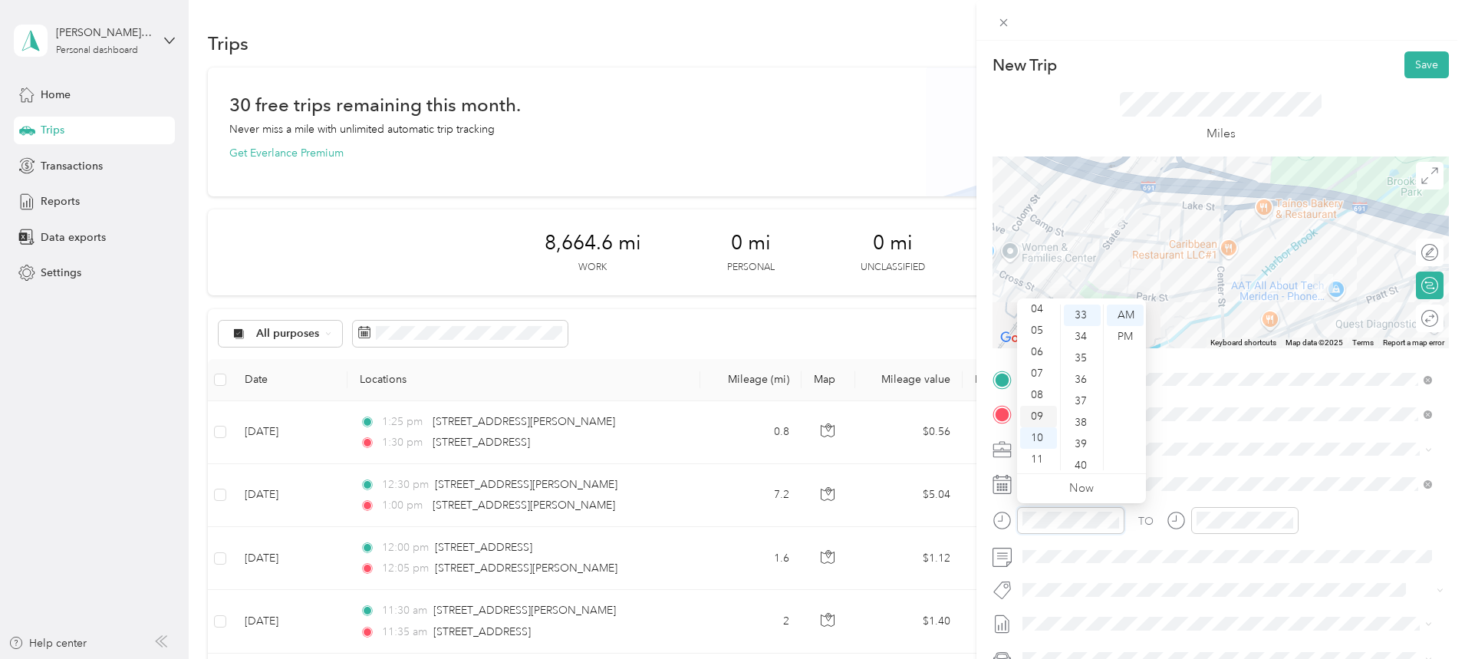
scroll to position [0, 0]
click at [1039, 338] on div "01" at bounding box center [1038, 336] width 37 height 21
click at [1077, 396] on div "55" at bounding box center [1082, 403] width 37 height 21
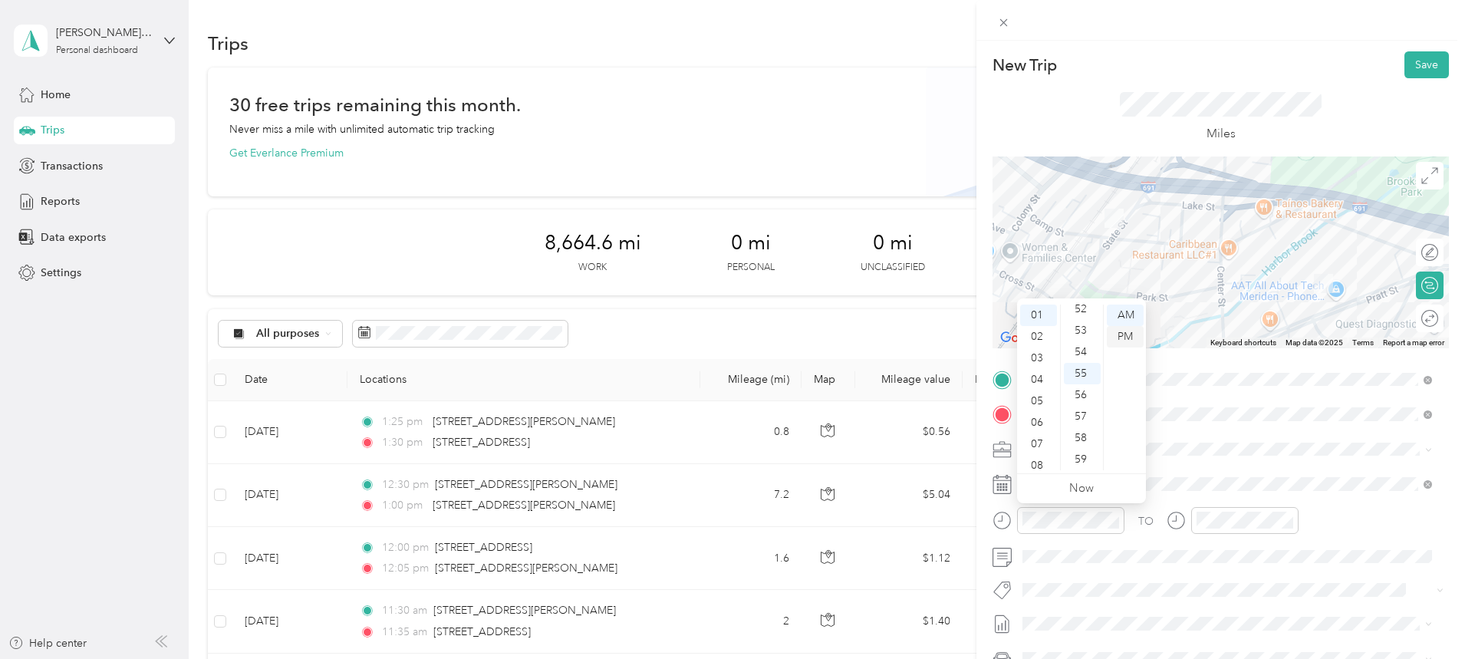
click at [1121, 337] on div "PM" at bounding box center [1125, 336] width 37 height 21
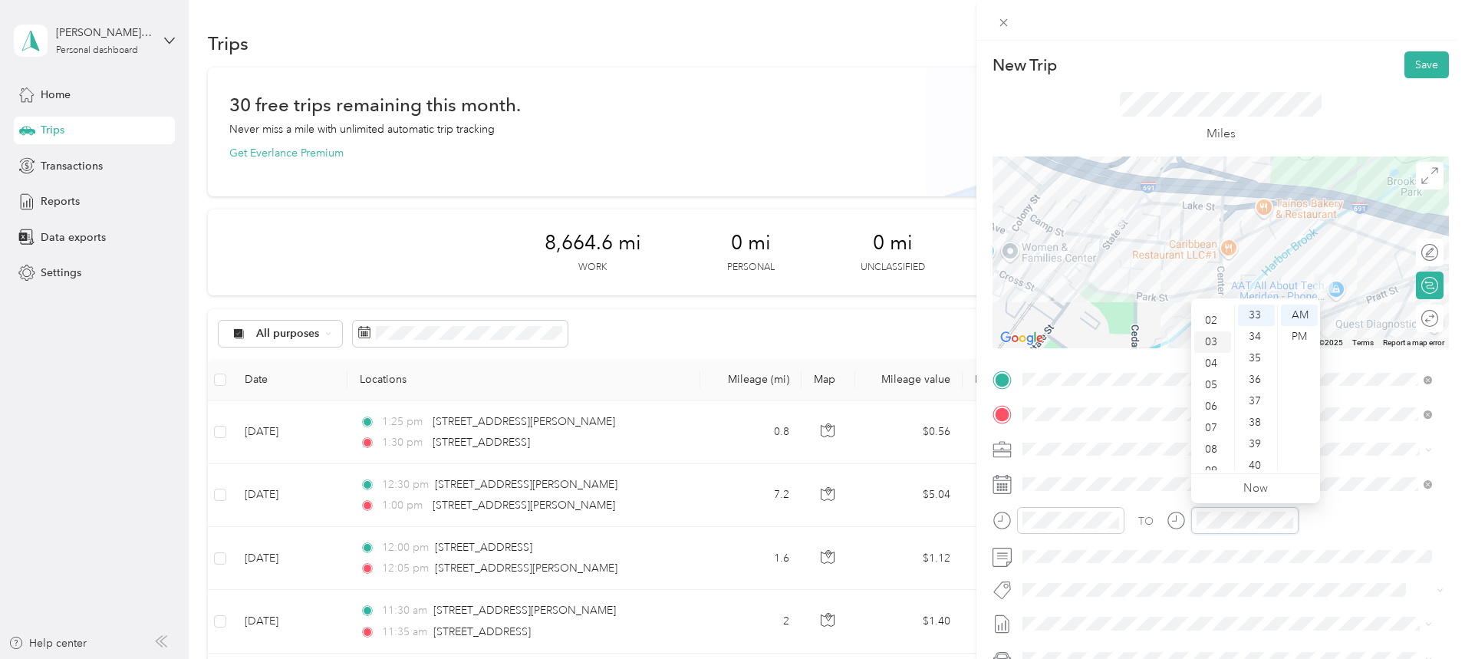
scroll to position [0, 0]
click at [1213, 353] on div "02" at bounding box center [1212, 357] width 37 height 21
click at [1257, 314] on div "00" at bounding box center [1256, 314] width 37 height 21
click at [1310, 335] on div "PM" at bounding box center [1299, 336] width 37 height 21
click at [1415, 63] on button "Save" at bounding box center [1426, 64] width 44 height 27
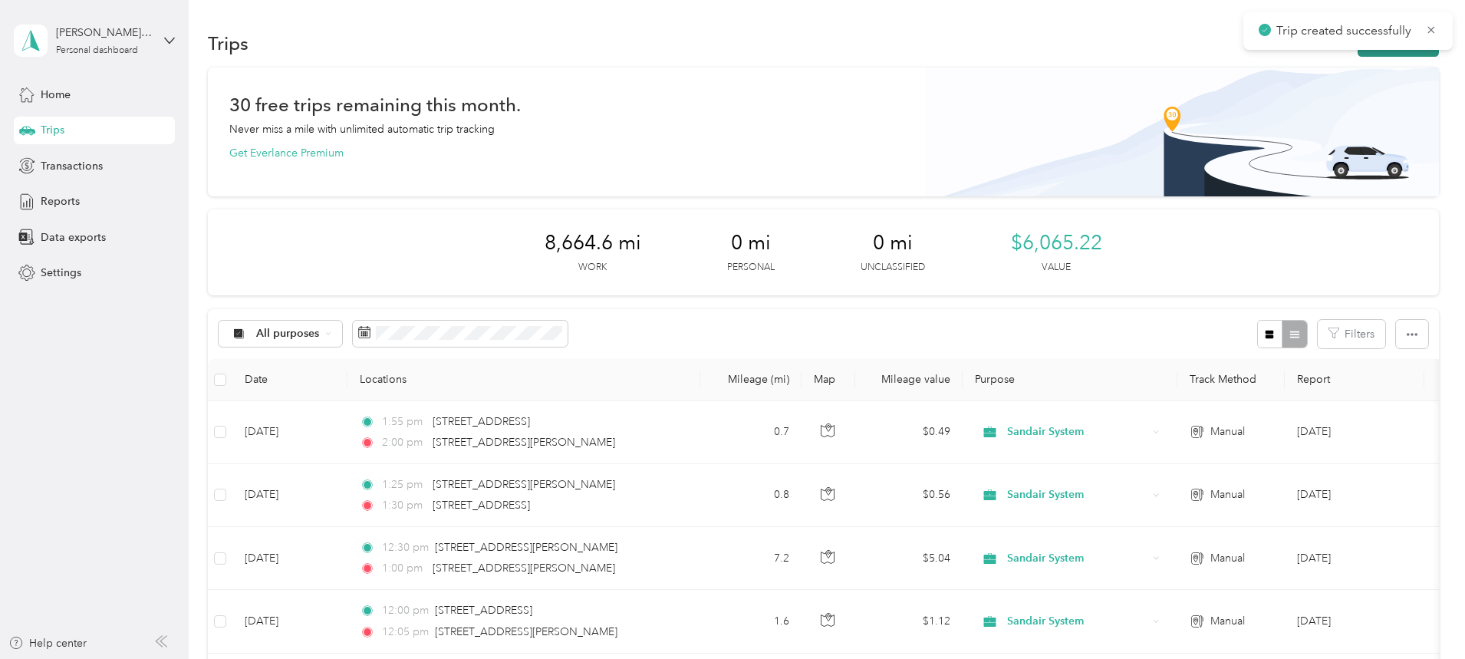
click at [1358, 55] on button "New trip" at bounding box center [1398, 43] width 81 height 27
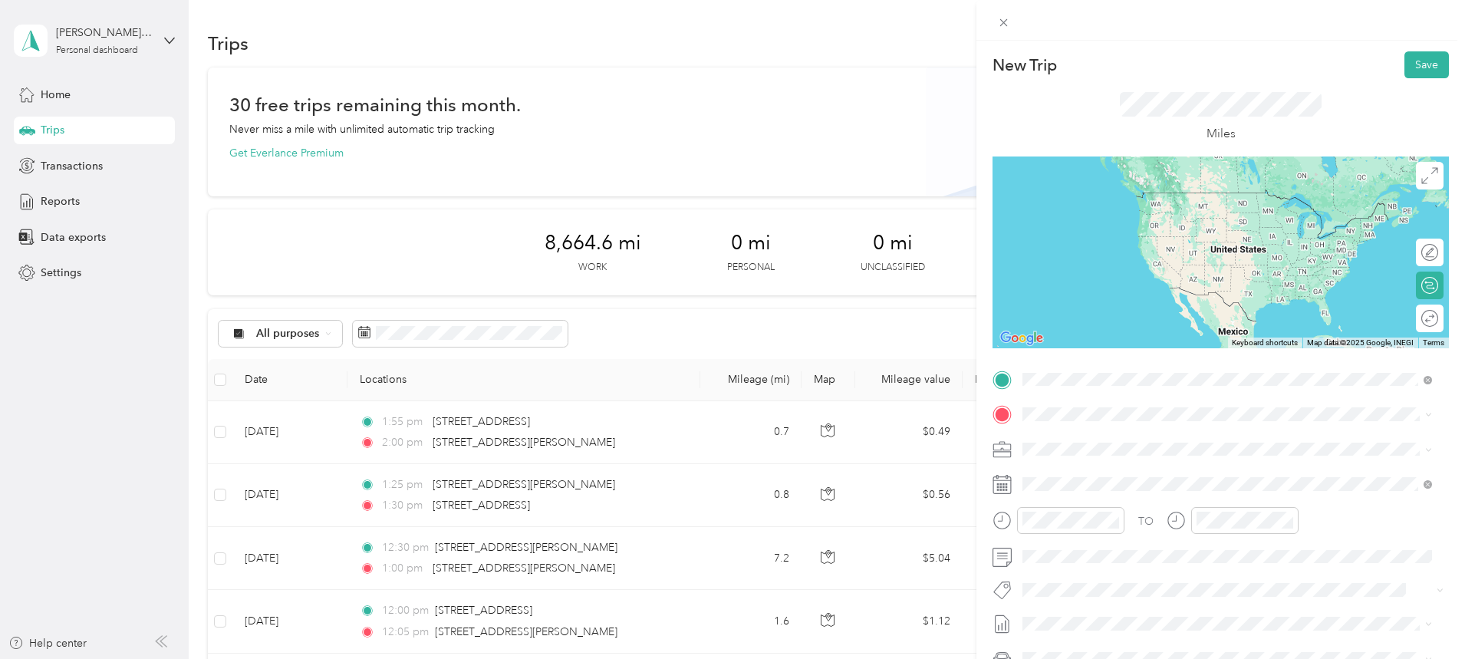
click at [1116, 426] on div "[STREET_ADDRESS][PERSON_NAME][US_STATE]" at bounding box center [1227, 435] width 399 height 21
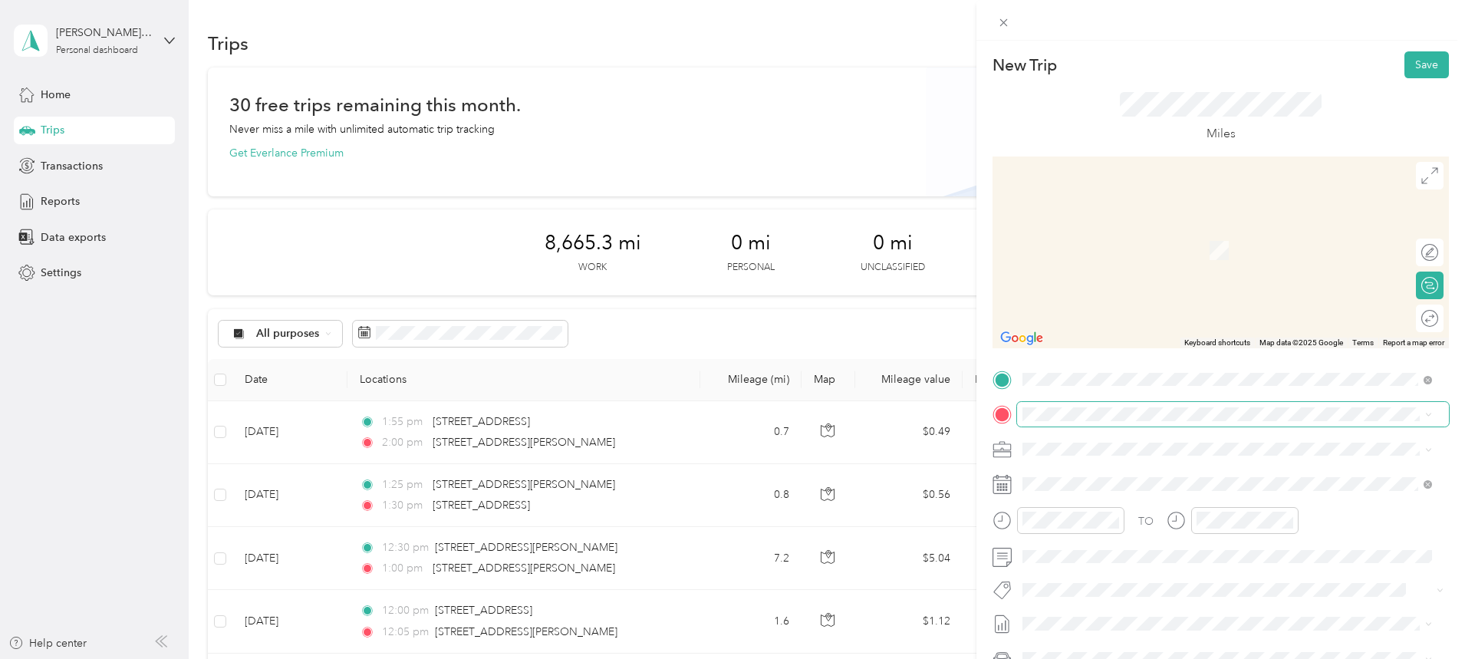
click at [1068, 406] on span at bounding box center [1233, 414] width 432 height 25
click at [1124, 469] on span "[STREET_ADDRESS][US_STATE]" at bounding box center [1128, 469] width 153 height 14
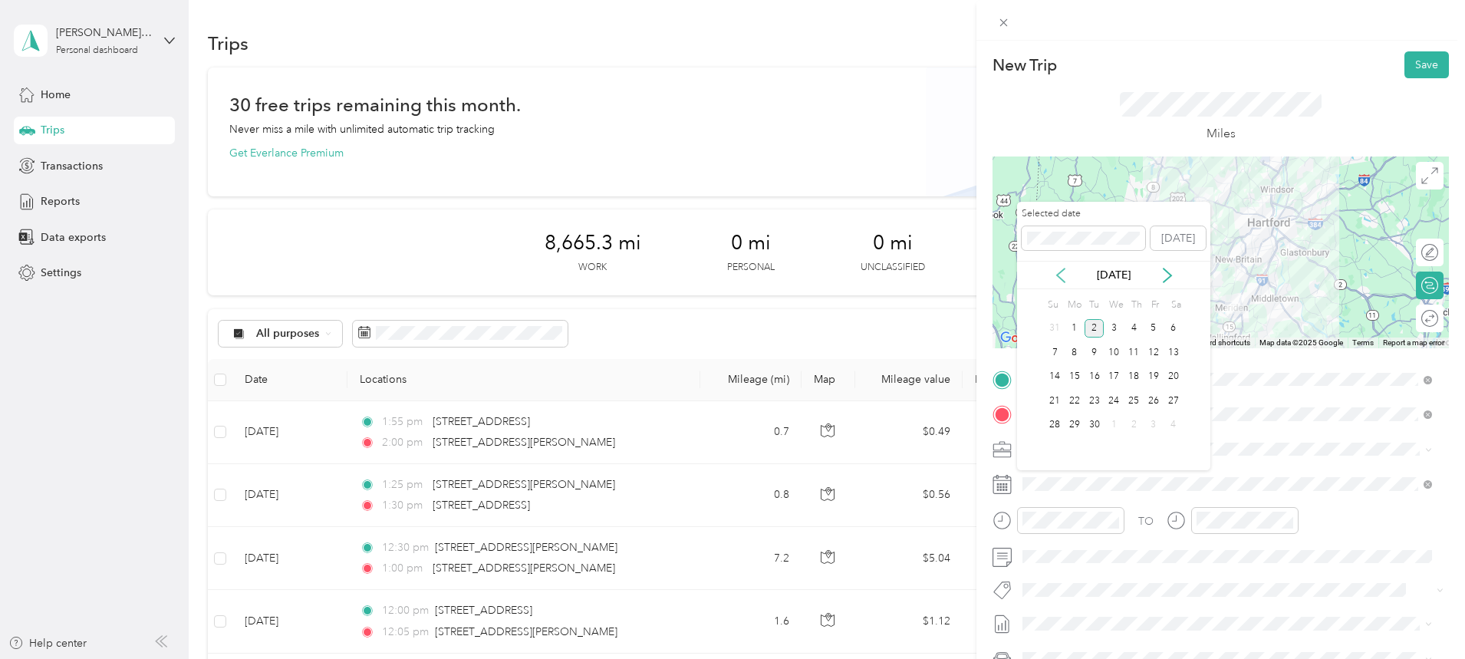
click at [1052, 275] on div "[DATE]" at bounding box center [1113, 275] width 193 height 16
click at [1060, 275] on icon at bounding box center [1060, 275] width 15 height 15
click at [1158, 427] on div "29" at bounding box center [1154, 425] width 20 height 19
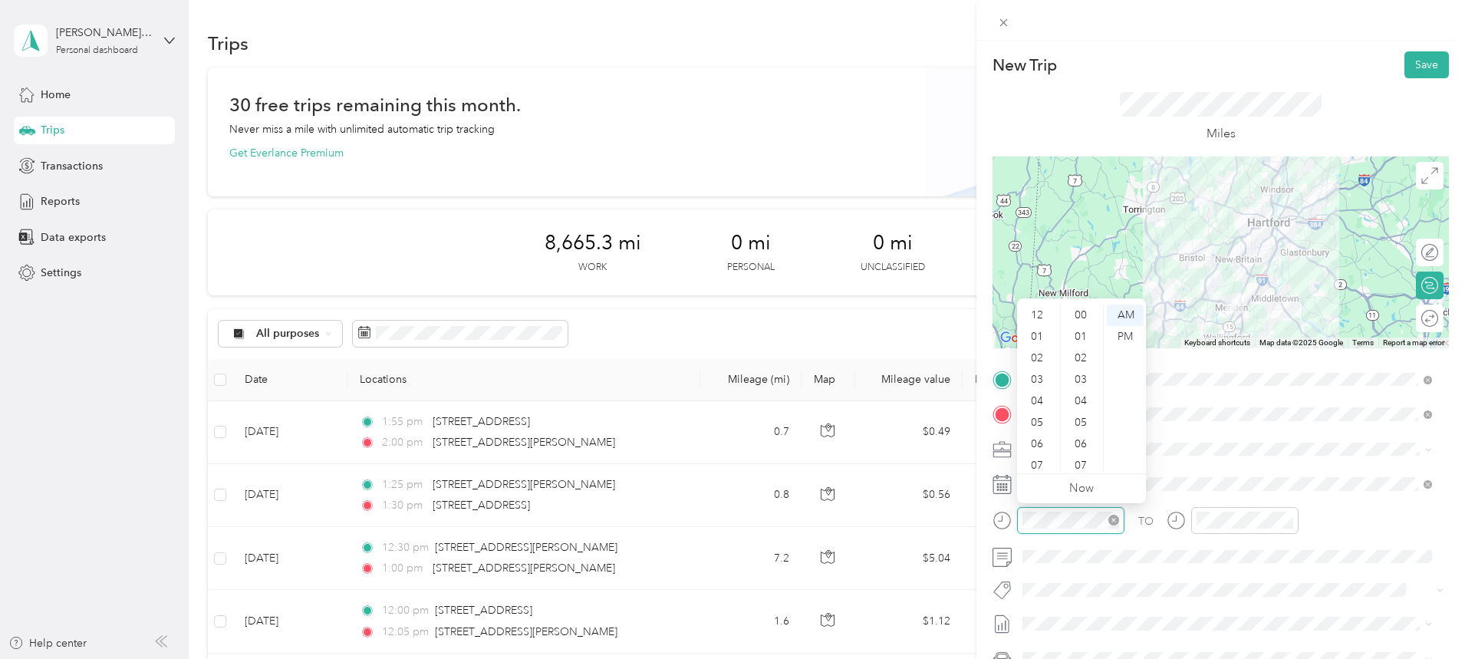
scroll to position [730, 0]
click at [1038, 343] on div "02" at bounding box center [1038, 342] width 37 height 21
click at [1083, 304] on div "30" at bounding box center [1082, 305] width 37 height 21
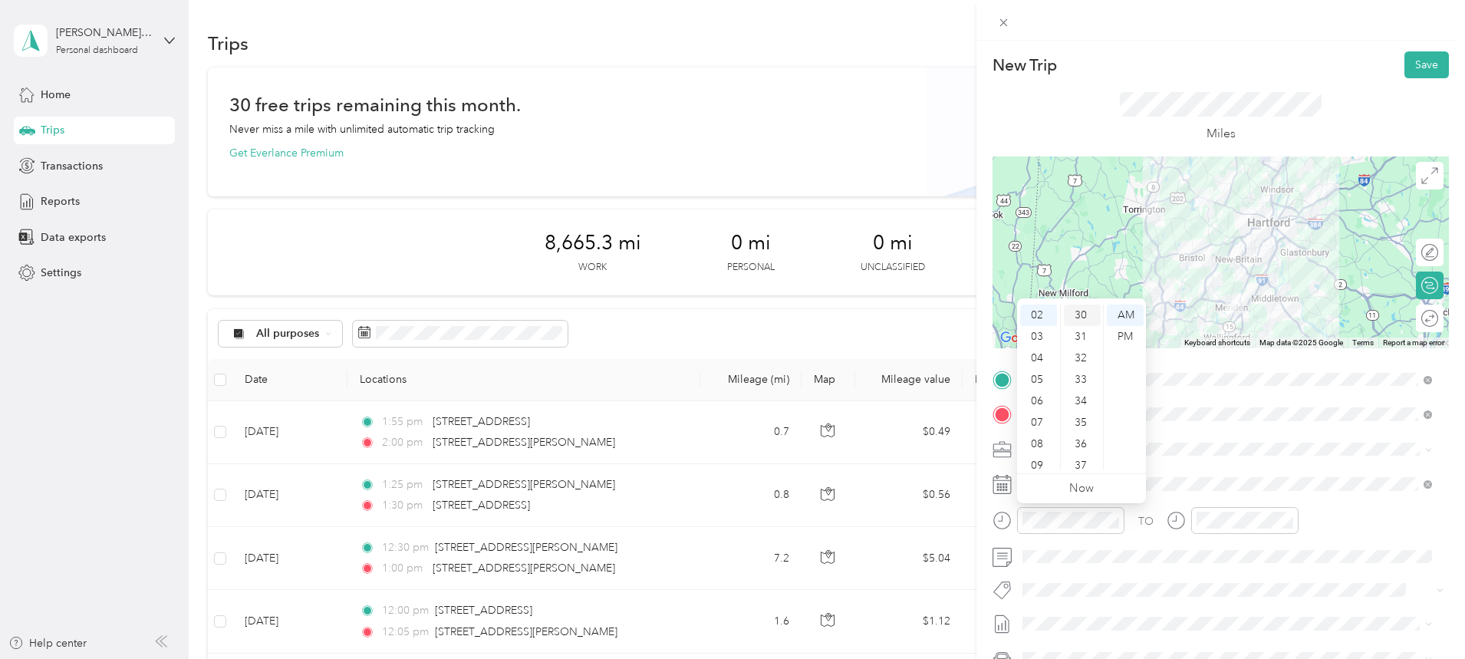
click at [1080, 317] on div "30" at bounding box center [1082, 314] width 37 height 21
click at [1119, 331] on div "PM" at bounding box center [1125, 336] width 37 height 21
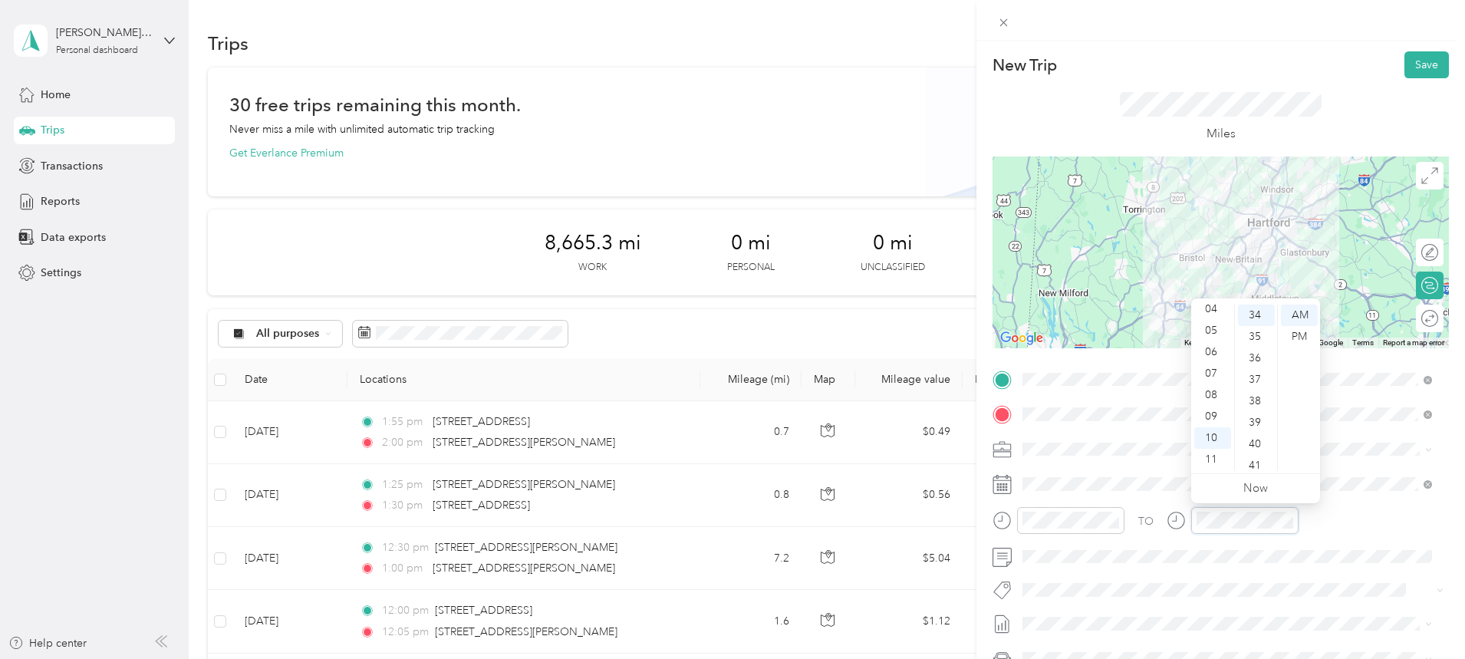
scroll to position [730, 0]
click at [1216, 361] on div "03" at bounding box center [1212, 364] width 37 height 21
click at [1254, 457] on div "30" at bounding box center [1256, 459] width 37 height 21
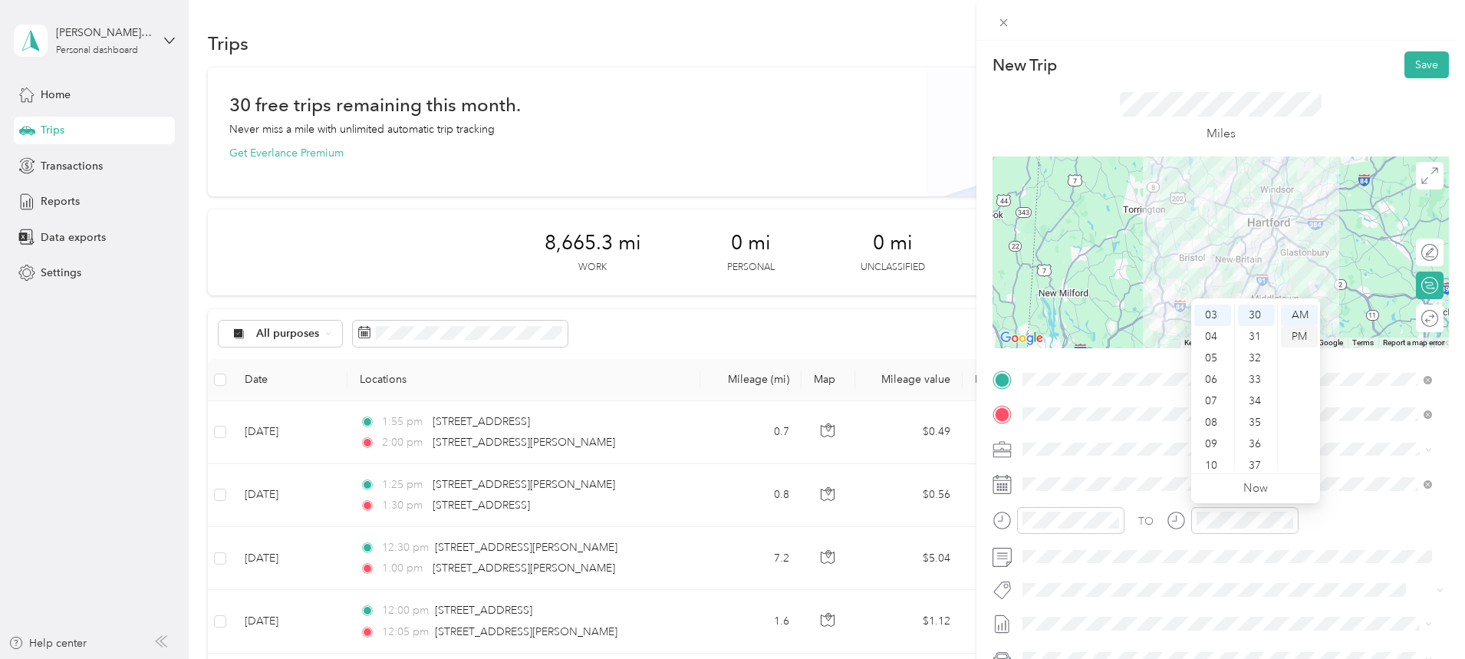
click at [1295, 338] on div "PM" at bounding box center [1299, 336] width 37 height 21
click at [1406, 77] on button "Save" at bounding box center [1426, 64] width 44 height 27
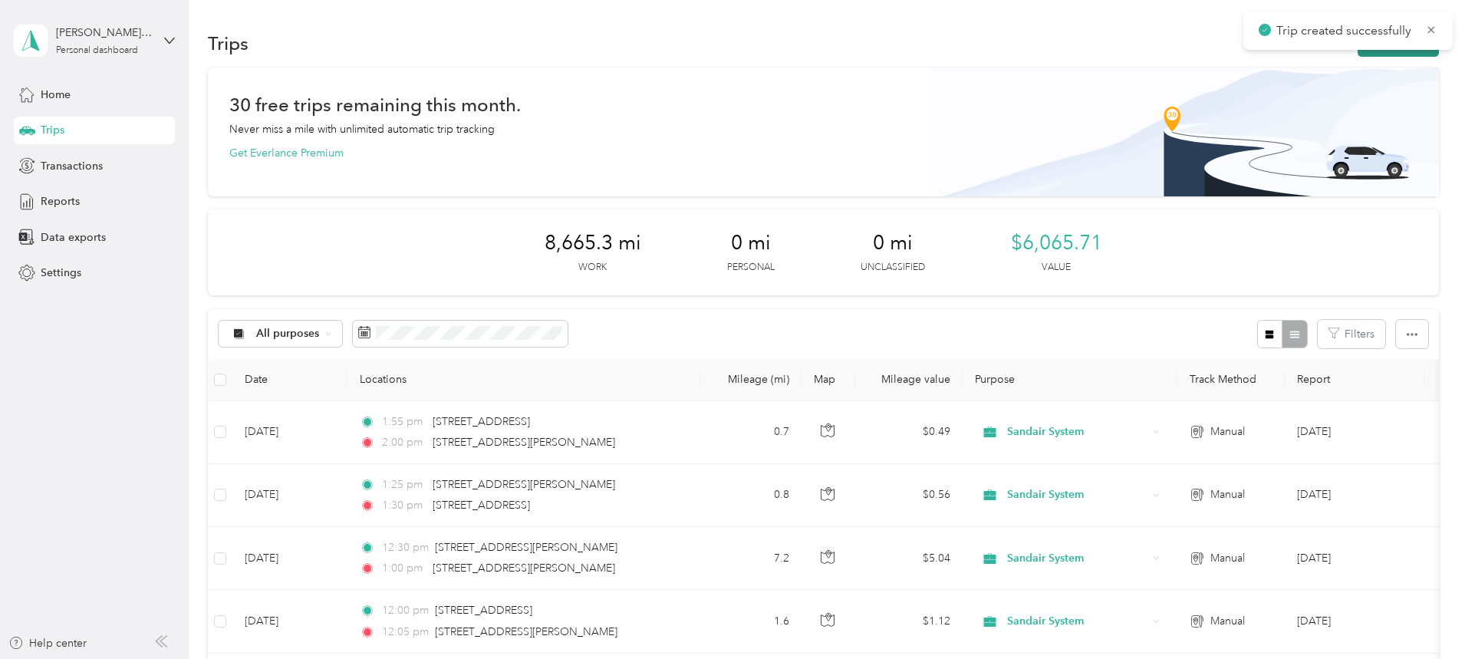
click at [1358, 51] on button "New trip" at bounding box center [1398, 43] width 81 height 27
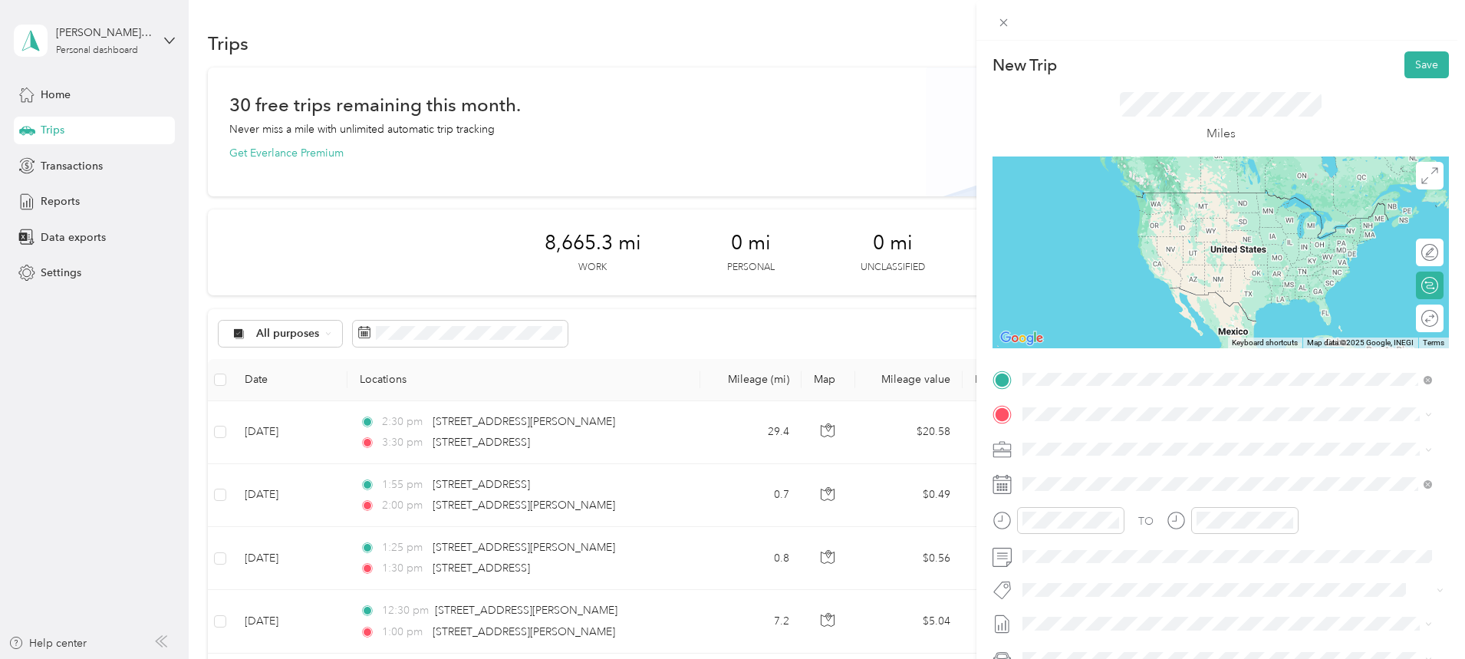
click at [1160, 442] on span "[STREET_ADDRESS][US_STATE]" at bounding box center [1128, 435] width 153 height 14
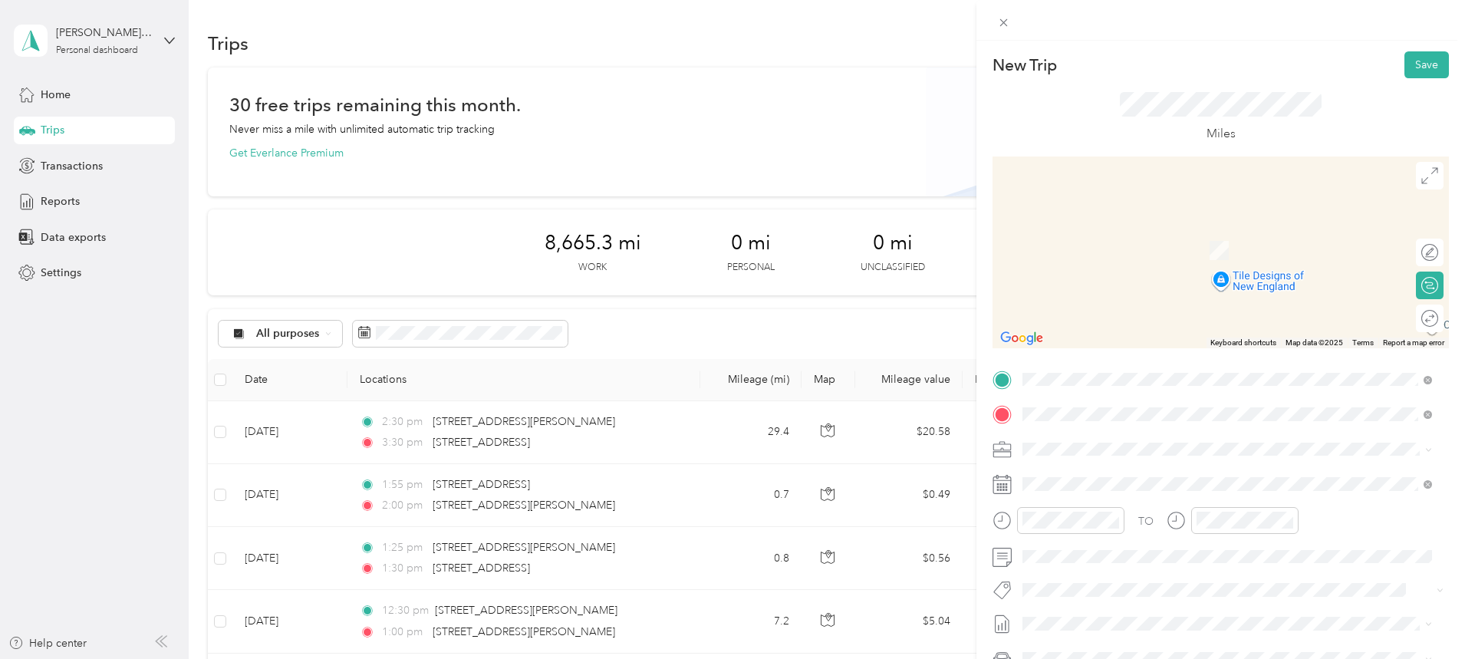
click at [1096, 469] on span "[STREET_ADDRESS][US_STATE]" at bounding box center [1128, 469] width 153 height 14
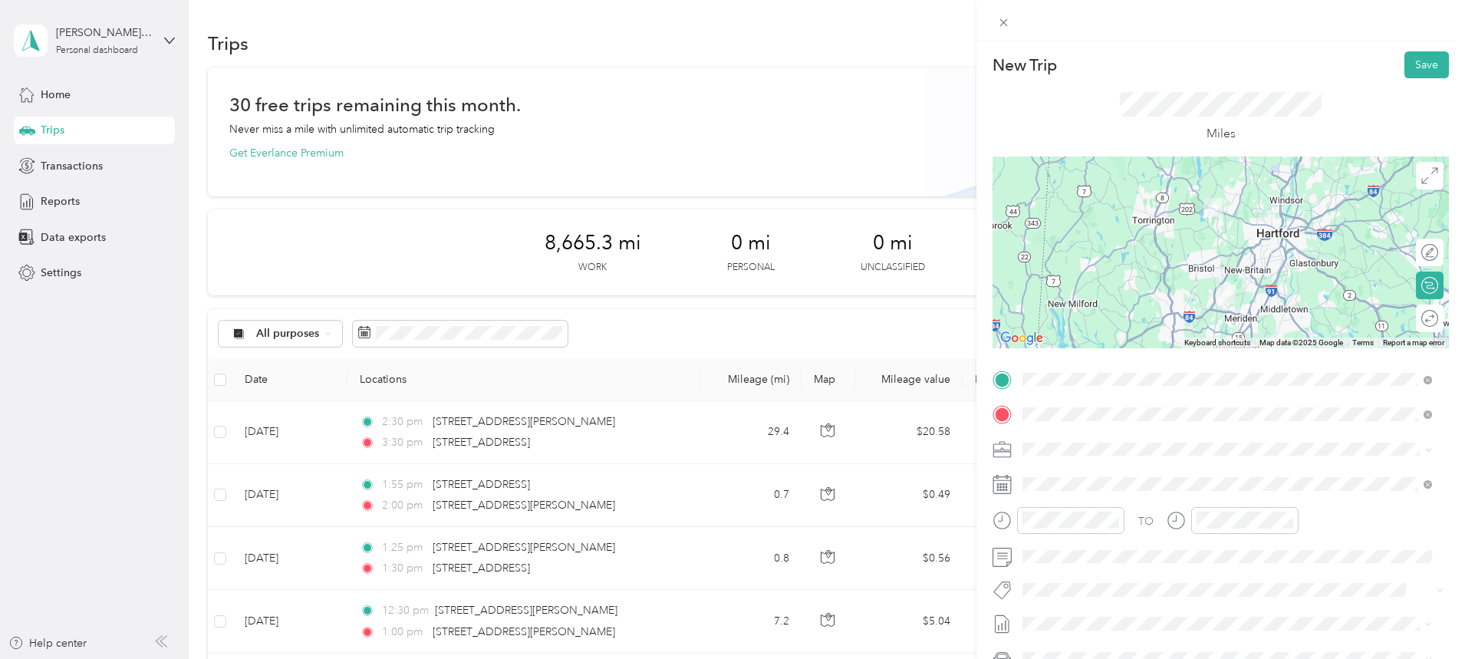
click at [1086, 497] on div "TO Add photo" at bounding box center [1220, 552] width 456 height 370
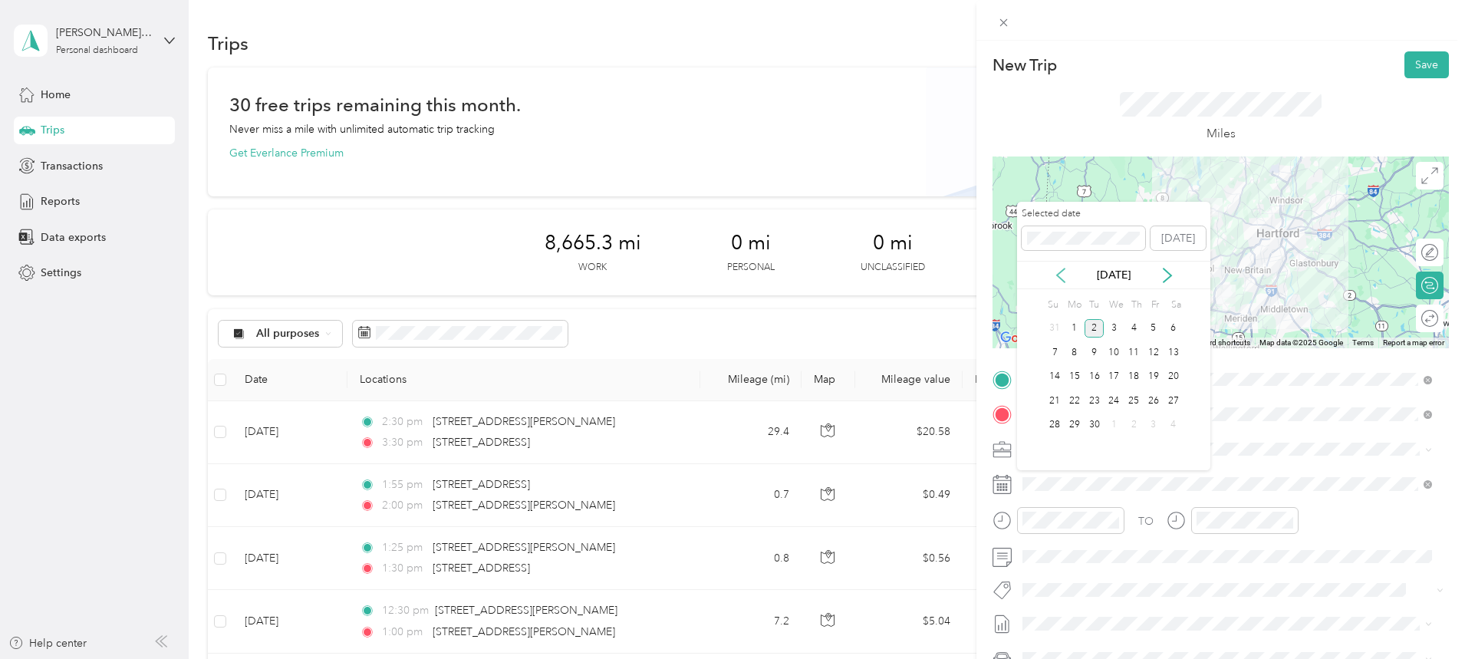
click at [1059, 268] on icon at bounding box center [1060, 275] width 15 height 15
click at [1149, 427] on div "29" at bounding box center [1154, 425] width 20 height 19
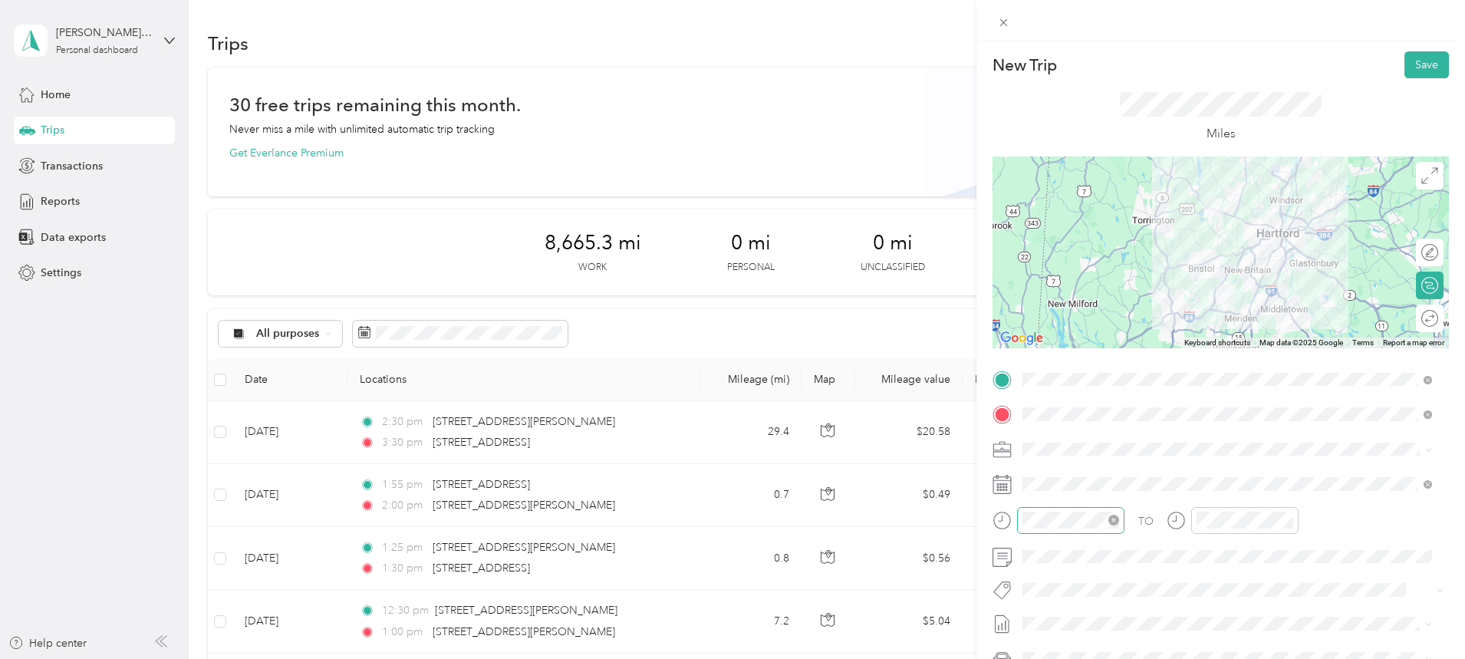
click at [1081, 509] on div at bounding box center [1070, 520] width 107 height 27
click at [1043, 100] on div "Miles" at bounding box center [1220, 117] width 456 height 78
click at [1042, 397] on div "04" at bounding box center [1038, 400] width 37 height 21
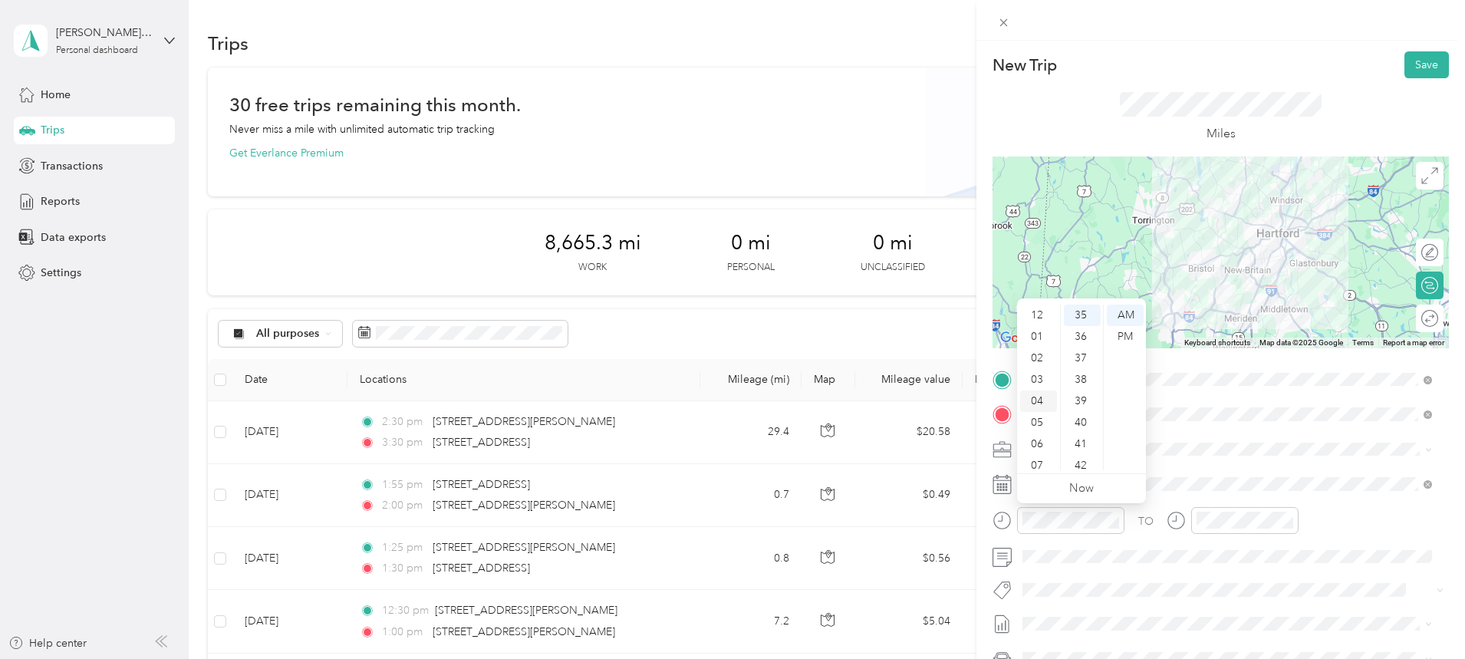
scroll to position [86, 0]
click at [1038, 364] on div "03" at bounding box center [1038, 370] width 37 height 21
click at [1084, 377] on div "45" at bounding box center [1082, 376] width 37 height 21
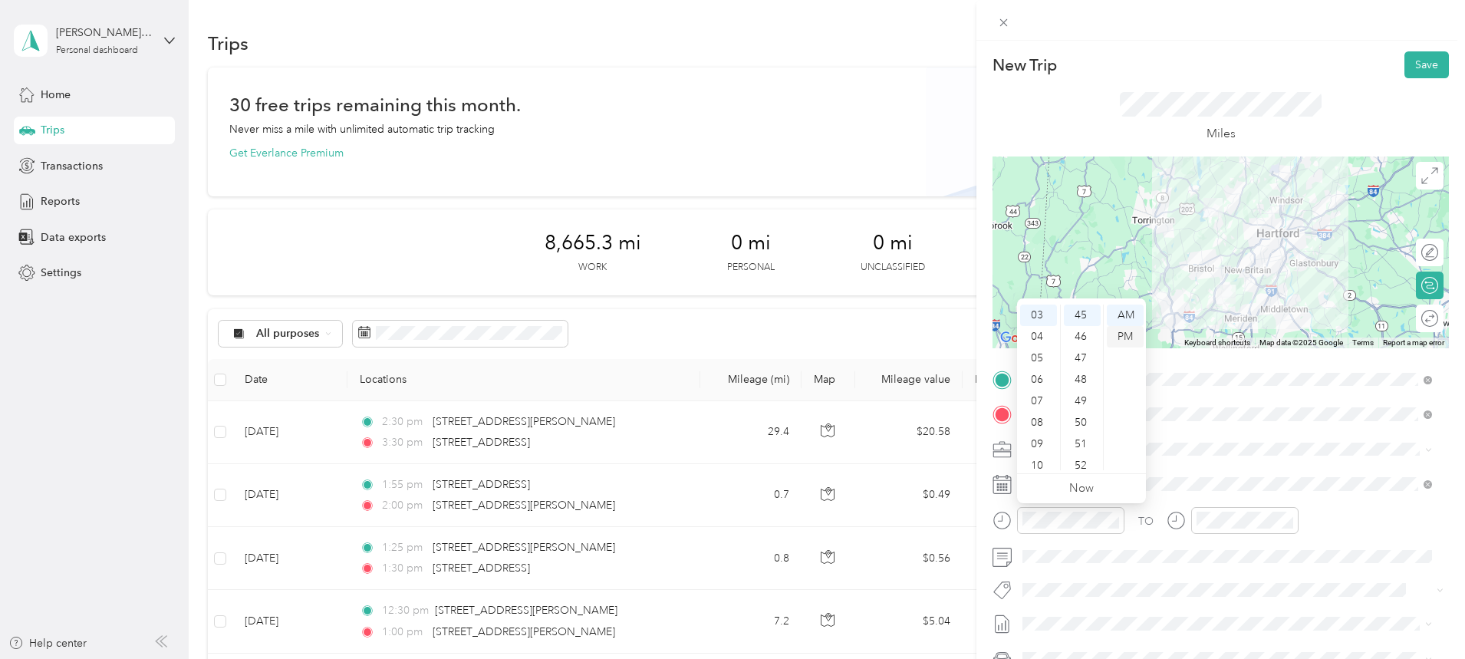
click at [1123, 336] on div "PM" at bounding box center [1125, 336] width 37 height 21
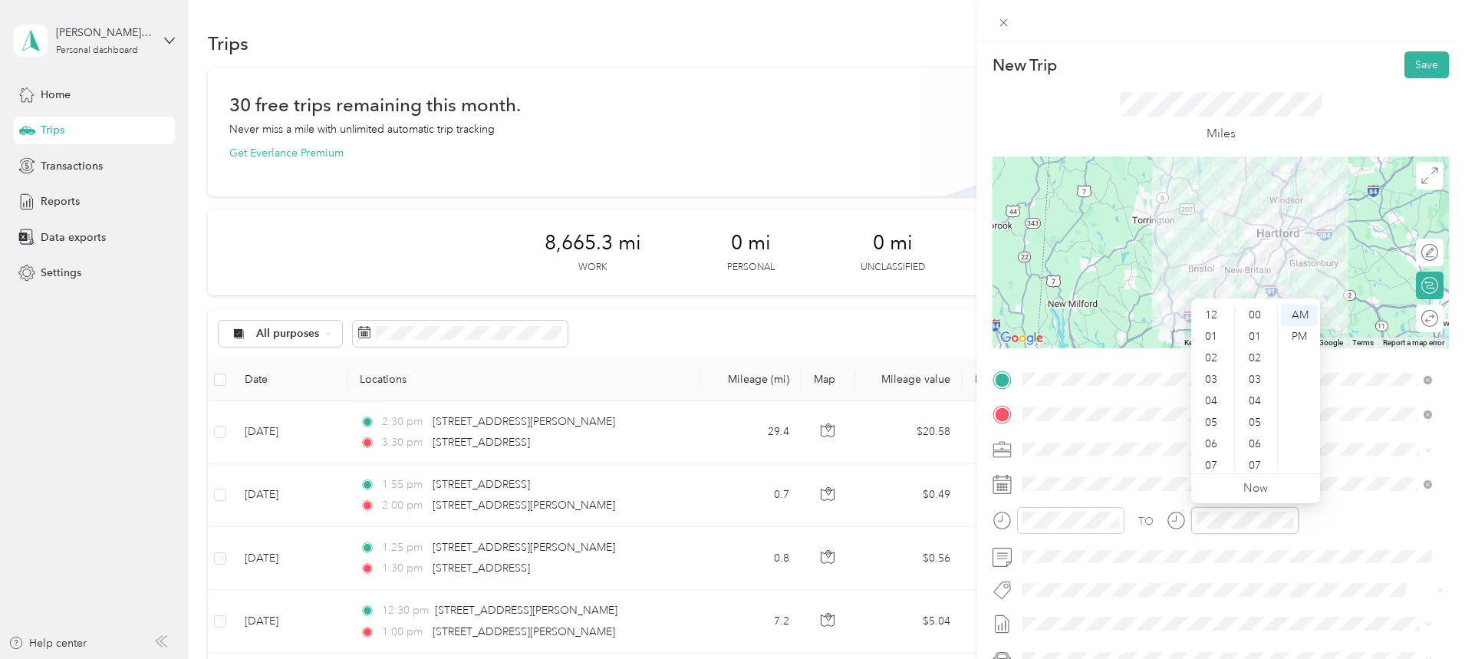
scroll to position [752, 0]
click at [1209, 374] on div "03" at bounding box center [1212, 364] width 37 height 21
click at [1218, 333] on div "04" at bounding box center [1212, 336] width 37 height 21
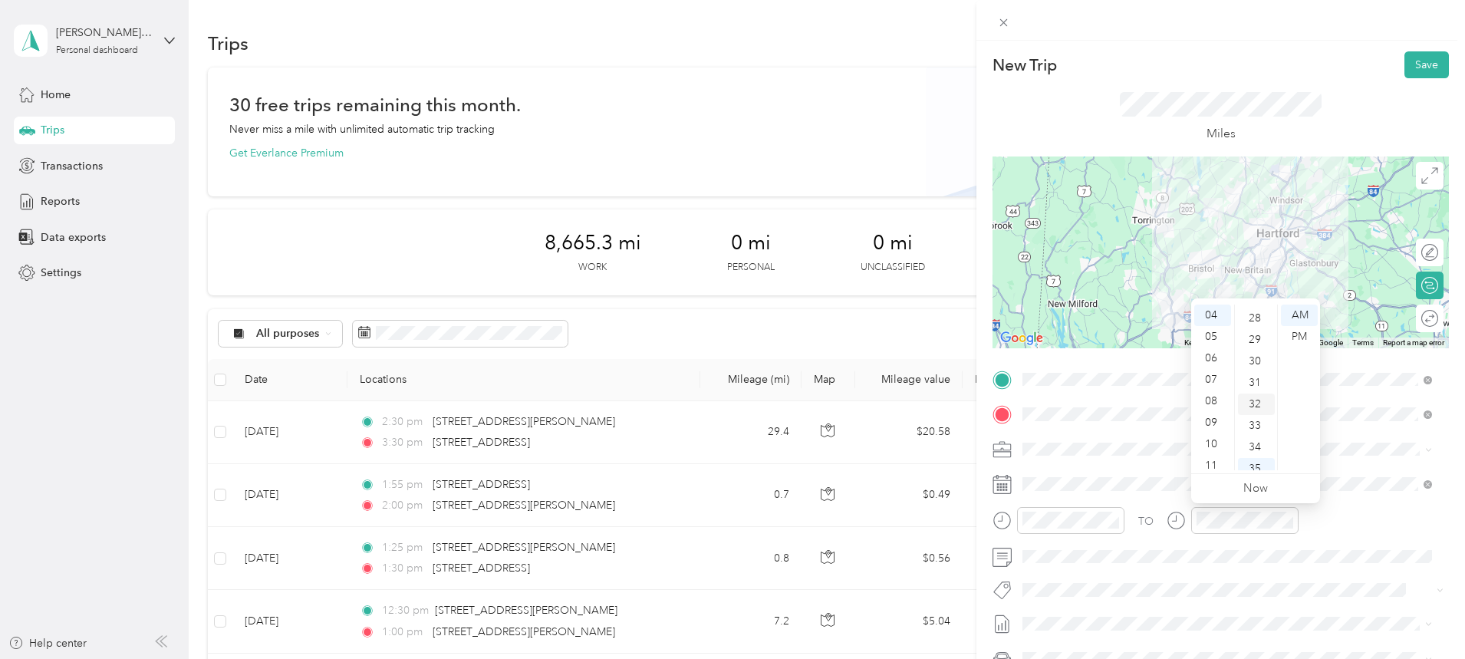
click at [1259, 360] on div "30" at bounding box center [1256, 361] width 37 height 21
click at [1297, 336] on div "PM" at bounding box center [1299, 336] width 37 height 21
click at [1415, 71] on button "Save" at bounding box center [1426, 64] width 44 height 27
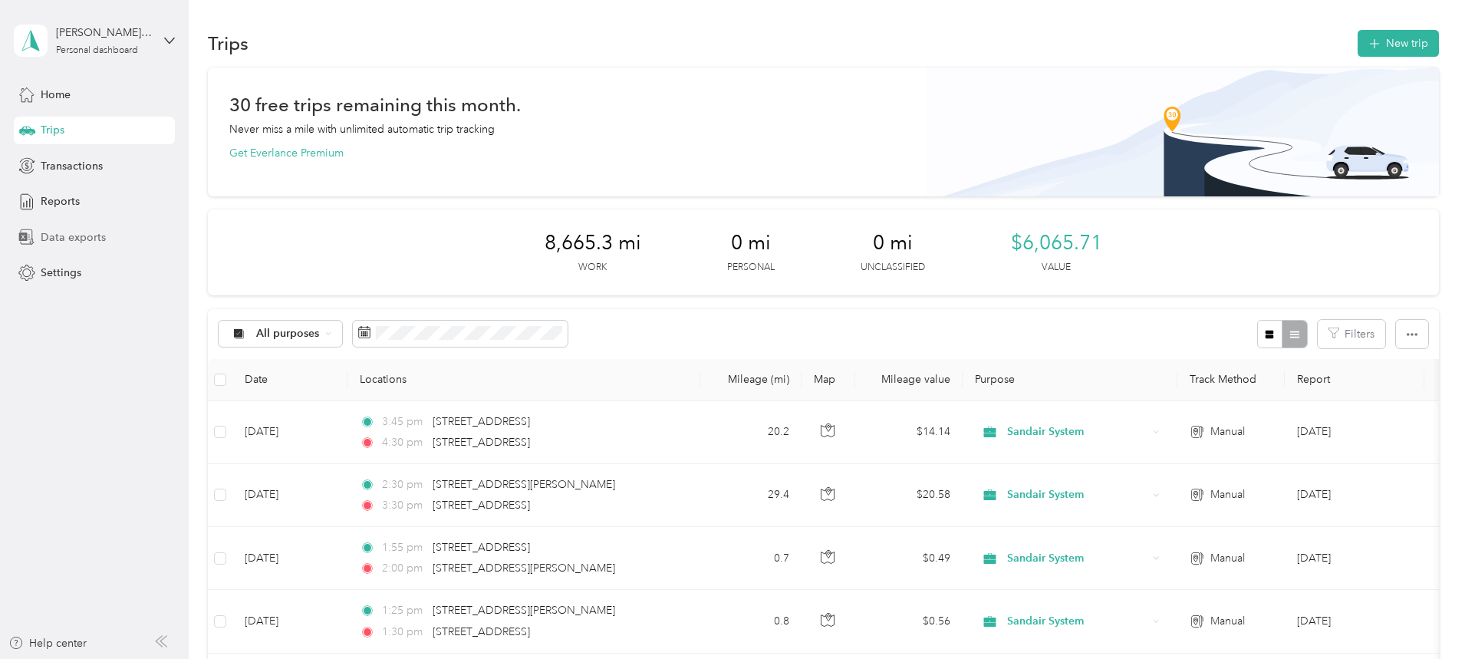
click at [72, 241] on span "Data exports" at bounding box center [73, 237] width 65 height 16
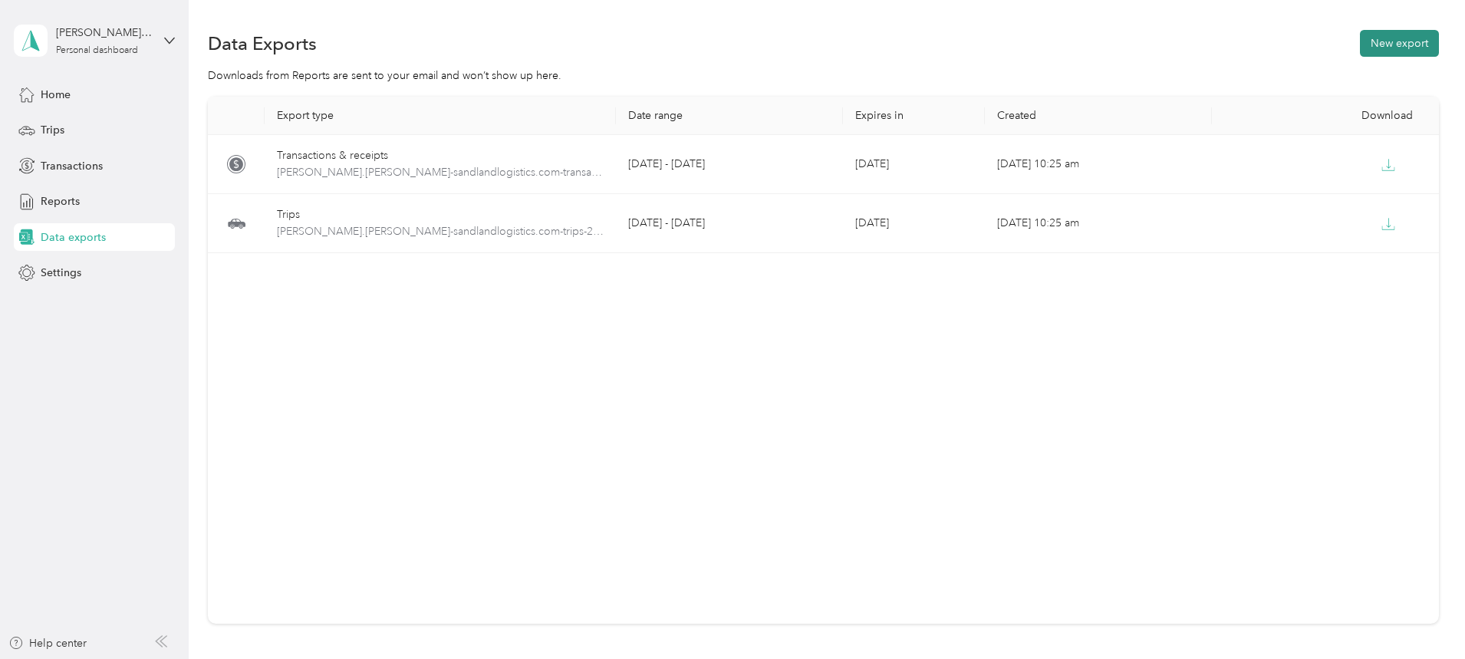
click at [1360, 44] on button "New export" at bounding box center [1399, 43] width 79 height 27
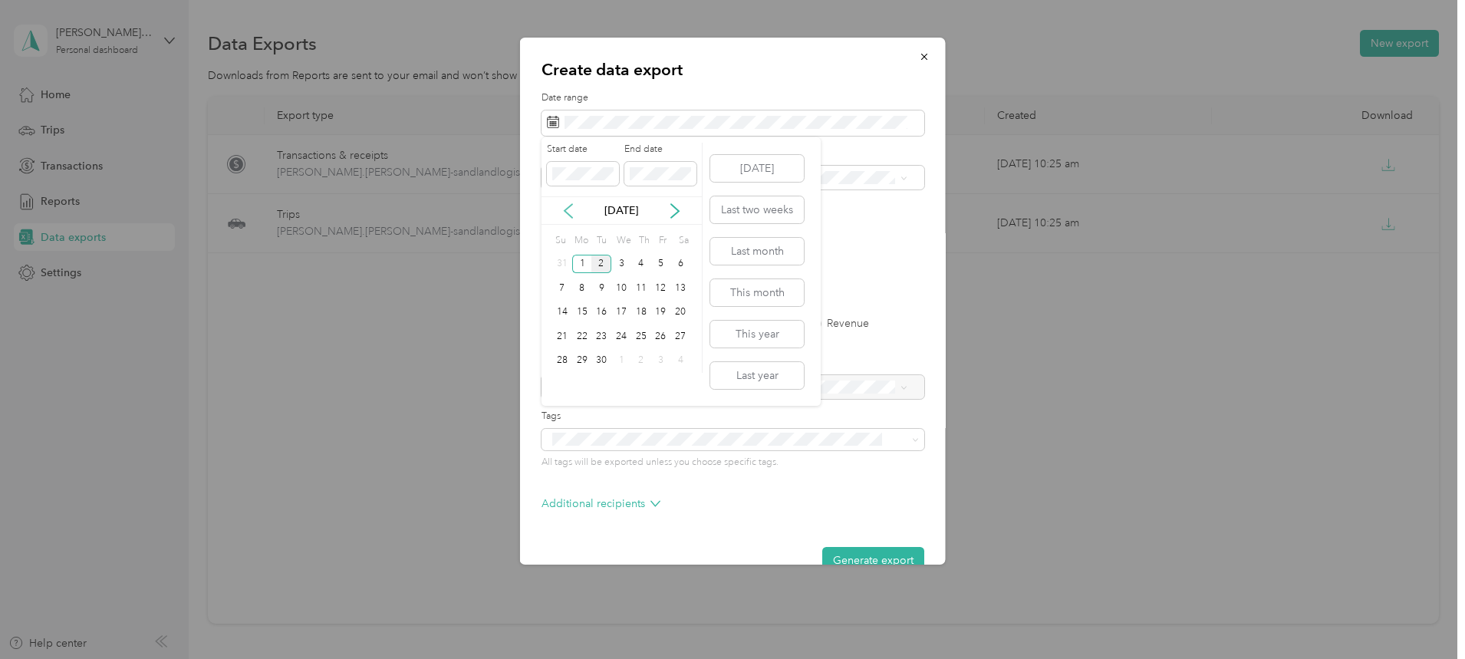
click at [571, 210] on icon at bounding box center [568, 210] width 15 height 15
click at [566, 357] on div "24" at bounding box center [562, 360] width 20 height 19
click at [685, 359] on div "30" at bounding box center [680, 360] width 20 height 19
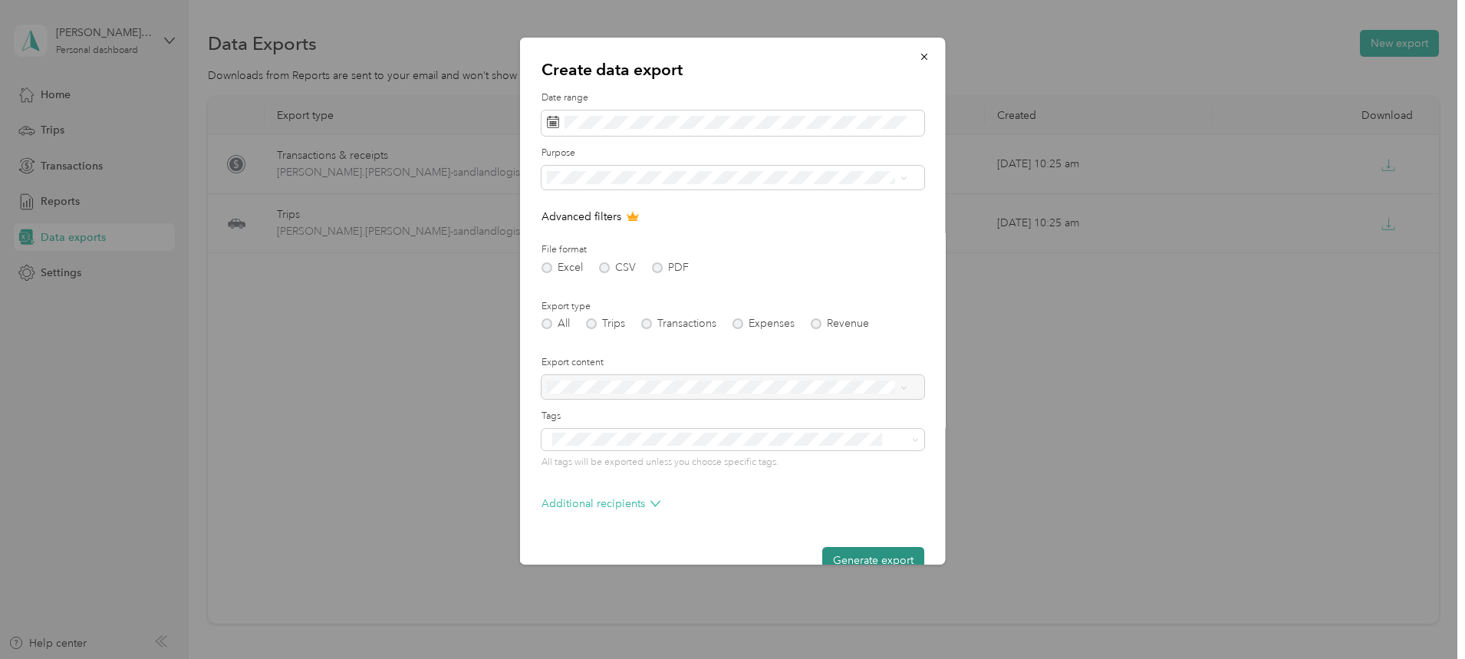
click at [865, 555] on button "Generate export" at bounding box center [873, 560] width 102 height 27
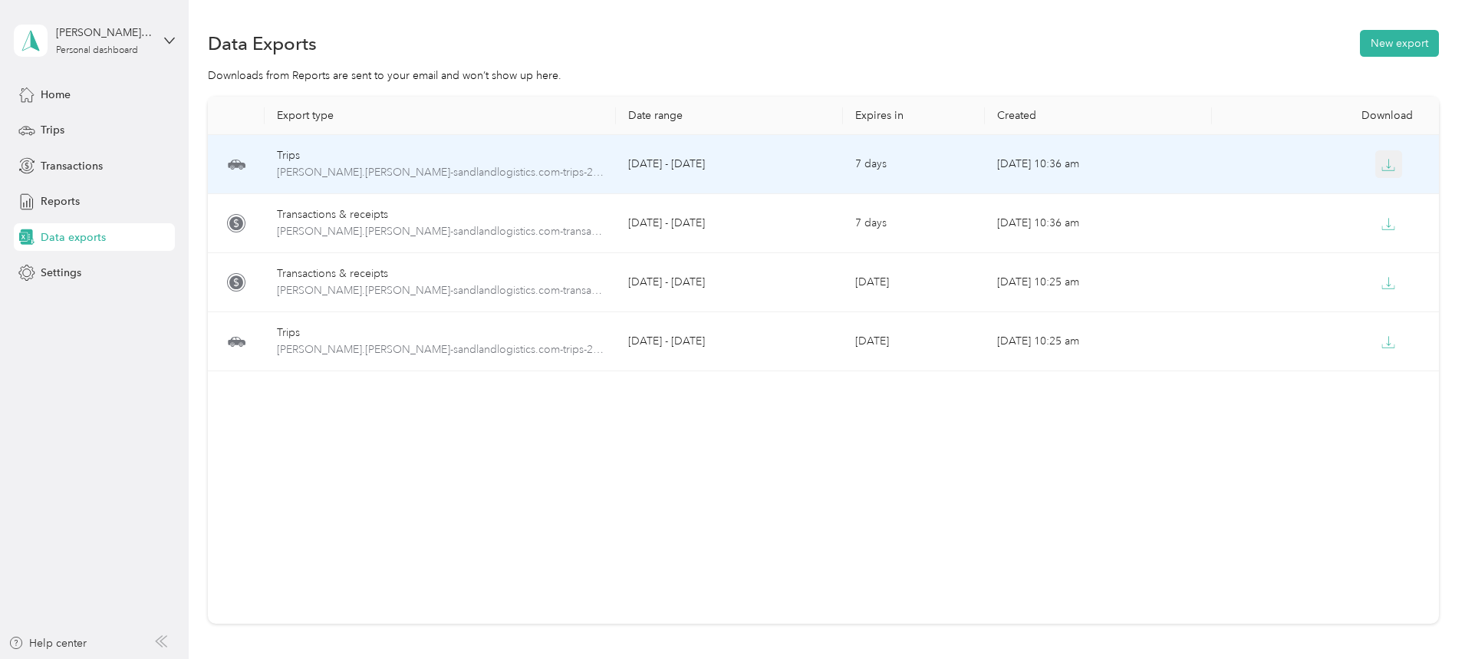
click at [1381, 162] on icon "button" at bounding box center [1388, 165] width 14 height 14
